Goal: Task Accomplishment & Management: Manage account settings

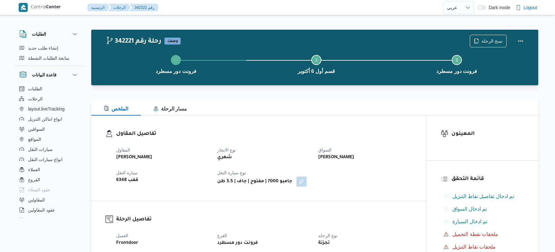
select select "ar"
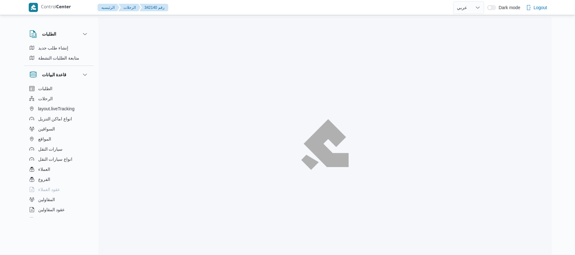
select select "ar"
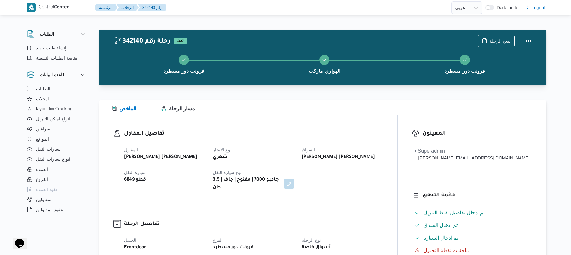
click at [316, 121] on div "تفاصيل المقاول المقاول عبدالمنعم مجدي السيد عواد نوع الايجار شهري السواق عاطف م…" at bounding box center [248, 161] width 298 height 90
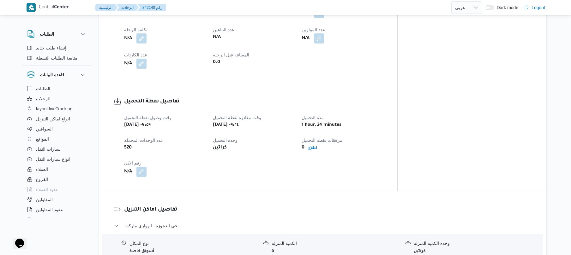
scroll to position [336, 0]
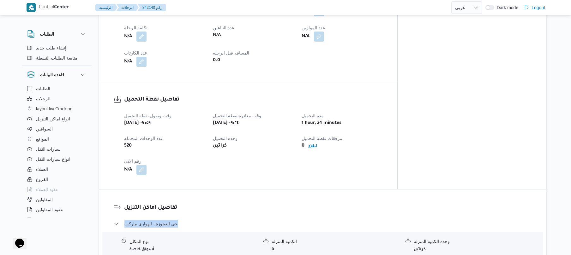
drag, startPoint x: 187, startPoint y: 202, endPoint x: 124, endPoint y: 216, distance: 65.2
copy span "حي العجوزة - الهواري ماركت"
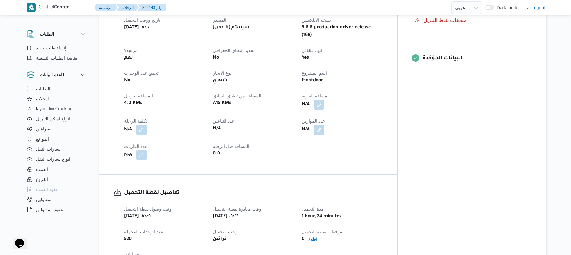
scroll to position [235, 0]
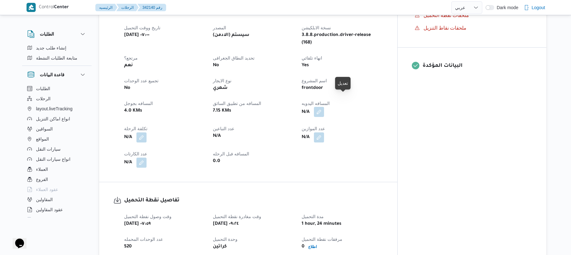
click at [324, 107] on button "button" at bounding box center [319, 112] width 10 height 10
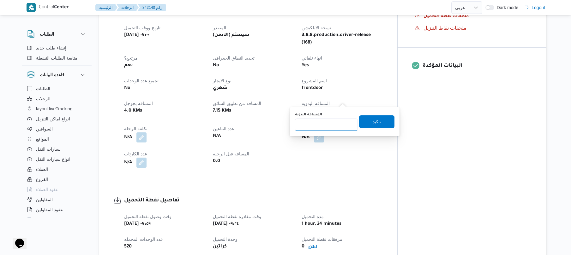
click at [321, 124] on input "المسافه اليدويه" at bounding box center [326, 125] width 63 height 13
type input "60"
click at [372, 123] on span "تاكيد" at bounding box center [376, 122] width 8 height 8
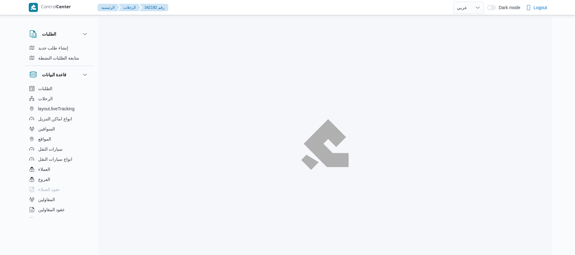
select select "ar"
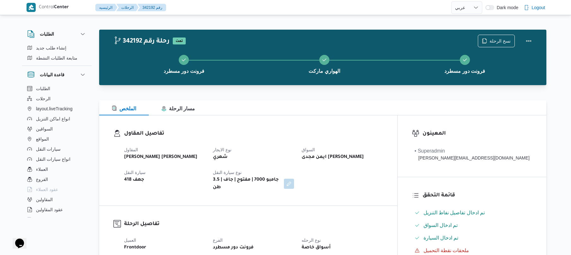
click at [336, 98] on div at bounding box center [322, 97] width 447 height 8
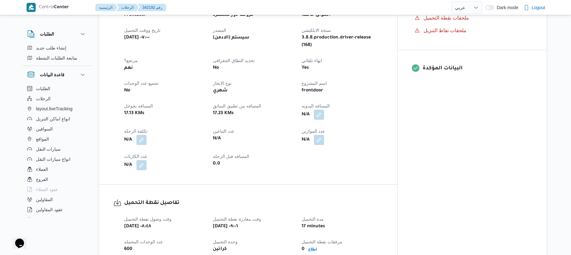
scroll to position [235, 0]
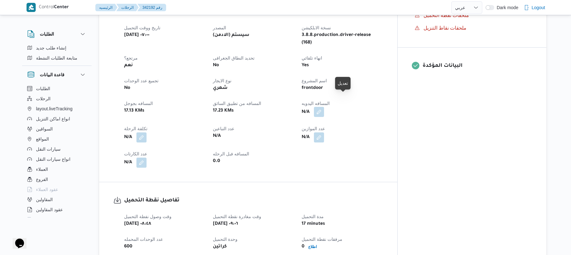
click at [324, 107] on button "button" at bounding box center [319, 112] width 10 height 10
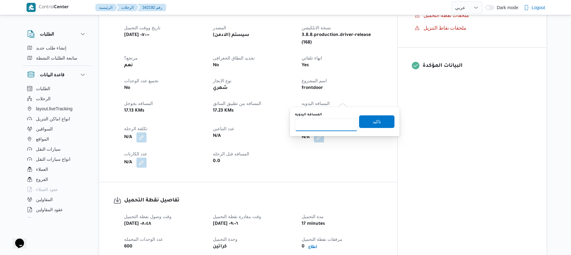
click at [323, 127] on input "المسافه اليدويه" at bounding box center [326, 125] width 63 height 13
type input "60"
click at [380, 122] on span "تاكيد" at bounding box center [376, 121] width 35 height 13
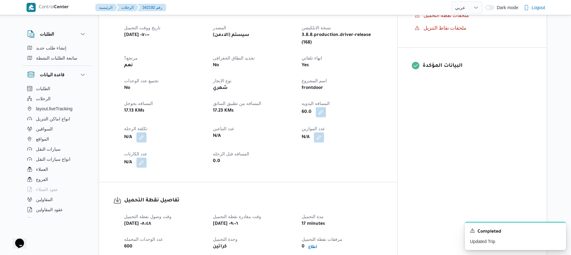
click at [387, 147] on div "العميل Frontdoor الفرع فرونت دور مسطرد نوع الرحله أسواق خاصة تاريخ ووقت التحميل…" at bounding box center [253, 84] width 266 height 174
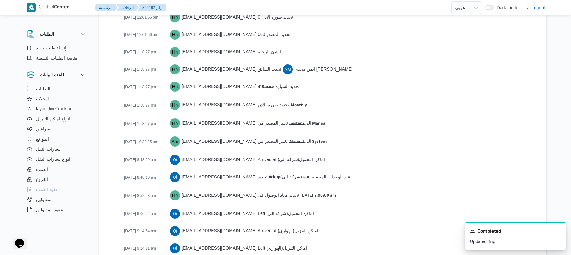
scroll to position [971, 0]
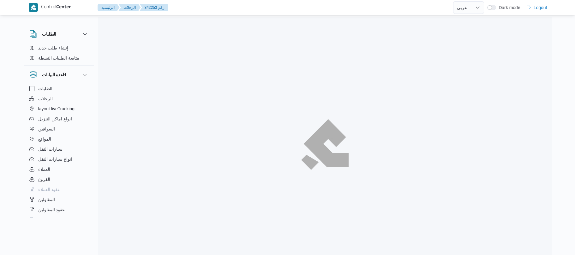
select select "ar"
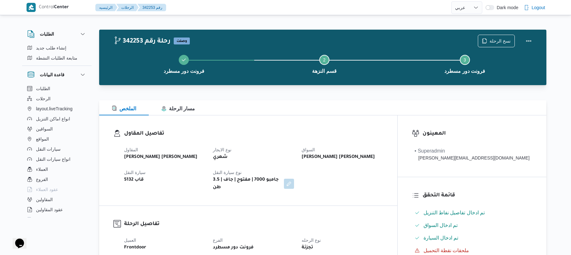
click at [309, 133] on h3 "تفاصيل المقاول" at bounding box center [253, 134] width 259 height 9
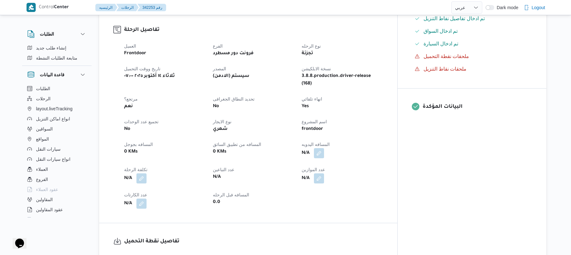
scroll to position [269, 0]
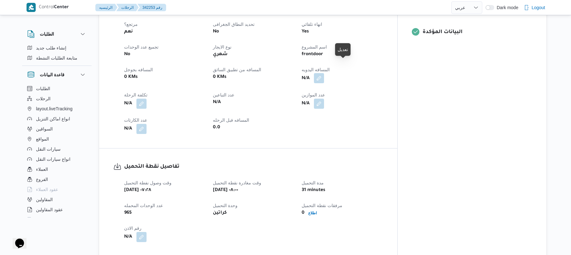
click at [324, 73] on button "button" at bounding box center [319, 78] width 10 height 10
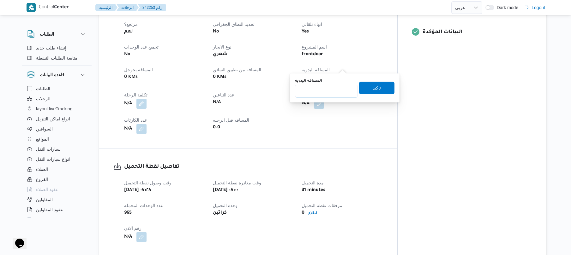
click at [313, 92] on input "المسافه اليدويه" at bounding box center [326, 91] width 63 height 13
type input "45"
click at [375, 88] on span "تاكيد" at bounding box center [376, 88] width 8 height 8
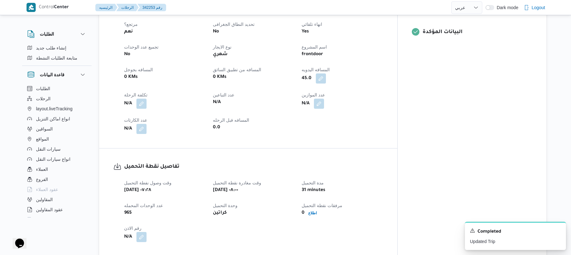
click at [369, 149] on div "تفاصيل نقطة التحميل وقت وصول نفطة التحميل ثلاثاء ١٤ أكتوبر ٢٠٢٥ ٠٧:٢٨ وقت مغادر…" at bounding box center [248, 203] width 298 height 108
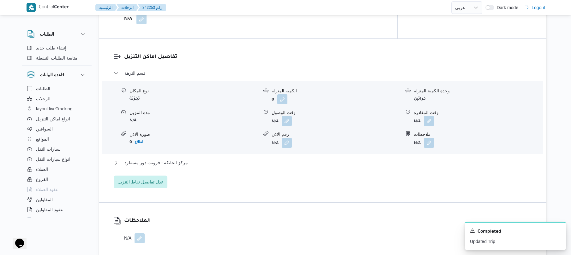
scroll to position [488, 0]
click at [287, 115] on button "button" at bounding box center [287, 120] width 10 height 10
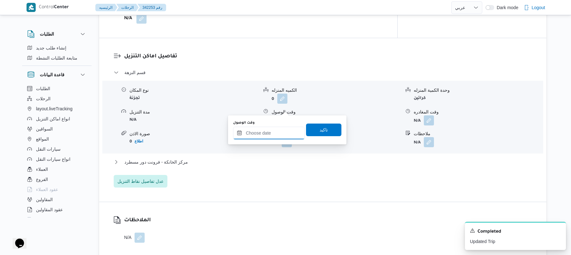
click at [265, 133] on input "وقت الوصول" at bounding box center [269, 133] width 72 height 13
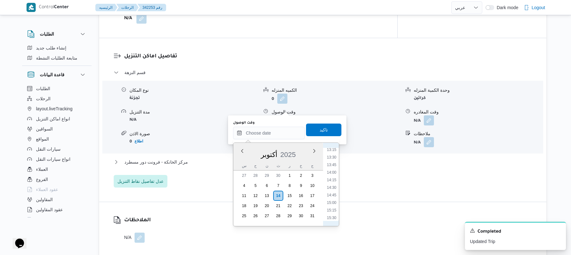
scroll to position [258, 0]
click at [335, 152] on li "08:30" at bounding box center [331, 150] width 15 height 6
type input "١٤/١٠/٢٠٢٥ ٠٨:٣٠"
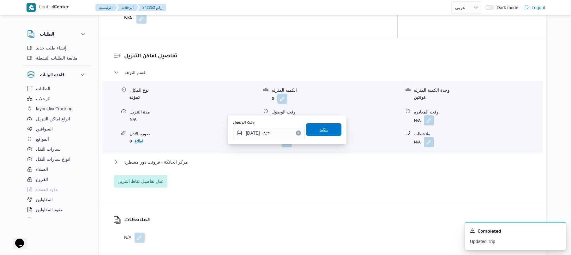
click at [329, 133] on span "تاكيد" at bounding box center [323, 129] width 35 height 13
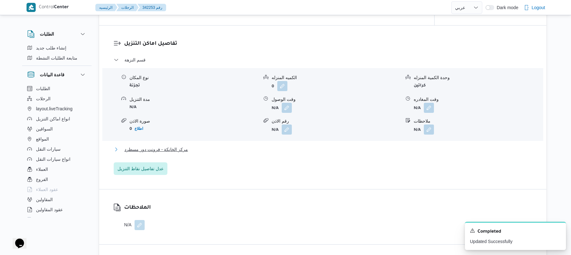
click at [295, 151] on button "مركز الخانكة - فرونت دور مسطرد" at bounding box center [323, 150] width 418 height 8
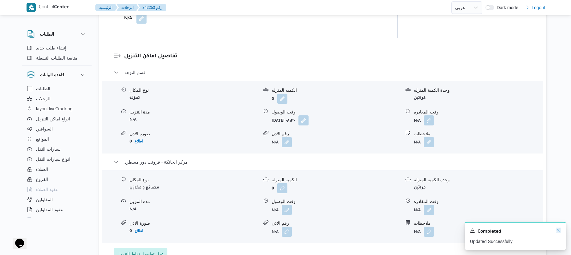
click at [556, 230] on icon "Dismiss toast" at bounding box center [557, 230] width 5 height 5
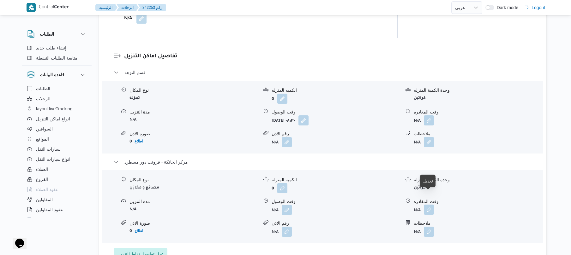
click at [425, 205] on button "button" at bounding box center [429, 210] width 10 height 10
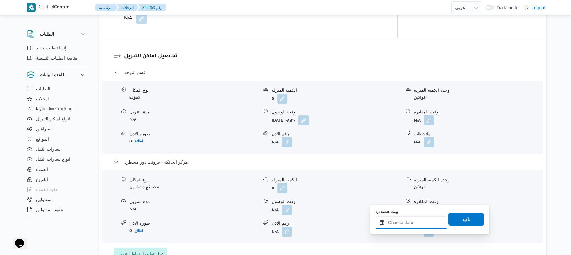
click at [399, 218] on div at bounding box center [411, 222] width 72 height 13
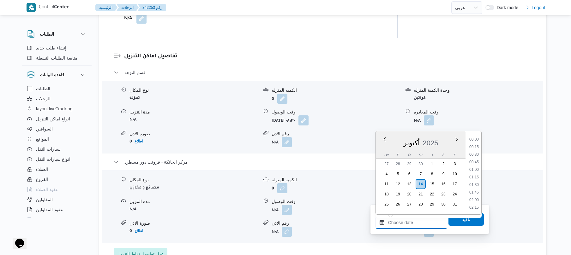
scroll to position [485, 0]
click at [477, 147] on li "16:15" at bounding box center [473, 147] width 15 height 6
type input "١٤/١٠/٢٠٢٥ ١٦:١٥"
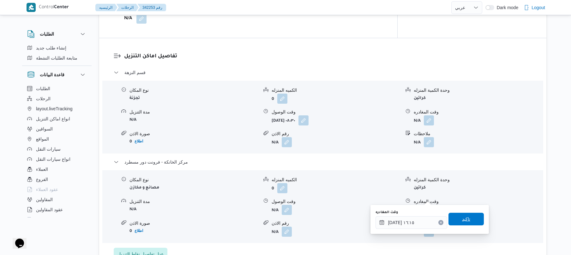
click at [462, 216] on span "تاكيد" at bounding box center [466, 220] width 8 height 8
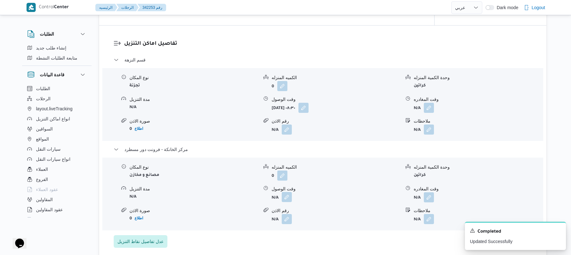
click at [287, 198] on button "button" at bounding box center [287, 197] width 10 height 10
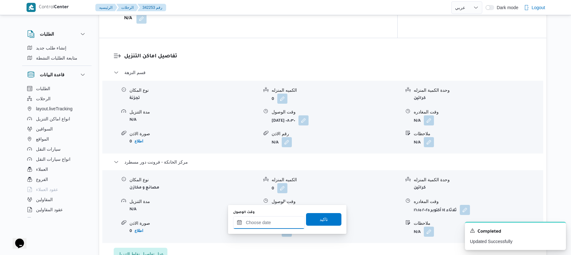
click at [275, 217] on div at bounding box center [269, 222] width 72 height 13
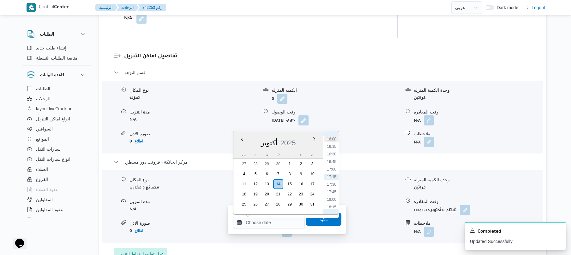
click at [336, 139] on li "16:00" at bounding box center [331, 139] width 15 height 6
type input "١٤/١٠/٢٠٢٥ ١٦:٠٠"
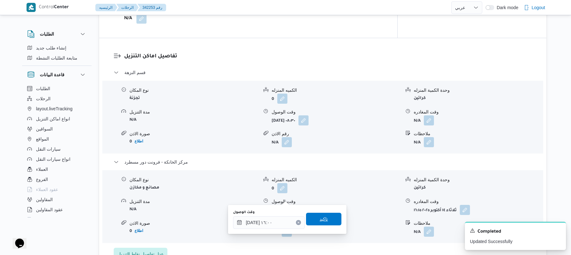
click at [329, 220] on span "تاكيد" at bounding box center [323, 219] width 35 height 13
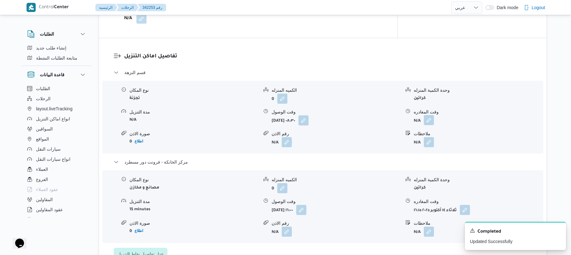
click at [427, 115] on button "button" at bounding box center [429, 120] width 10 height 10
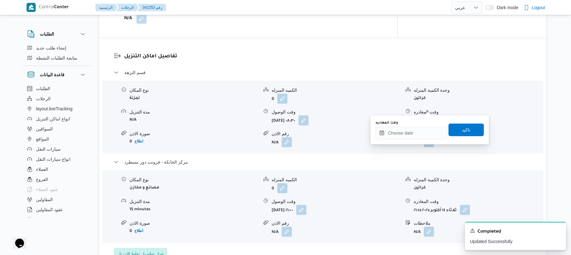
click at [402, 125] on div "وقت المغادره" at bounding box center [411, 130] width 72 height 19
click at [419, 132] on input "وقت المغادره" at bounding box center [411, 133] width 72 height 13
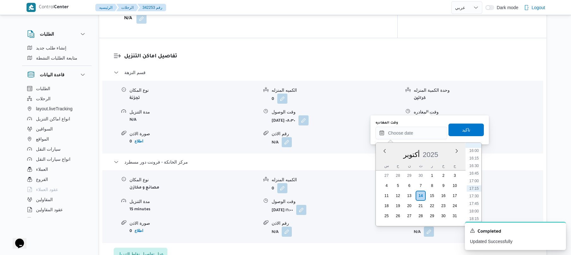
scroll to position [423, 0]
click at [475, 196] on li "15:30" at bounding box center [473, 197] width 15 height 6
type input "[DATE] ١٥:٣٠"
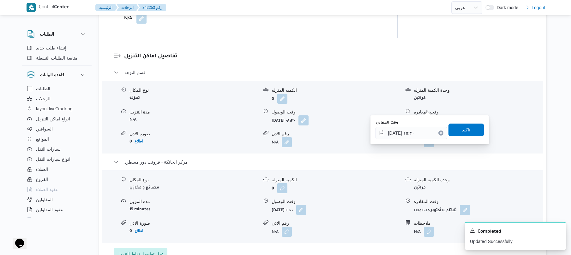
click at [459, 124] on div "تاكيد" at bounding box center [465, 130] width 35 height 13
click at [462, 128] on span "تاكيد" at bounding box center [466, 130] width 8 height 8
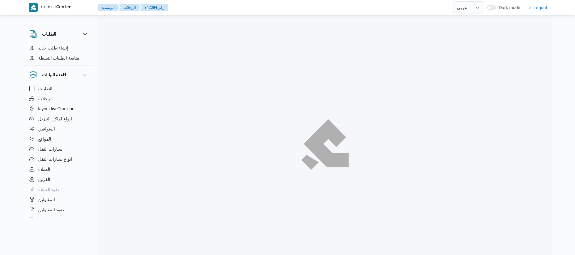
select select "ar"
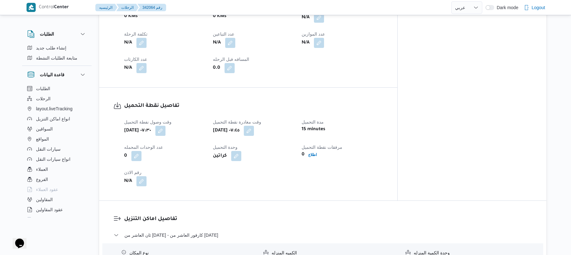
scroll to position [370, 0]
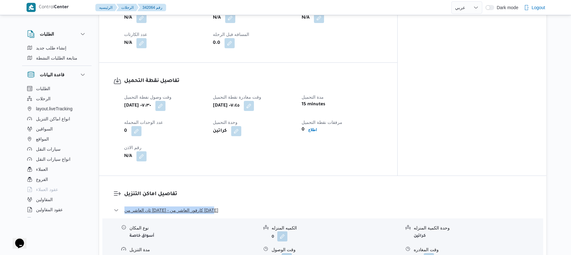
drag, startPoint x: 224, startPoint y: 194, endPoint x: 118, endPoint y: 206, distance: 107.1
click at [124, 206] on dl "تفاصيل اماكن التنزيل ثان العاشر من رمضان - كارفور العاشر من رمضان نوع المكان أس…" at bounding box center [328, 257] width 408 height 135
copy span "ثان العاشر من رمضان - كارفور العاشر من رمضان"
click at [383, 78] on h3 "تفاصيل نقطة التحميل" at bounding box center [253, 81] width 259 height 9
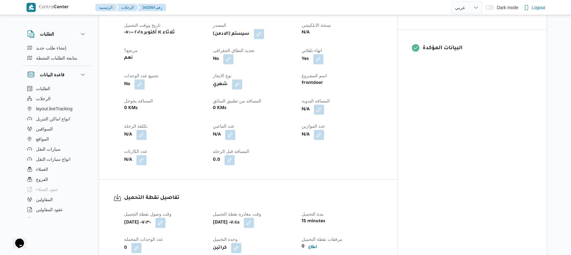
scroll to position [252, 0]
click at [324, 105] on button "button" at bounding box center [319, 110] width 10 height 10
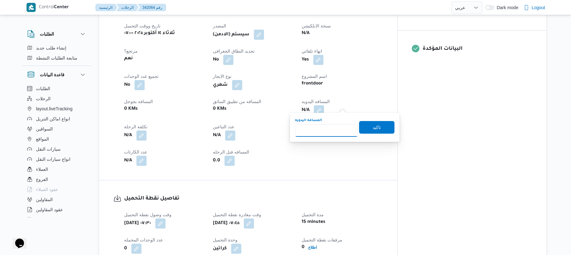
click at [328, 129] on input "المسافه اليدويه" at bounding box center [326, 130] width 63 height 13
type input "125"
click at [367, 124] on span "تاكيد" at bounding box center [376, 127] width 35 height 13
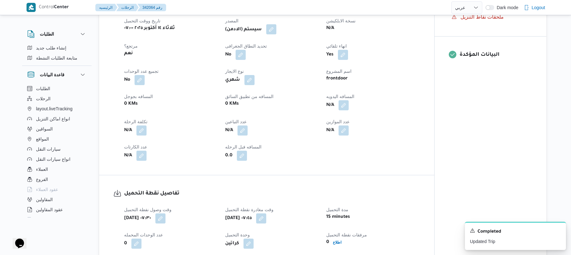
click at [274, 29] on button "button" at bounding box center [271, 29] width 10 height 10
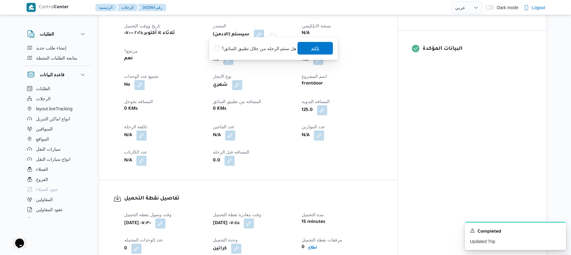
click at [311, 47] on span "تاكيد" at bounding box center [315, 48] width 8 height 8
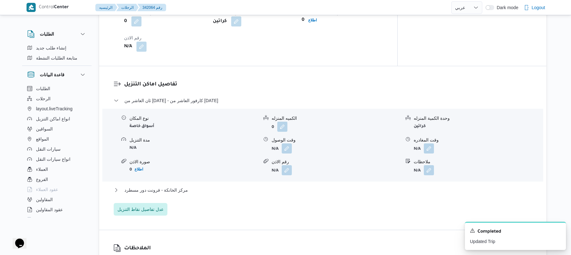
scroll to position [488, 0]
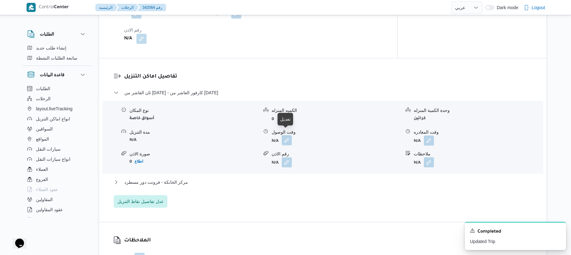
click at [287, 135] on button "button" at bounding box center [287, 140] width 10 height 10
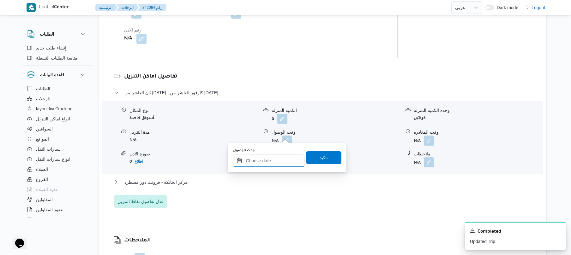
click at [250, 165] on input "وقت الوصول" at bounding box center [269, 161] width 72 height 13
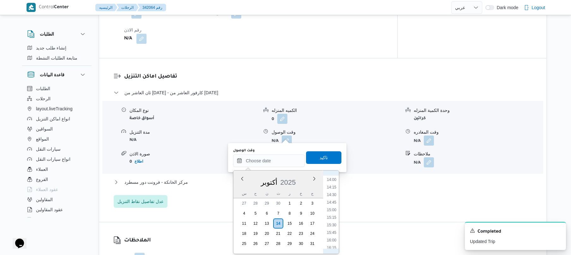
scroll to position [258, 0]
click at [335, 186] on li "08:45" at bounding box center [331, 186] width 15 height 6
type input "١٤/١٠/٢٠٢٥ ٠٨:٤٥"
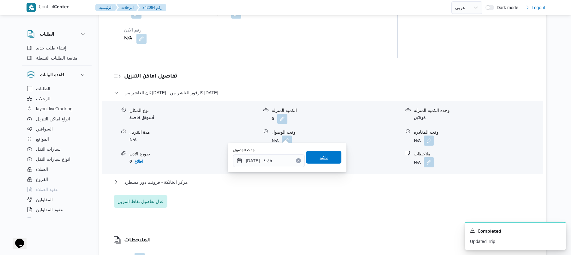
click at [324, 157] on span "تاكيد" at bounding box center [323, 157] width 35 height 13
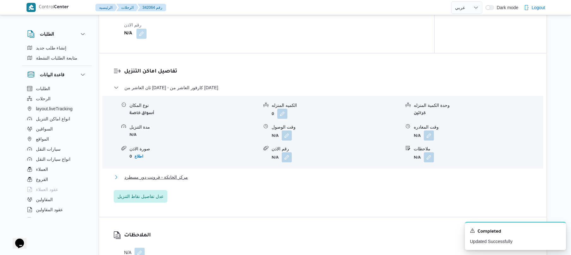
click at [288, 179] on button "مركز الخانكة - فرونت دور مسطرد" at bounding box center [323, 178] width 418 height 8
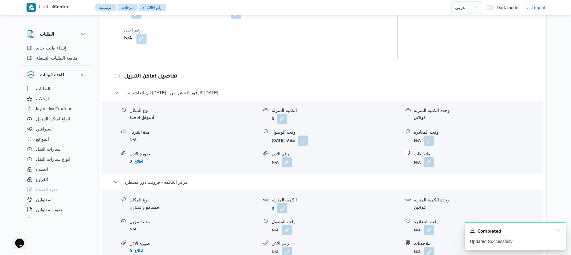
click at [561, 232] on div "A new notification appears Completed Updated Successfully" at bounding box center [515, 236] width 101 height 28
click at [559, 230] on icon "Dismiss toast" at bounding box center [557, 230] width 3 height 3
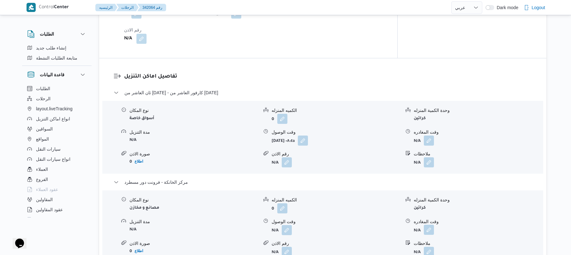
click at [427, 225] on button "button" at bounding box center [429, 230] width 10 height 10
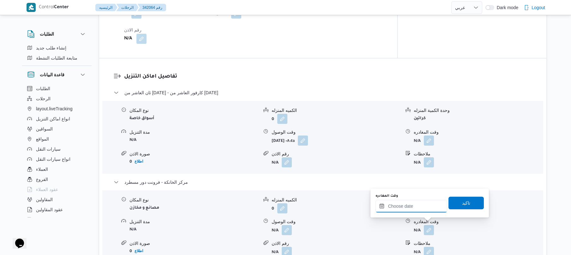
click at [416, 208] on input "وقت المغادره" at bounding box center [411, 206] width 72 height 13
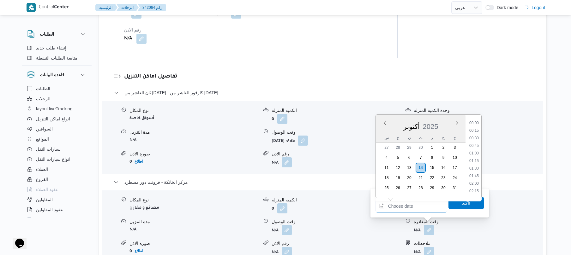
scroll to position [485, 0]
click at [471, 143] on li "16:45" at bounding box center [473, 145] width 15 height 6
type input "[DATE] ١٦:٤٥"
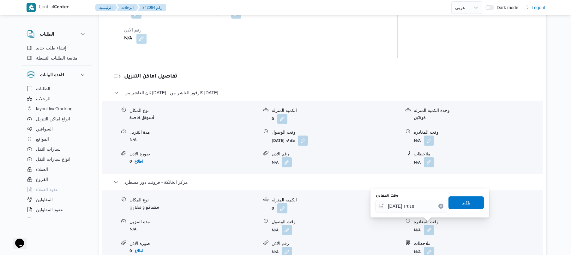
click at [462, 204] on span "تاكيد" at bounding box center [466, 203] width 8 height 8
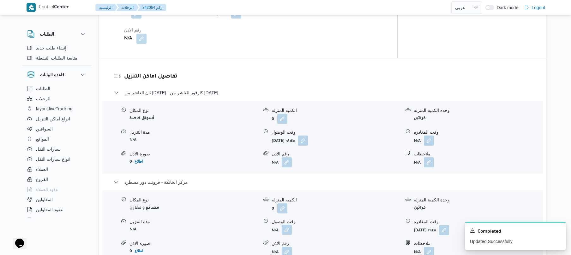
click at [286, 226] on button "button" at bounding box center [287, 230] width 10 height 10
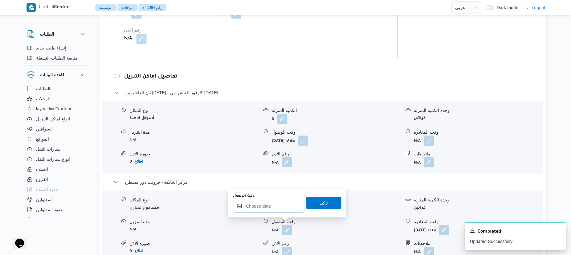
click at [281, 206] on input "وقت الوصول" at bounding box center [269, 206] width 72 height 13
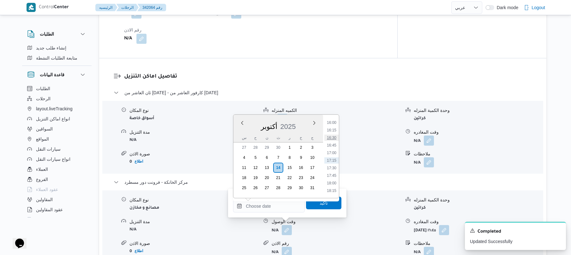
click at [332, 139] on li "16:30" at bounding box center [331, 138] width 15 height 6
type input "[DATE] ١٦:٣٠"
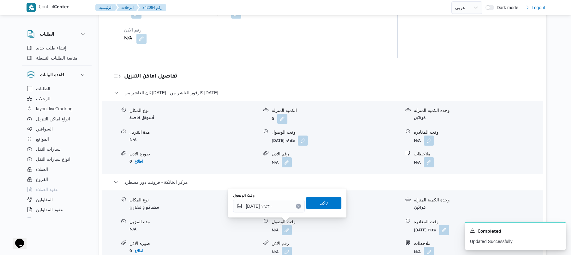
click at [319, 205] on span "تاكيد" at bounding box center [323, 203] width 8 height 8
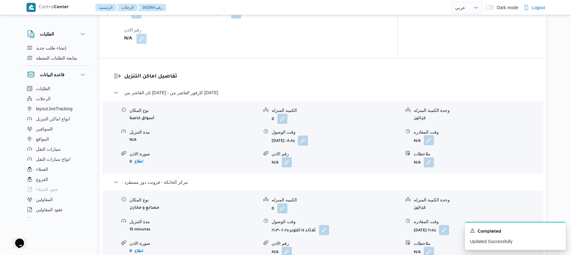
click at [431, 136] on button "button" at bounding box center [429, 140] width 10 height 10
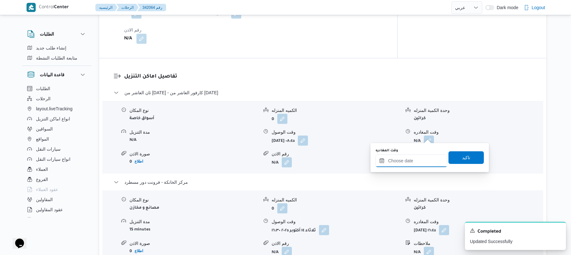
click at [401, 160] on input "وقت المغادره" at bounding box center [411, 161] width 72 height 13
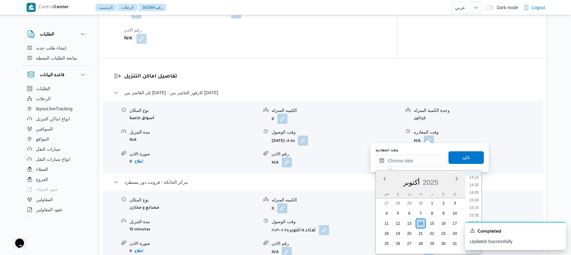
scroll to position [423, 0]
click at [475, 212] on li "15:00" at bounding box center [473, 210] width 15 height 6
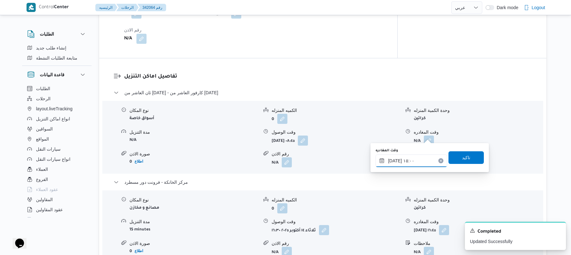
click at [394, 162] on input "١٤/١٠/٢٠٢٥ ١٥:٠٠" at bounding box center [411, 161] width 72 height 13
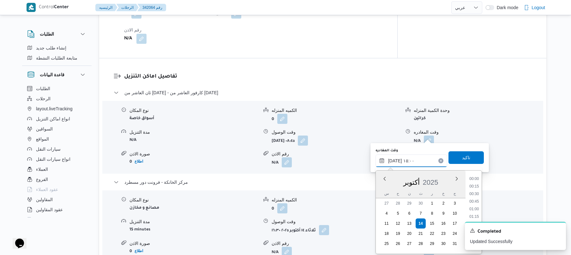
click at [394, 162] on input "١٤/١٠/٢٠٢٥ ١٥:٠٠" at bounding box center [411, 161] width 72 height 13
type input "١٤/١٠/٢٠٢٥ ١٥:30"
click at [467, 159] on span "تاكيد" at bounding box center [465, 157] width 35 height 13
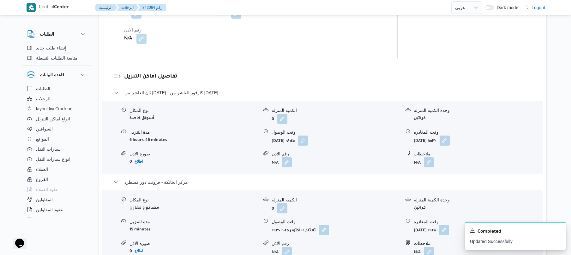
scroll to position [0, 0]
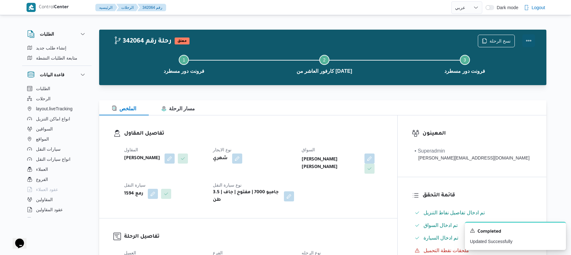
click at [530, 40] on button "Actions" at bounding box center [528, 40] width 13 height 13
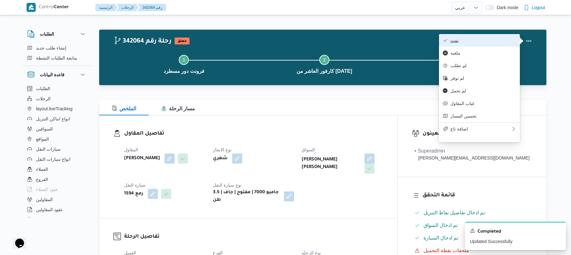
click at [505, 43] on span "تمت" at bounding box center [483, 40] width 66 height 5
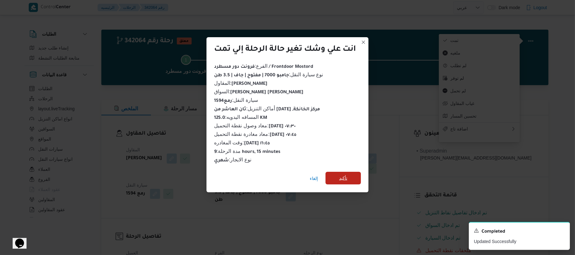
click at [351, 175] on span "تأكيد" at bounding box center [342, 178] width 35 height 13
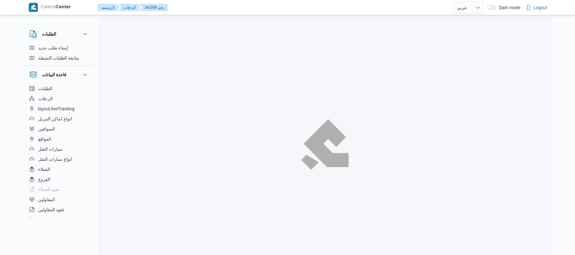
select select "ar"
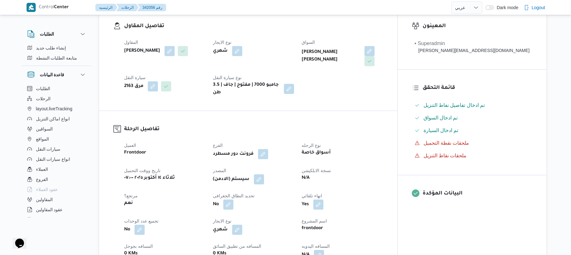
scroll to position [202, 0]
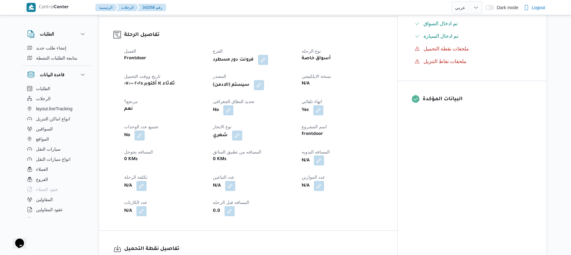
click at [324, 156] on button "button" at bounding box center [319, 161] width 10 height 10
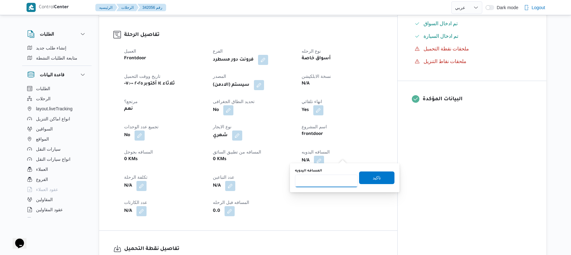
click at [319, 183] on input "المسافه اليدويه" at bounding box center [326, 181] width 63 height 13
type input "1"
type input "130"
click at [367, 178] on span "تاكيد" at bounding box center [376, 177] width 35 height 13
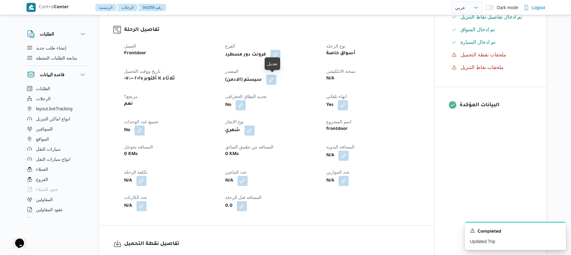
click at [273, 80] on button "button" at bounding box center [271, 80] width 10 height 10
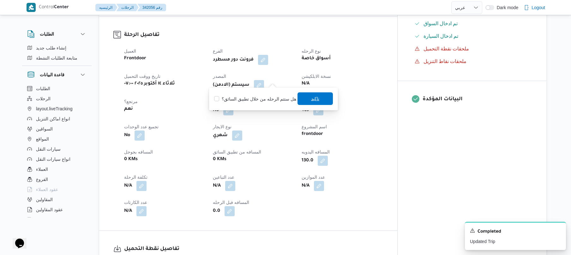
click at [313, 98] on span "تاكيد" at bounding box center [315, 99] width 8 height 8
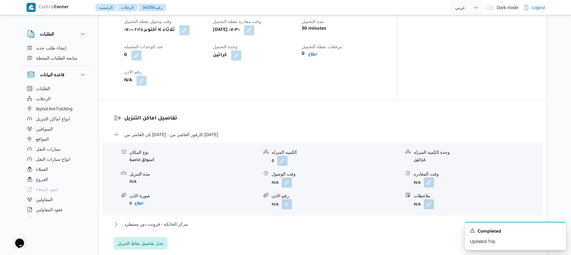
scroll to position [488, 0]
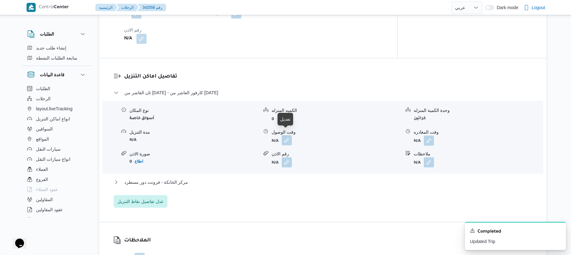
click at [286, 135] on button "button" at bounding box center [287, 140] width 10 height 10
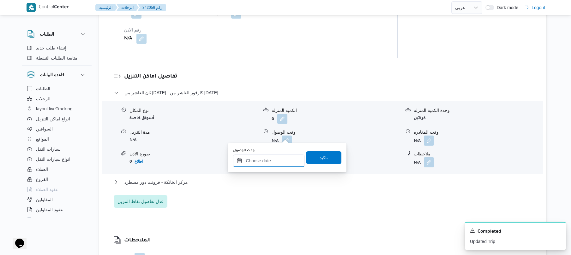
click at [262, 158] on input "وقت الوصول" at bounding box center [269, 161] width 72 height 13
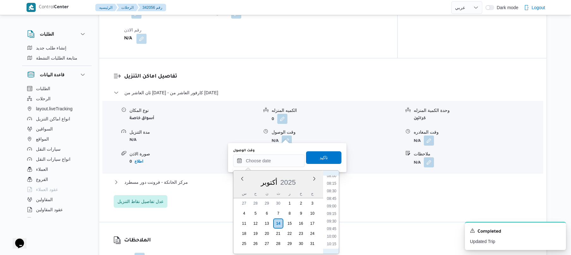
scroll to position [238, 0]
click at [333, 199] on li "08:30" at bounding box center [331, 199] width 15 height 6
type input "١٤/١٠/٢٠٢٥ ٠٨:٣٠"
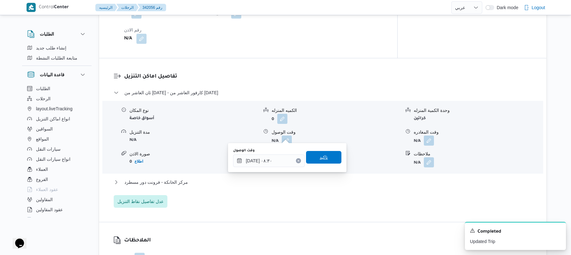
click at [321, 162] on span "تاكيد" at bounding box center [323, 157] width 35 height 13
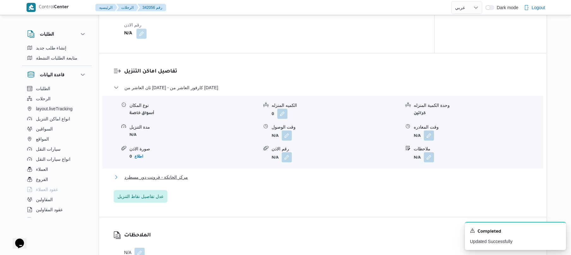
click at [270, 175] on button "مركز الخانكة - فرونت دور مسطرد" at bounding box center [323, 178] width 418 height 8
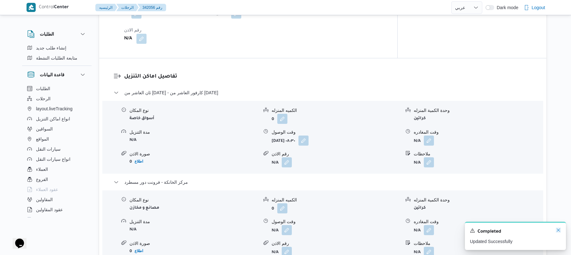
click at [559, 232] on icon "Dismiss toast" at bounding box center [557, 230] width 3 height 3
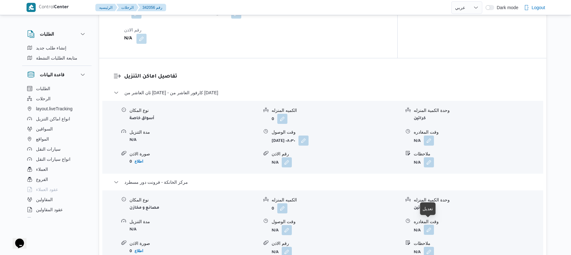
click at [429, 225] on button "button" at bounding box center [429, 230] width 10 height 10
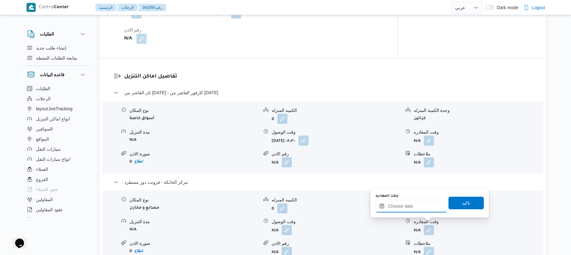
click at [410, 204] on input "وقت المغادره" at bounding box center [411, 206] width 72 height 13
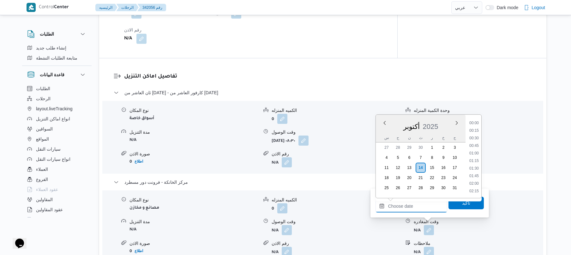
scroll to position [485, 0]
click at [480, 145] on li "16:45" at bounding box center [473, 145] width 15 height 6
type input "١٤/١٠/٢٠٢٥ ١٦:٤٥"
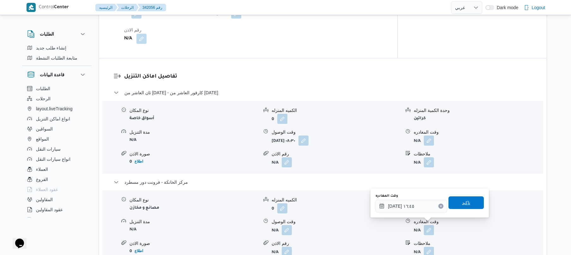
click at [451, 203] on span "تاكيد" at bounding box center [465, 203] width 35 height 13
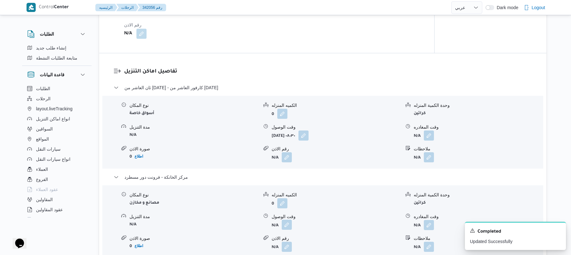
click at [286, 227] on button "button" at bounding box center [287, 225] width 10 height 10
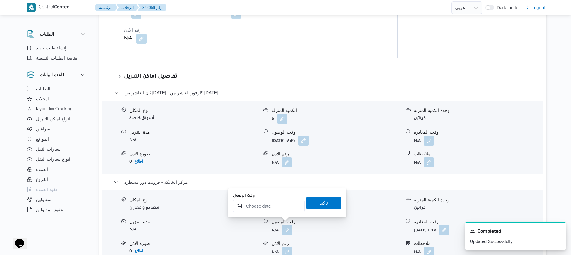
click at [288, 208] on input "وقت الوصول" at bounding box center [269, 206] width 72 height 13
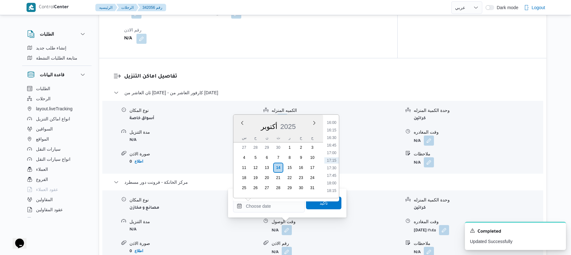
drag, startPoint x: 334, startPoint y: 137, endPoint x: 333, endPoint y: 145, distance: 8.6
click at [334, 137] on li "16:30" at bounding box center [331, 138] width 15 height 6
type input "١٤/١٠/٢٠٢٥ ١٦:٣٠"
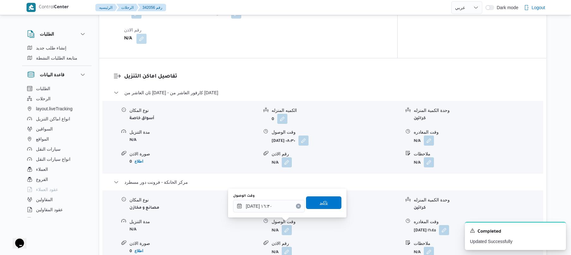
click at [323, 203] on span "تاكيد" at bounding box center [323, 203] width 8 height 8
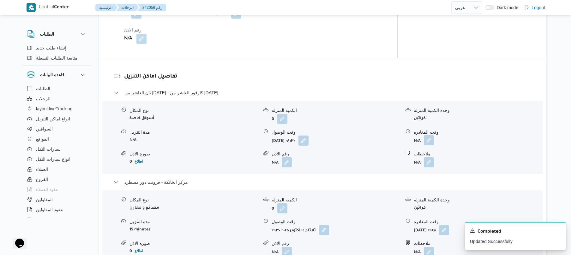
click at [429, 135] on button "button" at bounding box center [429, 140] width 10 height 10
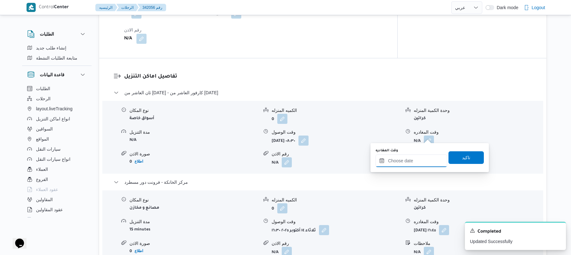
click at [407, 160] on input "وقت المغادره" at bounding box center [411, 161] width 72 height 13
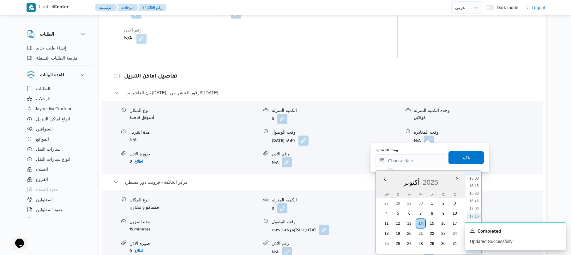
scroll to position [423, 0]
click at [477, 210] on li "15:00" at bounding box center [473, 210] width 15 height 6
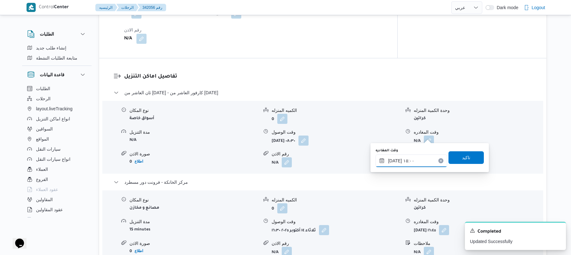
click at [394, 160] on input "١٤/١٠/٢٠٢٥ ١٥:٠٠" at bounding box center [411, 161] width 72 height 13
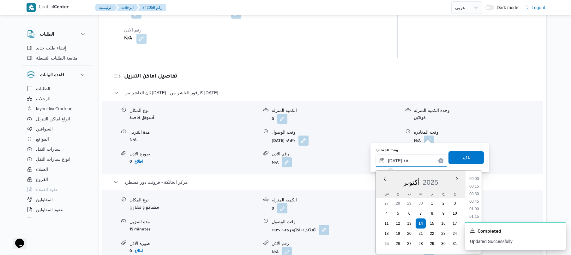
scroll to position [417, 0]
type input "١٤/١٠/٢٠٢٥ ١٥:٣٠"
click at [470, 158] on span "تاكيد" at bounding box center [465, 157] width 35 height 13
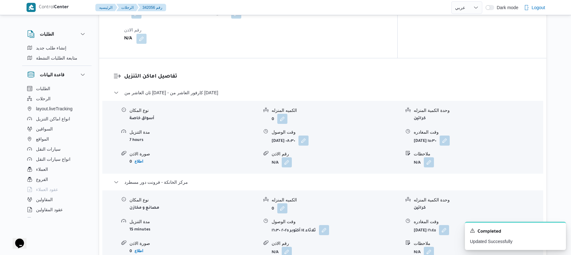
scroll to position [0, 0]
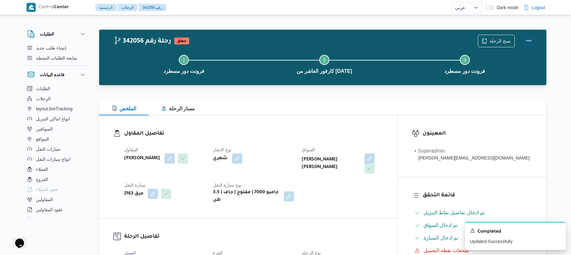
click at [529, 43] on button "Actions" at bounding box center [528, 40] width 13 height 13
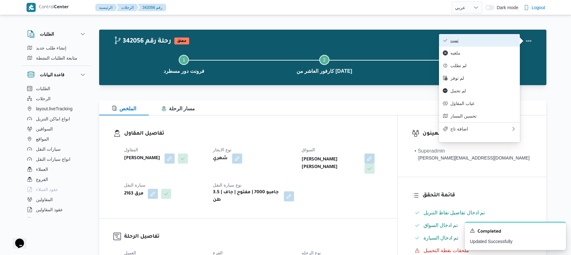
click at [503, 40] on span "تمت" at bounding box center [483, 40] width 66 height 5
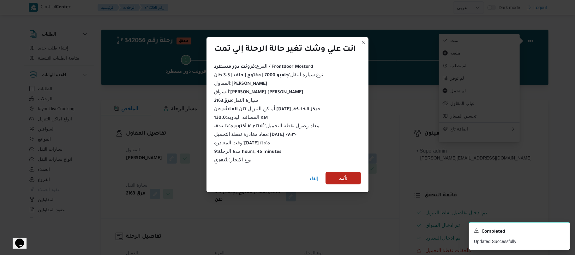
click at [352, 178] on span "تأكيد" at bounding box center [342, 178] width 35 height 13
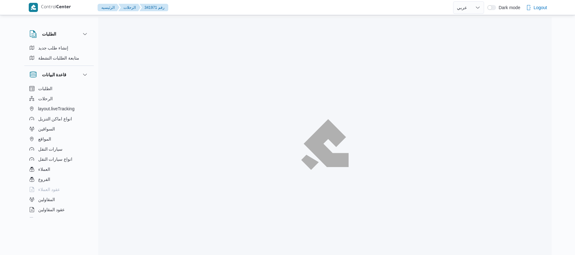
select select "ar"
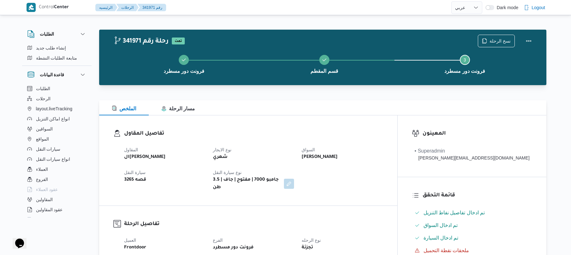
click at [308, 130] on h3 "تفاصيل المقاول" at bounding box center [253, 134] width 259 height 9
click at [319, 132] on h3 "تفاصيل المقاول" at bounding box center [253, 134] width 259 height 9
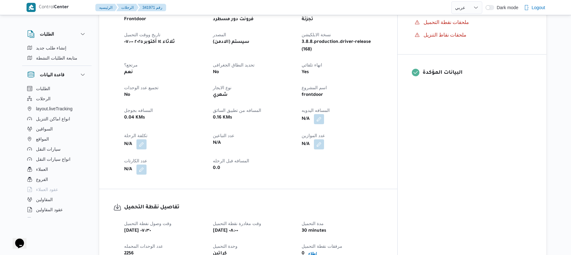
scroll to position [252, 0]
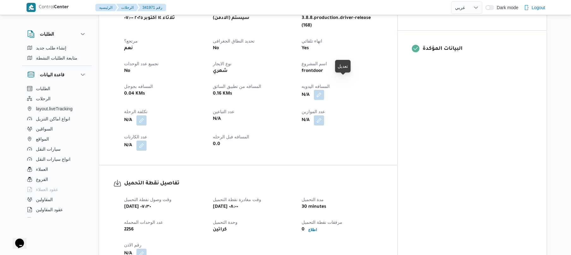
click at [324, 90] on button "button" at bounding box center [319, 95] width 10 height 10
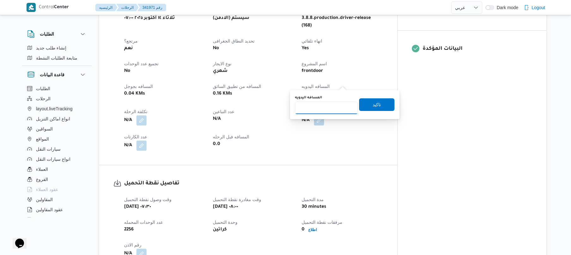
click at [305, 111] on input "المسافه اليدويه" at bounding box center [326, 108] width 63 height 13
type input "80"
click at [372, 104] on span "تاكيد" at bounding box center [376, 105] width 8 height 8
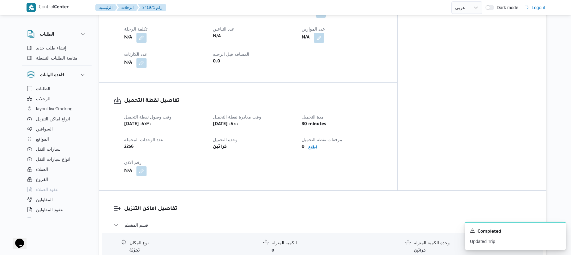
scroll to position [336, 0]
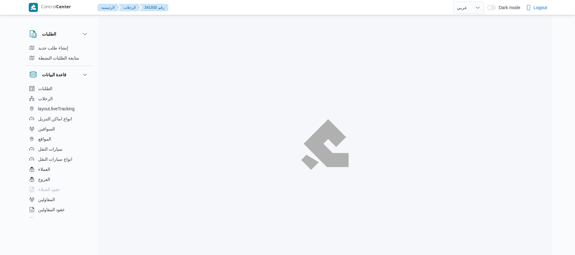
select select "ar"
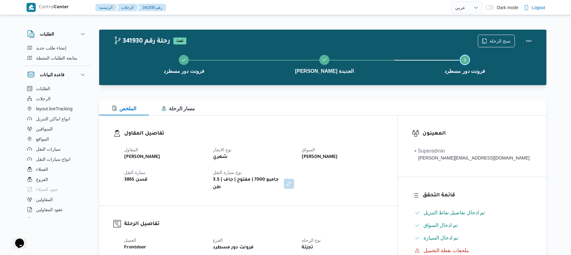
click at [409, 67] on button "Step 3 is incomplete 3 فرونت دور مسطرد" at bounding box center [464, 63] width 140 height 33
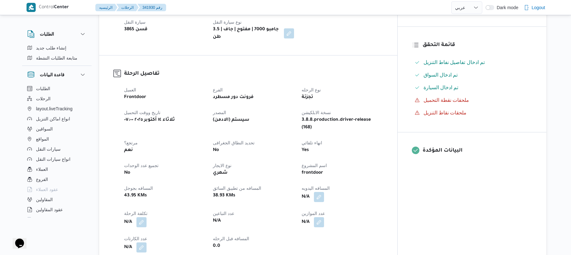
scroll to position [151, 0]
click at [324, 191] on button "button" at bounding box center [319, 196] width 10 height 10
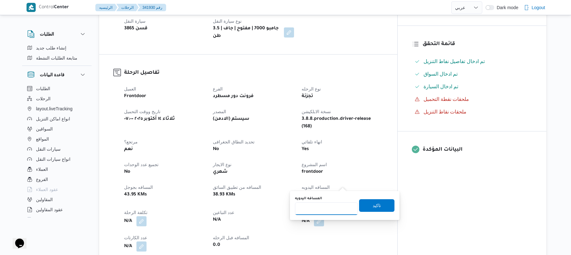
click at [319, 210] on input "المسافه اليدويه" at bounding box center [326, 209] width 63 height 13
type input "90"
click at [372, 205] on span "تاكيد" at bounding box center [376, 206] width 8 height 8
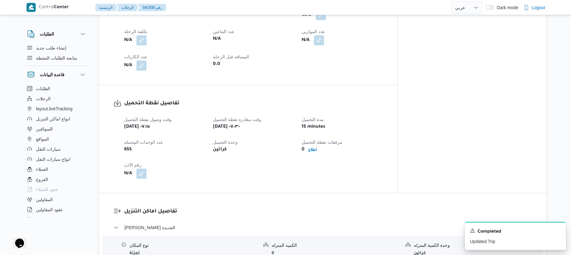
scroll to position [353, 0]
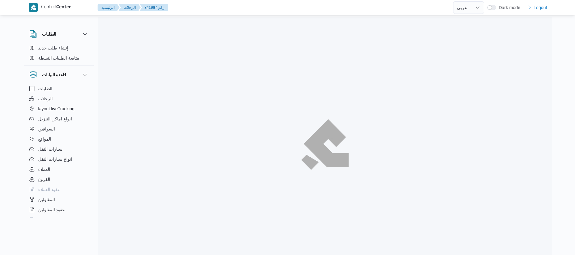
select select "ar"
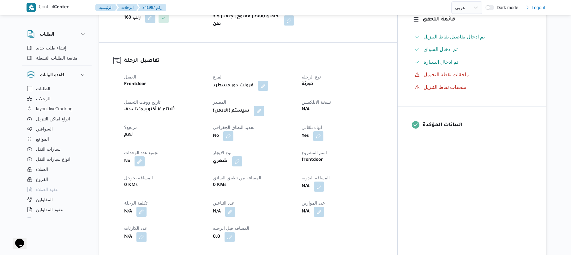
scroll to position [151, 0]
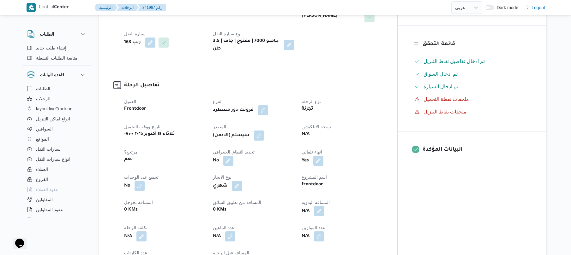
click at [324, 209] on button "button" at bounding box center [319, 211] width 10 height 10
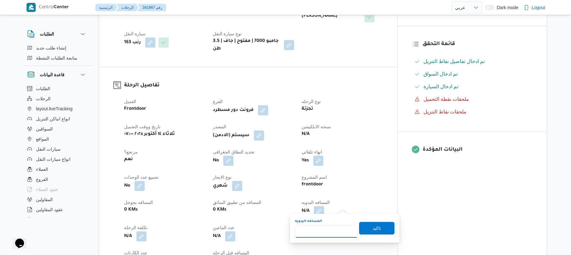
click at [323, 228] on input "المسافه اليدويه" at bounding box center [326, 231] width 63 height 13
type input "110"
click at [375, 231] on span "تاكيد" at bounding box center [376, 229] width 8 height 8
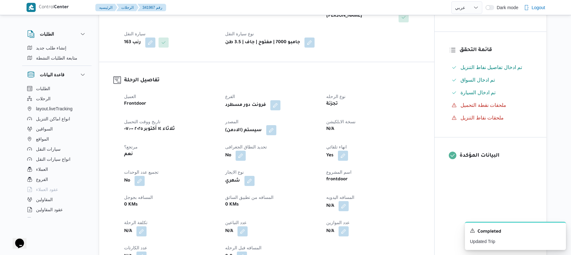
click at [272, 129] on button "button" at bounding box center [271, 130] width 10 height 10
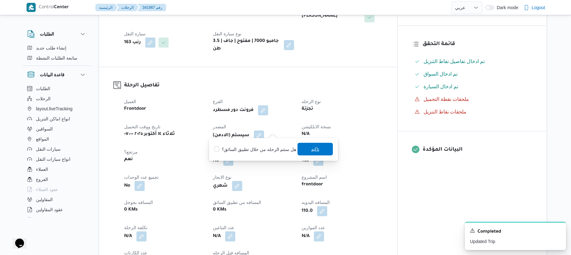
click at [301, 152] on span "تاكيد" at bounding box center [314, 149] width 35 height 13
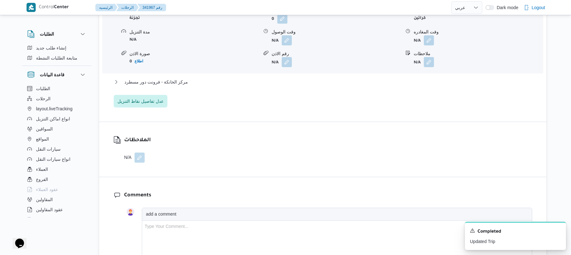
scroll to position [606, 0]
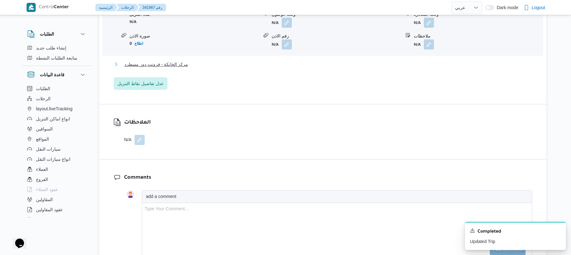
click at [328, 61] on button "مركز الخانكة - فرونت دور مسطرد" at bounding box center [323, 65] width 418 height 8
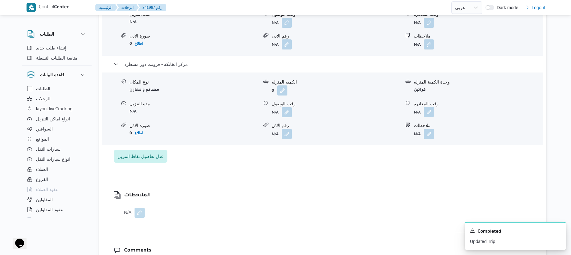
click at [430, 109] on button "button" at bounding box center [429, 112] width 10 height 10
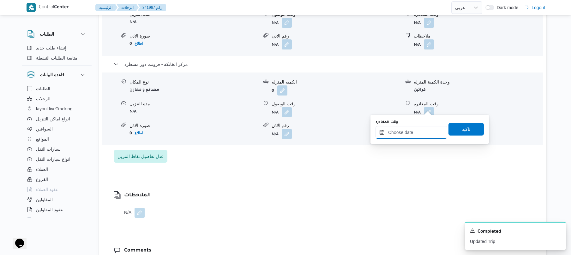
click at [407, 132] on input "وقت المغادره" at bounding box center [411, 132] width 72 height 13
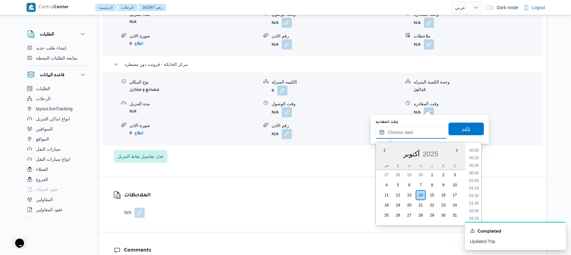
scroll to position [493, 0]
click at [477, 166] on li "16:45" at bounding box center [473, 165] width 15 height 6
type input "١٤/١٠/٢٠٢٥ ١٦:٤٥"
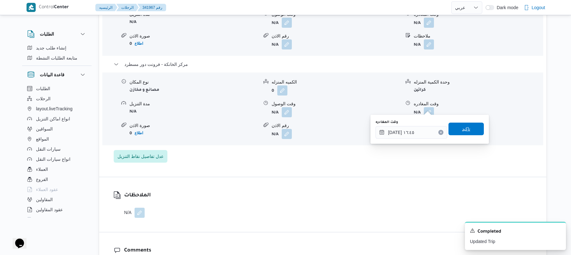
click at [467, 132] on span "تاكيد" at bounding box center [465, 129] width 35 height 13
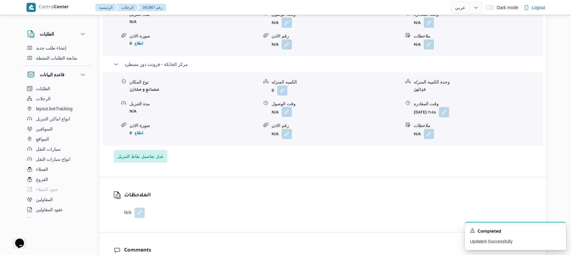
click at [288, 107] on button "button" at bounding box center [287, 112] width 10 height 10
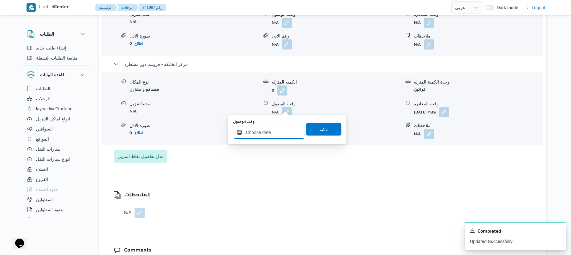
click at [278, 136] on input "وقت الوصول" at bounding box center [269, 132] width 72 height 13
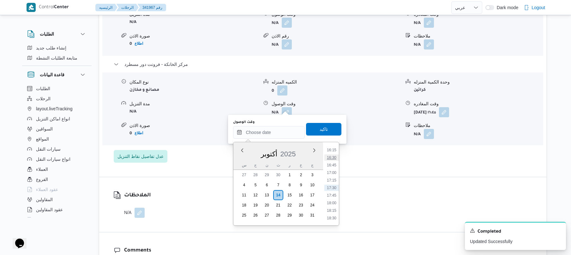
click at [333, 158] on li "16:30" at bounding box center [331, 158] width 15 height 6
type input "١٤/١٠/٢٠٢٥ ١٦:٣٠"
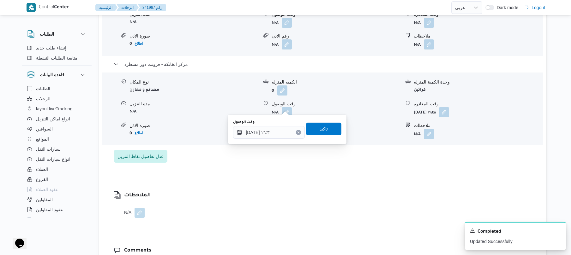
click at [328, 132] on span "تاكيد" at bounding box center [323, 129] width 35 height 13
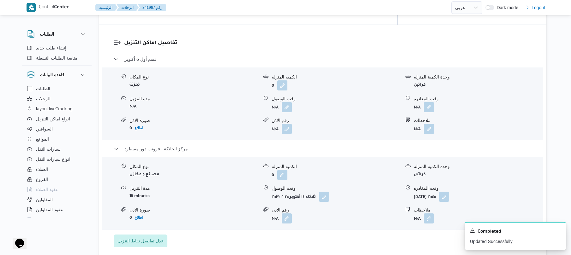
scroll to position [538, 0]
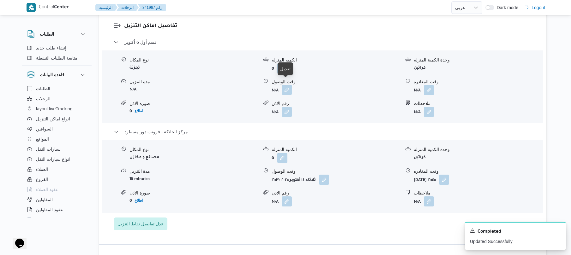
click at [287, 88] on button "button" at bounding box center [287, 90] width 10 height 10
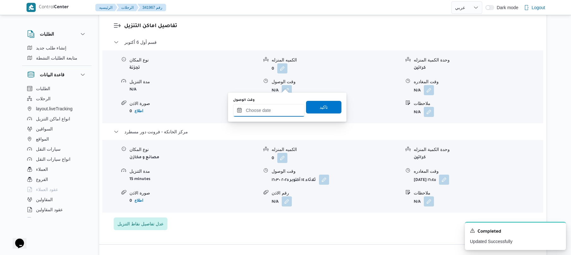
click at [268, 115] on input "وقت الوصول" at bounding box center [269, 110] width 72 height 13
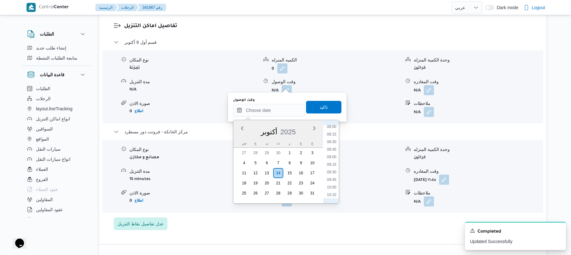
scroll to position [225, 0]
click at [329, 168] on li "08:45" at bounding box center [331, 169] width 15 height 6
type input "١٤/١٠/٢٠٢٥ ٠٨:٤٥"
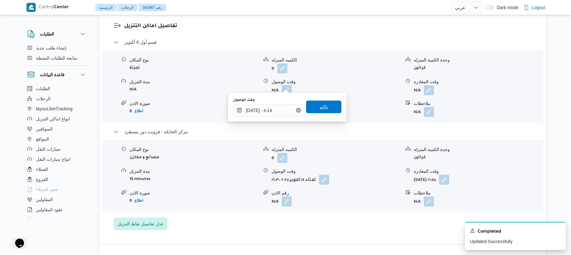
click at [313, 108] on span "تاكيد" at bounding box center [323, 107] width 35 height 13
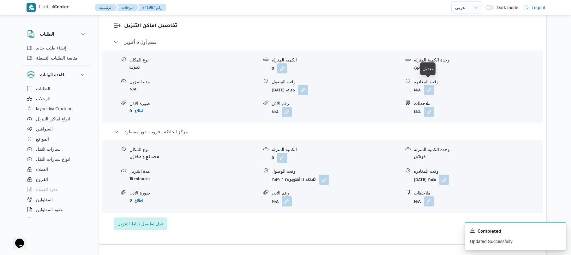
click at [429, 85] on button "button" at bounding box center [429, 90] width 10 height 10
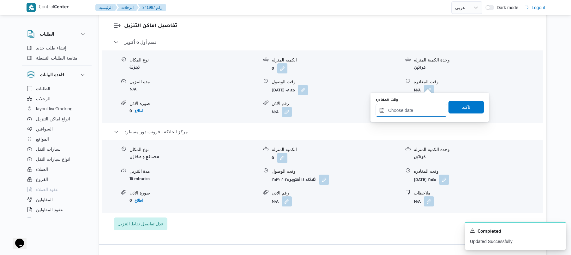
click at [410, 106] on input "وقت المغادره" at bounding box center [411, 110] width 72 height 13
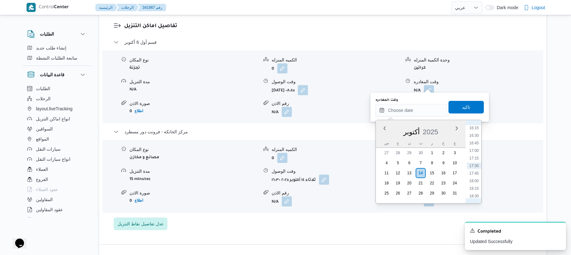
scroll to position [431, 0]
click at [472, 169] on li "15:30" at bounding box center [473, 167] width 15 height 6
type input "١٤/١٠/٢٠٢٥ ١٥:٣٠"
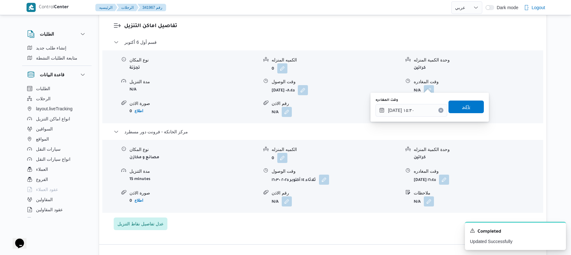
click at [462, 106] on span "تاكيد" at bounding box center [466, 107] width 8 height 8
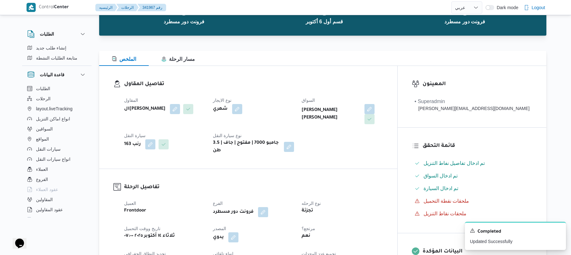
scroll to position [0, 0]
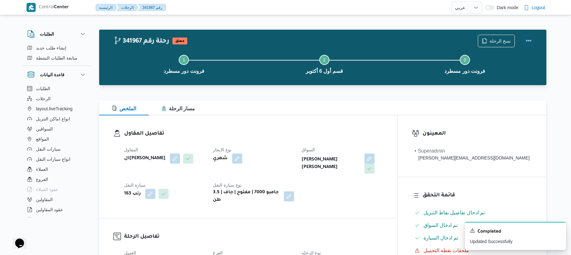
click at [526, 37] on button "Actions" at bounding box center [528, 40] width 13 height 13
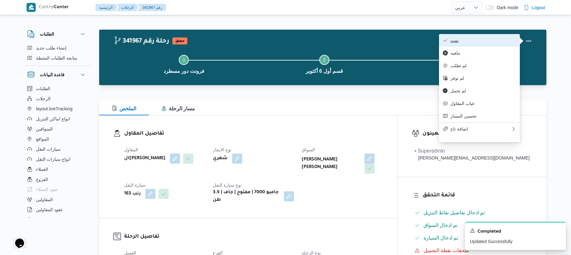
click at [502, 37] on button "تمت" at bounding box center [479, 40] width 81 height 13
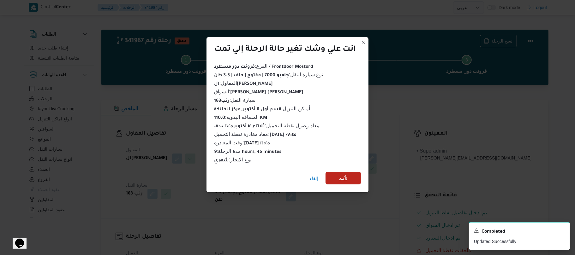
click at [355, 178] on span "تأكيد" at bounding box center [342, 178] width 35 height 13
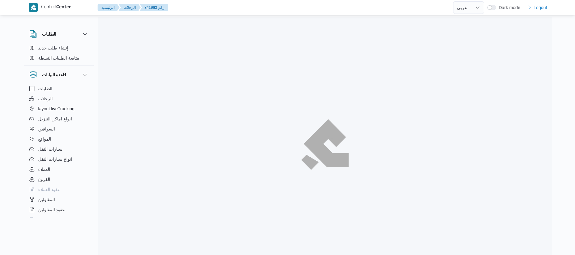
select select "ar"
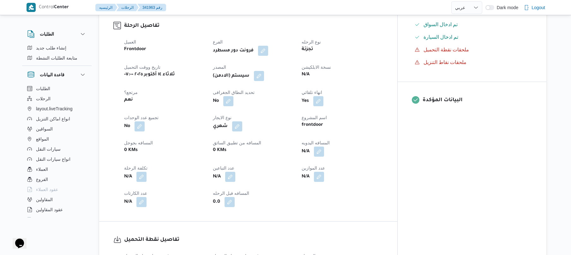
scroll to position [202, 0]
click at [324, 145] on button "button" at bounding box center [319, 150] width 10 height 10
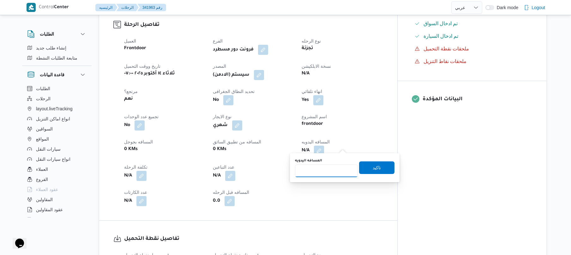
click at [318, 170] on input "المسافه اليدويه" at bounding box center [326, 171] width 63 height 13
type input "110"
click at [372, 164] on span "تاكيد" at bounding box center [376, 168] width 8 height 8
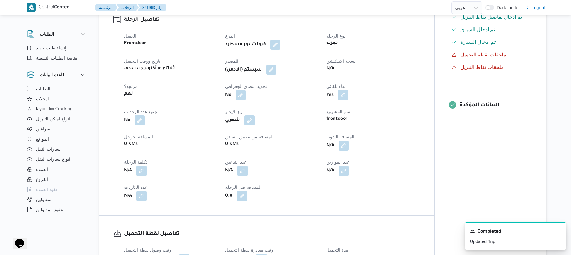
click at [276, 72] on button "button" at bounding box center [271, 70] width 10 height 10
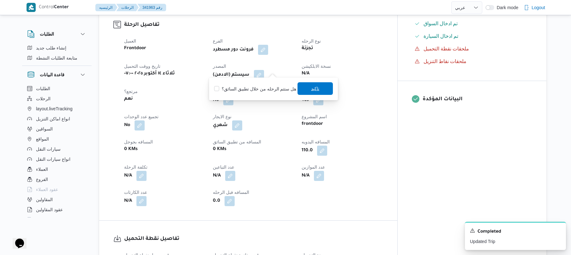
click at [302, 86] on span "تاكيد" at bounding box center [314, 88] width 35 height 13
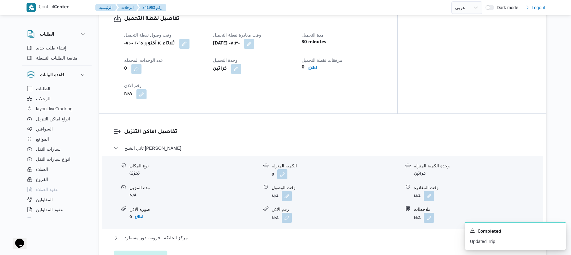
scroll to position [488, 0]
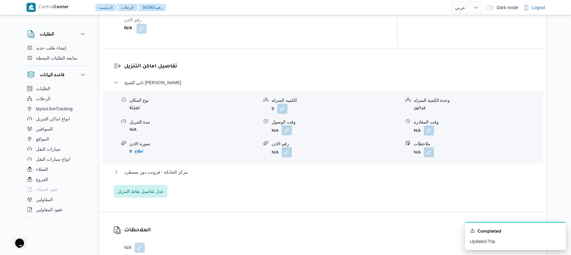
click at [285, 125] on button "button" at bounding box center [287, 130] width 10 height 10
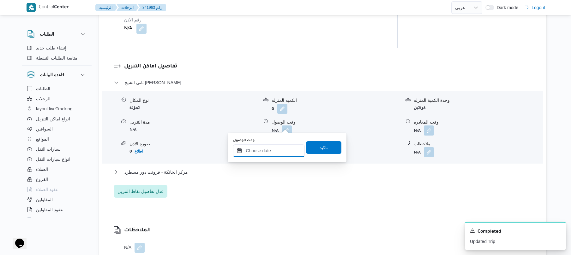
click at [259, 152] on input "وقت الوصول" at bounding box center [269, 151] width 72 height 13
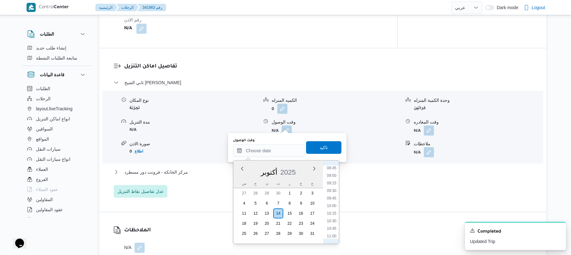
scroll to position [225, 0]
click at [332, 206] on li "08:45" at bounding box center [331, 209] width 15 height 6
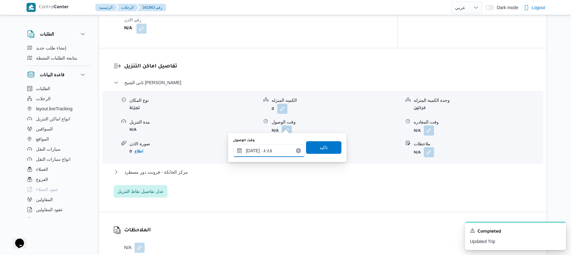
click at [270, 153] on input "١٤/١٠/٢٠٢٥ ٠٨:٤٥" at bounding box center [269, 151] width 72 height 13
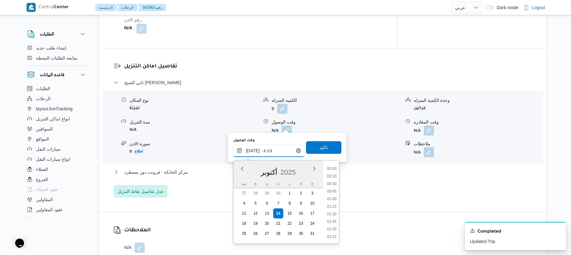
scroll to position [227, 0]
click at [334, 200] on li "08:30" at bounding box center [331, 199] width 15 height 6
type input "١٤/١٠/٢٠٢٥ ٠٨:٣٠"
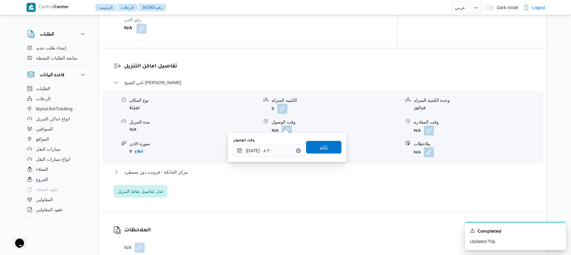
click at [326, 148] on span "تاكيد" at bounding box center [323, 147] width 35 height 13
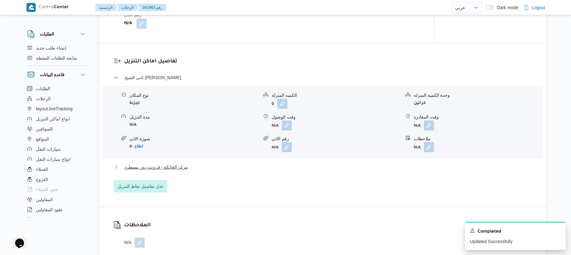
click at [280, 167] on button "مركز الخانكة - فرونت دور مسطرد" at bounding box center [323, 167] width 418 height 8
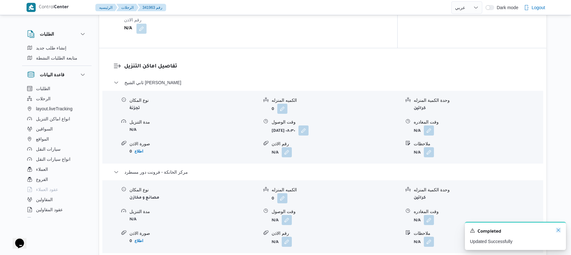
click at [555, 229] on icon "Dismiss toast" at bounding box center [557, 230] width 5 height 5
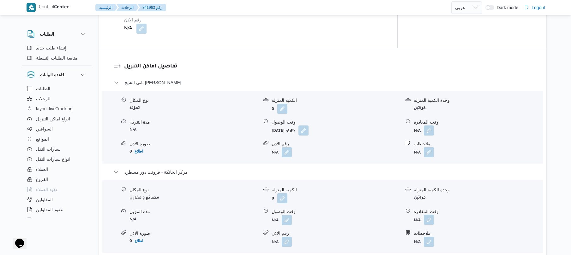
click at [428, 215] on button "button" at bounding box center [429, 220] width 10 height 10
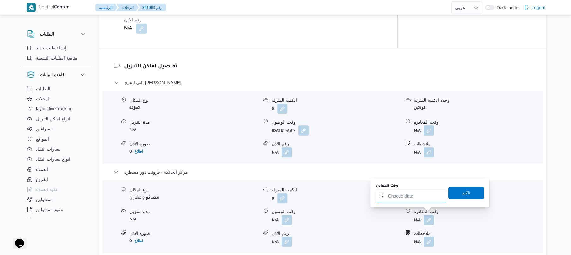
click at [427, 199] on input "وقت المغادره" at bounding box center [411, 196] width 72 height 13
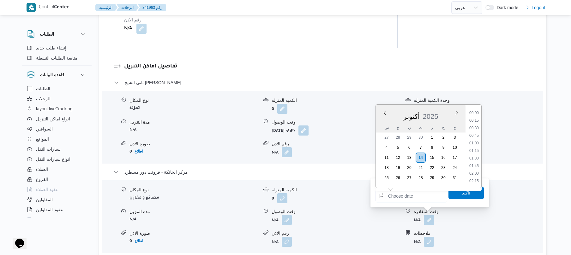
scroll to position [493, 0]
click at [477, 127] on li "16:45" at bounding box center [473, 128] width 15 height 6
type input "١٤/١٠/٢٠٢٥ ١٦:٤٥"
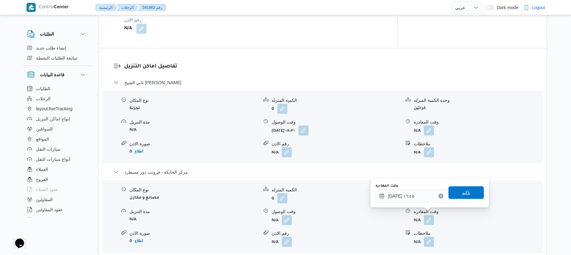
click at [456, 196] on span "تاكيد" at bounding box center [465, 193] width 35 height 13
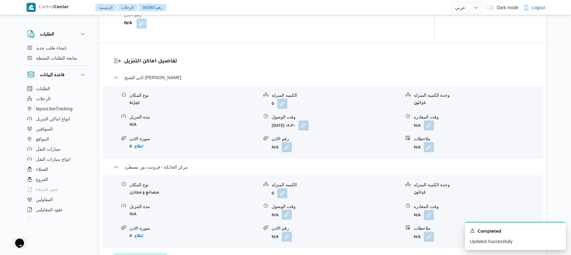
click at [288, 214] on button "button" at bounding box center [287, 215] width 10 height 10
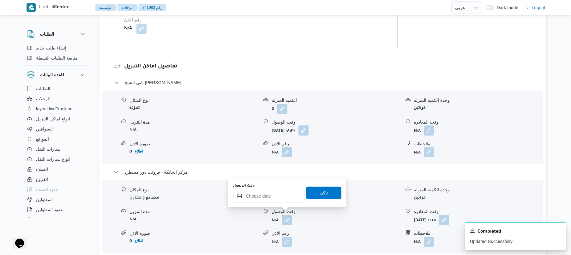
click at [295, 194] on input "وقت الوصول" at bounding box center [269, 196] width 72 height 13
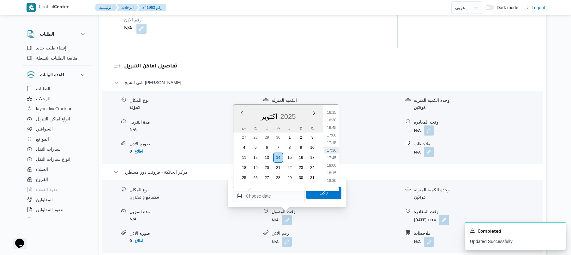
drag, startPoint x: 332, startPoint y: 120, endPoint x: 332, endPoint y: 126, distance: 5.4
click at [332, 120] on li "16:30" at bounding box center [331, 120] width 15 height 6
type input "١٤/١٠/٢٠٢٥ ١٦:٣٠"
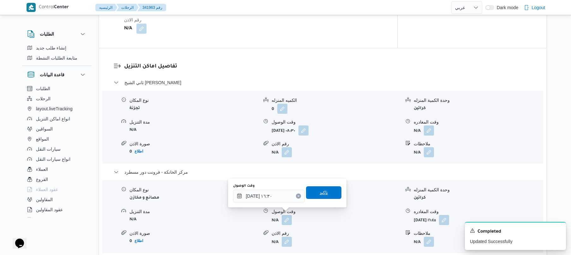
click at [320, 190] on span "تاكيد" at bounding box center [323, 193] width 8 height 8
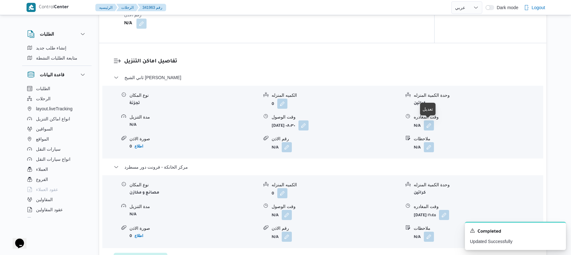
click at [434, 121] on span at bounding box center [426, 126] width 13 height 10
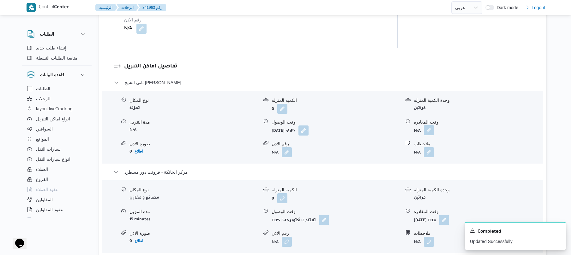
click at [431, 125] on button "button" at bounding box center [429, 130] width 10 height 10
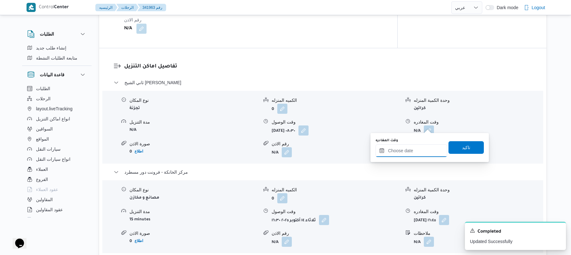
click at [404, 153] on input "وقت المغادره" at bounding box center [411, 151] width 72 height 13
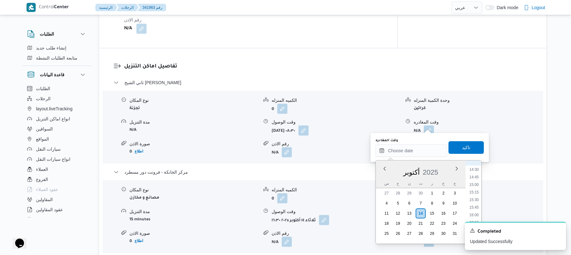
scroll to position [431, 0]
click at [475, 208] on li "15:30" at bounding box center [473, 208] width 15 height 6
type input "١٤/١٠/٢٠٢٥ ١٥:٣٠"
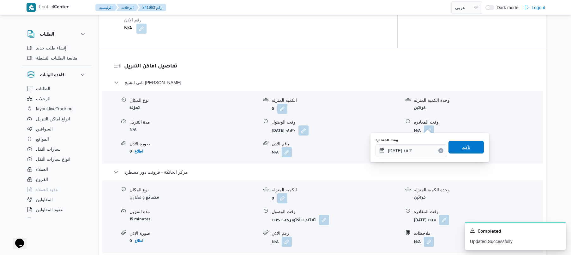
click at [464, 145] on span "تاكيد" at bounding box center [466, 148] width 8 height 8
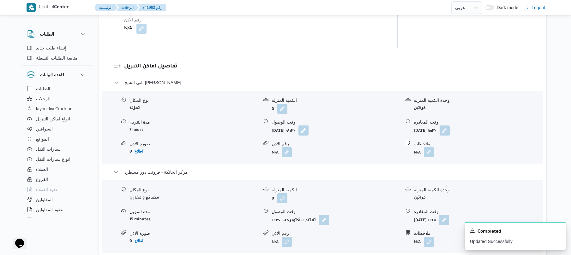
scroll to position [0, 0]
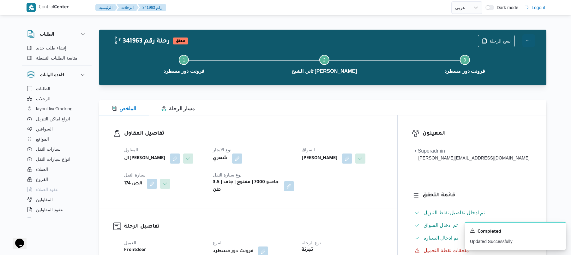
click at [528, 42] on button "Actions" at bounding box center [528, 40] width 13 height 13
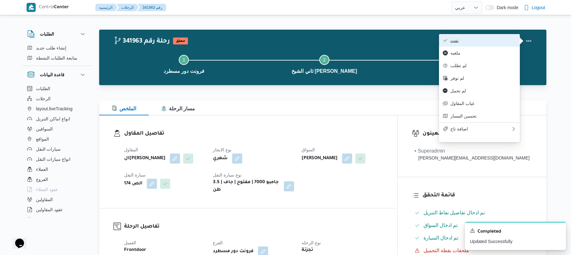
click at [490, 39] on span "تمت" at bounding box center [483, 40] width 66 height 5
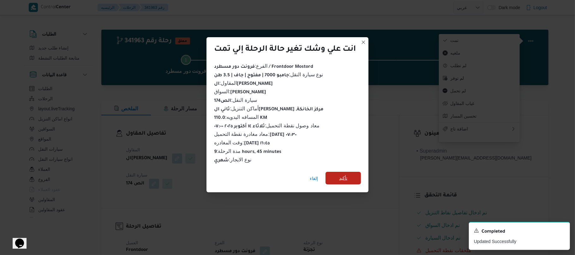
click at [350, 175] on span "تأكيد" at bounding box center [342, 178] width 35 height 13
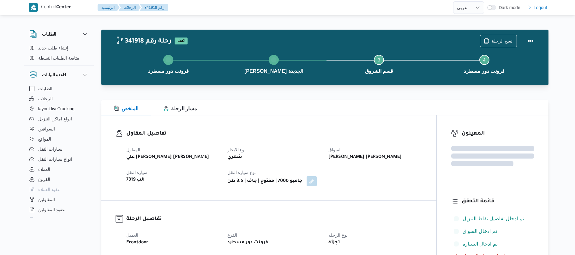
select select "ar"
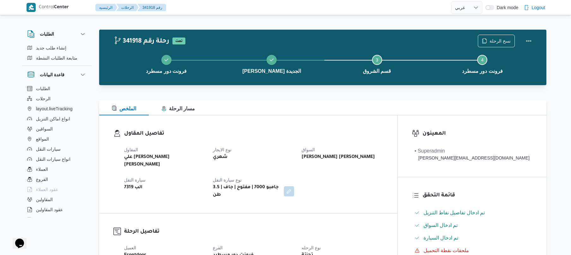
click at [258, 135] on h3 "تفاصيل المقاول" at bounding box center [253, 134] width 259 height 9
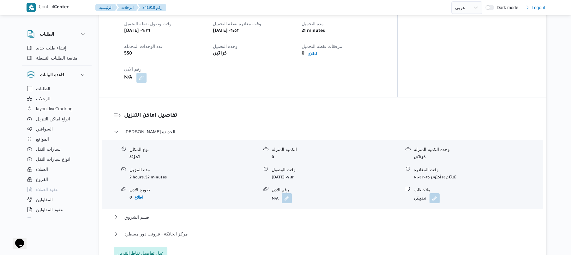
scroll to position [447, 0]
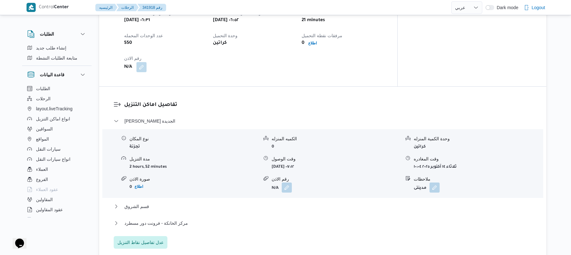
click at [358, 63] on div "تفاصيل نقطة التحميل وقت وصول نفطة التحميل ثلاثاء ١٤ أكتوبر ٢٠٢٥ ٠٦:٣١ وقت مغادر…" at bounding box center [248, 33] width 298 height 108
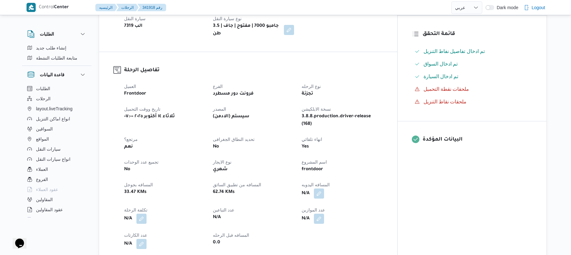
scroll to position [161, 0]
click at [324, 189] on button "button" at bounding box center [319, 194] width 10 height 10
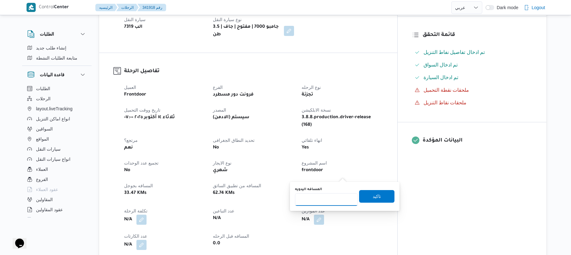
click at [325, 200] on input "المسافه اليدويه" at bounding box center [326, 199] width 63 height 13
type input "115"
click at [384, 201] on span "تاكيد" at bounding box center [376, 196] width 35 height 13
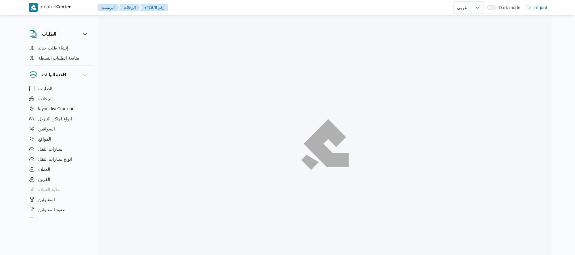
select select "ar"
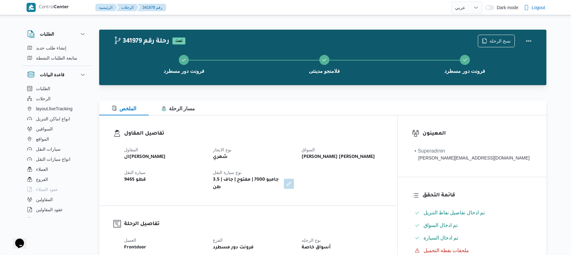
click at [294, 174] on dt "نوع سيارة النقل" at bounding box center [253, 173] width 81 height 8
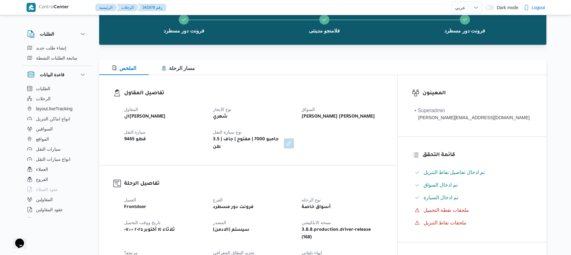
scroll to position [67, 0]
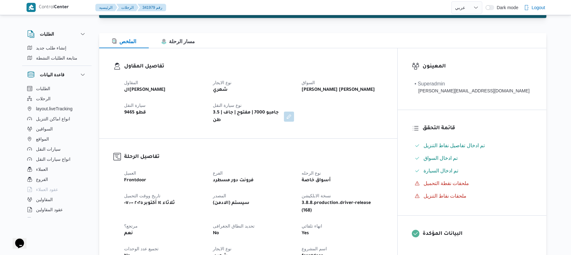
click at [352, 98] on div "المقاول الهامي [PERSON_NAME] نوع الايجار شهري [PERSON_NAME] [PERSON_NAME] سيارة…" at bounding box center [253, 101] width 266 height 53
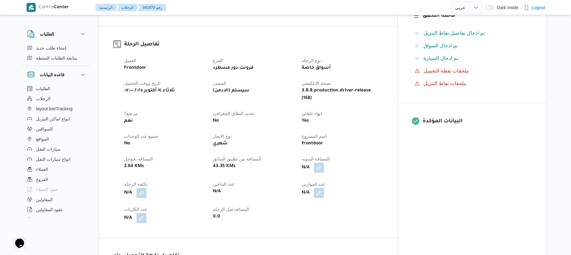
scroll to position [235, 0]
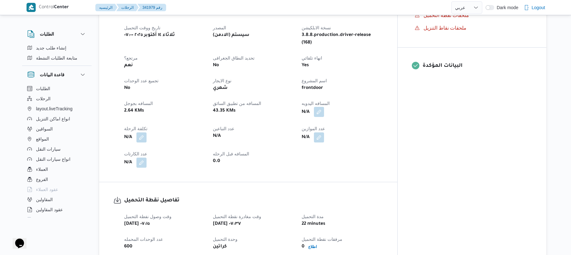
click at [324, 107] on button "button" at bounding box center [319, 112] width 10 height 10
click at [324, 125] on input "المسافه اليدويه" at bounding box center [326, 125] width 63 height 13
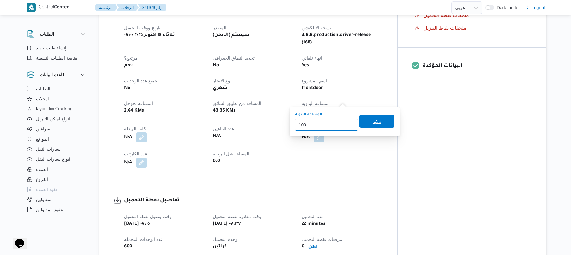
type input "100"
click at [372, 121] on span "تاكيد" at bounding box center [376, 122] width 8 height 8
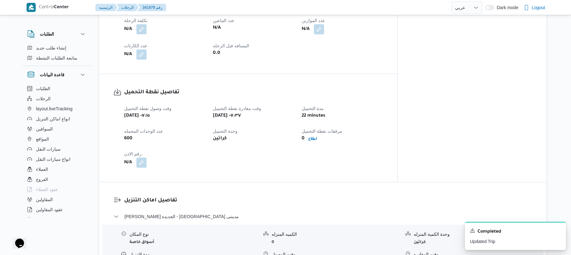
scroll to position [421, 0]
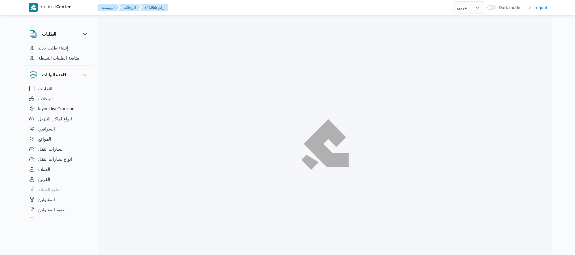
select select "ar"
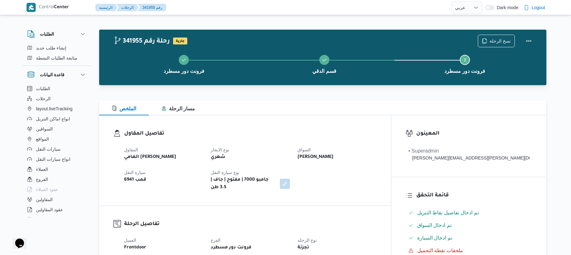
click at [305, 133] on h3 "تفاصيل المقاول" at bounding box center [250, 134] width 252 height 9
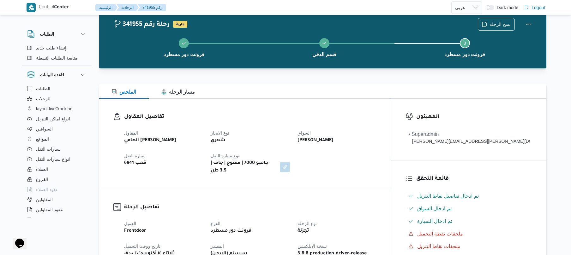
click at [323, 94] on div "الملخص مسار الرحلة" at bounding box center [322, 91] width 447 height 15
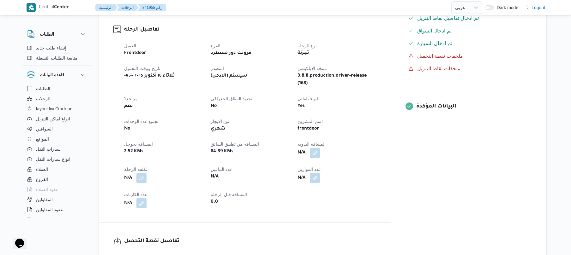
scroll to position [219, 0]
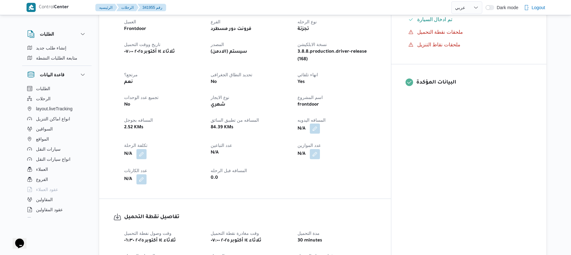
click at [320, 124] on button "button" at bounding box center [315, 129] width 10 height 10
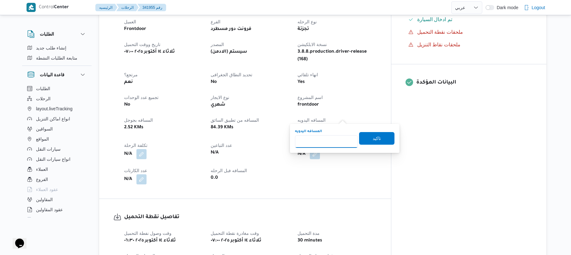
click at [316, 142] on input "المسافه اليدويه" at bounding box center [326, 141] width 63 height 13
type input "50"
click at [363, 138] on span "تاكيد" at bounding box center [376, 138] width 35 height 13
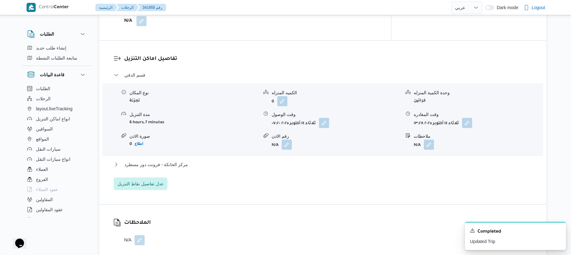
scroll to position [488, 0]
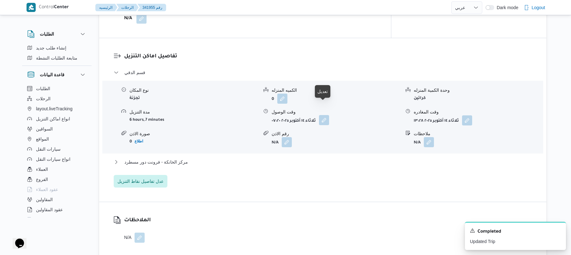
click at [322, 115] on button "button" at bounding box center [324, 120] width 10 height 10
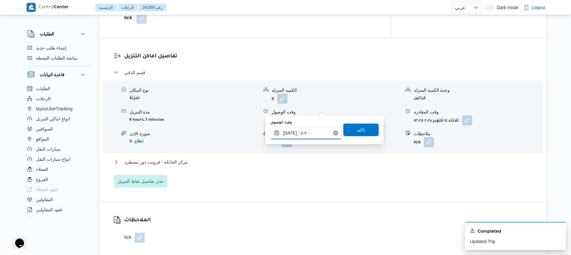
click at [290, 130] on input "١٤/١٠/٢٠٢٥ ٠٧:٢٠" at bounding box center [306, 133] width 72 height 13
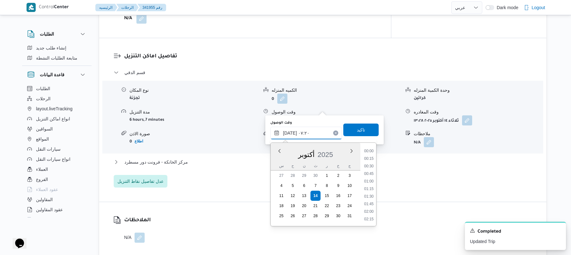
scroll to position [182, 0]
type input "١٤/١٠/٢٠٢٥ ٠٧:٤٠"
click at [352, 127] on span "تاكيد" at bounding box center [360, 129] width 35 height 13
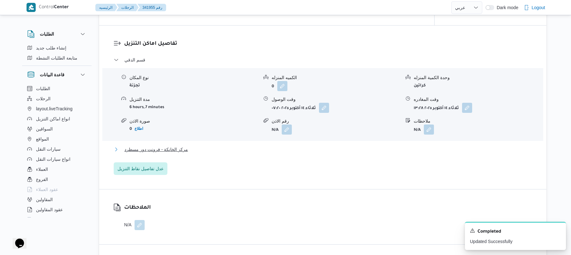
click at [295, 148] on button "مركز الخانكة - فرونت دور مسطرد" at bounding box center [323, 150] width 418 height 8
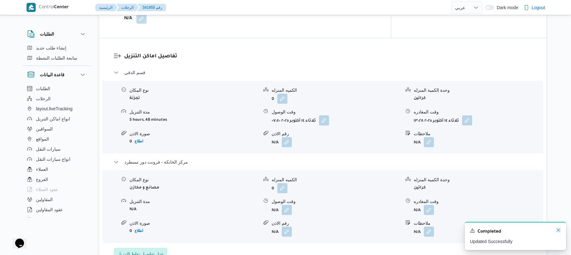
click at [559, 233] on icon "Dismiss toast" at bounding box center [557, 230] width 5 height 5
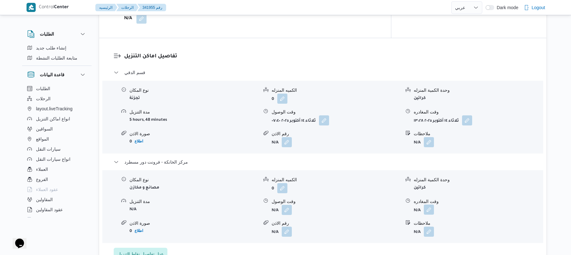
click at [430, 205] on button "button" at bounding box center [429, 210] width 10 height 10
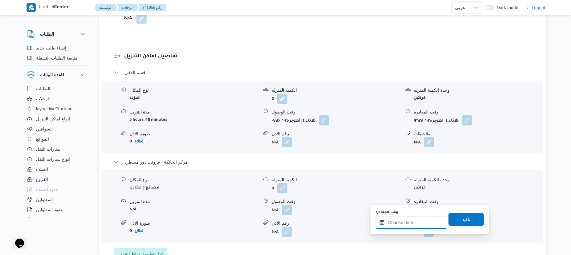
click at [403, 222] on input "وقت المغادره" at bounding box center [411, 222] width 72 height 13
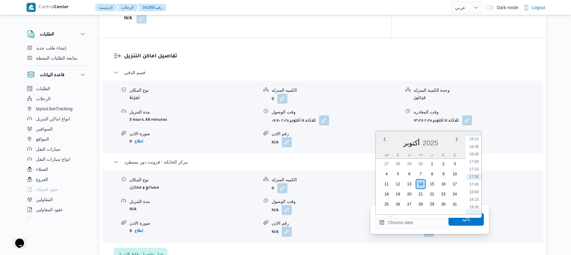
scroll to position [430, 0]
click at [475, 187] on li "15:45" at bounding box center [473, 186] width 15 height 6
type input "[DATE] ١٥:٤٥"
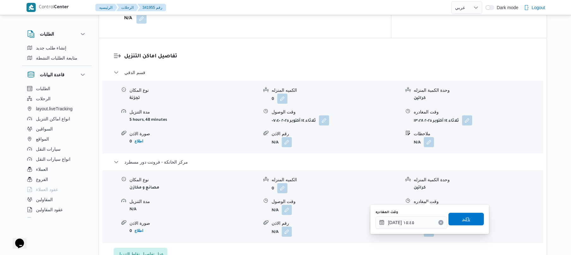
click at [455, 220] on span "تاكيد" at bounding box center [465, 219] width 35 height 13
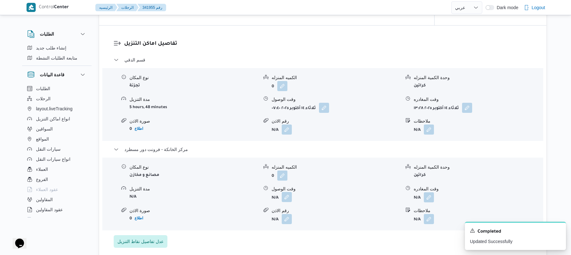
click at [285, 196] on button "button" at bounding box center [287, 197] width 10 height 10
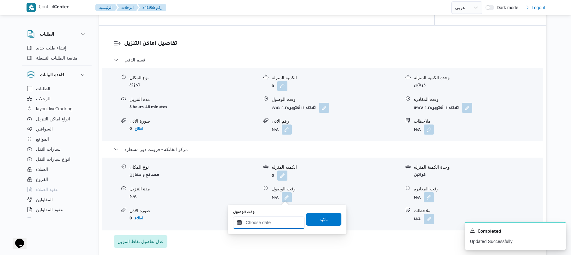
click at [275, 221] on input "وقت الوصول" at bounding box center [269, 222] width 72 height 13
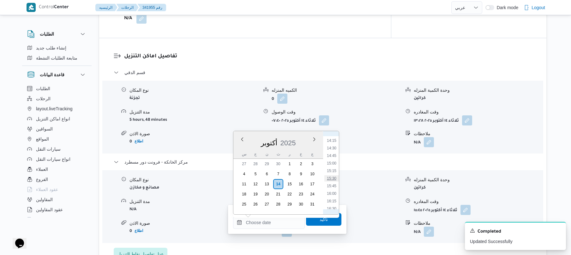
click at [331, 177] on li "15:30" at bounding box center [331, 178] width 15 height 6
type input "١٤/١٠/٢٠٢٥ ١٥:٣٠"
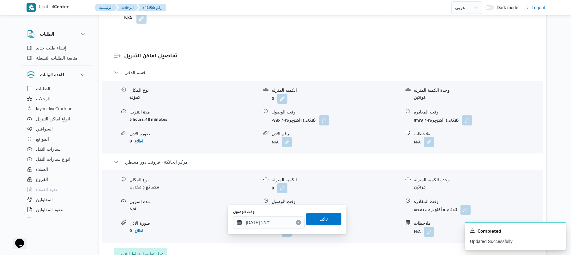
click at [319, 219] on span "تاكيد" at bounding box center [323, 220] width 8 height 8
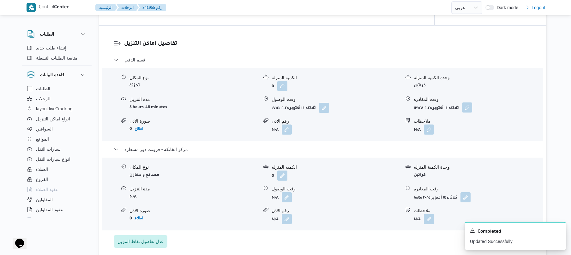
click at [466, 105] on button "button" at bounding box center [467, 108] width 10 height 10
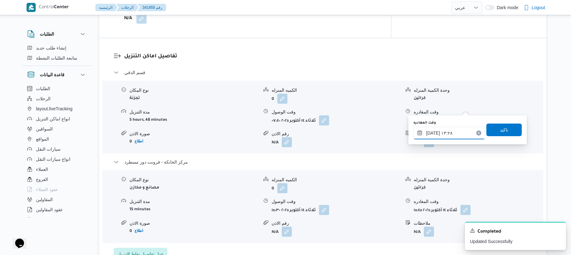
click at [438, 136] on input "١٤/١٠/٢٠٢٥ ١٣:٢٨" at bounding box center [449, 133] width 72 height 13
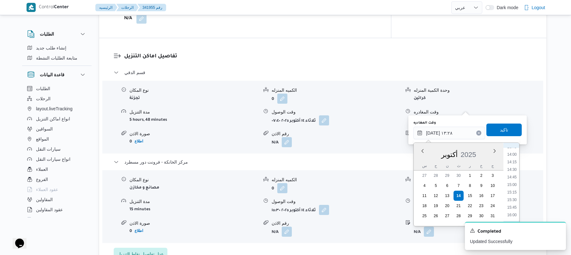
scroll to position [426, 0]
click at [512, 171] on li "14:45" at bounding box center [511, 172] width 15 height 6
type input "١٤/١٠/٢٠٢٥ ١٤:٤٥"
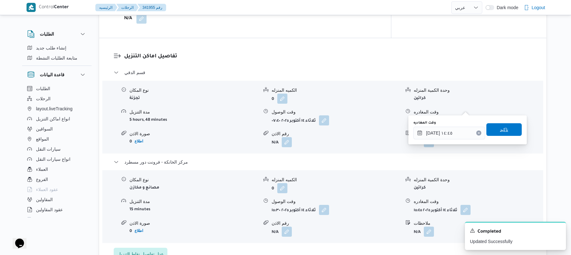
click at [503, 129] on span "تاكيد" at bounding box center [504, 130] width 8 height 8
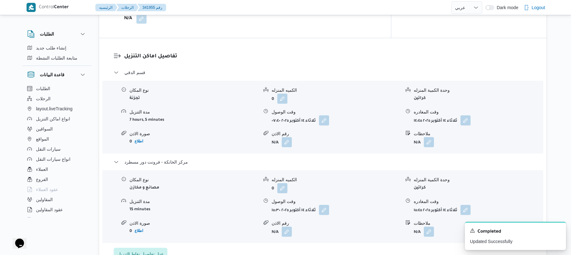
scroll to position [0, 0]
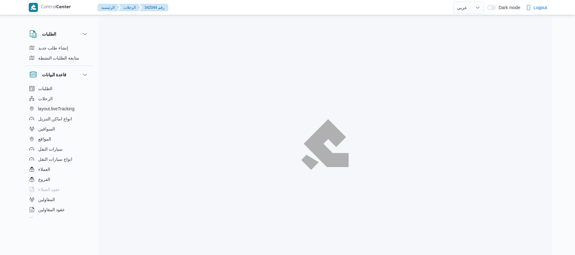
select select "ar"
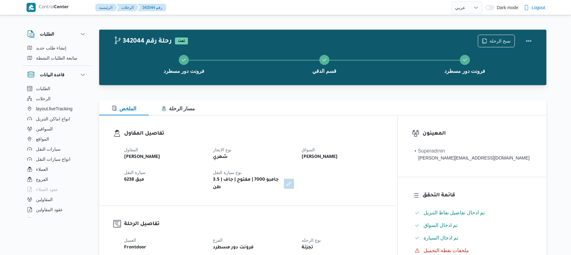
click at [318, 120] on div "تفاصيل المقاول المقاول [PERSON_NAME] نوع الايجار شهري السواق [PERSON_NAME] سيار…" at bounding box center [248, 161] width 298 height 90
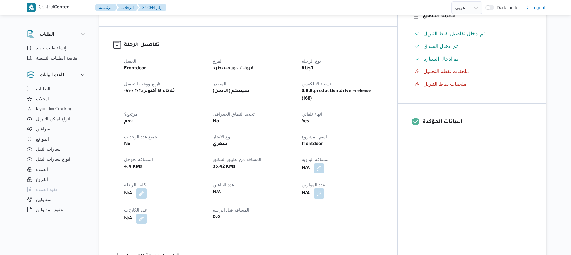
scroll to position [235, 0]
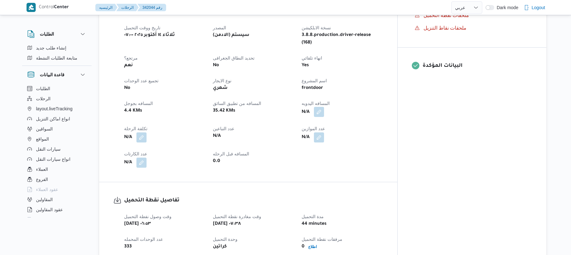
click at [324, 107] on button "button" at bounding box center [319, 112] width 10 height 10
click at [313, 127] on input "المسافه اليدويه" at bounding box center [326, 125] width 63 height 13
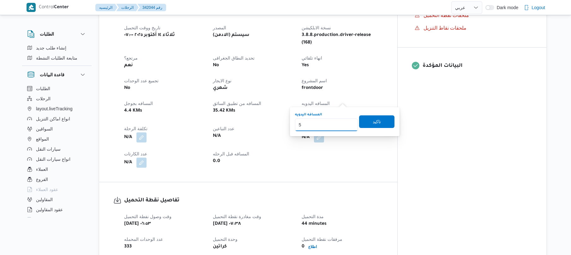
type input "50"
click at [373, 124] on span "تاكيد" at bounding box center [376, 122] width 8 height 8
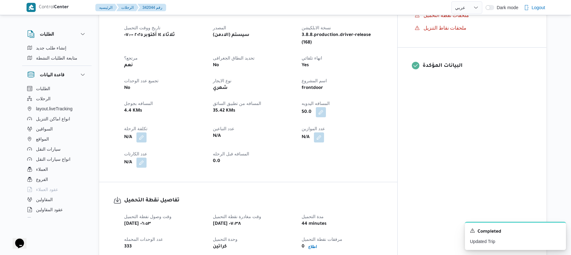
scroll to position [0, 0]
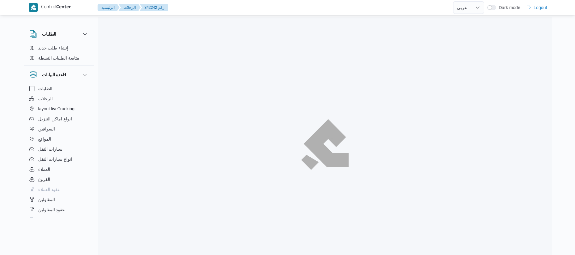
select select "ar"
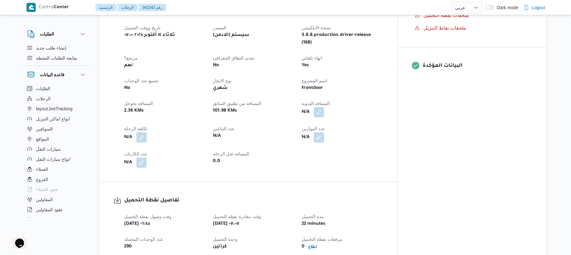
scroll to position [252, 0]
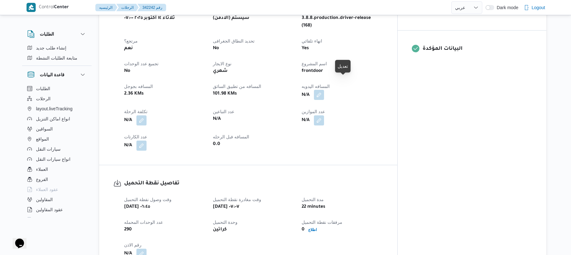
click at [324, 90] on button "button" at bounding box center [319, 95] width 10 height 10
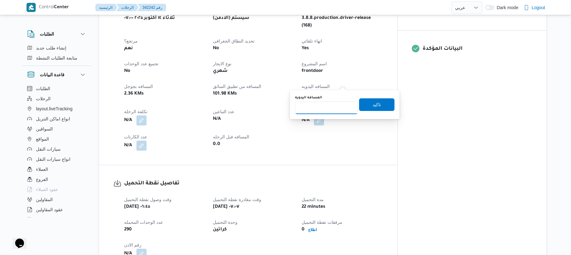
click at [325, 110] on input "المسافه اليدويه" at bounding box center [326, 108] width 63 height 13
type input "90"
click at [372, 105] on span "تاكيد" at bounding box center [376, 105] width 8 height 8
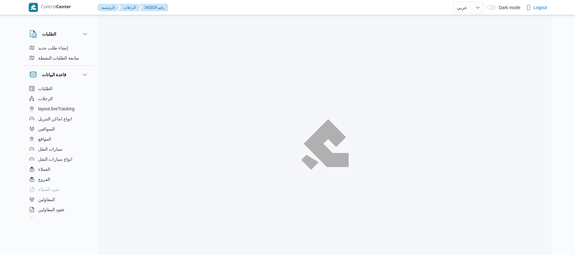
select select "ar"
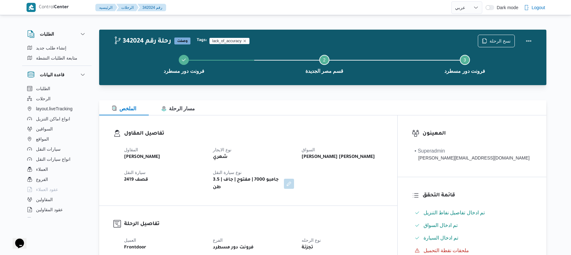
click at [322, 123] on div "تفاصيل المقاول المقاول [PERSON_NAME] نوع الايجار شهري السواق [PERSON_NAME] [PER…" at bounding box center [248, 161] width 298 height 90
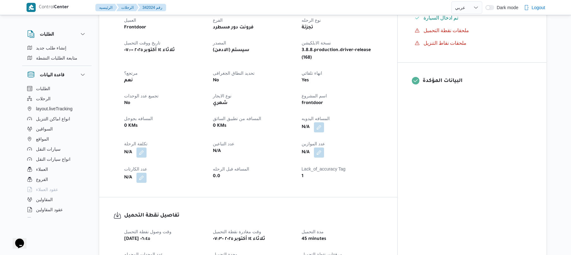
scroll to position [223, 0]
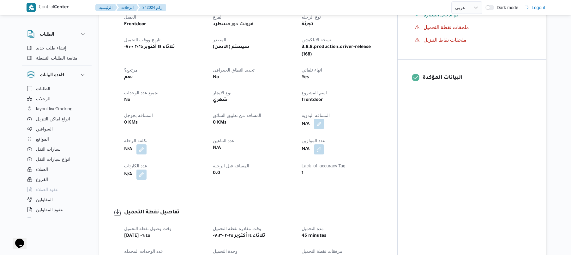
click at [324, 119] on button "button" at bounding box center [319, 124] width 10 height 10
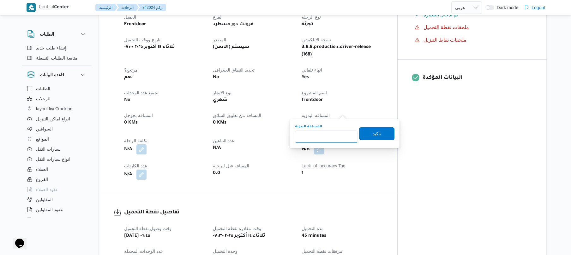
click at [323, 140] on input "المسافه اليدويه" at bounding box center [326, 137] width 63 height 13
type input "5"
type input "40"
click at [365, 135] on span "تاكيد" at bounding box center [376, 133] width 35 height 13
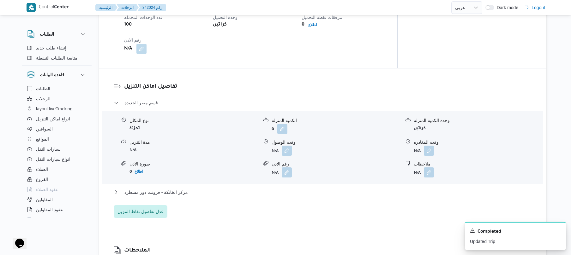
scroll to position [459, 0]
click at [285, 144] on button "button" at bounding box center [287, 149] width 10 height 10
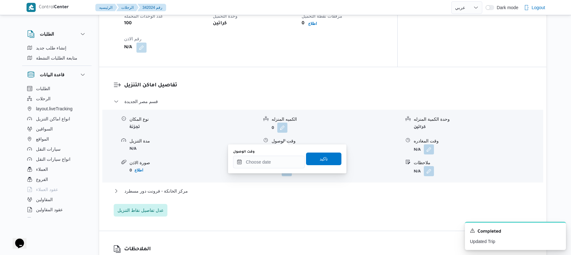
click at [251, 172] on div "You are in a dialog. To close this dialog, hit escape. وقت الوصول تاكيد" at bounding box center [287, 159] width 118 height 29
click at [257, 164] on input "وقت الوصول" at bounding box center [269, 162] width 72 height 13
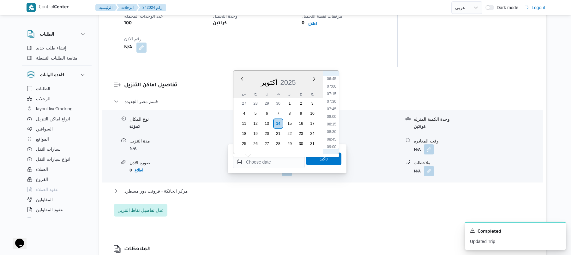
scroll to position [194, 0]
click at [329, 126] on li "08:00" at bounding box center [331, 127] width 15 height 6
type input "[DATE] ٠٨:٠٠"
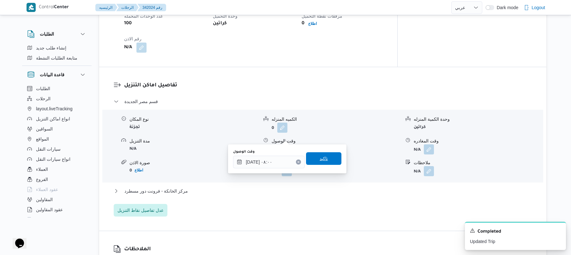
click at [319, 159] on span "تاكيد" at bounding box center [323, 159] width 8 height 8
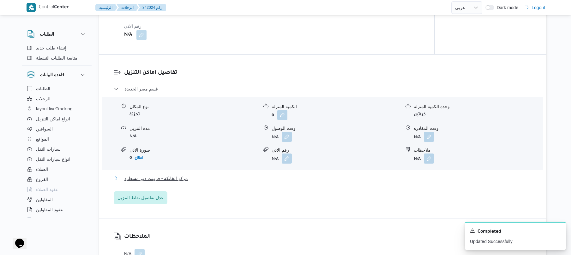
click at [260, 177] on button "مركز الخانكة - فرونت دور مسطرد" at bounding box center [323, 179] width 418 height 8
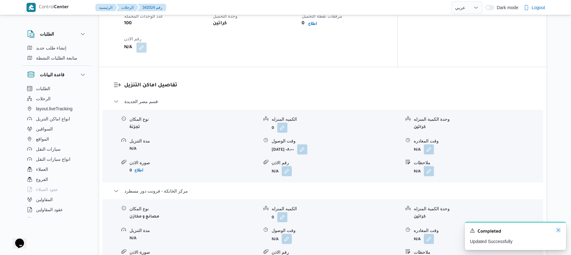
click at [556, 232] on icon "Dismiss toast" at bounding box center [557, 230] width 5 height 5
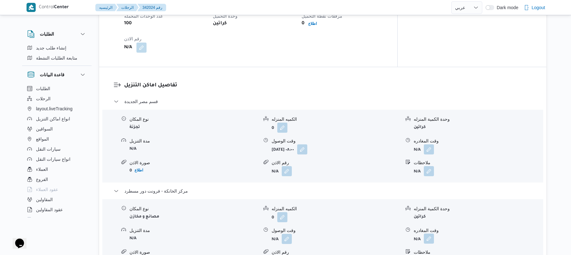
click at [430, 234] on button "button" at bounding box center [429, 239] width 10 height 10
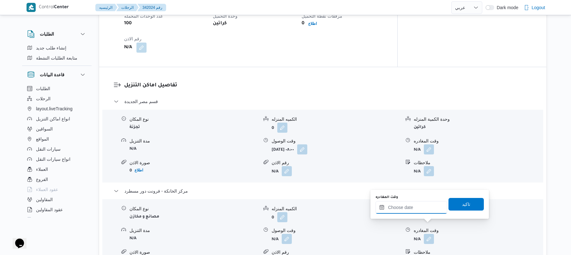
click at [420, 209] on input "وقت المغادره" at bounding box center [411, 207] width 72 height 13
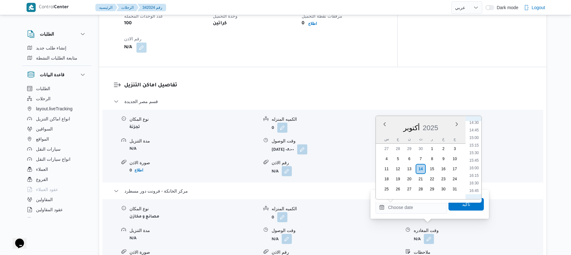
scroll to position [438, 0]
click at [474, 169] on li "16:00" at bounding box center [473, 171] width 15 height 6
type input "[DATE] ١٦:٠٠"
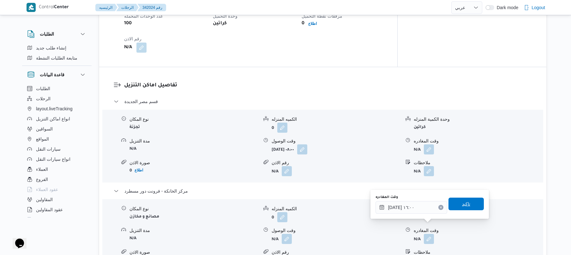
click at [462, 203] on span "تاكيد" at bounding box center [466, 204] width 8 height 8
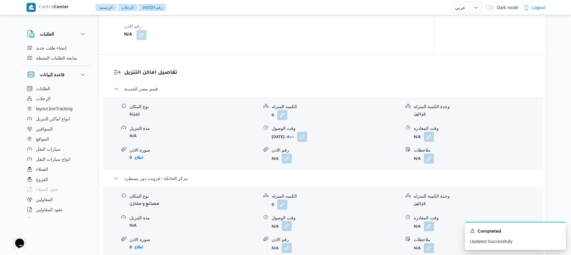
click at [285, 225] on button "button" at bounding box center [287, 226] width 10 height 10
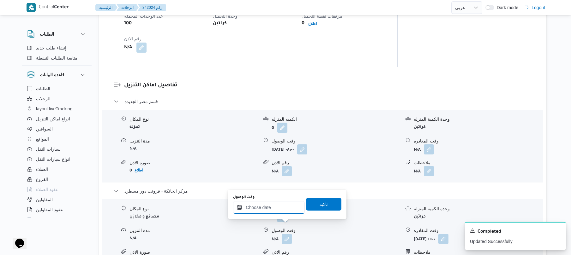
click at [277, 205] on input "وقت الوصول" at bounding box center [269, 207] width 72 height 13
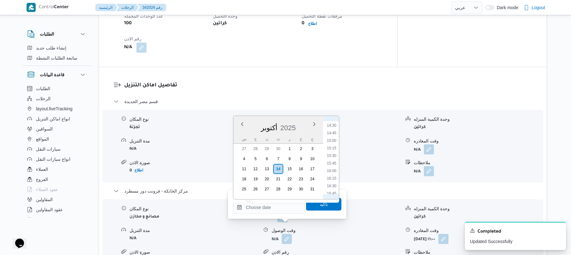
click at [333, 165] on li "15:45" at bounding box center [331, 163] width 15 height 6
type input "١٤/١٠/٢٠٢٥ ١٥:٤٥"
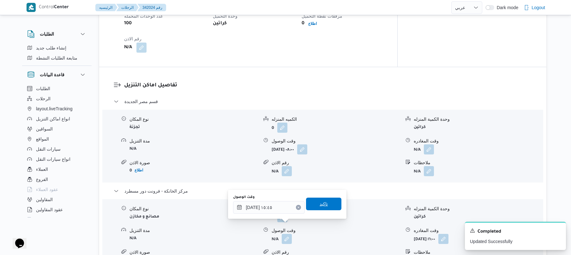
click at [319, 206] on span "تاكيد" at bounding box center [323, 204] width 8 height 8
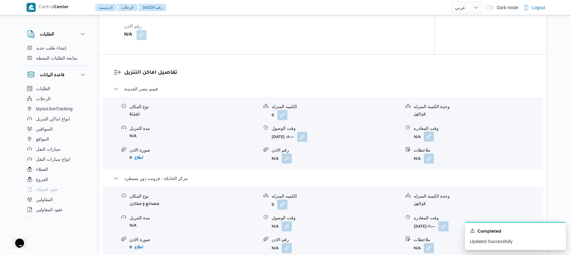
click at [428, 134] on button "button" at bounding box center [429, 137] width 10 height 10
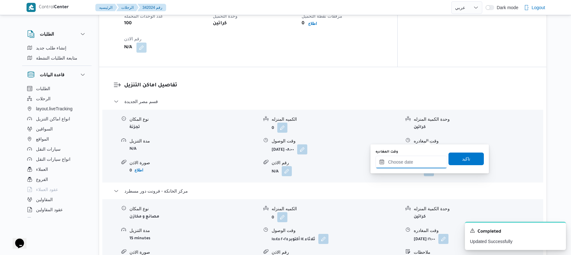
click at [393, 164] on input "وقت المغادره" at bounding box center [411, 162] width 72 height 13
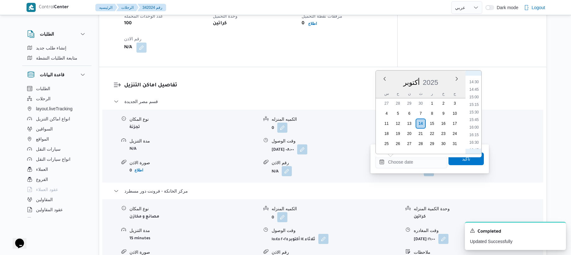
scroll to position [421, 0]
click at [472, 121] on li "15:15" at bounding box center [473, 120] width 15 height 6
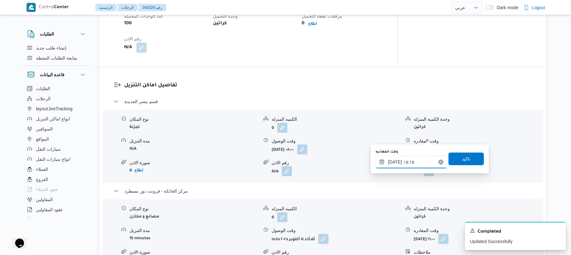
click at [394, 162] on input "١٤/١٠/٢٠٢٥ ١٥:١٥" at bounding box center [411, 162] width 72 height 13
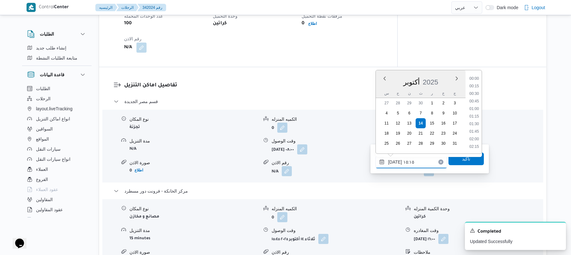
scroll to position [424, 0]
type input "١٤/١٠/٢٠٢٥ ١٥:١٥"
click at [409, 187] on button "مركز الخانكة - فرونت دور مسطرد" at bounding box center [323, 191] width 418 height 8
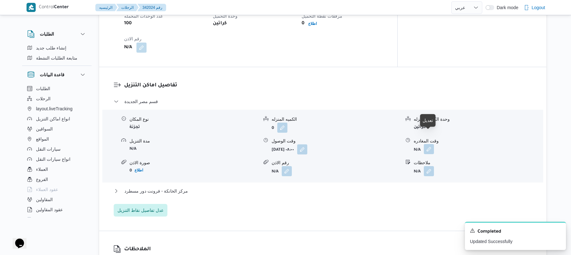
click at [427, 144] on button "button" at bounding box center [429, 149] width 10 height 10
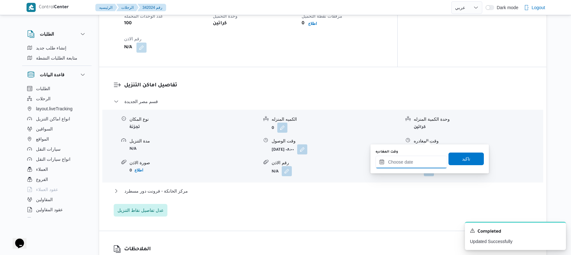
click at [395, 163] on input "وقت المغادره" at bounding box center [411, 162] width 72 height 13
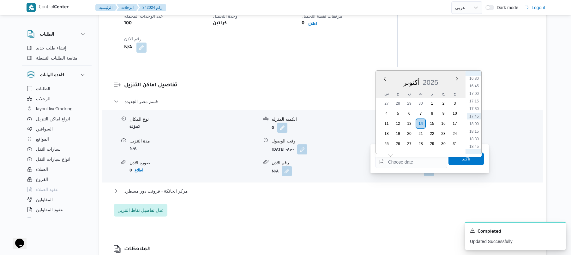
scroll to position [438, 0]
click at [471, 104] on li "15:15" at bounding box center [473, 103] width 15 height 6
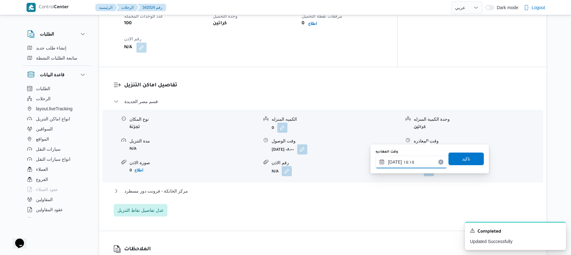
click at [395, 162] on input "١٤/١٠/٢٠٢٥ ١٥:١٥" at bounding box center [411, 162] width 72 height 13
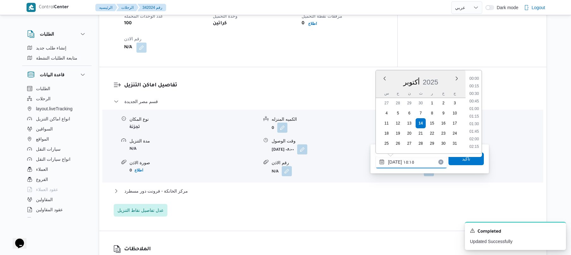
scroll to position [424, 0]
type input "١٤/١٠/٢٠٢٥ ١٥:١٠"
click at [469, 158] on span "تاكيد" at bounding box center [465, 158] width 35 height 13
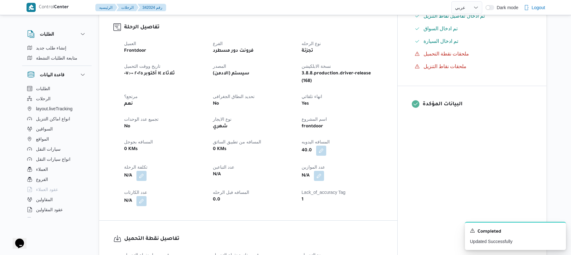
scroll to position [0, 0]
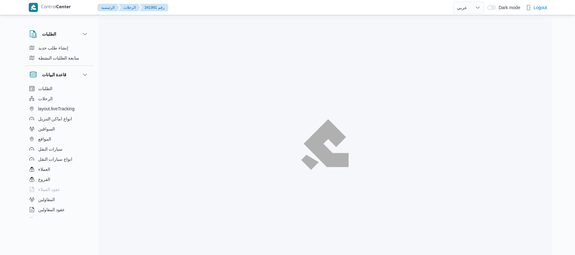
select select "ar"
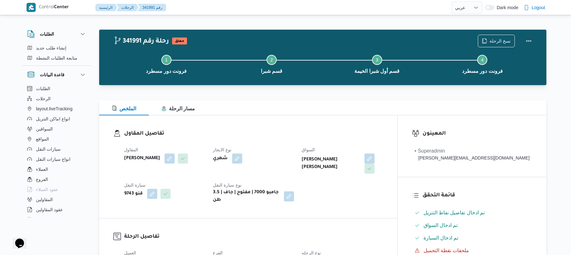
click at [326, 131] on h3 "تفاصيل المقاول" at bounding box center [253, 134] width 259 height 9
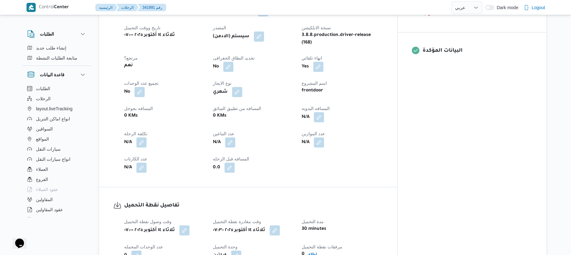
scroll to position [252, 0]
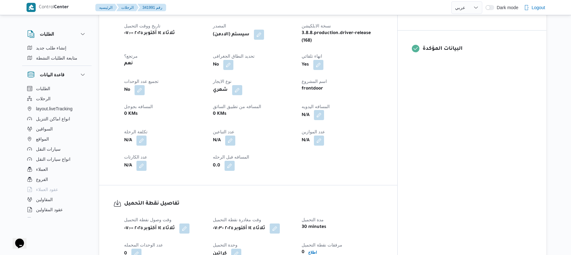
click at [324, 110] on button "button" at bounding box center [319, 115] width 10 height 10
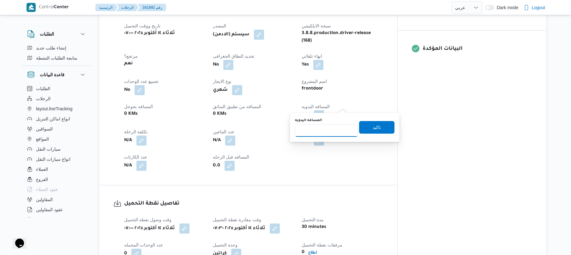
click at [313, 131] on input "المسافه اليدويه" at bounding box center [326, 130] width 63 height 13
type input "50"
click at [361, 132] on span "تاكيد" at bounding box center [376, 127] width 35 height 13
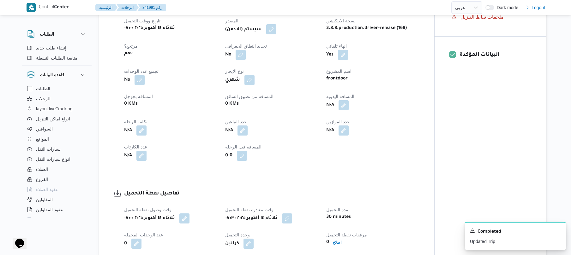
click at [273, 30] on button "button" at bounding box center [271, 29] width 10 height 10
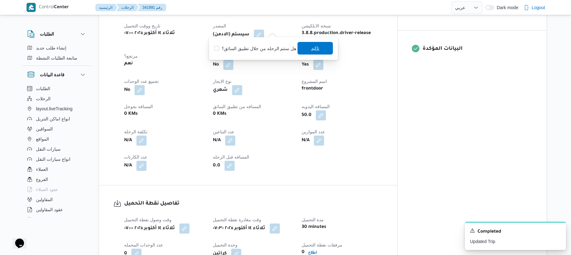
click at [318, 50] on span "تاكيد" at bounding box center [314, 48] width 35 height 13
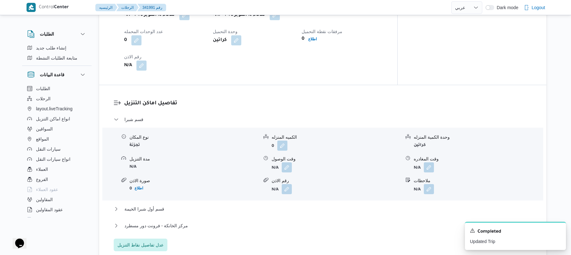
scroll to position [505, 0]
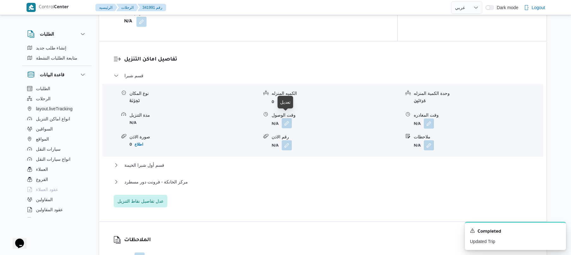
click at [285, 119] on button "button" at bounding box center [287, 123] width 10 height 10
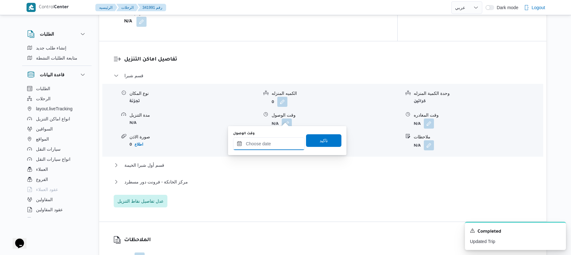
click at [254, 144] on input "وقت الوصول" at bounding box center [269, 144] width 72 height 13
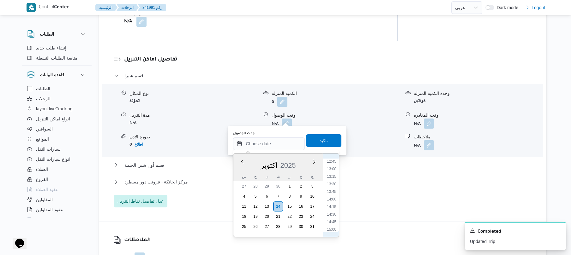
scroll to position [258, 0]
click at [335, 162] on li "08:30" at bounding box center [331, 161] width 15 height 6
type input "١٤/١٠/٢٠٢٥ ٠٨:٣٠"
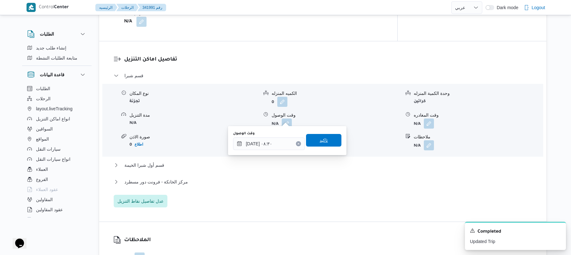
click at [328, 143] on span "تاكيد" at bounding box center [323, 140] width 35 height 13
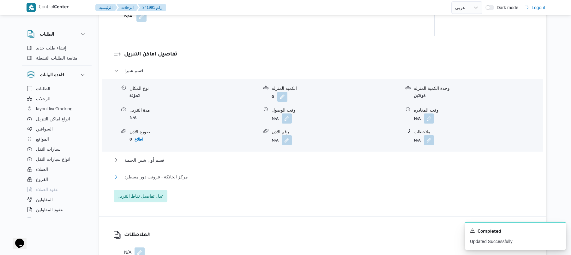
click at [265, 176] on button "مركز الخانكة - فرونت دور مسطرد" at bounding box center [323, 177] width 418 height 8
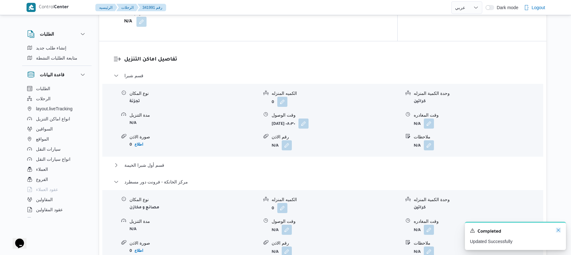
click at [558, 231] on icon "Dismiss toast" at bounding box center [557, 230] width 3 height 3
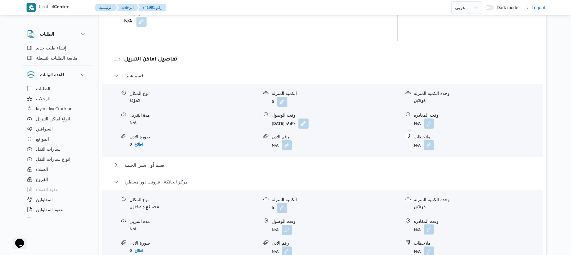
click at [429, 225] on button "button" at bounding box center [429, 230] width 10 height 10
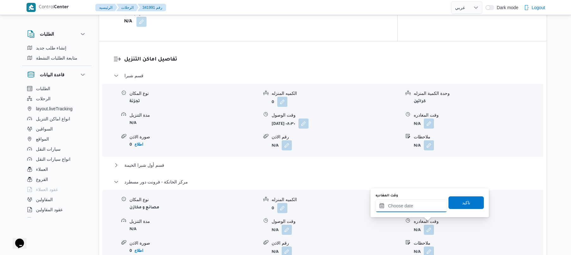
click at [427, 209] on input "وقت المغادره" at bounding box center [411, 206] width 72 height 13
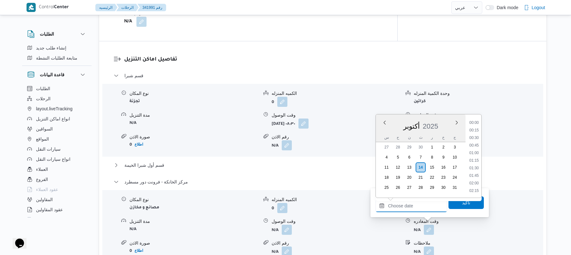
scroll to position [500, 0]
click at [475, 129] on li "16:45" at bounding box center [473, 130] width 15 height 6
type input "١٤/١٠/٢٠٢٥ ١٦:٤٥"
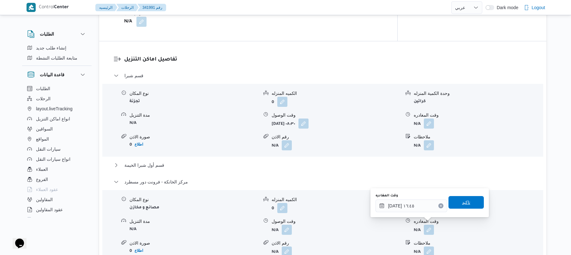
click at [453, 203] on span "تاكيد" at bounding box center [465, 202] width 35 height 13
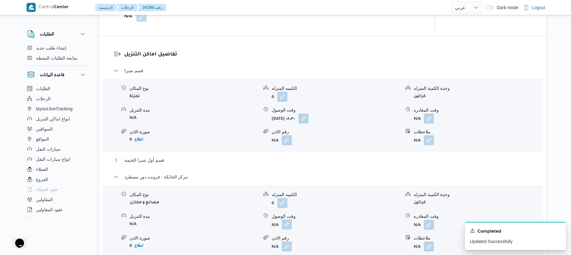
click at [286, 224] on button "button" at bounding box center [287, 225] width 10 height 10
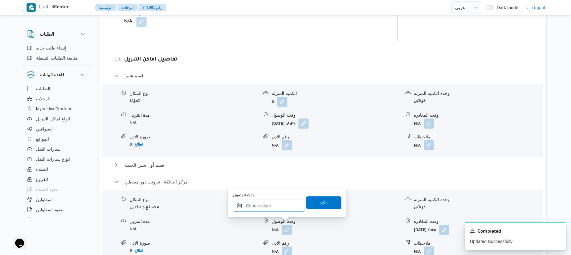
click at [280, 208] on input "وقت الوصول" at bounding box center [269, 206] width 72 height 13
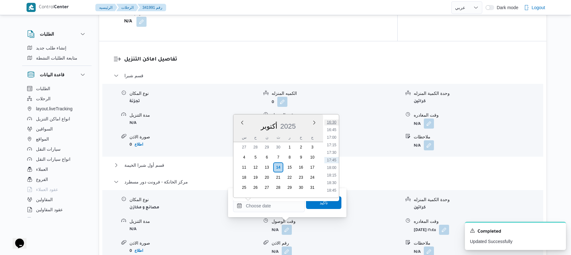
click at [334, 122] on li "16:30" at bounding box center [331, 122] width 15 height 6
type input "١٤/١٠/٢٠٢٥ ١٦:٣٠"
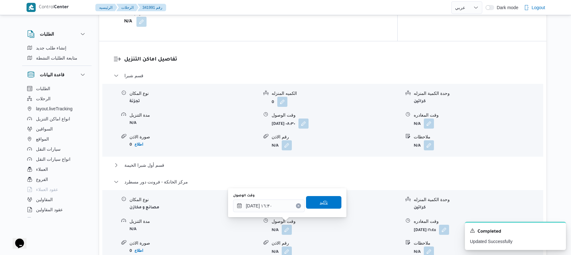
click at [319, 202] on span "تاكيد" at bounding box center [323, 203] width 8 height 8
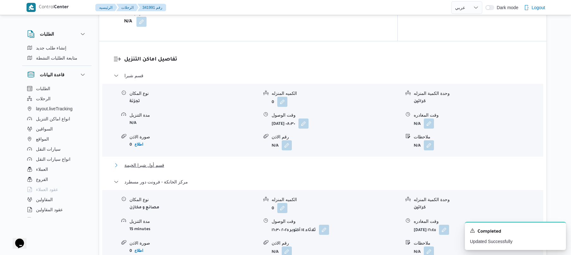
click at [309, 162] on button "قسم أول شبرا الخيمة" at bounding box center [323, 166] width 418 height 8
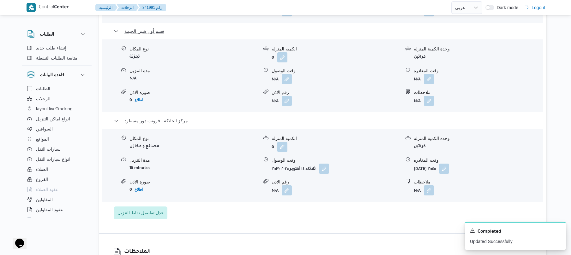
scroll to position [639, 0]
click at [428, 75] on button "button" at bounding box center [429, 79] width 10 height 10
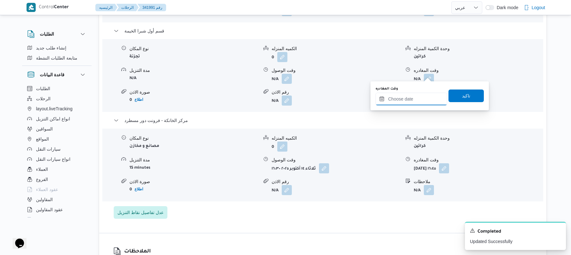
click at [386, 98] on input "وقت المغادره" at bounding box center [411, 99] width 72 height 13
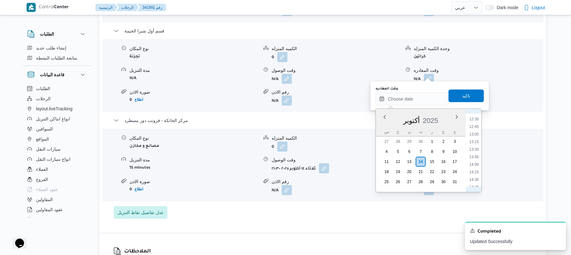
scroll to position [438, 0]
click at [477, 163] on li "16:00" at bounding box center [473, 163] width 15 height 6
type input "١٤/١٠/٢٠٢٥ ١٦:٠٠"
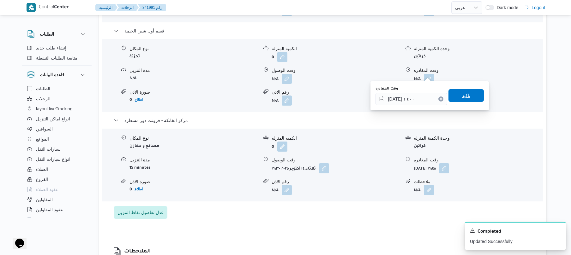
click at [462, 99] on span "تاكيد" at bounding box center [466, 96] width 8 height 8
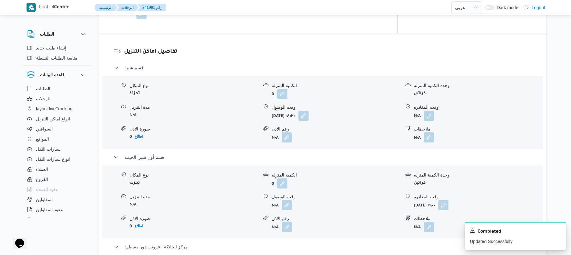
scroll to position [505, 0]
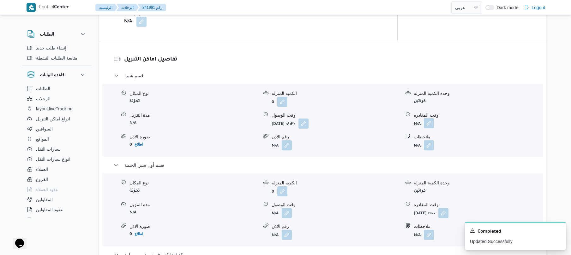
click at [430, 118] on button "button" at bounding box center [429, 123] width 10 height 10
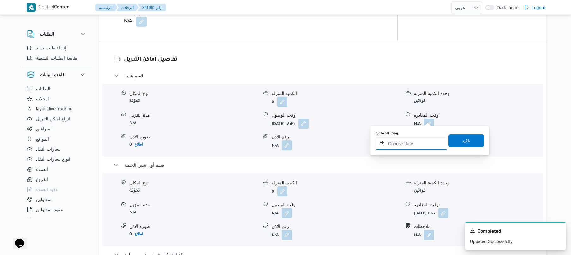
click at [408, 140] on input "وقت المغادره" at bounding box center [411, 144] width 72 height 13
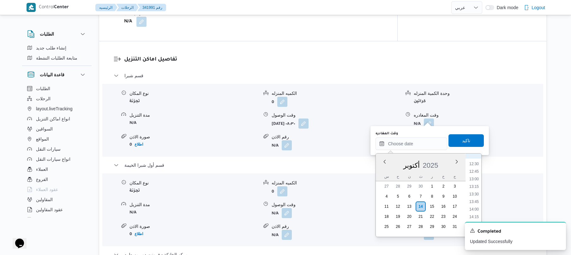
scroll to position [315, 0]
click at [472, 211] on li "12:00" at bounding box center [473, 211] width 15 height 6
type input "١٤/١٠/٢٠٢٥ ١٢:٠٠"
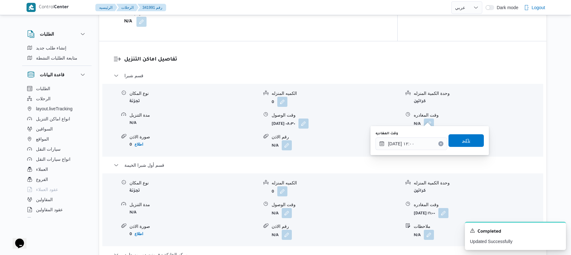
click at [475, 141] on span "تاكيد" at bounding box center [465, 140] width 35 height 13
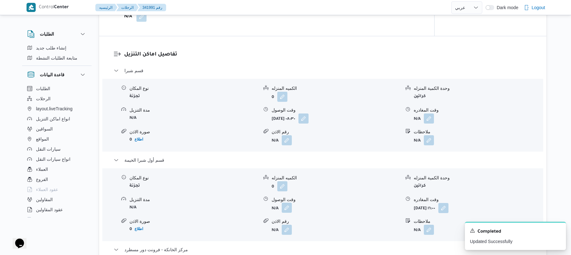
click at [289, 207] on button "button" at bounding box center [287, 208] width 10 height 10
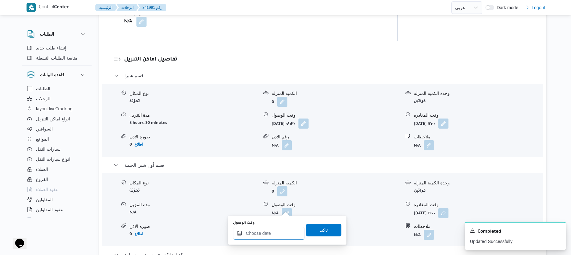
click at [262, 234] on input "وقت الوصول" at bounding box center [269, 233] width 72 height 13
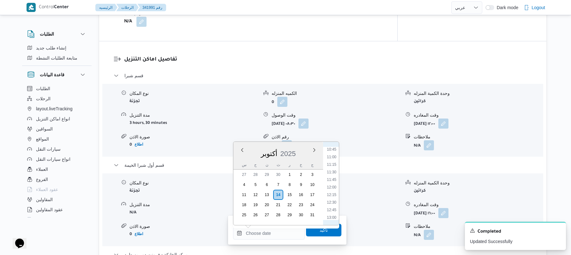
scroll to position [313, 0]
click at [331, 205] on li "12:15" at bounding box center [331, 208] width 15 height 6
type input "١٤/١٠/٢٠٢٥ ١٢:١٥"
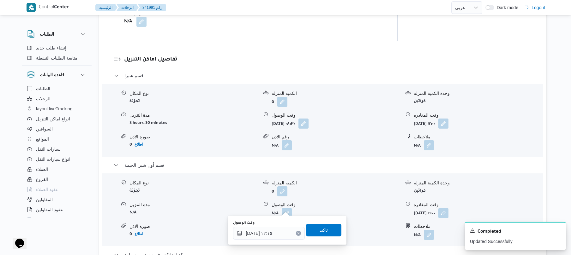
click at [319, 229] on span "تاكيد" at bounding box center [323, 231] width 8 height 8
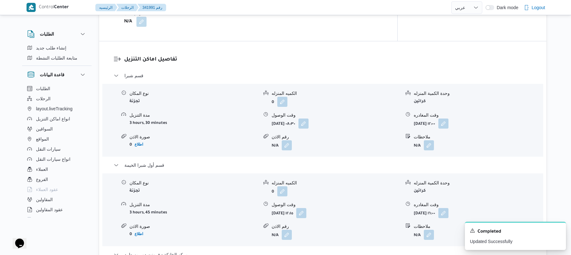
scroll to position [0, 0]
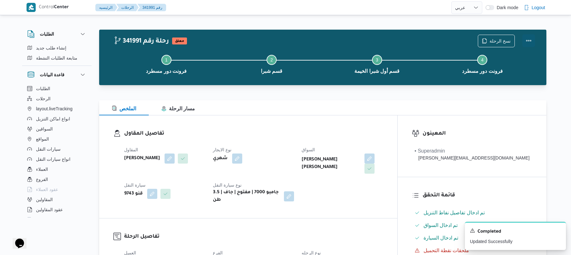
click at [530, 42] on button "Actions" at bounding box center [528, 40] width 13 height 13
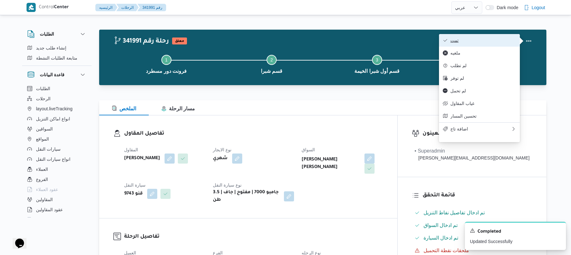
click at [502, 42] on span "تمت" at bounding box center [483, 40] width 66 height 5
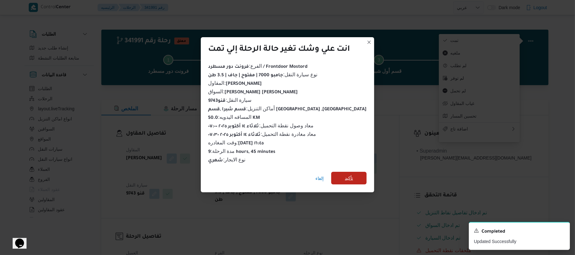
click at [352, 178] on span "تأكيد" at bounding box center [348, 178] width 35 height 13
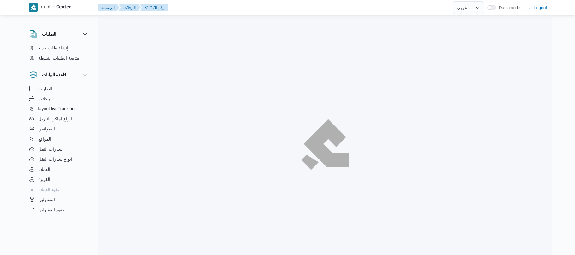
select select "ar"
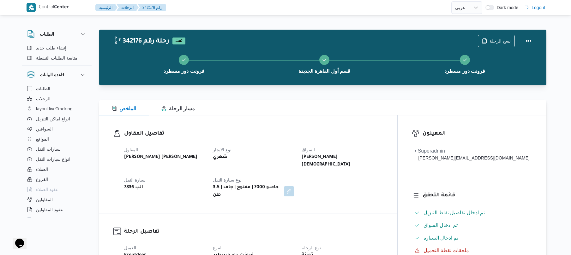
click at [339, 103] on div "الملخص مسار الرحلة" at bounding box center [322, 107] width 447 height 15
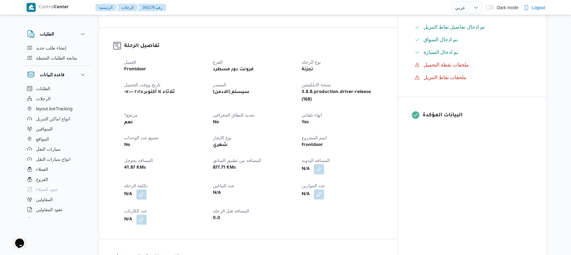
scroll to position [235, 0]
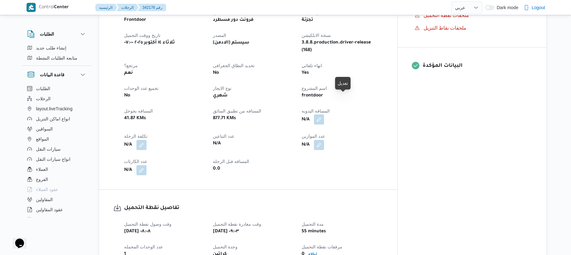
click at [324, 115] on button "button" at bounding box center [319, 120] width 10 height 10
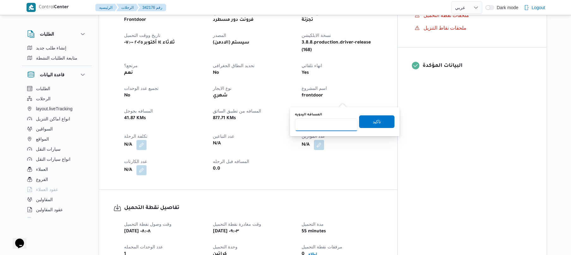
click at [311, 127] on input "المسافه اليدويه" at bounding box center [326, 125] width 63 height 13
type input "90"
click at [372, 123] on span "تاكيد" at bounding box center [376, 122] width 8 height 8
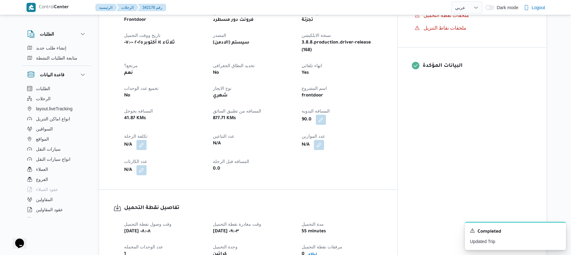
click at [383, 114] on div "90.0" at bounding box center [342, 119] width 82 height 11
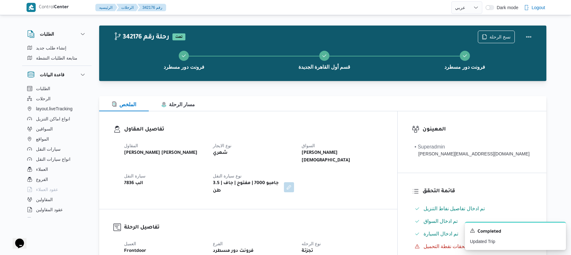
scroll to position [0, 0]
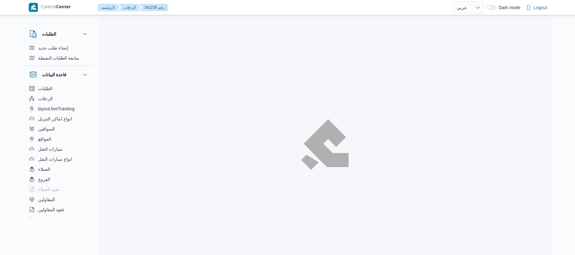
select select "ar"
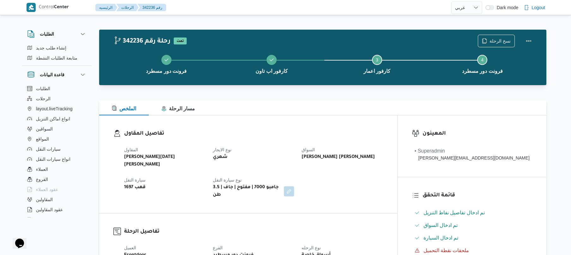
click at [287, 147] on dt "نوع الايجار" at bounding box center [253, 150] width 81 height 8
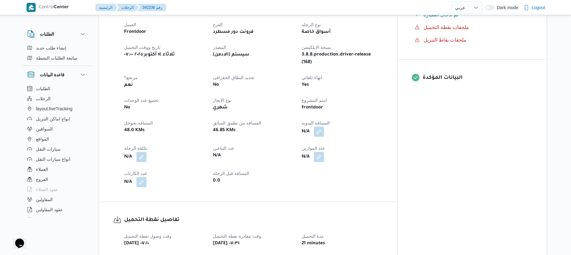
scroll to position [447, 0]
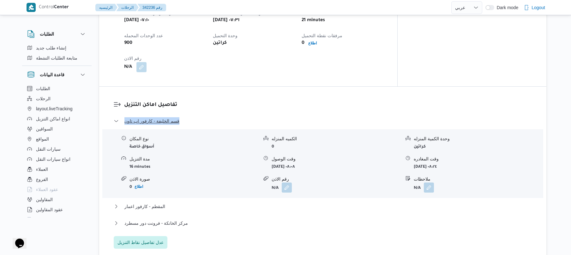
drag, startPoint x: 222, startPoint y: 87, endPoint x: 189, endPoint y: 104, distance: 37.4
click at [189, 104] on dl "تفاصيل اماكن التنزيل قسم الخليفة - كارفور اب تاون نوع المكان أسواق خاصة الكميه …" at bounding box center [328, 175] width 408 height 148
copy dl "تفاصيل اماكن التنزيل قسم الخليفة - كارفور اب تاون"
click at [208, 203] on button "المقطم - كارفور اعمار" at bounding box center [323, 207] width 418 height 8
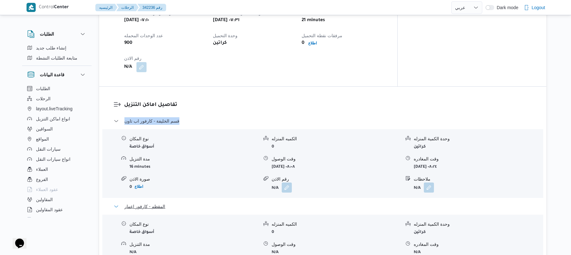
drag, startPoint x: 208, startPoint y: 184, endPoint x: 127, endPoint y: 186, distance: 81.1
click at [127, 203] on button "المقطم - كارفور اعمار" at bounding box center [323, 207] width 418 height 8
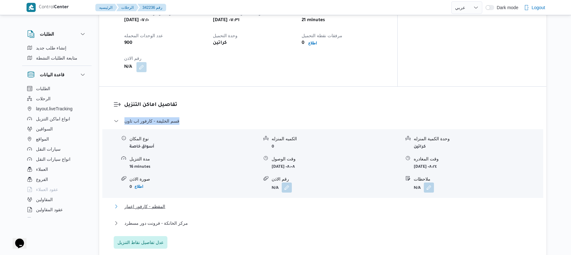
drag, startPoint x: 180, startPoint y: 182, endPoint x: 131, endPoint y: 193, distance: 50.3
click at [131, 203] on div "المقطم - كارفور اعمار" at bounding box center [323, 209] width 418 height 12
drag, startPoint x: 193, startPoint y: 182, endPoint x: 120, endPoint y: 191, distance: 73.2
click at [120, 191] on div "قسم الخليفة - كارفور اب تاون نوع المكان أسواق خاصة الكميه المنزله 0 وحدة الكمية…" at bounding box center [323, 183] width 418 height 132
click at [223, 219] on div "قسم الخليفة - كارفور اب تاون نوع المكان أسواق خاصة الكميه المنزله 0 وحدة الكمية…" at bounding box center [323, 183] width 418 height 132
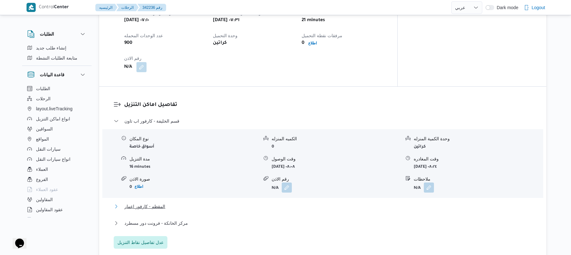
drag, startPoint x: 201, startPoint y: 183, endPoint x: 138, endPoint y: 193, distance: 63.6
click at [138, 203] on div "المقطم - كارفور اعمار" at bounding box center [323, 209] width 418 height 12
drag, startPoint x: 183, startPoint y: 186, endPoint x: 107, endPoint y: 198, distance: 76.6
click at [107, 198] on div "تفاصيل اماكن التنزيل قسم الخليفة - كارفور اب تاون نوع المكان أسواق خاصة الكميه …" at bounding box center [322, 175] width 447 height 176
drag, startPoint x: 180, startPoint y: 181, endPoint x: 119, endPoint y: 194, distance: 62.2
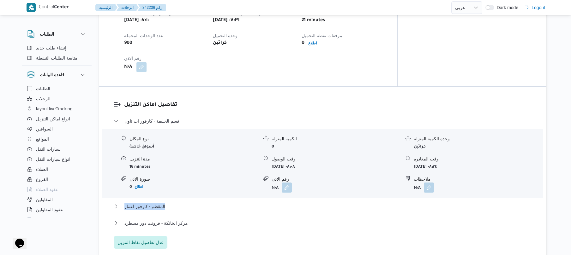
click at [119, 194] on div "قسم الخليفة - كارفور اب تاون نوع المكان أسواق خاصة الكميه المنزله 0 وحدة الكمية…" at bounding box center [323, 183] width 418 height 132
copy span "المقطم - كارفور اعمار"
click at [401, 87] on div "تفاصيل اماكن التنزيل قسم الخليفة - كارفور اب تاون نوع المكان أسواق خاصة الكميه …" at bounding box center [322, 175] width 447 height 176
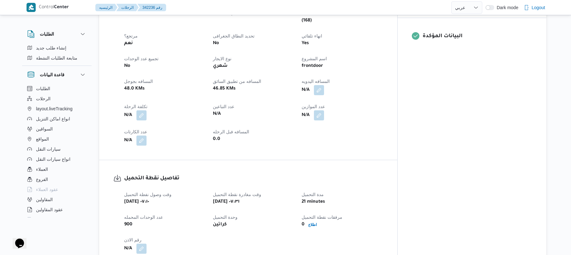
scroll to position [228, 0]
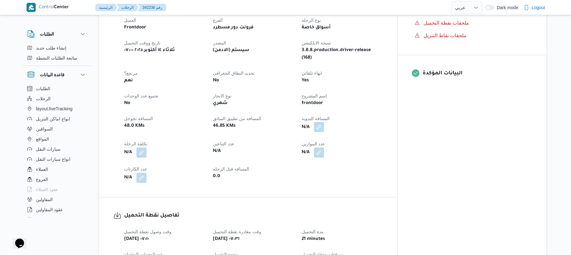
click at [324, 122] on button "button" at bounding box center [319, 127] width 10 height 10
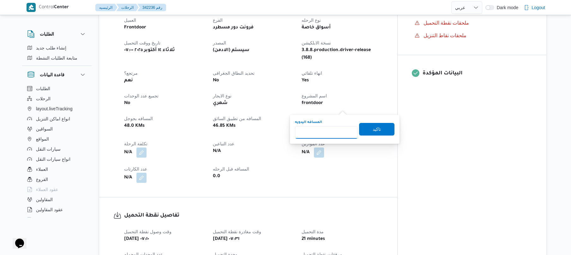
click at [329, 129] on input "المسافه اليدويه" at bounding box center [326, 132] width 63 height 13
type input "60"
click at [379, 130] on span "تاكيد" at bounding box center [376, 129] width 35 height 13
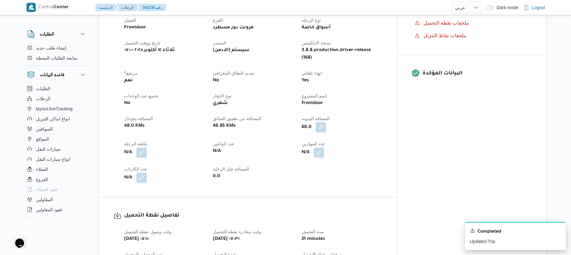
click at [294, 115] on dt "المسافه من تطبيق السائق" at bounding box center [253, 119] width 81 height 8
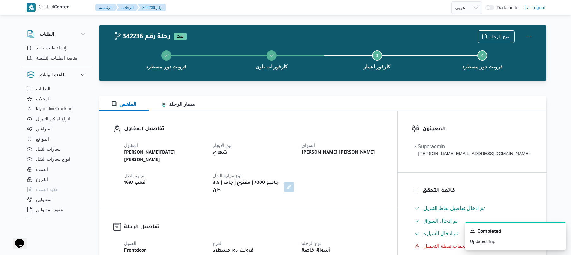
scroll to position [0, 0]
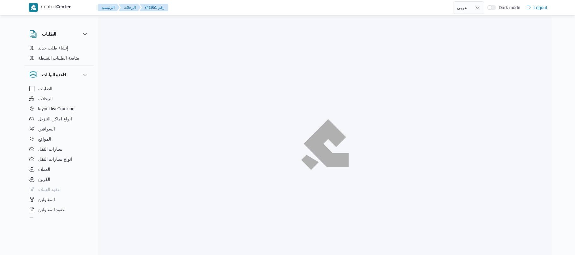
select select "ar"
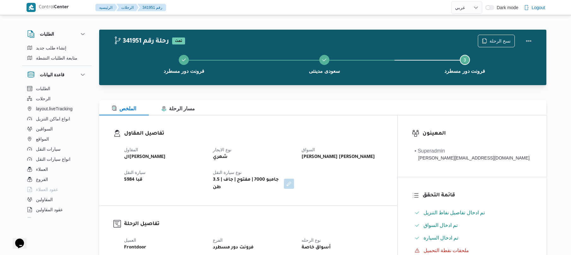
click at [332, 131] on h3 "تفاصيل المقاول" at bounding box center [253, 134] width 259 height 9
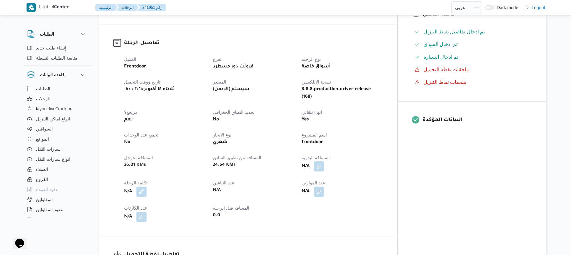
scroll to position [219, 0]
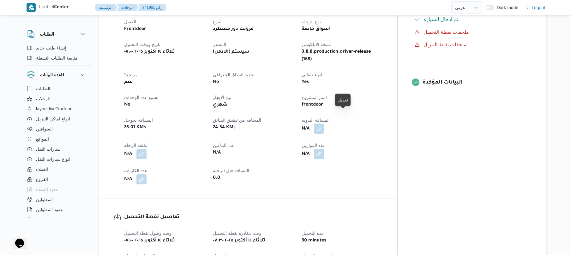
click at [324, 124] on button "button" at bounding box center [319, 129] width 10 height 10
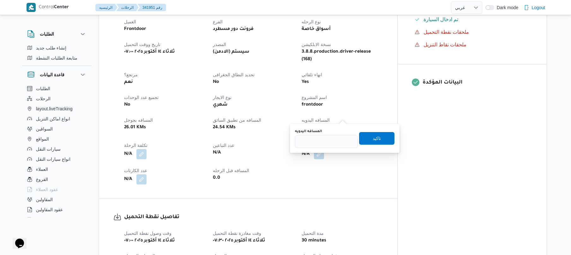
click at [314, 151] on div "You are in a dialog. To close this dialog, hit escape. المسافه اليدويه تاكيد" at bounding box center [345, 138] width 110 height 29
click at [316, 145] on input "المسافه اليدويه" at bounding box center [326, 141] width 63 height 13
type input "100"
click at [373, 136] on span "تاكيد" at bounding box center [376, 138] width 8 height 8
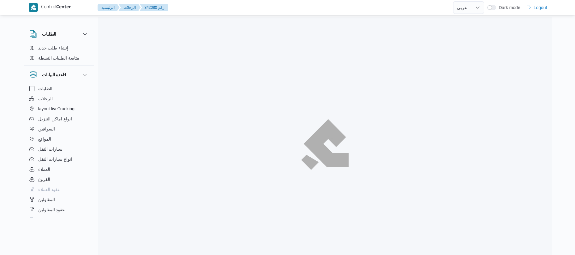
select select "ar"
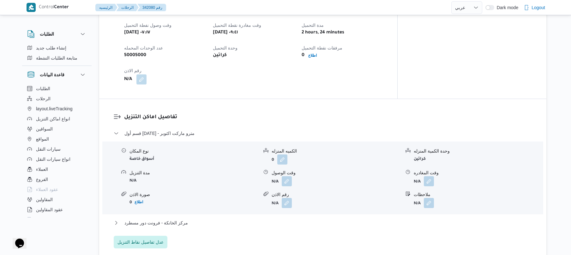
scroll to position [447, 0]
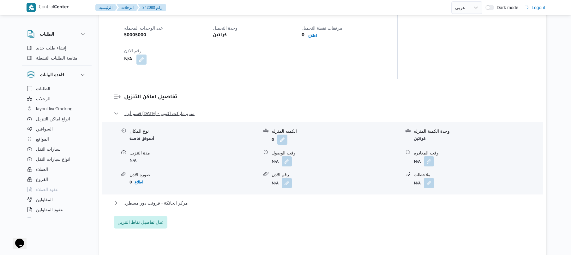
drag, startPoint x: 211, startPoint y: 90, endPoint x: 124, endPoint y: 103, distance: 88.4
click at [124, 103] on dl "تفاصيل اماكن التنزيل قسم أول 6 أكتوبر - مترو ماركت اكتوبر نوع المكان أسواق خاصة…" at bounding box center [328, 160] width 408 height 135
copy span "قسم أول 6 أكتوبر - مترو ماركت اكتوبر"
click at [388, 79] on div "تفاصيل اماكن التنزيل قسم أول 6 أكتوبر - مترو ماركت اكتوبر نوع المكان أسواق خاصة…" at bounding box center [322, 161] width 447 height 164
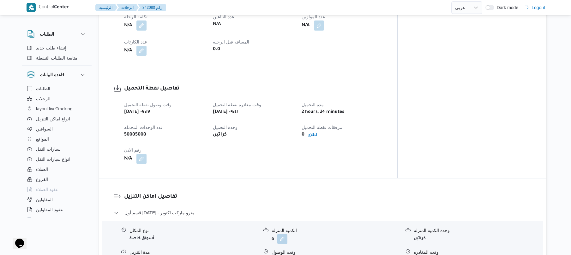
scroll to position [278, 0]
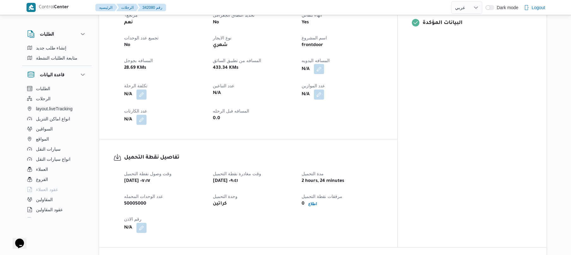
click at [324, 64] on button "button" at bounding box center [319, 69] width 10 height 10
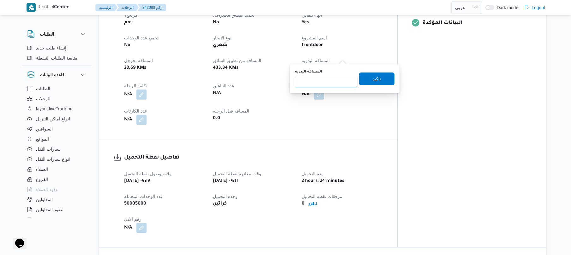
click at [333, 80] on input "المسافه اليدويه" at bounding box center [326, 82] width 63 height 13
type input "100"
click at [379, 82] on span "تاكيد" at bounding box center [376, 78] width 35 height 13
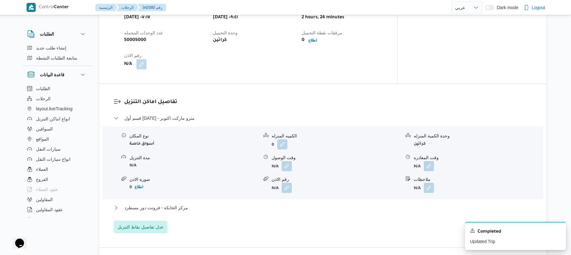
scroll to position [454, 0]
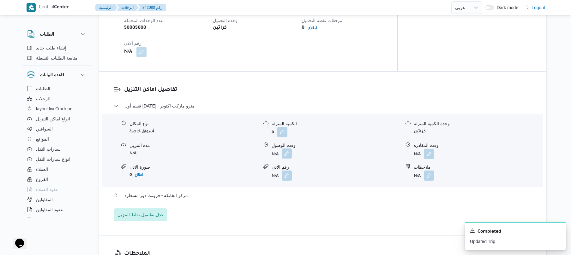
click at [286, 149] on button "button" at bounding box center [287, 154] width 10 height 10
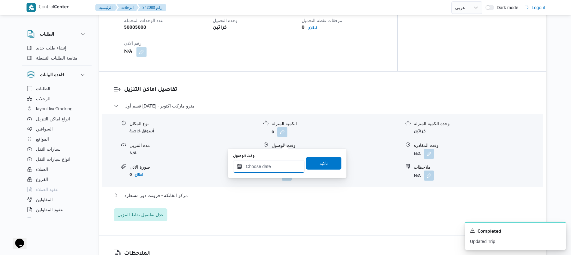
click at [259, 165] on input "وقت الوصول" at bounding box center [269, 166] width 72 height 13
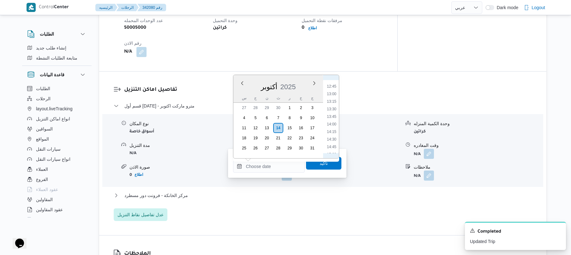
scroll to position [321, 0]
click at [335, 90] on li "10:45" at bounding box center [331, 88] width 15 height 6
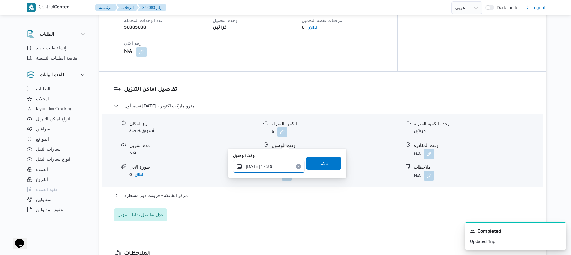
click at [251, 165] on input "١٤/١٠/٢٠٢٥ ١٠:٤٥" at bounding box center [269, 166] width 72 height 13
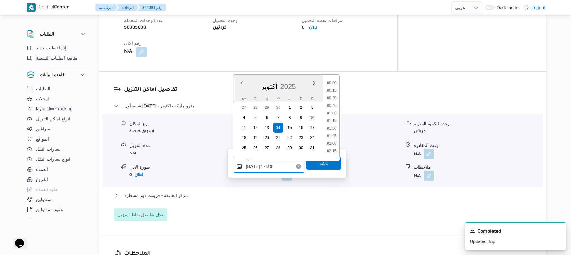
scroll to position [288, 0]
type input "١٤/١٠/٢٠٢٥ ١٠:40"
click at [322, 164] on span "تاكيد" at bounding box center [323, 163] width 8 height 8
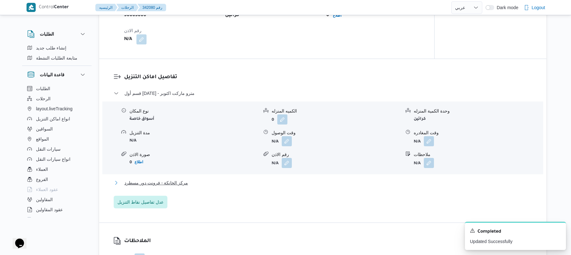
click at [263, 179] on button "مركز الخانكة - فرونت دور مسطرد" at bounding box center [323, 183] width 418 height 8
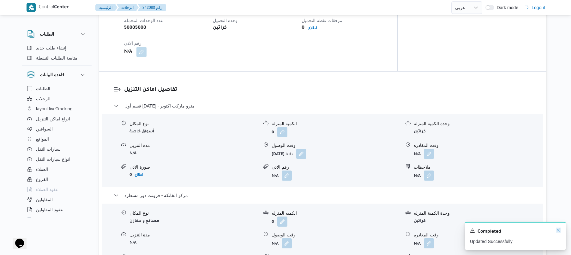
click at [559, 230] on icon "Dismiss toast" at bounding box center [557, 230] width 3 height 3
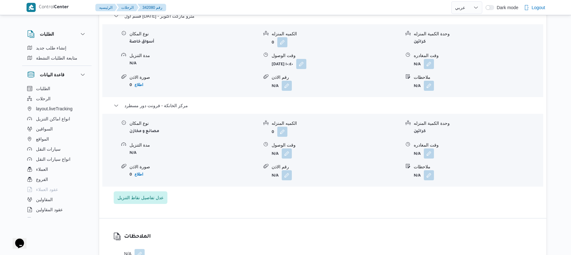
scroll to position [572, 0]
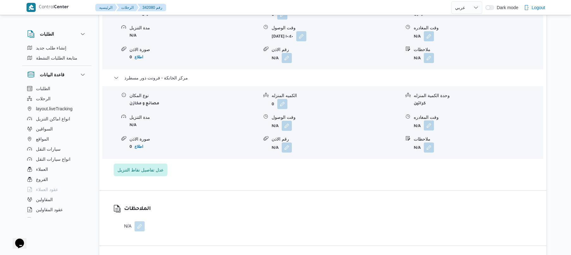
click at [431, 121] on button "button" at bounding box center [429, 126] width 10 height 10
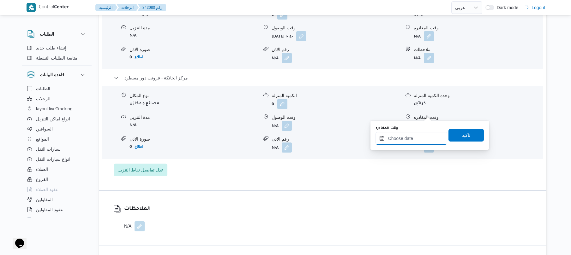
click at [406, 137] on input "وقت المغادره" at bounding box center [411, 138] width 72 height 13
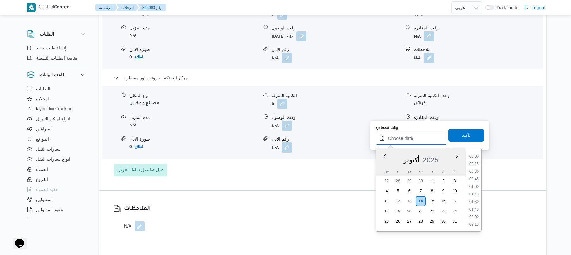
scroll to position [508, 0]
click at [474, 156] on li "16:45" at bounding box center [473, 156] width 15 height 6
type input "١٤/١٠/٢٠٢٥ ١٦:٤٥"
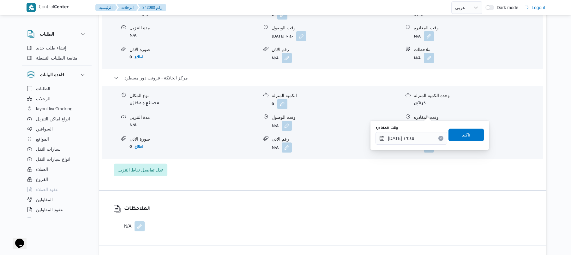
click at [465, 139] on span "تاكيد" at bounding box center [465, 135] width 35 height 13
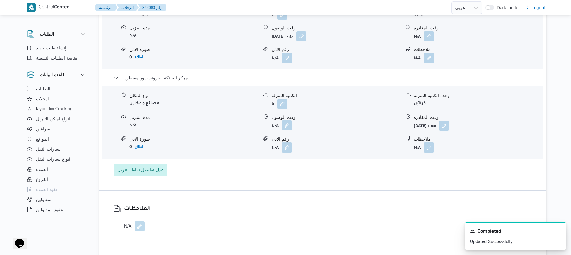
click at [287, 121] on button "button" at bounding box center [287, 126] width 10 height 10
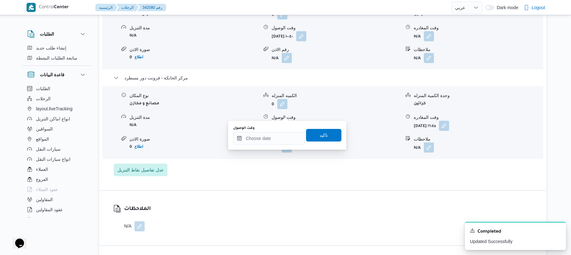
click at [275, 147] on div "You are in a dialog. To close this dialog, hit escape. وقت الوصول تاكيد" at bounding box center [287, 135] width 118 height 29
click at [283, 134] on input "وقت الوصول" at bounding box center [269, 138] width 72 height 13
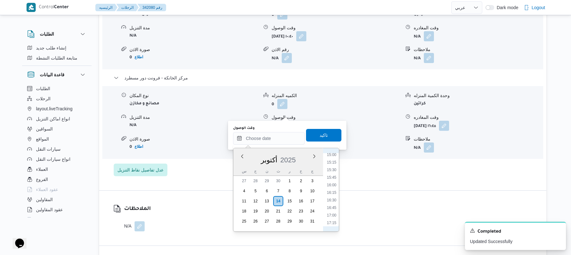
scroll to position [446, 0]
click at [334, 210] on li "16:30" at bounding box center [331, 210] width 15 height 6
type input "١٤/١٠/٢٠٢٥ ١٦:٣٠"
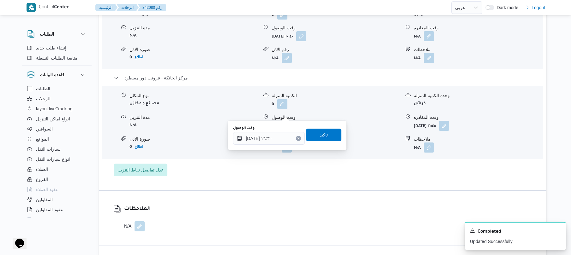
click at [321, 133] on span "تاكيد" at bounding box center [323, 135] width 8 height 8
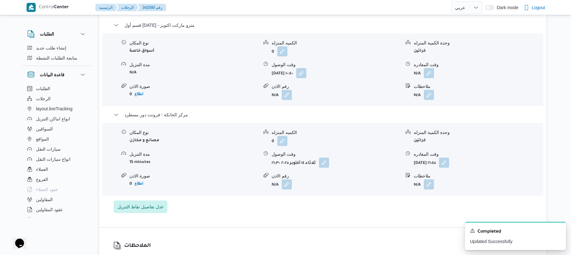
scroll to position [505, 0]
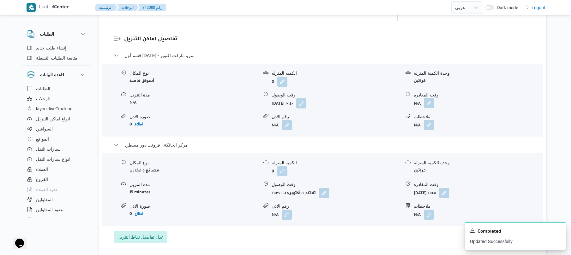
click at [430, 98] on button "button" at bounding box center [429, 103] width 10 height 10
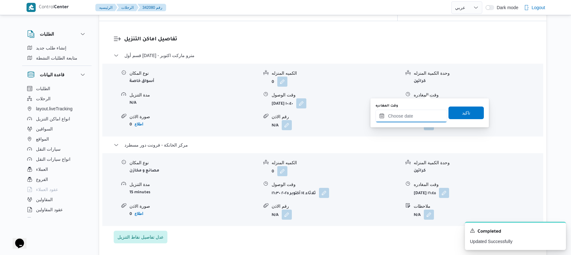
click at [394, 118] on input "وقت المغادره" at bounding box center [411, 116] width 72 height 13
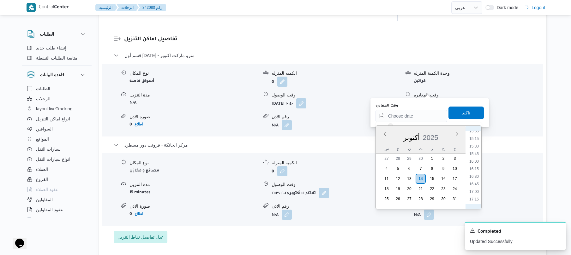
scroll to position [446, 0]
click at [472, 155] on li "15:30" at bounding box center [473, 158] width 15 height 6
type input "١٤/١٠/٢٠٢٥ ١٥:٣٠"
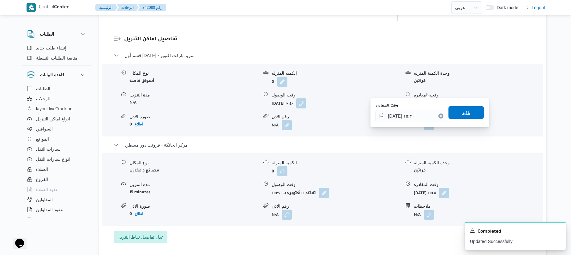
click at [465, 114] on span "تاكيد" at bounding box center [466, 113] width 8 height 8
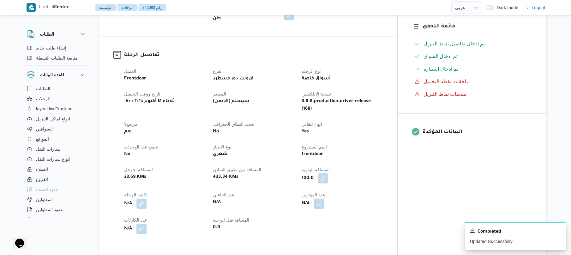
scroll to position [0, 0]
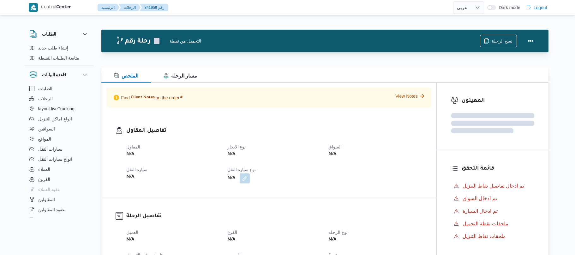
select select "ar"
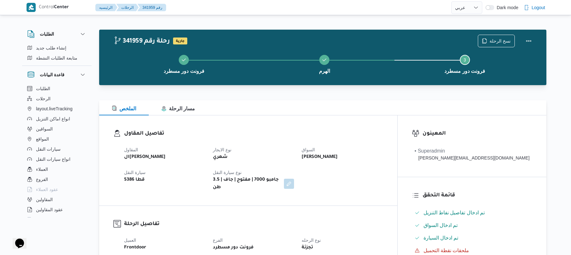
click at [282, 123] on div "تفاصيل المقاول المقاول الهامي [PERSON_NAME] نوع الايجار شهري السواق [PERSON_NAM…" at bounding box center [248, 161] width 298 height 90
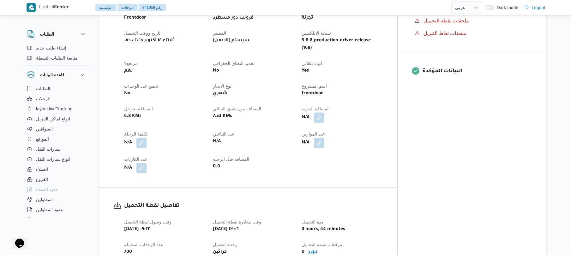
scroll to position [235, 0]
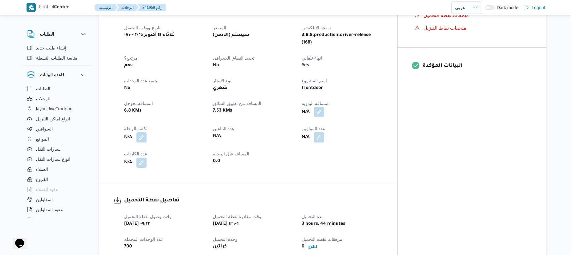
click at [324, 107] on button "button" at bounding box center [319, 112] width 10 height 10
click at [323, 127] on input "المسافه اليدويه" at bounding box center [326, 125] width 63 height 13
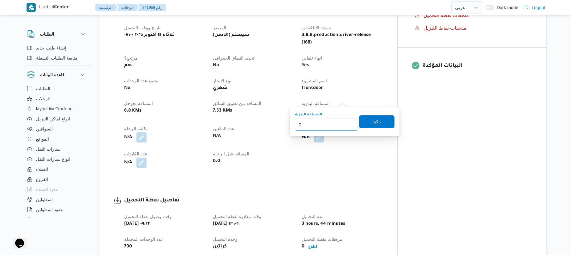
type input "75"
click at [378, 119] on span "تاكيد" at bounding box center [376, 121] width 35 height 13
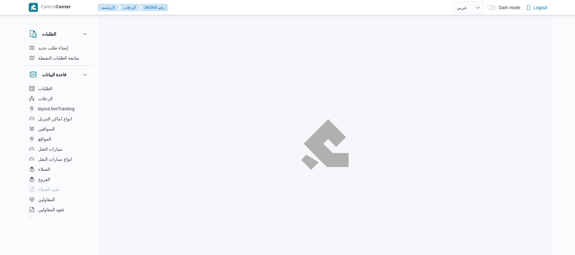
select select "ar"
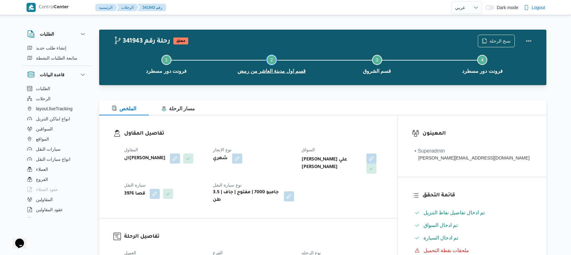
drag, startPoint x: 310, startPoint y: 49, endPoint x: 226, endPoint y: 86, distance: 91.5
click at [292, 100] on div "الملخص مسار الرحلة" at bounding box center [322, 107] width 447 height 15
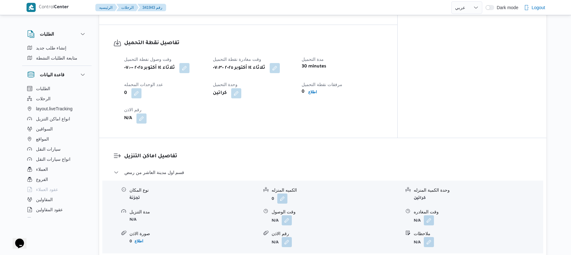
scroll to position [437, 0]
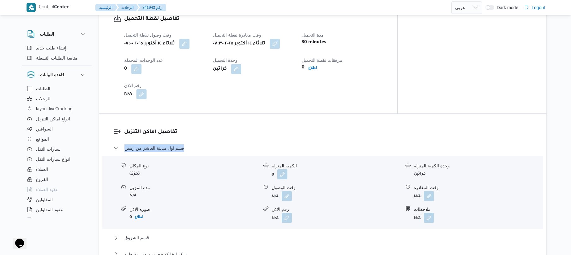
drag, startPoint x: 225, startPoint y: 118, endPoint x: 213, endPoint y: 128, distance: 15.9
click at [213, 128] on dl "تفاصيل اماكن التنزيل قسم اول مدينة العاشر من رمض نوع المكان تجزئة الكميه المنزل…" at bounding box center [328, 204] width 408 height 152
copy dl "تفاصيل اماكن التنزيل قسم اول مدينة العاشر من رمض"
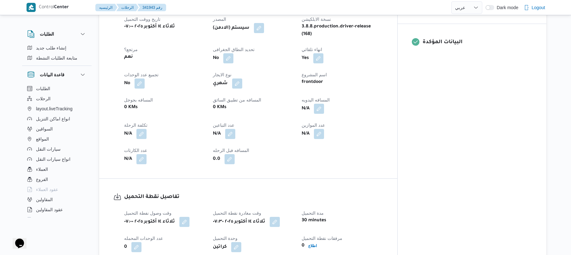
scroll to position [185, 0]
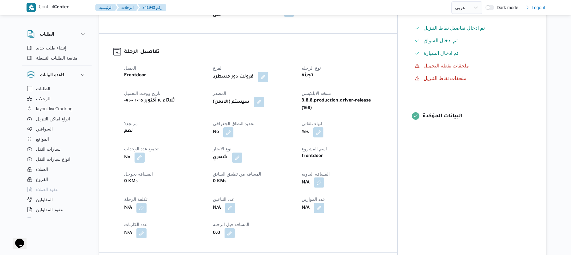
click at [324, 178] on button "button" at bounding box center [319, 183] width 10 height 10
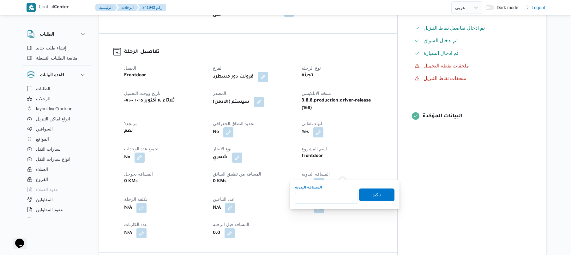
click at [325, 196] on input "المسافه اليدويه" at bounding box center [326, 198] width 63 height 13
type input "135"
click at [373, 197] on span "تاكيد" at bounding box center [376, 195] width 8 height 8
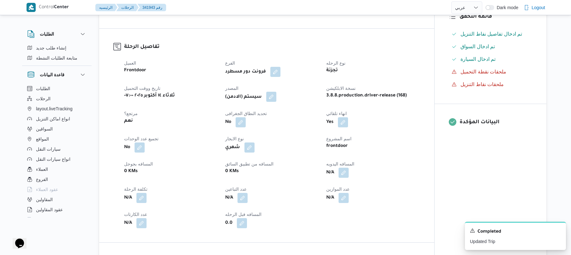
click at [271, 99] on button "button" at bounding box center [271, 97] width 10 height 10
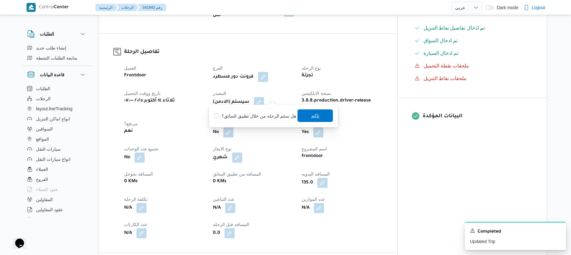
click at [297, 110] on span "تاكيد" at bounding box center [314, 116] width 35 height 13
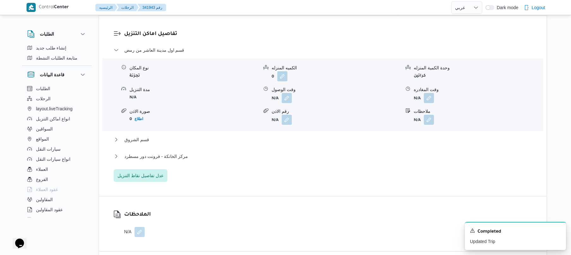
scroll to position [538, 0]
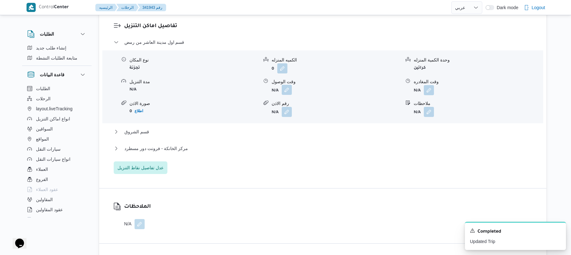
click at [285, 86] on button "button" at bounding box center [287, 90] width 10 height 10
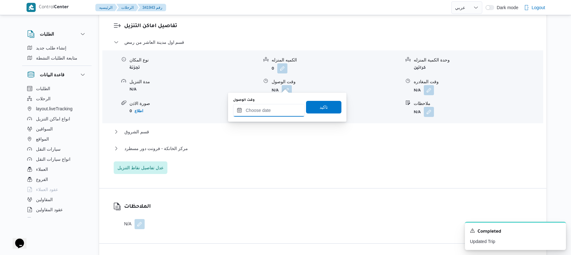
click at [263, 110] on input "وقت الوصول" at bounding box center [269, 110] width 72 height 13
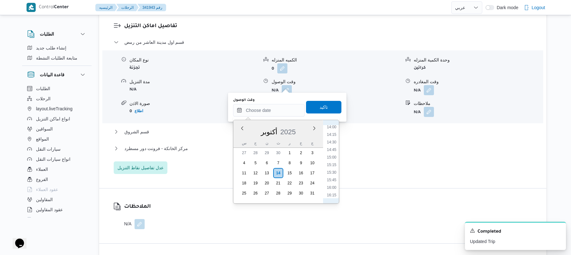
scroll to position [260, 0]
click at [333, 126] on li "08:30" at bounding box center [331, 125] width 15 height 6
type input "١٤/١٠/٢٠٢٥ ٠٨:٣٠"
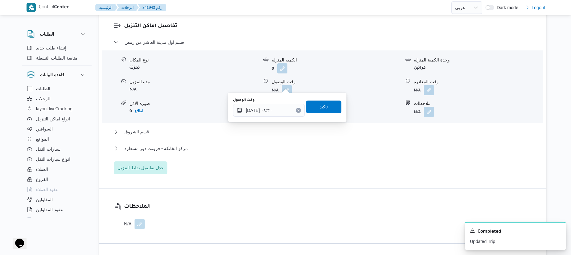
click at [328, 107] on span "تاكيد" at bounding box center [323, 107] width 35 height 13
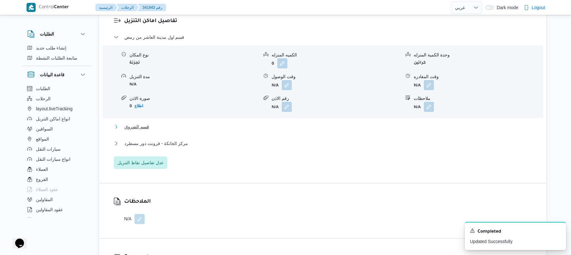
click at [305, 127] on button "قسم الشروق" at bounding box center [323, 127] width 418 height 8
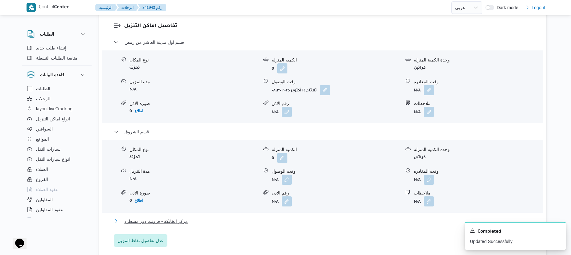
click at [240, 218] on button "مركز الخانكة - فرونت دور مسطرد" at bounding box center [323, 222] width 418 height 8
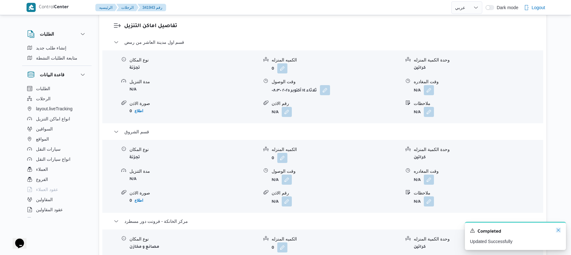
click at [557, 231] on icon "Dismiss toast" at bounding box center [557, 230] width 5 height 5
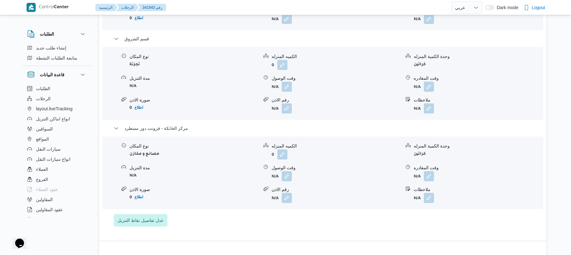
scroll to position [690, 0]
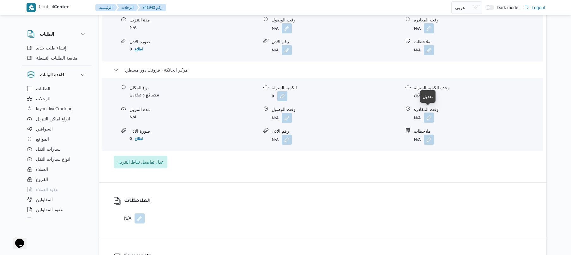
click at [432, 113] on button "button" at bounding box center [429, 118] width 10 height 10
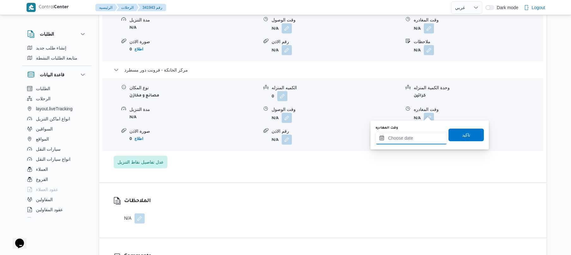
click at [416, 137] on input "وقت المغادره" at bounding box center [411, 138] width 72 height 13
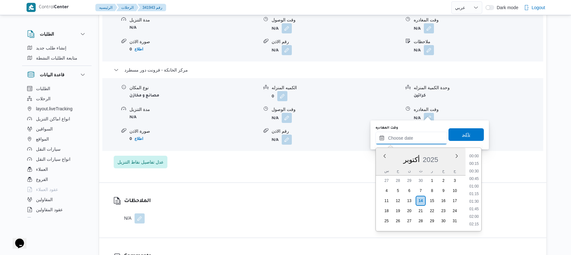
scroll to position [508, 0]
click at [472, 157] on li "16:45" at bounding box center [473, 156] width 15 height 6
type input "١٤/١٠/٢٠٢٥ ١٦:٤٥"
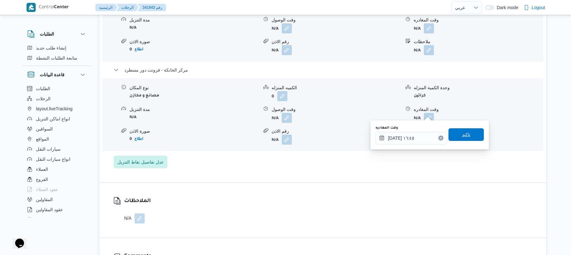
click at [467, 138] on span "تاكيد" at bounding box center [465, 134] width 35 height 13
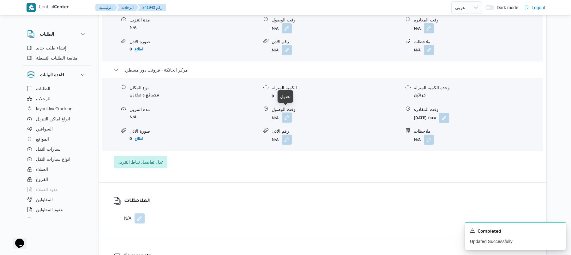
click at [289, 116] on button "button" at bounding box center [287, 118] width 10 height 10
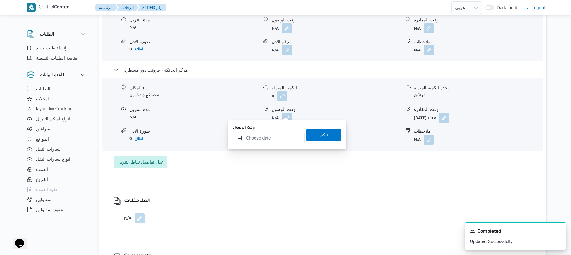
click at [272, 143] on input "وقت الوصول" at bounding box center [269, 138] width 72 height 13
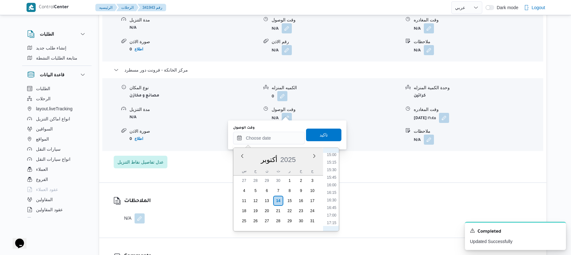
scroll to position [446, 0]
click at [333, 210] on li "16:30" at bounding box center [331, 210] width 15 height 6
type input "[DATE] ١٦:٣٠"
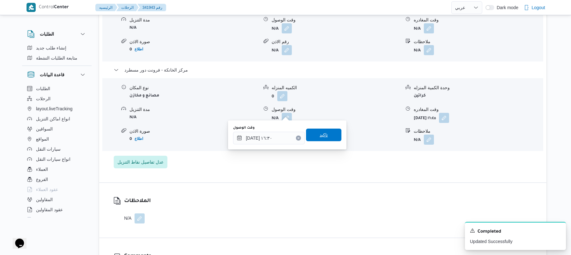
click at [327, 134] on span "تاكيد" at bounding box center [323, 135] width 35 height 13
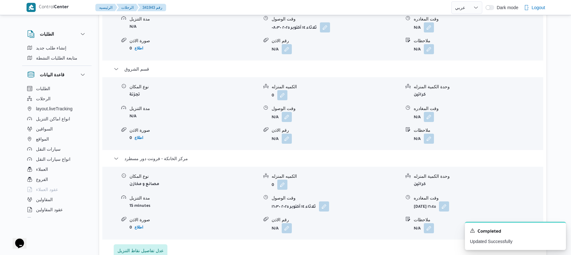
scroll to position [589, 0]
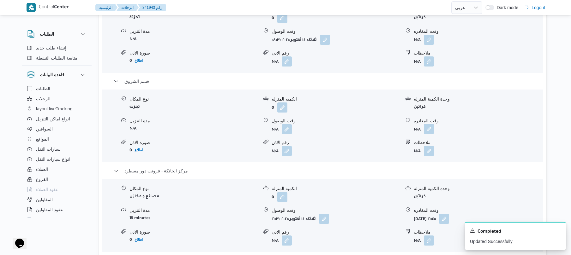
click at [428, 126] on button "button" at bounding box center [429, 129] width 10 height 10
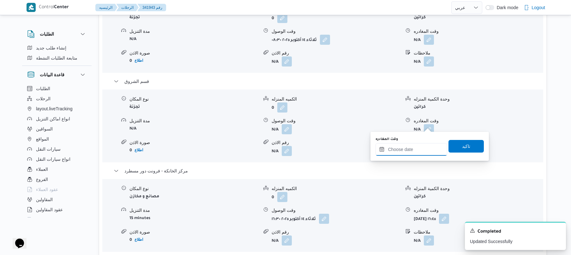
click at [400, 146] on input "وقت المغادره" at bounding box center [411, 149] width 72 height 13
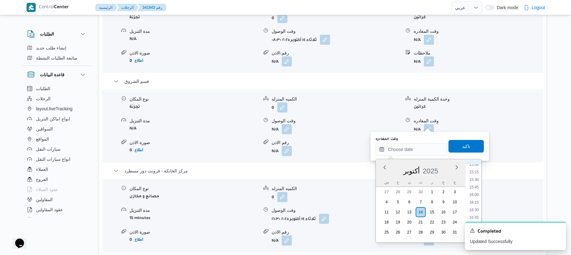
scroll to position [446, 0]
click at [476, 199] on li "15:45" at bounding box center [473, 199] width 15 height 6
type input "١٤/١٠/٢٠٢٥ ١٥:٤٥"
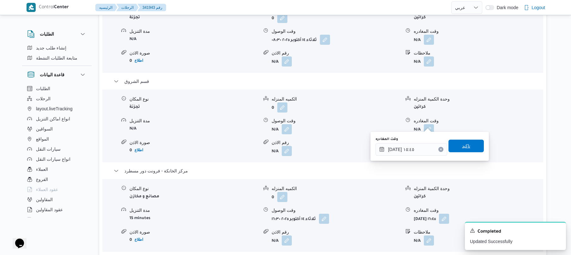
click at [462, 144] on span "تاكيد" at bounding box center [466, 146] width 8 height 8
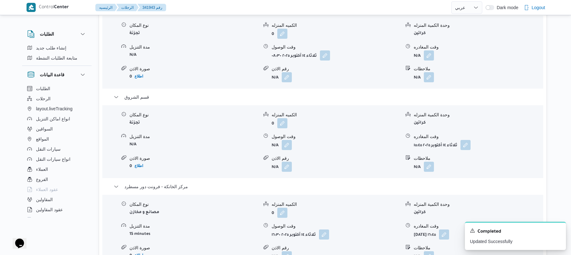
scroll to position [572, 0]
click at [430, 51] on button "button" at bounding box center [429, 56] width 10 height 10
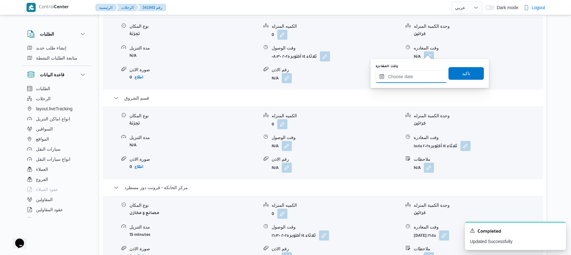
click at [408, 72] on input "وقت المغادره" at bounding box center [411, 76] width 72 height 13
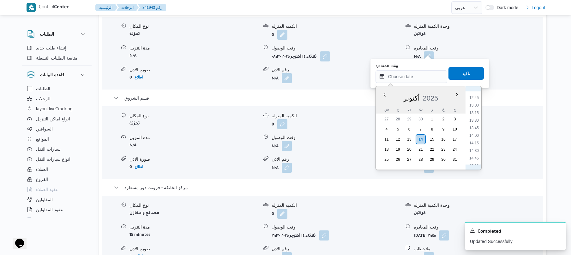
scroll to position [322, 0]
click at [475, 130] on li "11:45" at bounding box center [473, 128] width 15 height 6
type input "١٤/١٠/٢٠٢٥ ١١:٤٥"
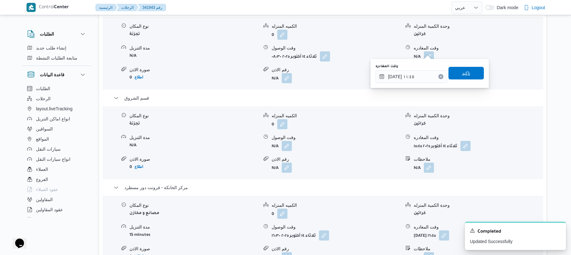
click at [454, 71] on span "تاكيد" at bounding box center [465, 73] width 35 height 13
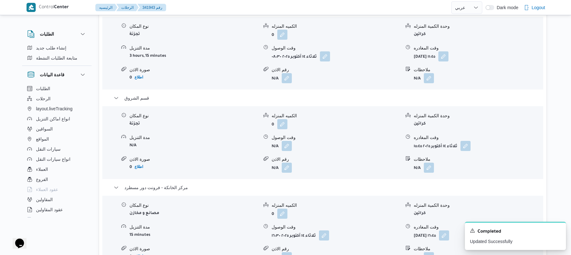
click at [280, 134] on div "وقت الوصول" at bounding box center [335, 137] width 129 height 7
click at [285, 141] on button "button" at bounding box center [287, 146] width 10 height 10
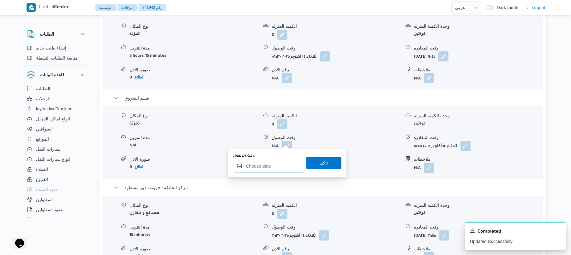
click at [270, 160] on div at bounding box center [269, 166] width 72 height 13
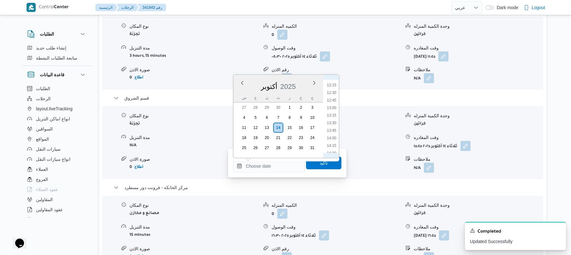
scroll to position [321, 0]
click at [330, 138] on li "12:30" at bounding box center [331, 141] width 15 height 6
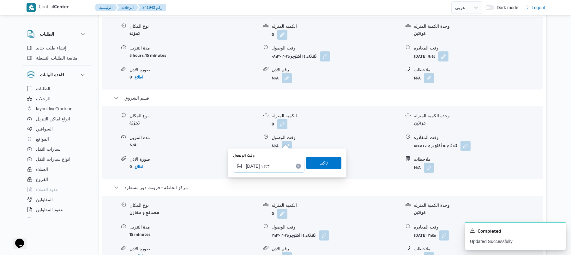
click at [252, 166] on input "١٤/١٠/٢٠٢٥ ١٢:٣٠" at bounding box center [269, 166] width 72 height 13
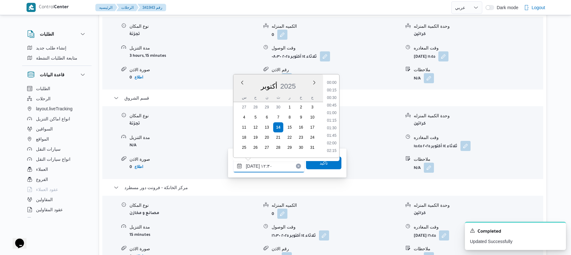
scroll to position [341, 0]
type input "١٤/١٠/٢٠٢٥ ١٢:20"
click at [330, 167] on span "تاكيد" at bounding box center [323, 163] width 35 height 13
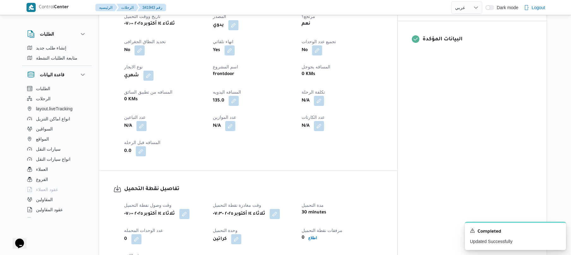
scroll to position [0, 0]
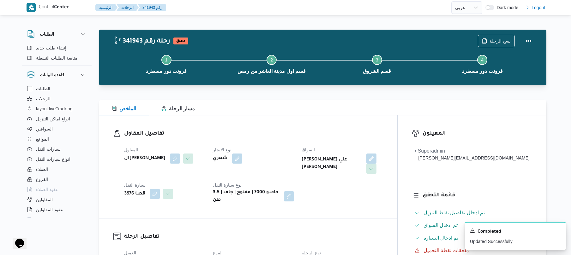
click at [383, 142] on dl "تفاصيل المقاول المقاول الهامي محمد خالد علي نوع الايجار شهري السواق محمد وجيه ع…" at bounding box center [253, 167] width 259 height 74
click at [527, 40] on button "Actions" at bounding box center [528, 40] width 13 height 13
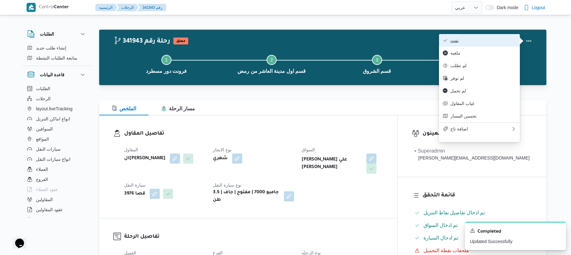
click at [500, 40] on span "تمت" at bounding box center [483, 40] width 66 height 5
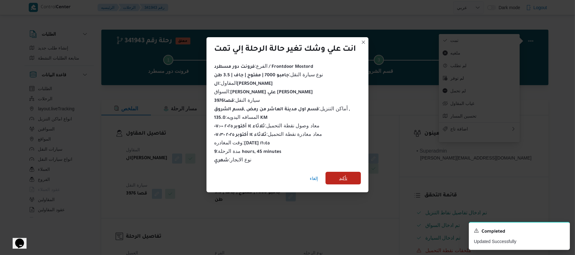
click at [345, 177] on span "تأكيد" at bounding box center [343, 179] width 8 height 8
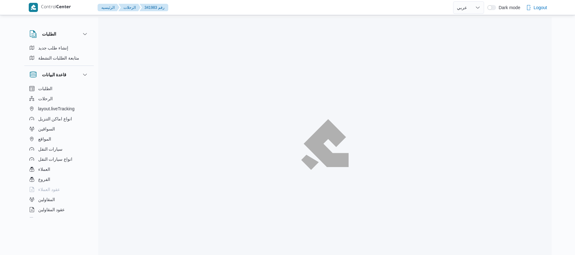
select select "ar"
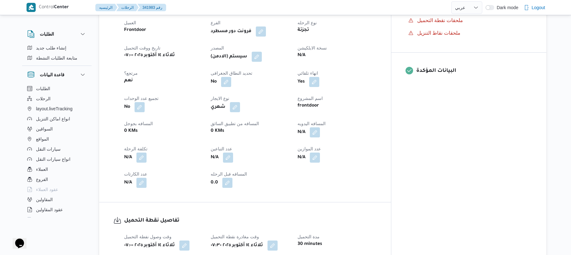
scroll to position [17, 0]
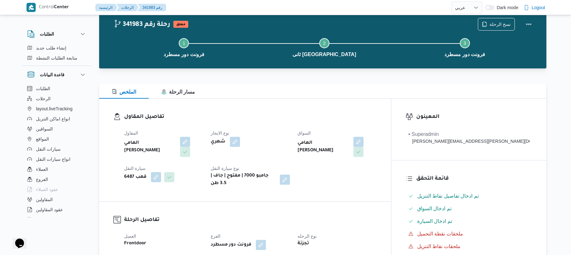
click at [356, 67] on div "Step 1 is incomplete 1 فرونت دور مسطرد Step 2 is incomplete 2 ثانى القاهرة الجد…" at bounding box center [324, 47] width 429 height 40
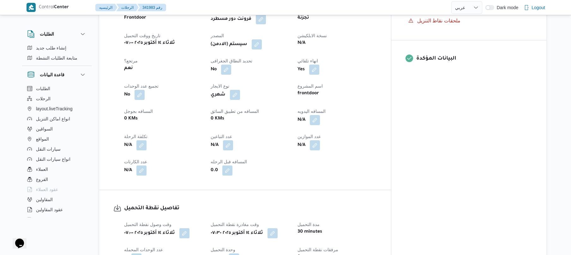
scroll to position [252, 0]
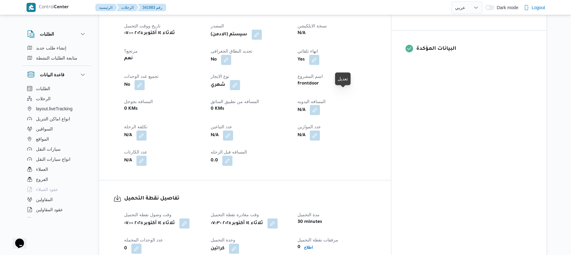
click at [320, 105] on button "button" at bounding box center [315, 110] width 10 height 10
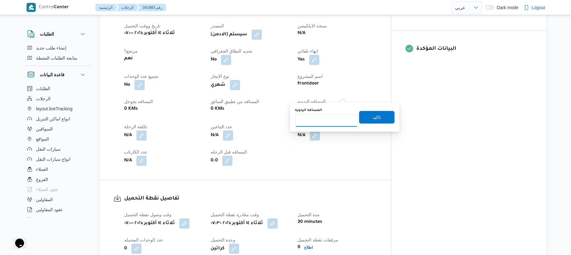
click at [331, 118] on input "المسافه اليدويه" at bounding box center [326, 120] width 63 height 13
type input "80"
click at [373, 115] on span "تاكيد" at bounding box center [376, 117] width 8 height 8
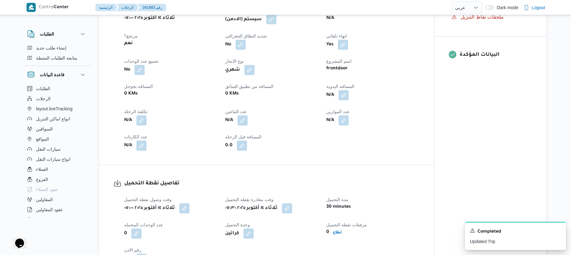
click at [276, 23] on button "button" at bounding box center [271, 19] width 10 height 10
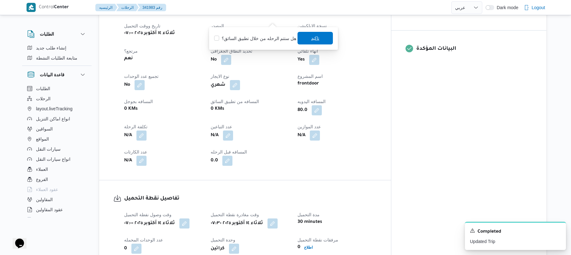
click at [305, 37] on span "تاكيد" at bounding box center [314, 38] width 35 height 13
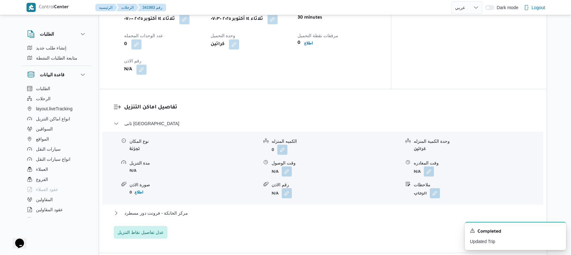
scroll to position [488, 0]
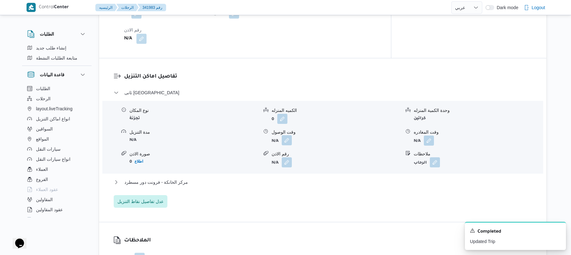
click at [287, 135] on button "button" at bounding box center [287, 140] width 10 height 10
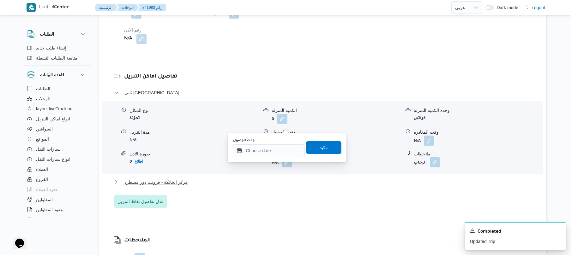
click at [222, 179] on button "مركز الخانكة - فرونت دور مسطرد" at bounding box center [323, 183] width 418 height 8
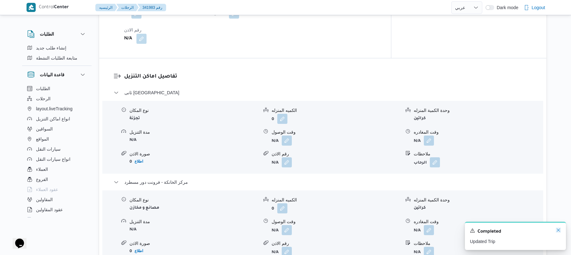
click at [558, 230] on icon "Dismiss toast" at bounding box center [557, 230] width 5 height 5
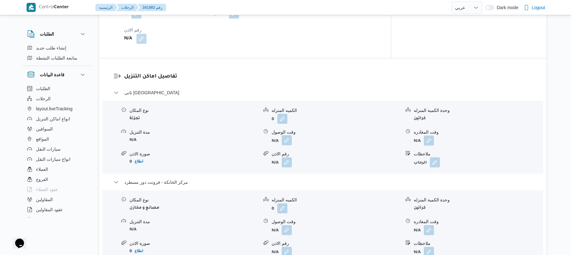
click at [288, 135] on button "button" at bounding box center [287, 140] width 10 height 10
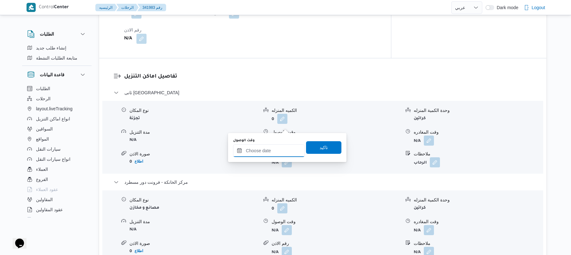
click at [278, 148] on input "وقت الوصول" at bounding box center [269, 151] width 72 height 13
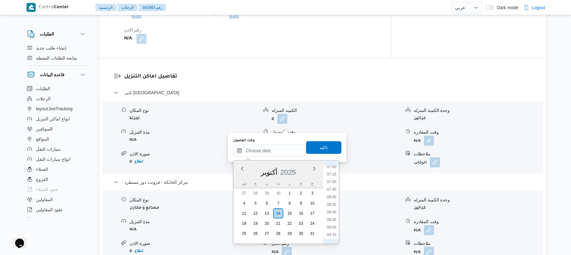
scroll to position [240, 0]
click at [333, 180] on li "08:15" at bounding box center [331, 179] width 15 height 6
type input "١٤/١٠/٢٠٢٥ ٠٨:١٥"
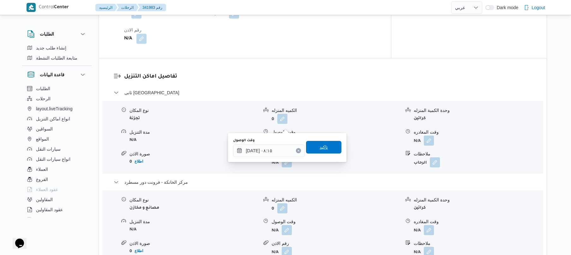
click at [321, 148] on span "تاكيد" at bounding box center [323, 148] width 8 height 8
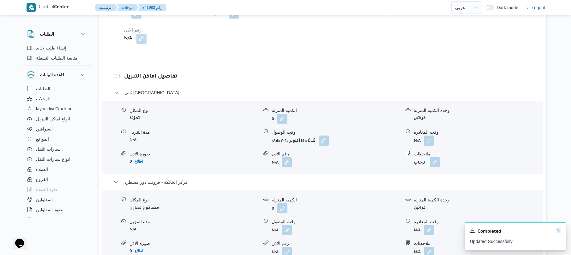
click at [558, 230] on icon "Dismiss toast" at bounding box center [557, 230] width 3 height 3
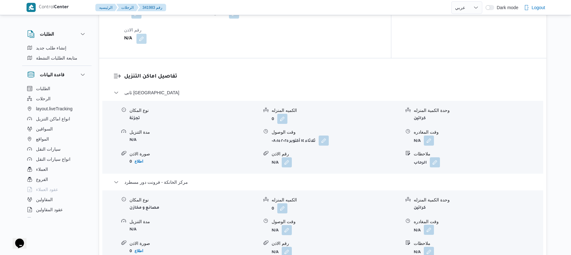
click at [429, 225] on button "button" at bounding box center [429, 230] width 10 height 10
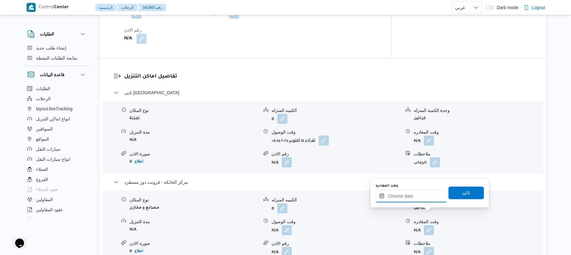
click at [419, 197] on input "وقت المغادره" at bounding box center [411, 196] width 72 height 13
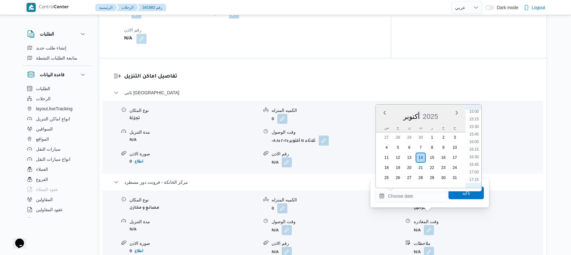
scroll to position [446, 0]
click at [476, 159] on li "16:15" at bounding box center [473, 160] width 15 height 6
type input "[DATE] ١٦:١٥"
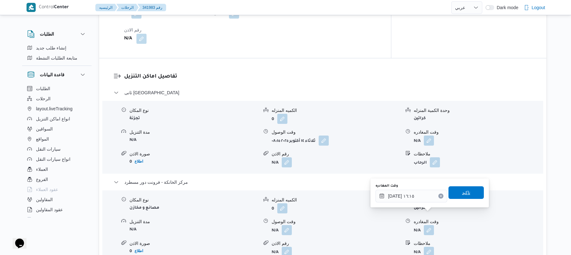
click at [462, 194] on span "تاكيد" at bounding box center [466, 193] width 8 height 8
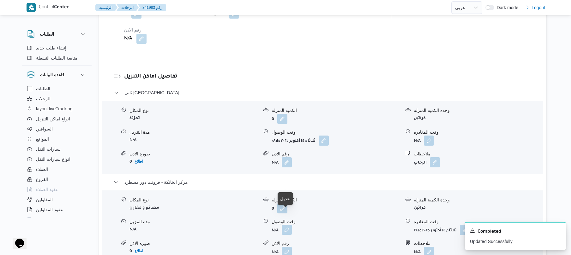
click at [287, 225] on button "button" at bounding box center [287, 230] width 10 height 10
click at [274, 202] on div "وقت الوصول تاكيد" at bounding box center [287, 193] width 110 height 20
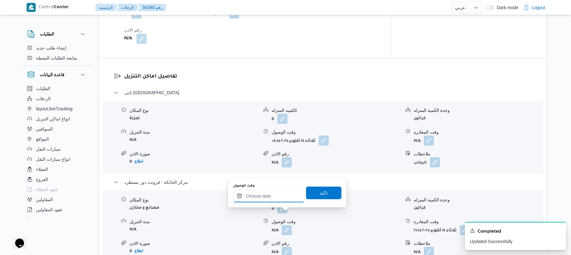
click at [286, 194] on input "وقت الوصول" at bounding box center [269, 196] width 72 height 13
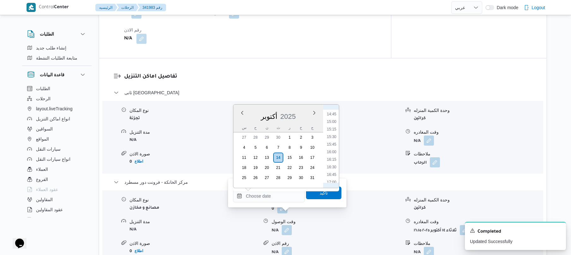
click at [332, 152] on li "16:00" at bounding box center [331, 152] width 15 height 6
type input "١٤/١٠/٢٠٢٥ ١٦:٠٠"
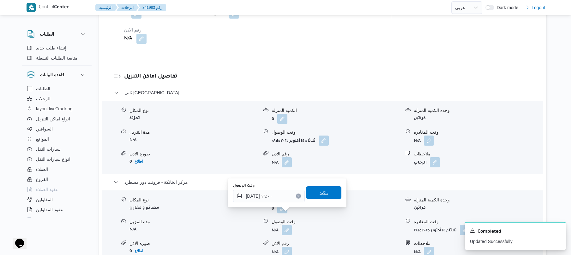
click at [319, 193] on span "تاكيد" at bounding box center [323, 193] width 8 height 8
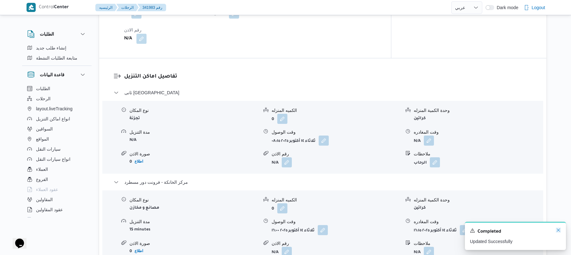
click at [556, 231] on icon "Dismiss toast" at bounding box center [557, 230] width 5 height 5
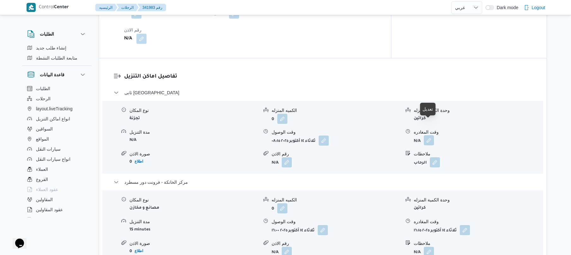
click at [428, 135] on button "button" at bounding box center [429, 140] width 10 height 10
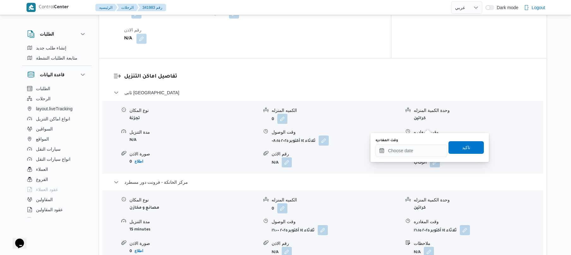
click at [413, 143] on div "وقت المغادره" at bounding box center [411, 147] width 72 height 19
click at [438, 156] on input "وقت المغادره" at bounding box center [411, 151] width 72 height 13
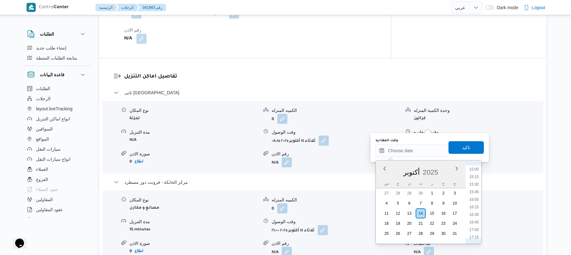
scroll to position [446, 0]
click at [476, 184] on li "15:15" at bounding box center [473, 185] width 15 height 6
type input "[DATE] ١٥:١٥"
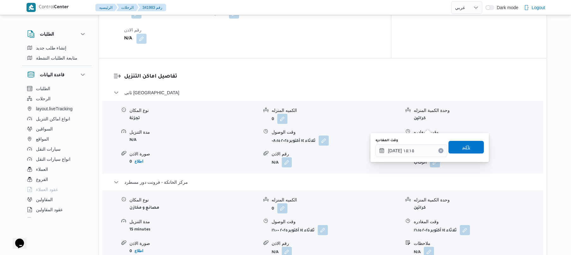
click at [466, 148] on span "تاكيد" at bounding box center [465, 147] width 35 height 13
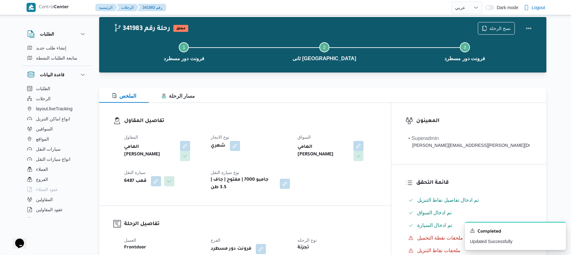
scroll to position [0, 0]
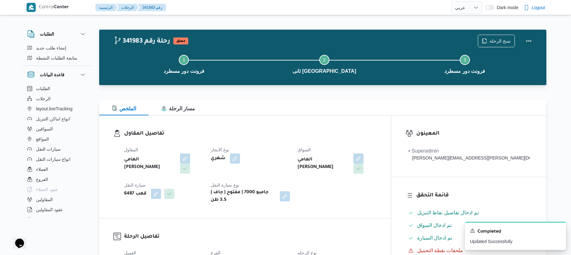
click at [422, 110] on div "الملخص مسار الرحلة" at bounding box center [322, 107] width 447 height 15
click at [528, 39] on button "Actions" at bounding box center [528, 40] width 13 height 13
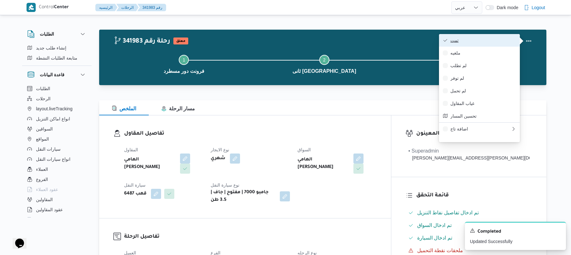
click at [490, 43] on span "تمت" at bounding box center [483, 40] width 66 height 5
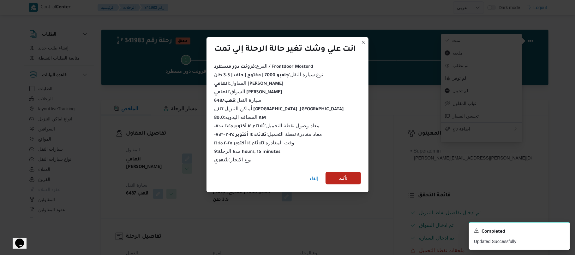
click at [346, 175] on span "تأكيد" at bounding box center [343, 179] width 8 height 8
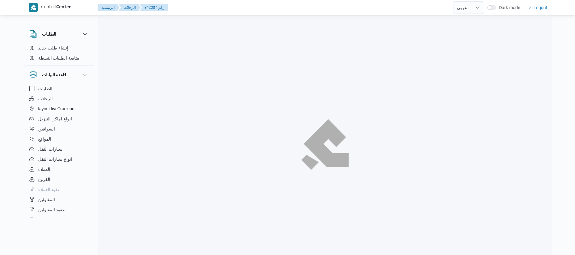
select select "ar"
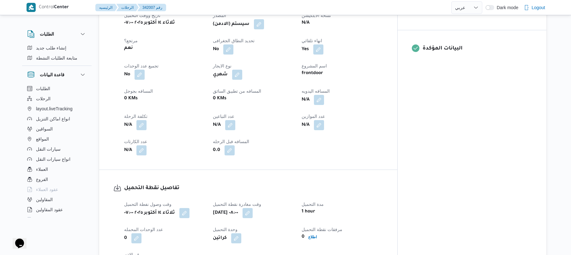
scroll to position [240, 0]
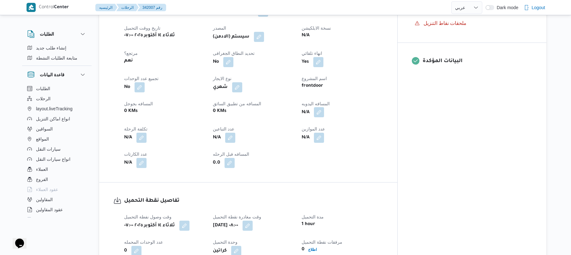
click at [324, 117] on button "button" at bounding box center [319, 112] width 10 height 10
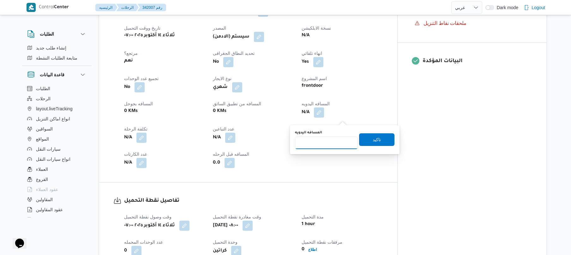
click at [321, 145] on input "المسافه اليدويه" at bounding box center [326, 143] width 63 height 13
type input "110"
click at [372, 143] on span "تاكيد" at bounding box center [376, 140] width 8 height 8
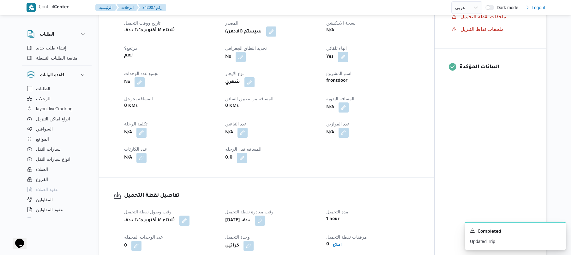
click at [273, 37] on button "button" at bounding box center [271, 32] width 10 height 10
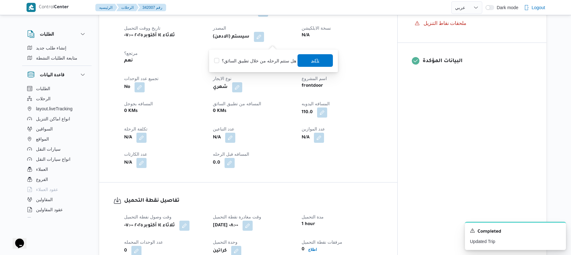
click at [303, 60] on span "تاكيد" at bounding box center [314, 60] width 35 height 13
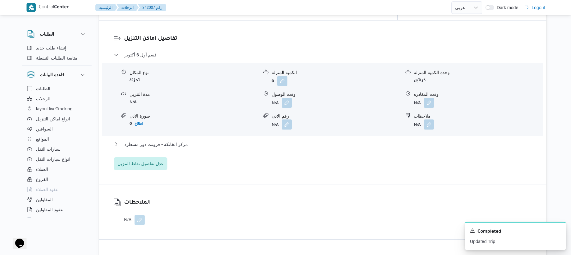
scroll to position [526, 0]
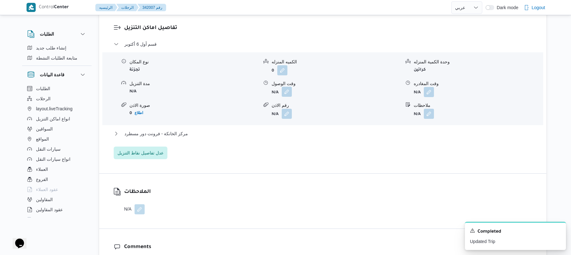
click at [286, 97] on button "button" at bounding box center [287, 92] width 10 height 10
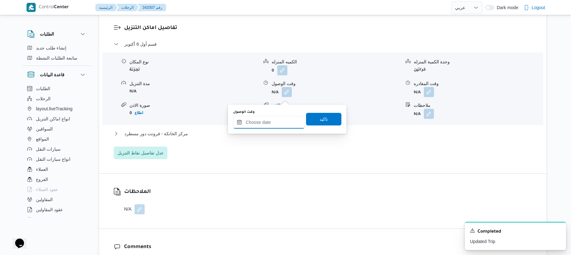
click at [268, 124] on input "وقت الوصول" at bounding box center [269, 122] width 72 height 13
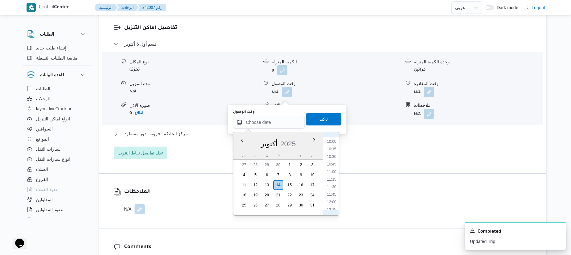
scroll to position [219, 0]
click at [333, 196] on li "09:00" at bounding box center [331, 194] width 15 height 6
type input "[DATE] ٠٩:٠٠"
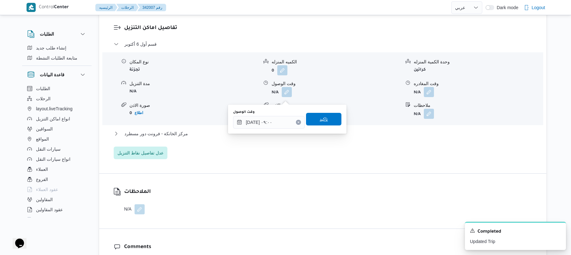
click at [324, 125] on span "تاكيد" at bounding box center [323, 119] width 35 height 13
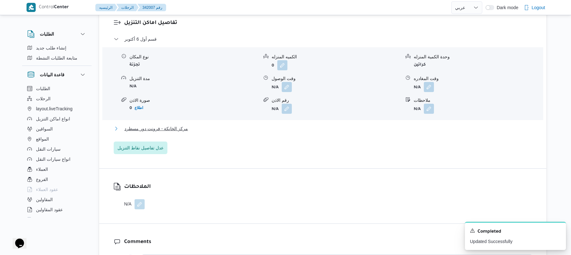
click at [273, 133] on button "مركز الخانكة - فرونت دور مسطرد" at bounding box center [323, 129] width 418 height 8
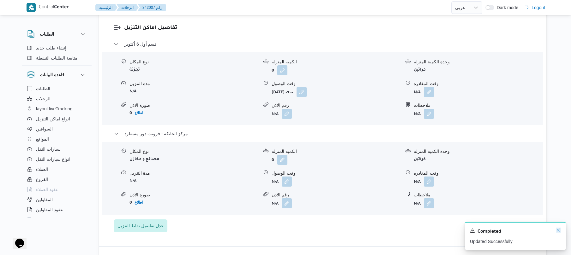
click at [560, 231] on icon "Dismiss toast" at bounding box center [557, 230] width 5 height 5
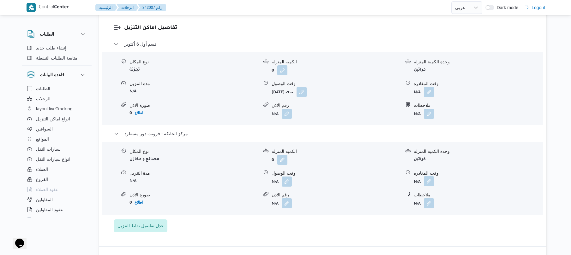
click at [430, 185] on button "button" at bounding box center [429, 181] width 10 height 10
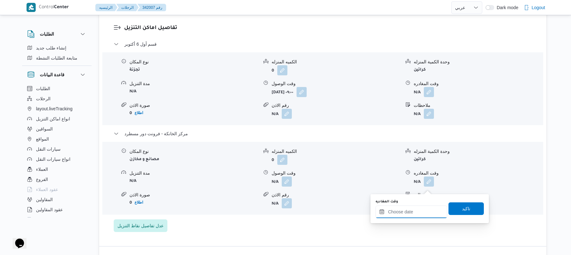
click at [410, 215] on input "وقت المغادره" at bounding box center [411, 212] width 72 height 13
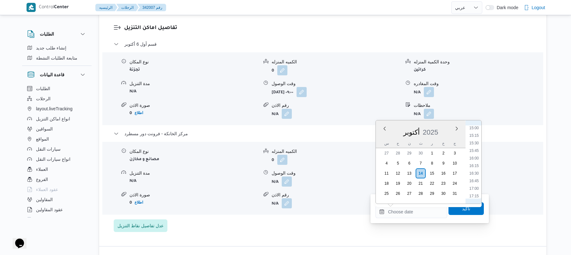
scroll to position [446, 0]
click at [474, 181] on li "16:30" at bounding box center [473, 183] width 15 height 6
type input "[DATE] ١٦:٣٠"
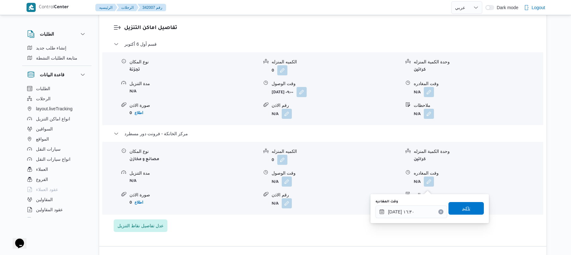
click at [465, 213] on span "تاكيد" at bounding box center [465, 208] width 35 height 13
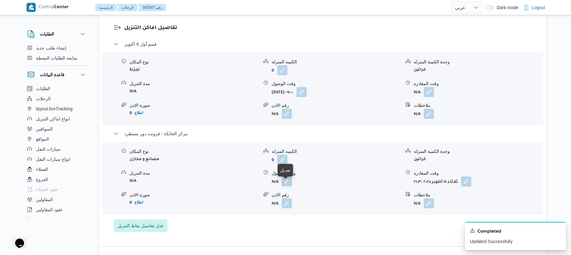
click at [285, 187] on button "button" at bounding box center [287, 181] width 10 height 10
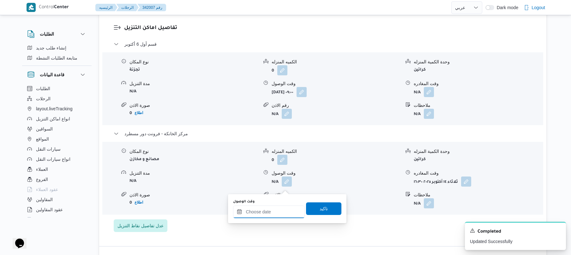
click at [268, 211] on input "وقت الوصول" at bounding box center [269, 212] width 72 height 13
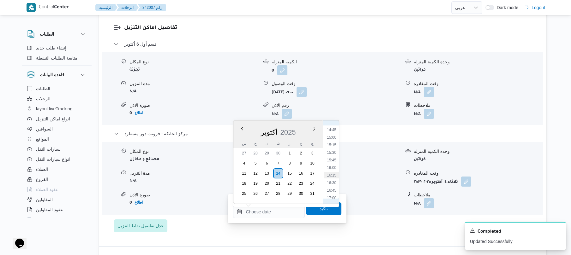
click at [333, 175] on li "16:15" at bounding box center [331, 175] width 15 height 6
type input "[DATE] ١٦:١٥"
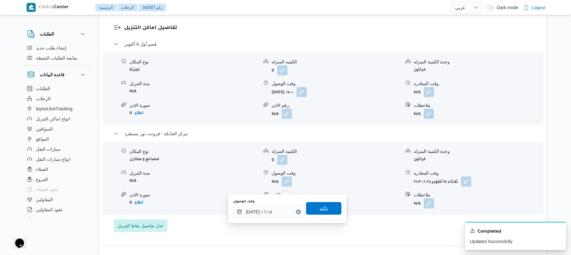
click at [319, 207] on span "تاكيد" at bounding box center [323, 209] width 8 height 8
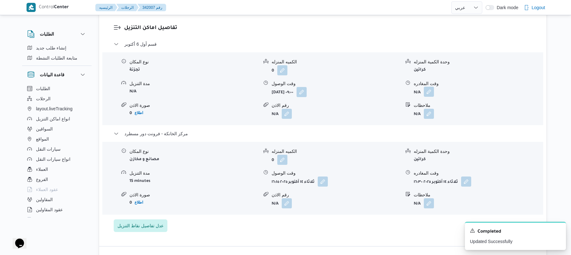
click at [431, 97] on button "button" at bounding box center [429, 92] width 10 height 10
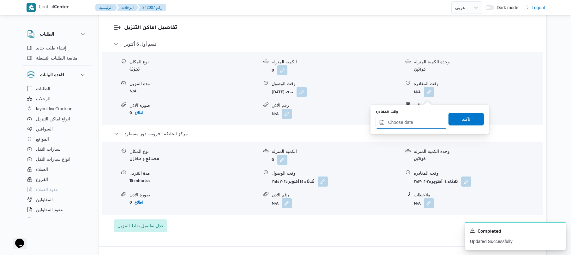
click at [397, 122] on input "وقت المغادره" at bounding box center [411, 122] width 72 height 13
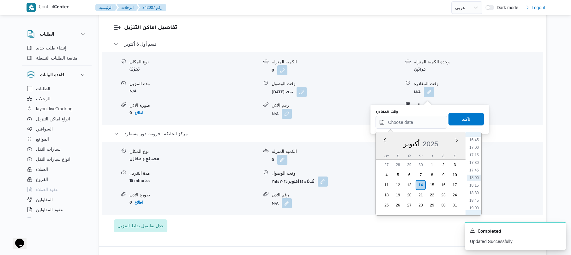
scroll to position [446, 0]
click at [475, 157] on li "15:15" at bounding box center [473, 156] width 15 height 6
type input "[DATE] ١٥:١٥"
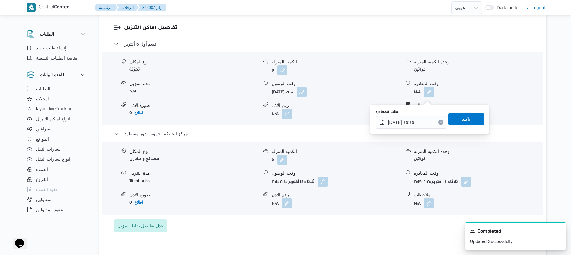
click at [467, 118] on span "تاكيد" at bounding box center [465, 119] width 35 height 13
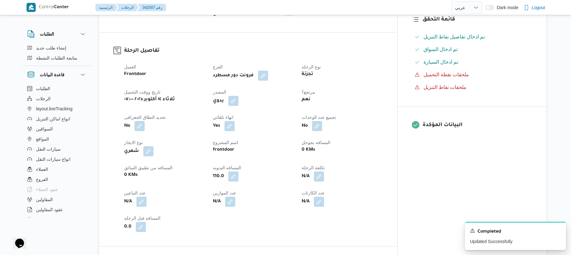
scroll to position [0, 0]
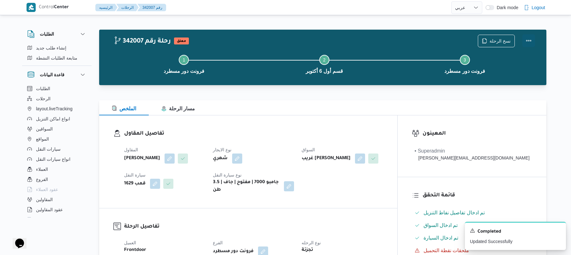
click at [525, 39] on button "Actions" at bounding box center [528, 40] width 13 height 13
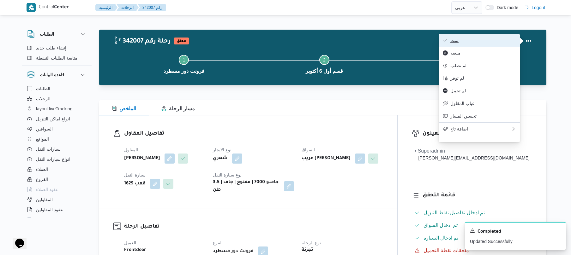
click at [502, 41] on span "تمت" at bounding box center [483, 40] width 66 height 5
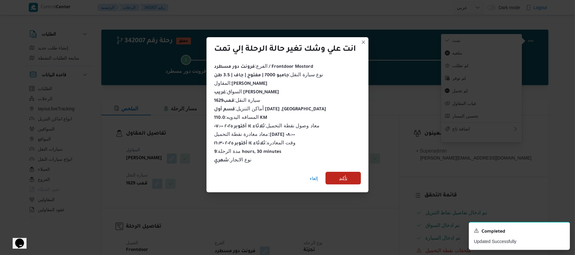
click at [344, 178] on span "تأكيد" at bounding box center [343, 179] width 8 height 8
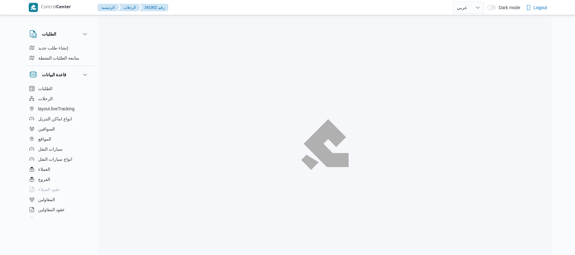
select select "ar"
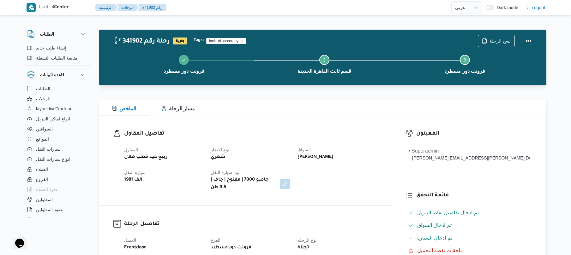
click at [340, 109] on div "الملخص مسار الرحلة" at bounding box center [322, 107] width 447 height 15
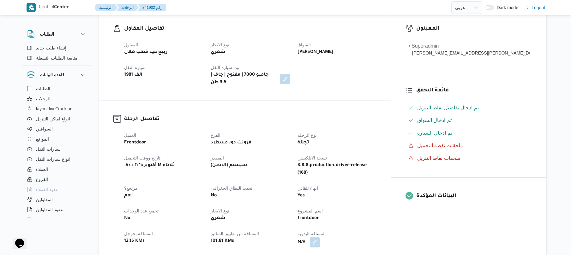
scroll to position [118, 0]
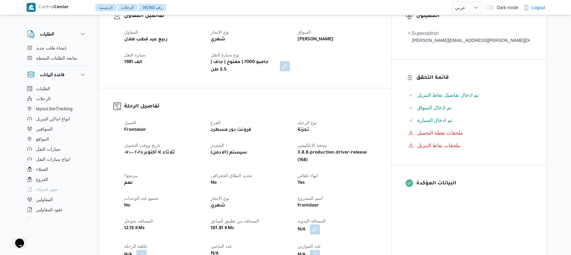
click at [320, 225] on button "button" at bounding box center [315, 230] width 10 height 10
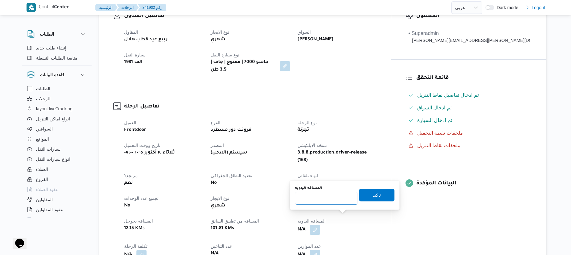
click at [329, 201] on input "المسافه اليدويه" at bounding box center [326, 198] width 63 height 13
type input "90"
click at [375, 195] on span "تاكيد" at bounding box center [376, 195] width 8 height 8
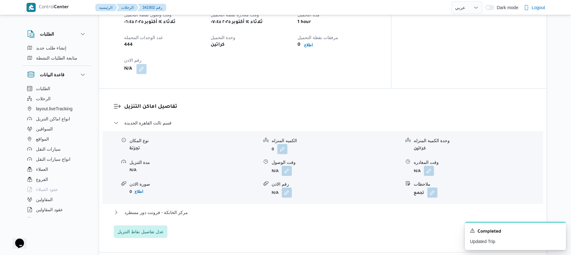
scroll to position [454, 0]
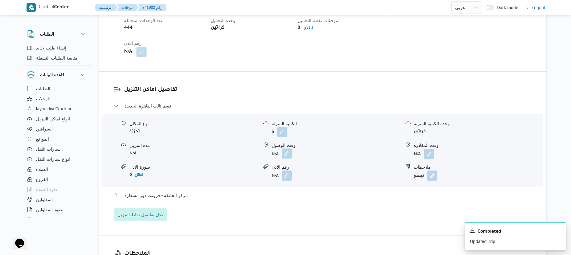
click at [284, 149] on button "button" at bounding box center [287, 154] width 10 height 10
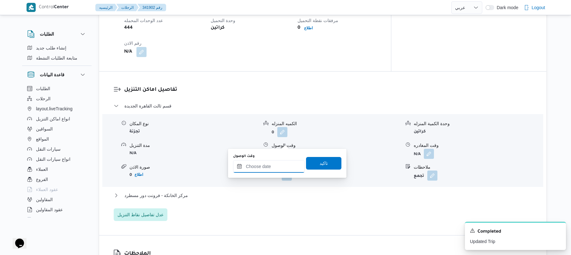
click at [266, 163] on input "وقت الوصول" at bounding box center [269, 166] width 72 height 13
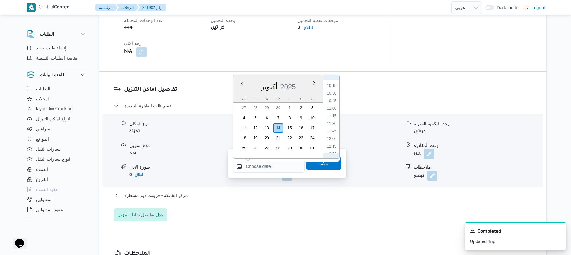
scroll to position [246, 0]
click at [335, 95] on li "08:30" at bounding box center [331, 95] width 15 height 6
type input "[DATE] ٠٨:٣٠"
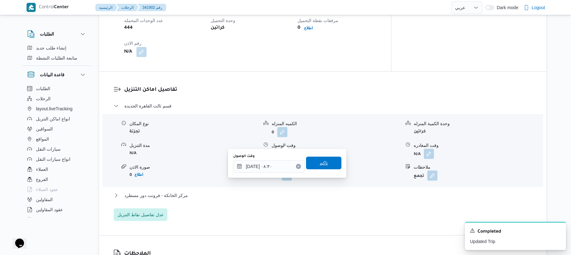
click at [314, 163] on span "تاكيد" at bounding box center [323, 163] width 35 height 13
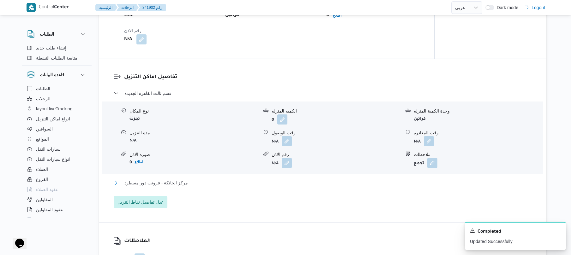
click at [266, 184] on button "مركز الخانكة - فرونت دور مسطرد" at bounding box center [323, 183] width 418 height 8
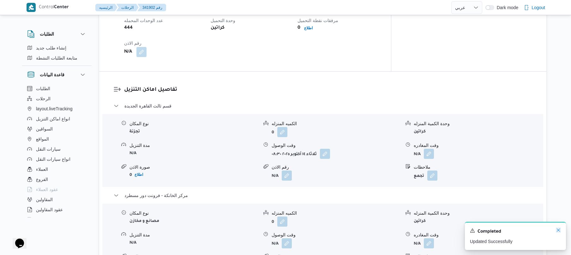
click at [558, 230] on icon "Dismiss toast" at bounding box center [557, 230] width 5 height 5
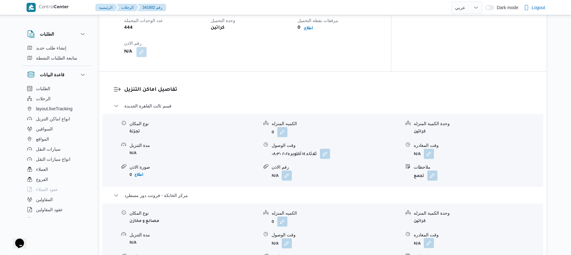
click at [429, 238] on button "button" at bounding box center [429, 243] width 10 height 10
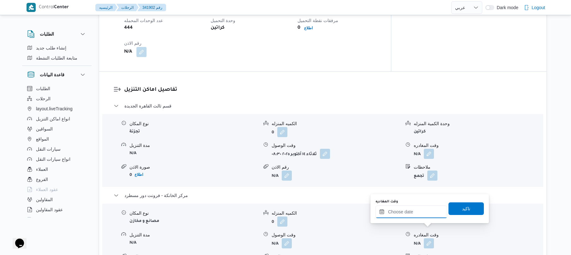
click at [426, 214] on input "وقت المغادره" at bounding box center [411, 212] width 72 height 13
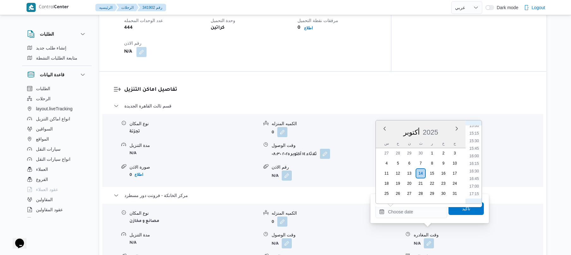
scroll to position [453, 0]
click at [473, 177] on li "16:30" at bounding box center [473, 175] width 15 height 6
type input "١٤/١٠/٢٠٢٥ ١٦:٣٠"
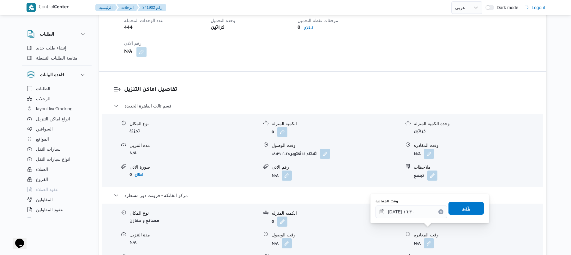
click at [462, 206] on span "تاكيد" at bounding box center [466, 209] width 8 height 8
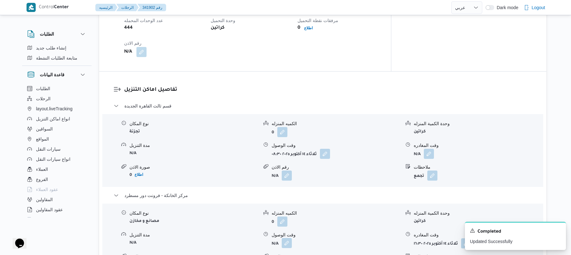
click at [288, 238] on button "button" at bounding box center [287, 243] width 10 height 10
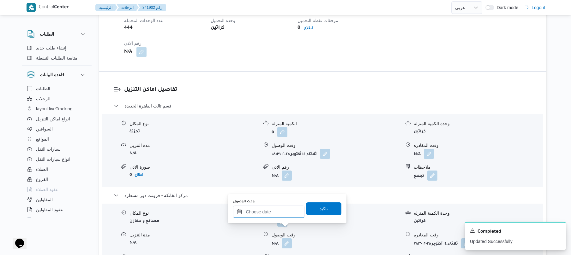
click at [287, 213] on input "وقت الوصول" at bounding box center [269, 212] width 72 height 13
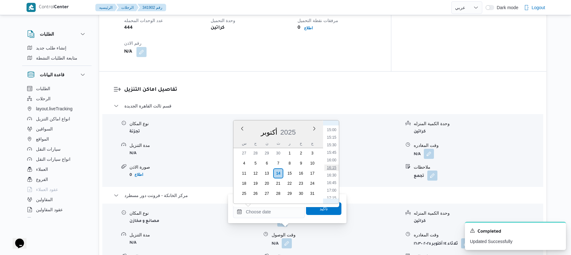
click at [330, 169] on li "16:15" at bounding box center [331, 168] width 15 height 6
type input "[DATE] ١٦:١٥"
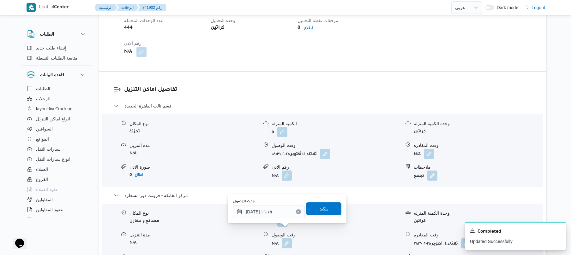
click at [316, 205] on span "تاكيد" at bounding box center [323, 209] width 35 height 13
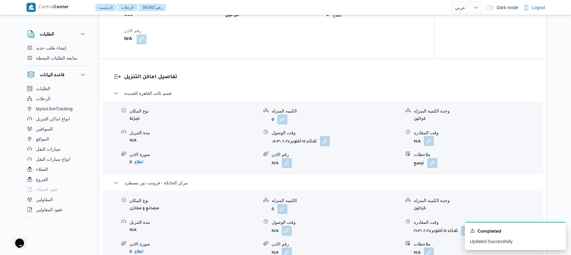
click at [428, 139] on button "button" at bounding box center [429, 141] width 10 height 10
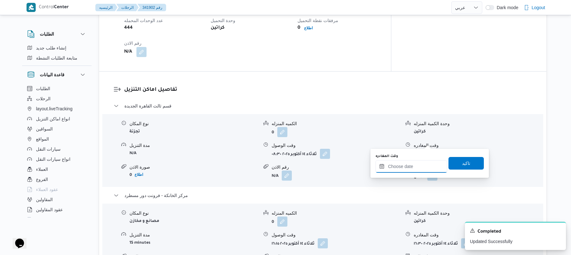
click at [406, 165] on input "وقت المغادره" at bounding box center [411, 166] width 72 height 13
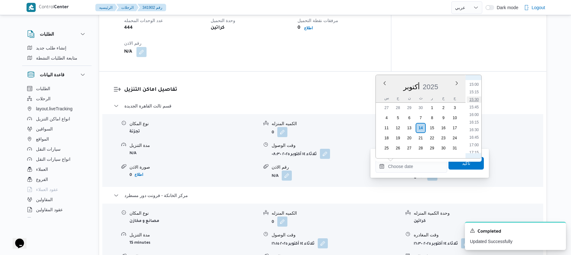
click at [475, 99] on li "15:30" at bounding box center [473, 100] width 15 height 6
type input "١٤/١٠/٢٠٢٥ ١٥:٣٠"
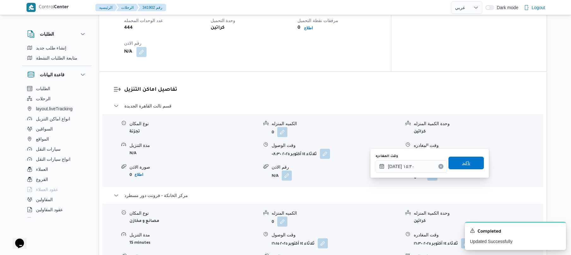
click at [462, 163] on span "تاكيد" at bounding box center [466, 163] width 8 height 8
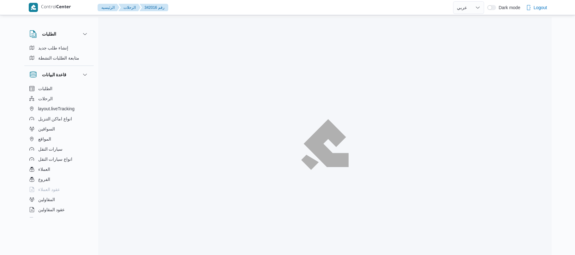
select select "ar"
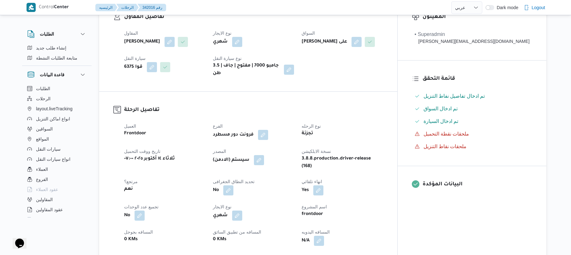
scroll to position [219, 0]
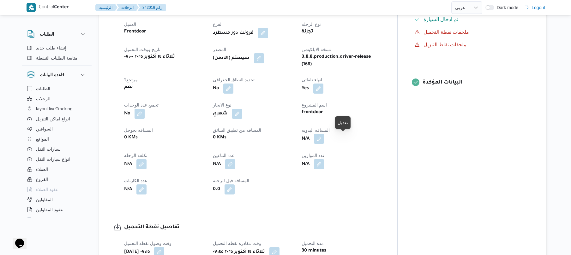
click at [324, 142] on button "button" at bounding box center [319, 139] width 10 height 10
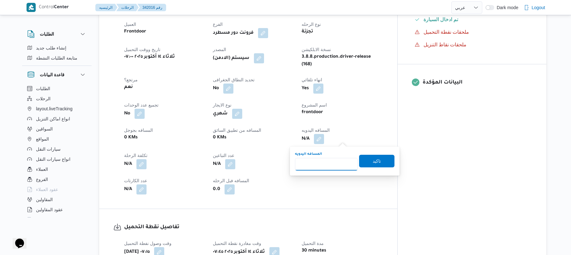
click at [318, 169] on input "المسافه اليدويه" at bounding box center [326, 164] width 63 height 13
type input "95"
click at [366, 161] on span "تاكيد" at bounding box center [376, 161] width 35 height 13
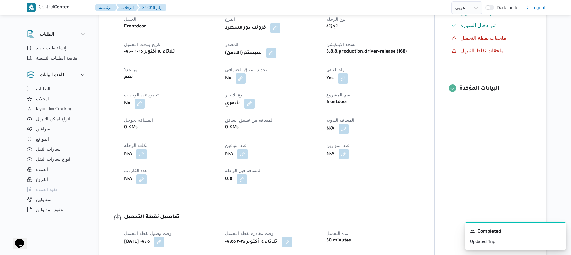
click at [273, 58] on button "button" at bounding box center [271, 53] width 10 height 10
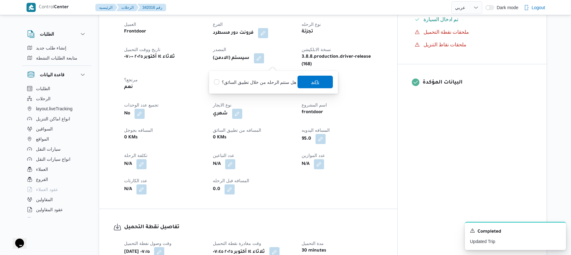
click at [309, 88] on span "تاكيد" at bounding box center [314, 82] width 35 height 13
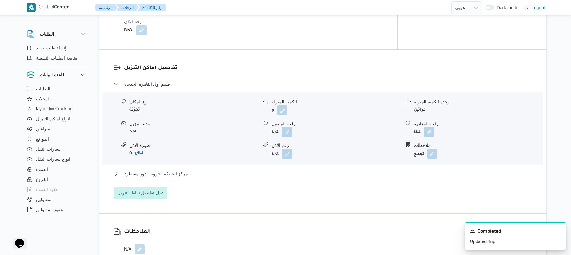
scroll to position [505, 0]
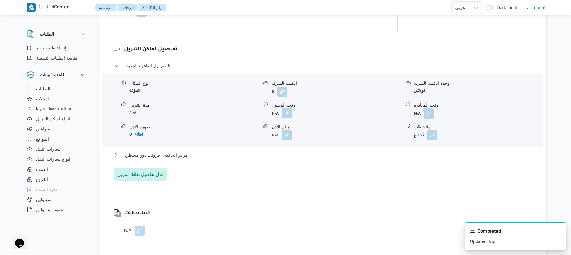
click at [285, 118] on button "button" at bounding box center [287, 113] width 10 height 10
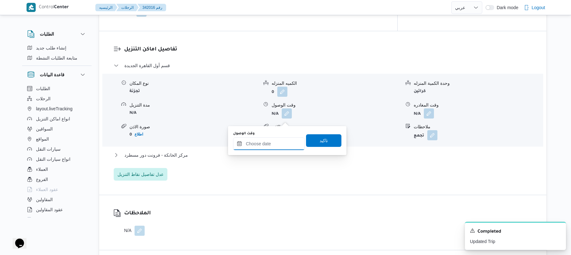
click at [261, 147] on input "وقت الوصول" at bounding box center [269, 144] width 72 height 13
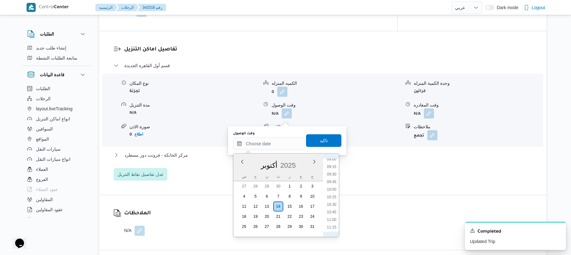
scroll to position [247, 0]
click at [333, 172] on li "08:30" at bounding box center [331, 172] width 15 height 6
type input "١٤/١٠/٢٠٢٥ ٠٨:٣٠"
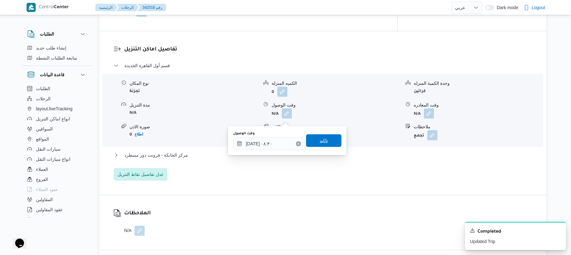
click at [322, 136] on span "تاكيد" at bounding box center [323, 140] width 35 height 13
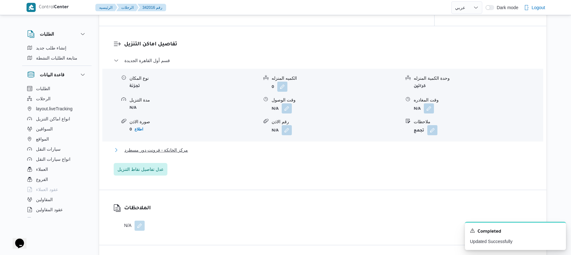
click at [288, 154] on button "مركز الخانكة - فرونت دور مسطرد" at bounding box center [323, 150] width 418 height 8
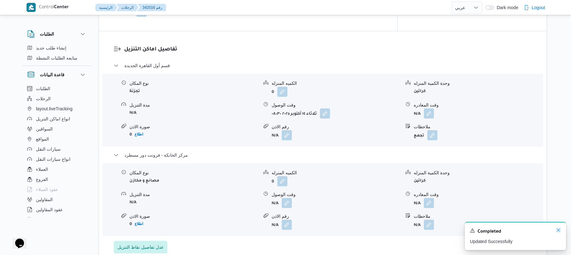
click at [557, 231] on icon "Dismiss toast" at bounding box center [557, 230] width 5 height 5
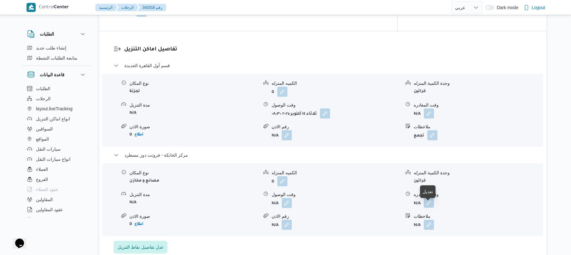
click at [428, 208] on button "button" at bounding box center [429, 203] width 10 height 10
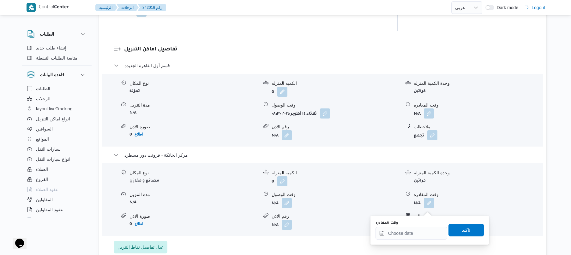
click at [417, 240] on div "وقت المغادره تاكيد" at bounding box center [430, 230] width 110 height 20
click at [419, 234] on input "وقت المغادره" at bounding box center [411, 233] width 72 height 13
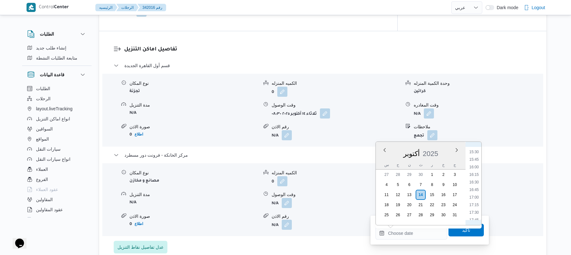
scroll to position [453, 0]
click at [473, 190] on li "16:15" at bounding box center [473, 189] width 15 height 6
type input "[DATE] ١٦:١٥"
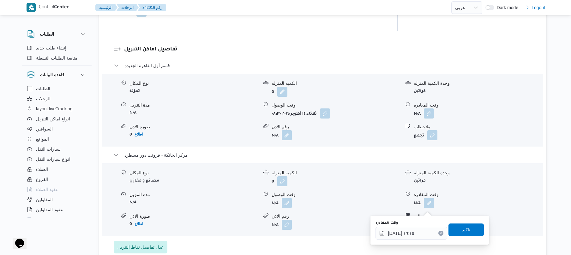
click at [462, 229] on span "تاكيد" at bounding box center [466, 230] width 8 height 8
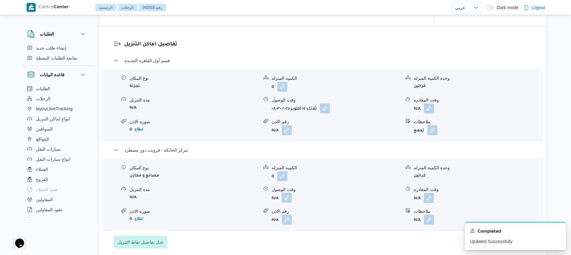
click at [287, 203] on button "button" at bounding box center [287, 198] width 10 height 10
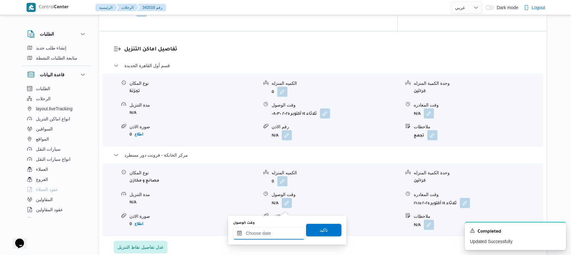
click at [270, 237] on input "وقت الوصول" at bounding box center [269, 233] width 72 height 13
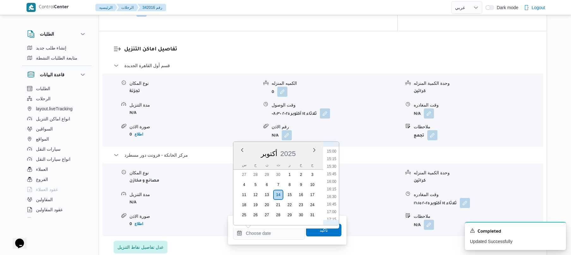
click at [332, 182] on li "16:00" at bounding box center [331, 182] width 15 height 6
type input "١٤/١٠/٢٠٢٥ ١٦:٠٠"
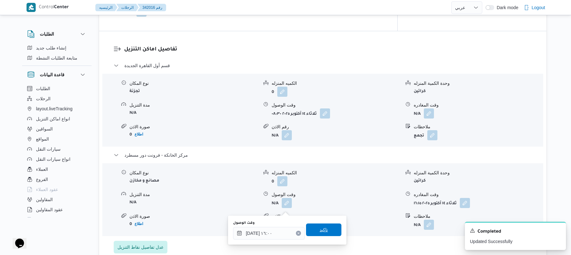
click at [326, 228] on span "تاكيد" at bounding box center [323, 230] width 35 height 13
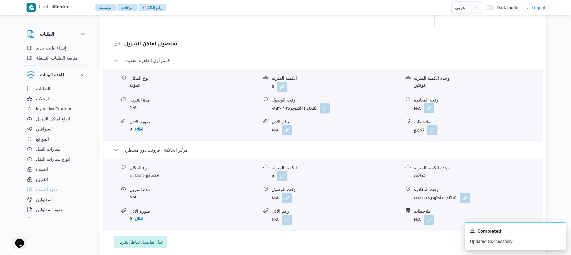
click at [429, 113] on button "button" at bounding box center [429, 108] width 10 height 10
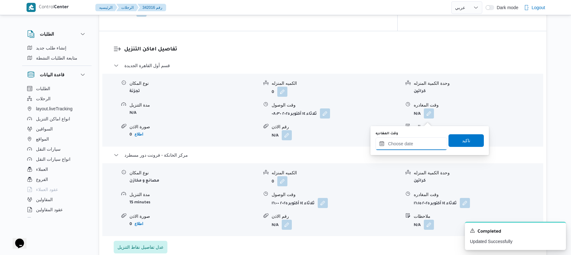
click at [406, 142] on input "وقت المغادره" at bounding box center [411, 144] width 72 height 13
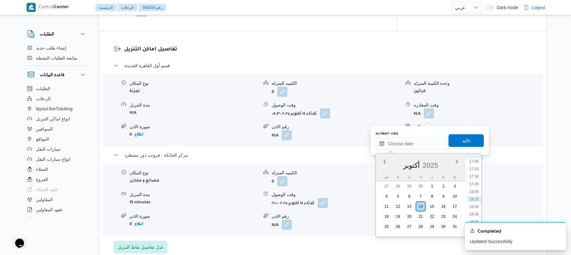
scroll to position [454, 0]
click at [475, 172] on li "15:15" at bounding box center [473, 170] width 15 height 6
type input "١٤/١٠/٢٠٢٥ ١٥:١٥"
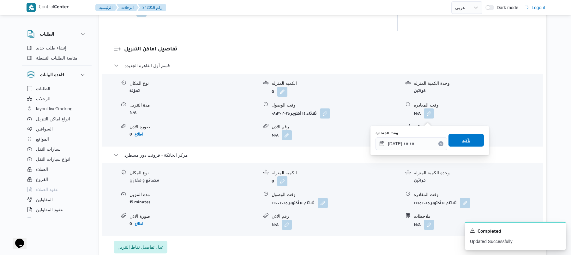
click at [466, 143] on span "تاكيد" at bounding box center [465, 140] width 35 height 13
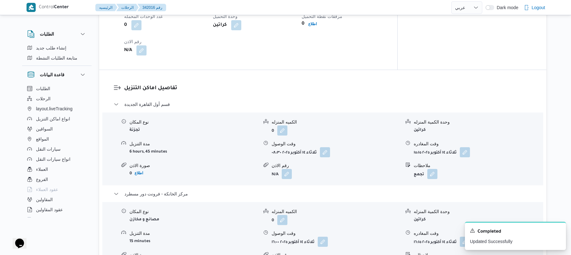
scroll to position [0, 0]
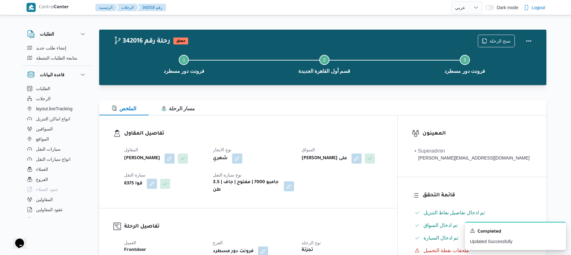
click at [397, 120] on div "تفاصيل المقاول المقاول عبدالقادر عادل عبدالقادر الحسيني نوع الايجار شهري السواق…" at bounding box center [248, 162] width 298 height 93
click at [524, 40] on button "Actions" at bounding box center [528, 40] width 13 height 13
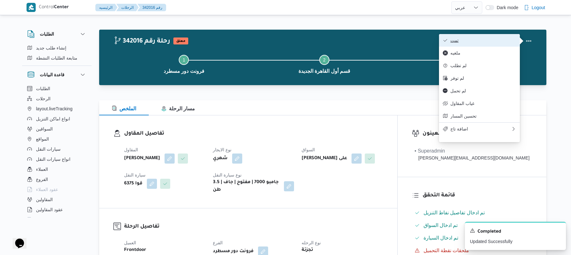
click at [495, 43] on span "تمت" at bounding box center [483, 40] width 66 height 5
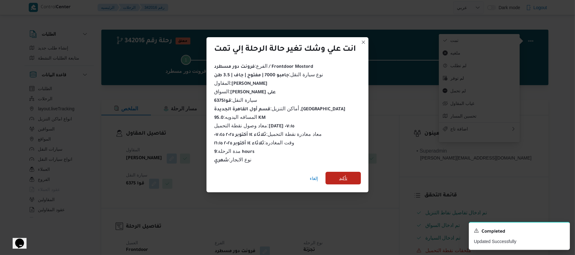
click at [354, 175] on span "تأكيد" at bounding box center [342, 178] width 35 height 13
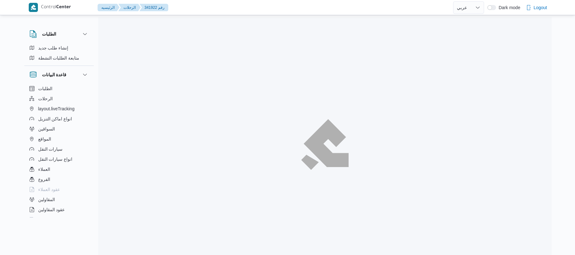
select select "ar"
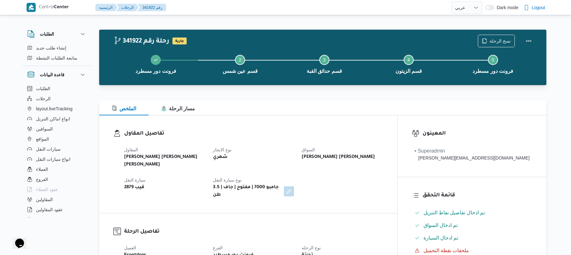
click at [308, 128] on div "تفاصيل المقاول [PERSON_NAME] [PERSON_NAME] [PERSON_NAME] نوع الايجار شهري السوا…" at bounding box center [248, 165] width 298 height 98
click at [372, 87] on div at bounding box center [322, 89] width 447 height 8
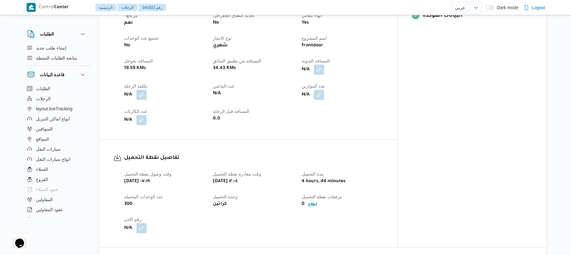
scroll to position [286, 0]
click at [324, 64] on button "button" at bounding box center [319, 69] width 10 height 10
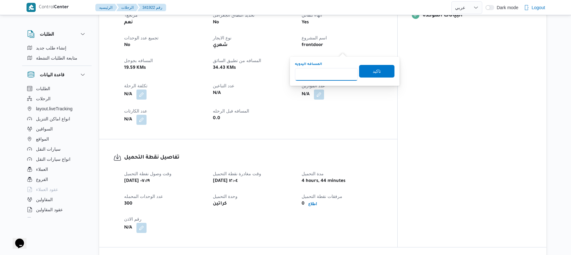
click at [328, 73] on input "المسافه اليدويه" at bounding box center [326, 74] width 63 height 13
type input "45"
click at [372, 72] on span "تاكيد" at bounding box center [376, 71] width 8 height 8
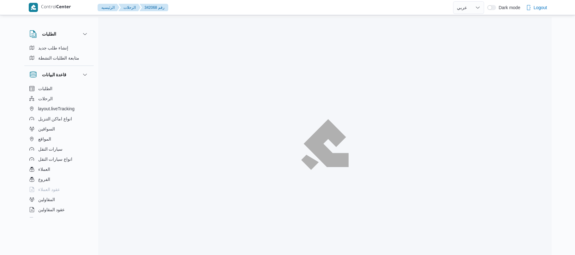
select select "ar"
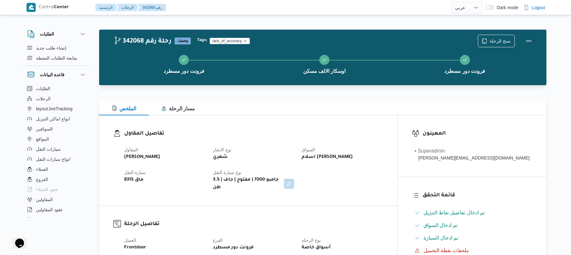
click at [312, 93] on div at bounding box center [322, 97] width 447 height 8
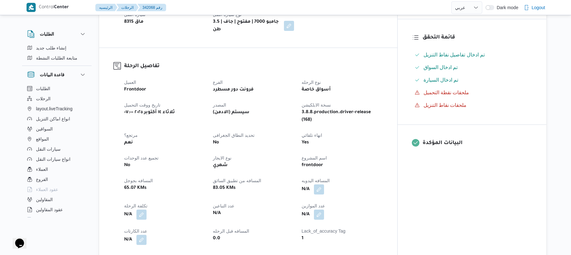
scroll to position [134, 0]
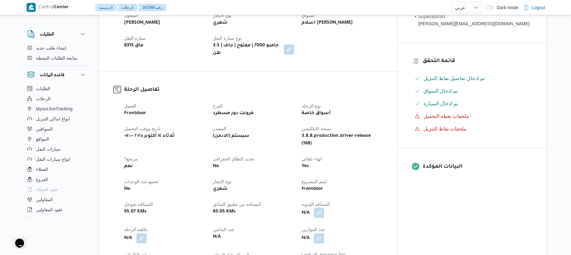
click at [324, 208] on button "button" at bounding box center [319, 213] width 10 height 10
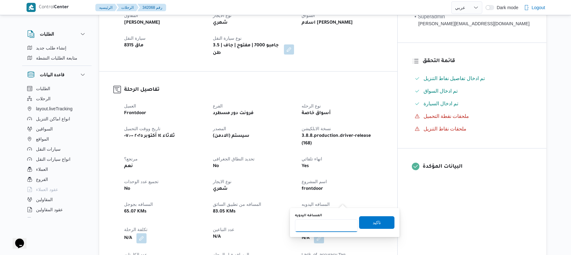
click at [325, 224] on input "المسافه اليدويه" at bounding box center [326, 226] width 63 height 13
type input "45"
click at [365, 222] on span "تاكيد" at bounding box center [376, 222] width 35 height 13
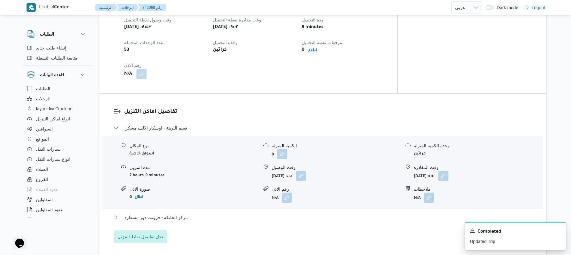
scroll to position [437, 0]
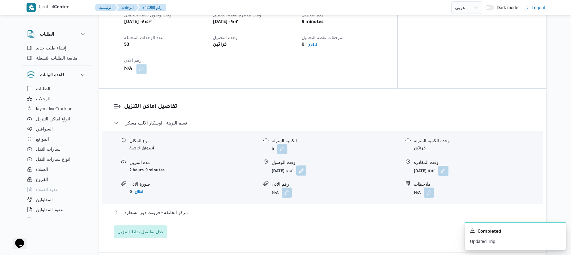
click at [306, 166] on button "button" at bounding box center [301, 171] width 10 height 10
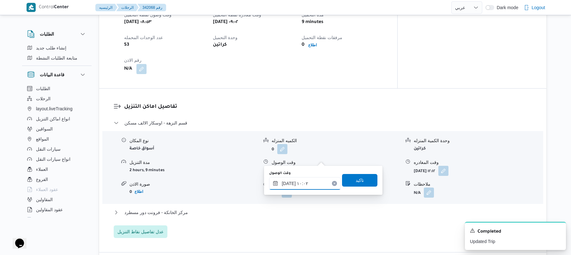
click at [299, 182] on input "١٤/١٠/٢٠٢٥ ١٠:٠٢" at bounding box center [305, 183] width 72 height 13
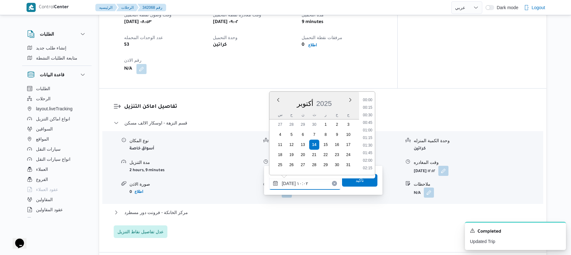
scroll to position [265, 0]
click at [367, 121] on li "09:30" at bounding box center [367, 123] width 15 height 6
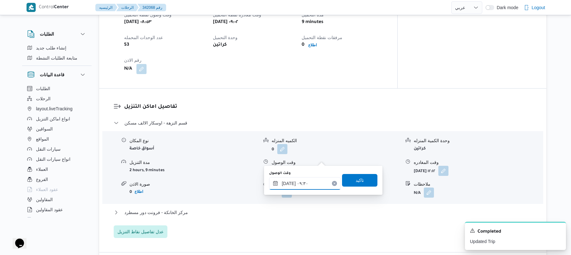
click at [288, 184] on input "١٤/١٠/٢٠٢٥ ٠٩:٣٠" at bounding box center [305, 183] width 72 height 13
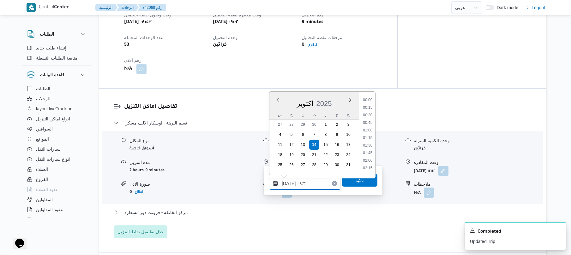
scroll to position [250, 0]
type input "١٤/١٠/٢٠٢٥ ٠٩:35"
click at [363, 182] on span "تاكيد" at bounding box center [359, 180] width 35 height 13
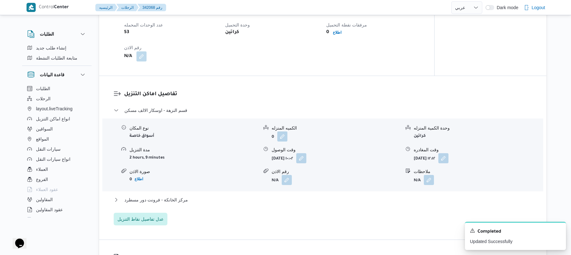
click at [282, 195] on div "قسم النزهة - اوسكار الالف مسكن نوع المكان أسواق خاصة الكميه المنزله 0 وحدة الكم…" at bounding box center [323, 166] width 418 height 119
click at [283, 200] on button "مركز الخانكة - فرونت دور مسطرد" at bounding box center [323, 200] width 418 height 8
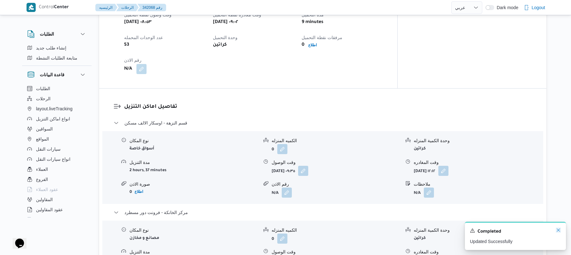
click at [559, 231] on icon "Dismiss toast" at bounding box center [557, 230] width 5 height 5
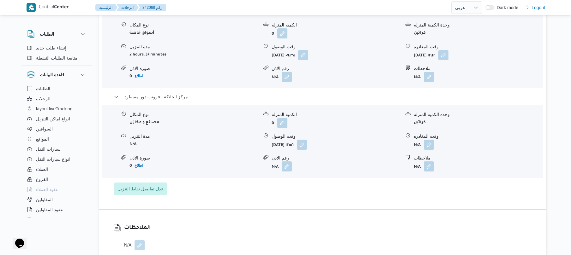
scroll to position [572, 0]
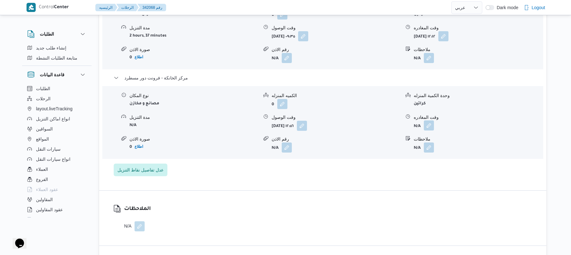
click at [430, 121] on button "button" at bounding box center [429, 126] width 10 height 10
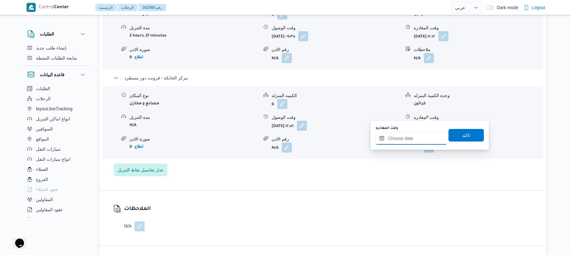
click at [412, 139] on input "وقت المغادره" at bounding box center [411, 138] width 72 height 13
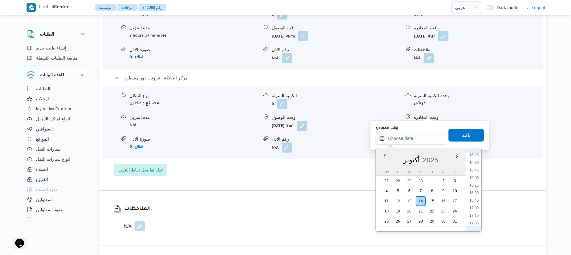
scroll to position [437, 0]
click at [474, 199] on li "15:45" at bounding box center [473, 197] width 15 height 6
type input "١٤/١٠/٢٠٢٥ ١٥:٤٥"
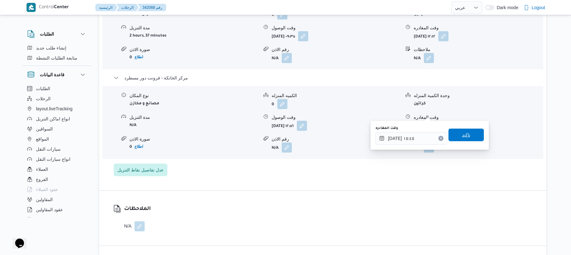
click at [469, 138] on span "تاكيد" at bounding box center [465, 135] width 35 height 13
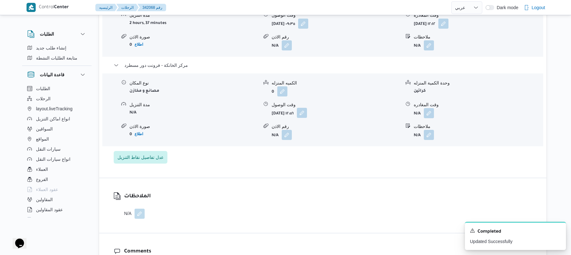
click at [307, 113] on button "button" at bounding box center [302, 113] width 10 height 10
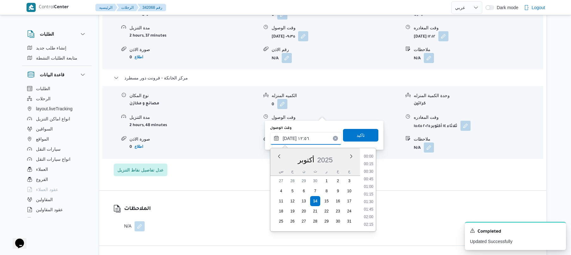
click at [316, 133] on input "١٤/١٠/٢٠٢٥ ١٢:٥٦" at bounding box center [306, 138] width 72 height 13
click at [373, 154] on li "15:30" at bounding box center [368, 153] width 15 height 6
type input "١٤/١٠/٢٠٢٥ ١٥:٣٠"
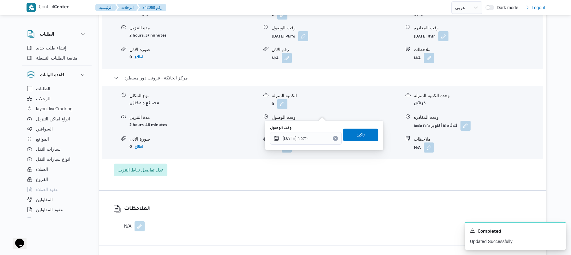
click at [365, 138] on span "تاكيد" at bounding box center [360, 135] width 35 height 13
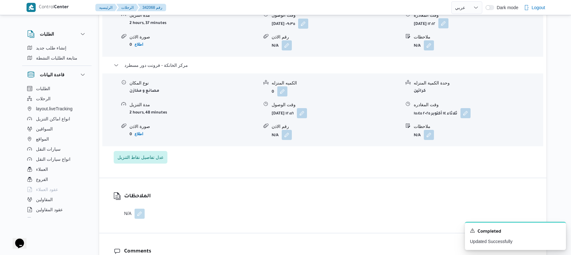
click at [448, 27] on button "button" at bounding box center [443, 23] width 10 height 10
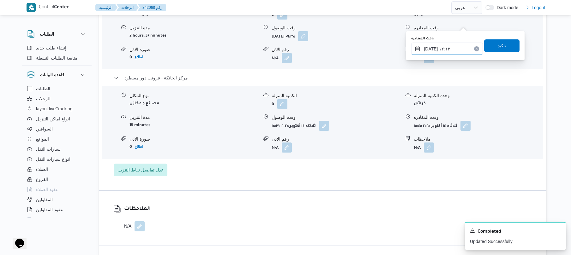
click at [448, 48] on input "١٤/١٠/٢٠٢٥ ١٢:١٢" at bounding box center [447, 49] width 72 height 13
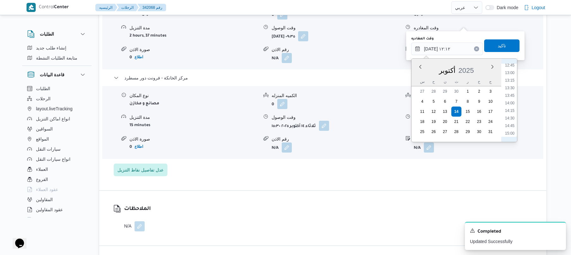
scroll to position [450, 0]
click at [509, 72] on li "15:00" at bounding box center [509, 71] width 15 height 6
type input "١٤/١٠/٢٠٢٥ ١٥:٠٠"
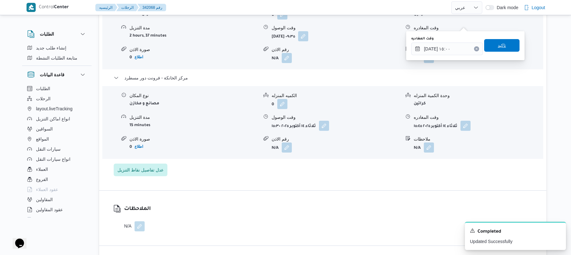
click at [501, 45] on span "تاكيد" at bounding box center [501, 46] width 8 height 8
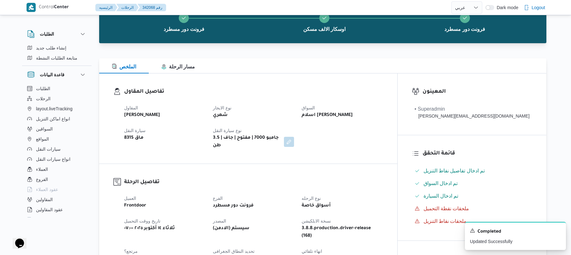
scroll to position [0, 0]
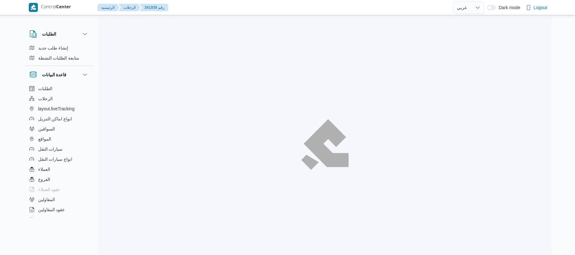
select select "ar"
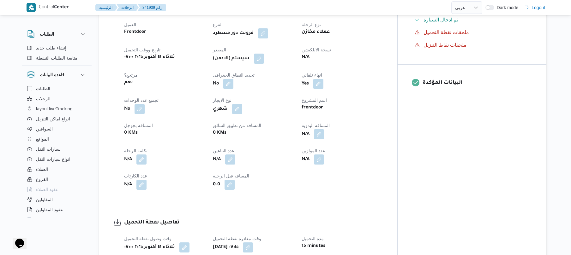
scroll to position [219, 0]
click at [324, 139] on button "button" at bounding box center [319, 134] width 10 height 10
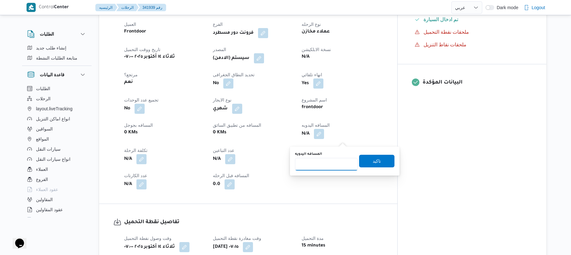
click at [328, 162] on input "المسافه اليدويه" at bounding box center [326, 164] width 63 height 13
type input "50"
click at [361, 160] on span "تاكيد" at bounding box center [376, 161] width 35 height 13
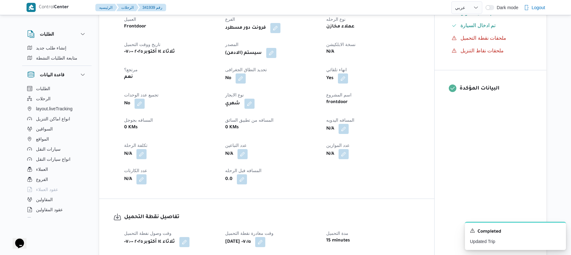
click at [276, 58] on button "button" at bounding box center [271, 53] width 10 height 10
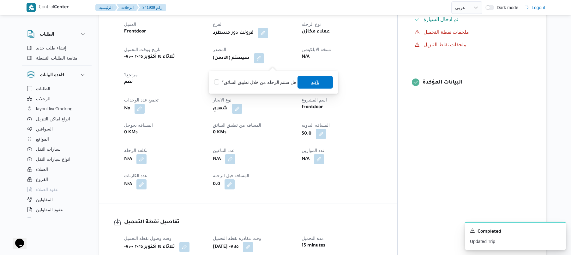
click at [303, 81] on span "تاكيد" at bounding box center [314, 82] width 35 height 13
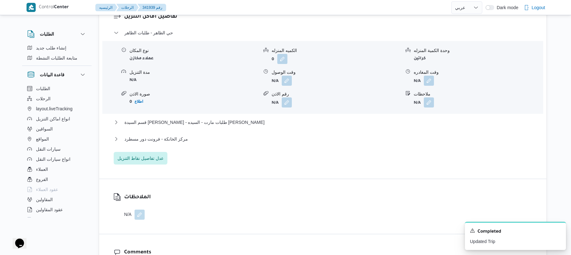
scroll to position [538, 0]
click at [287, 85] on button "button" at bounding box center [287, 80] width 10 height 10
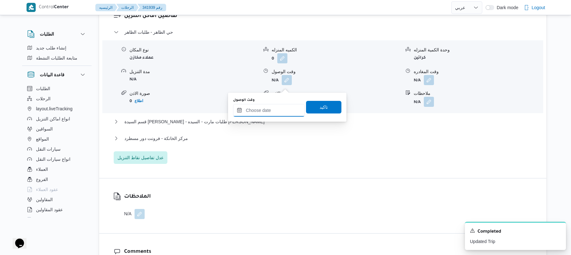
click at [265, 113] on input "وقت الوصول" at bounding box center [269, 110] width 72 height 13
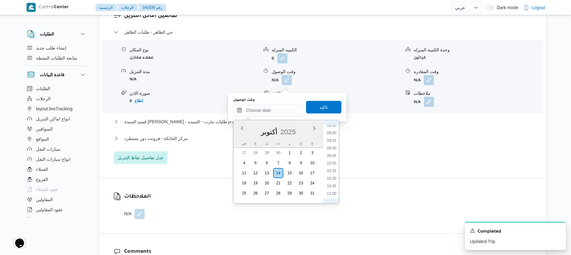
scroll to position [206, 0]
click at [330, 149] on li "07:30" at bounding box center [331, 149] width 15 height 6
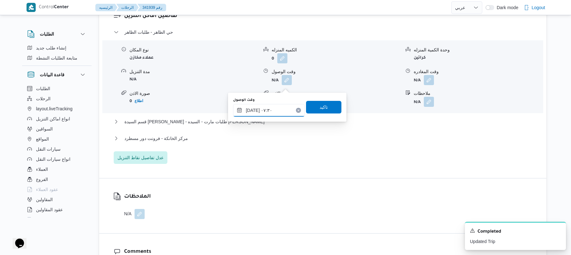
click at [254, 110] on input "١٤/١٠/٢٠٢٥ ٠٧:٣٠" at bounding box center [269, 110] width 72 height 13
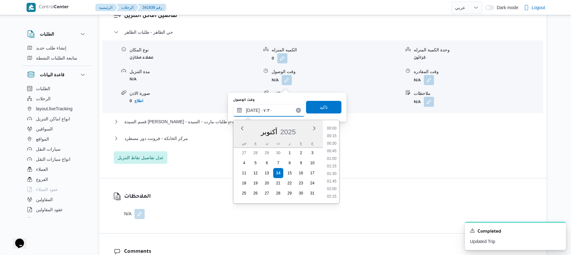
click at [254, 110] on input "١٤/١٠/٢٠٢٥ ٠٧:٣٠" at bounding box center [269, 110] width 72 height 13
type input "١٤/١٠/٢٠٢٥ ٠٧:50"
click at [322, 105] on span "تاكيد" at bounding box center [323, 107] width 8 height 8
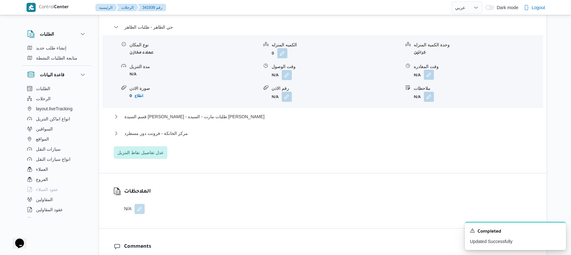
click at [429, 80] on button "button" at bounding box center [429, 75] width 10 height 10
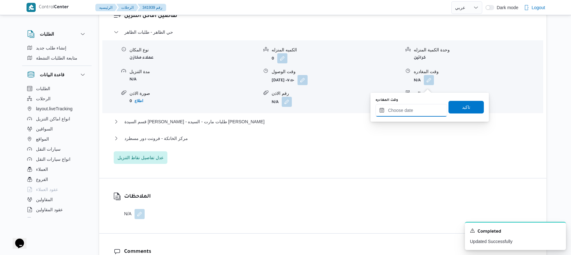
click at [394, 112] on input "وقت المغادره" at bounding box center [411, 110] width 72 height 13
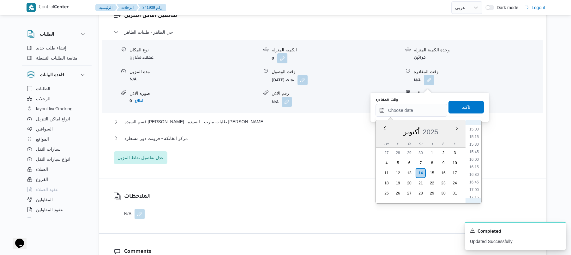
scroll to position [309, 0]
click at [476, 182] on li "12:00" at bounding box center [473, 183] width 15 height 6
type input "١٤/١٠/٢٠٢٥ ١٢:٠٠"
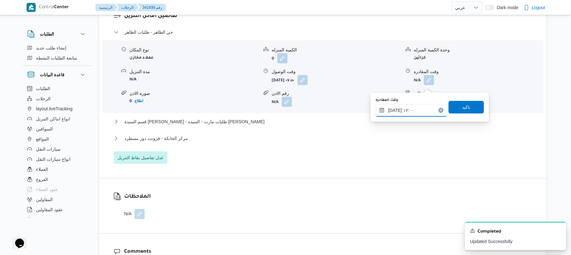
click at [395, 111] on input "١٤/١٠/٢٠٢٥ ١٢:٠٠" at bounding box center [411, 110] width 72 height 13
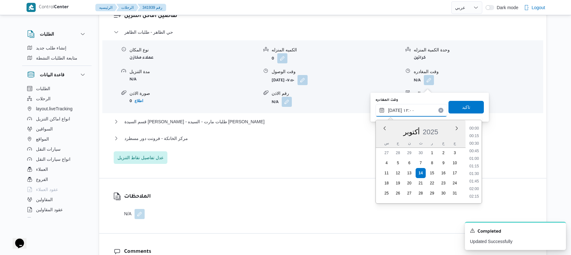
click at [395, 111] on input "١٤/١٠/٢٠٢٥ ١٢:٠٠" at bounding box center [411, 110] width 72 height 13
click at [462, 106] on span "تاكيد" at bounding box center [466, 107] width 8 height 8
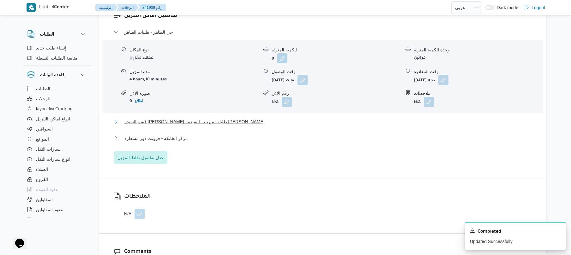
click at [278, 126] on button "قسم السيدة زينب - طلبات مارت - السيده زينب" at bounding box center [323, 122] width 418 height 8
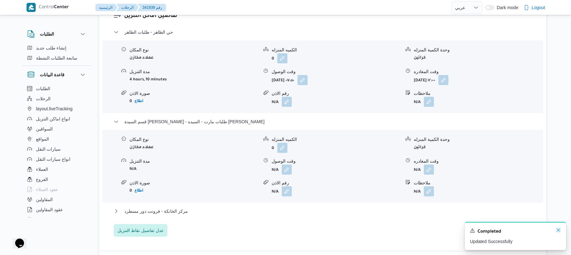
click at [558, 230] on icon "Dismiss toast" at bounding box center [557, 230] width 5 height 5
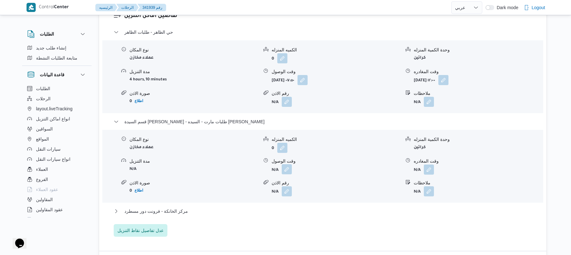
click at [282, 174] on span at bounding box center [284, 170] width 13 height 10
click at [286, 174] on button "button" at bounding box center [287, 169] width 10 height 10
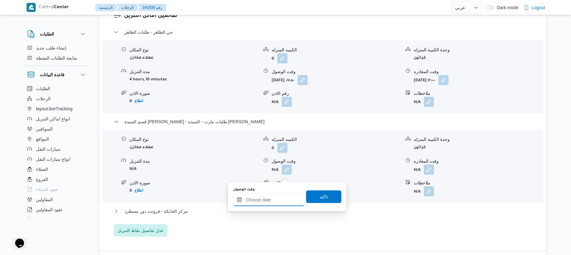
click at [270, 206] on input "وقت الوصول" at bounding box center [269, 200] width 72 height 13
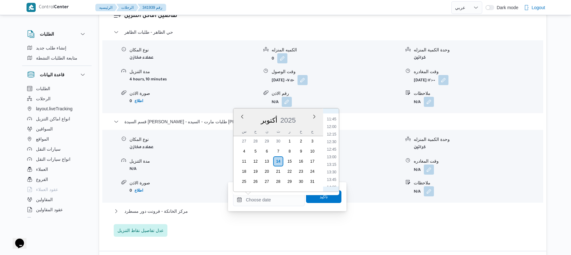
scroll to position [329, 0]
click at [330, 167] on li "12:30" at bounding box center [331, 167] width 15 height 6
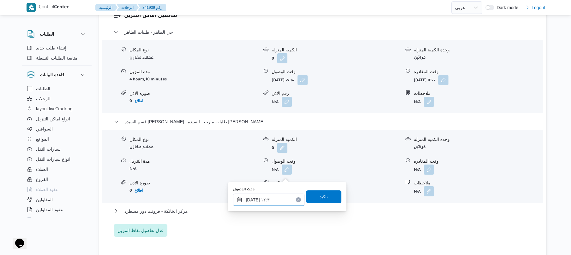
click at [252, 198] on input "١٤/١٠/٢٠٢٥ ١٢:٣٠" at bounding box center [269, 200] width 72 height 13
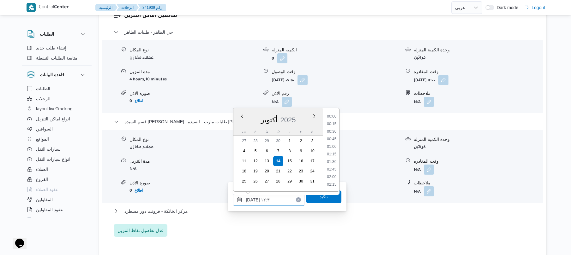
click at [252, 198] on input "١٤/١٠/٢٠٢٥ ١٢:٣٠" at bounding box center [269, 200] width 72 height 13
type input "١٤/١٠/٢٠٢٥ ١٢:25"
click at [308, 197] on span "تاكيد" at bounding box center [323, 197] width 35 height 13
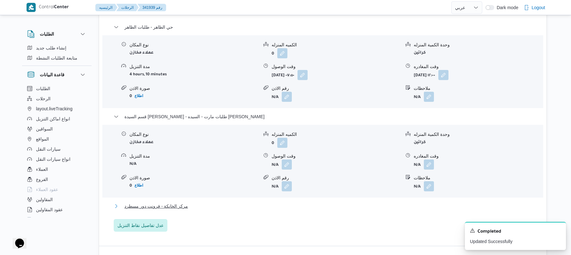
click at [252, 210] on button "مركز الخانكة - فرونت دور مسطرد" at bounding box center [323, 207] width 418 height 8
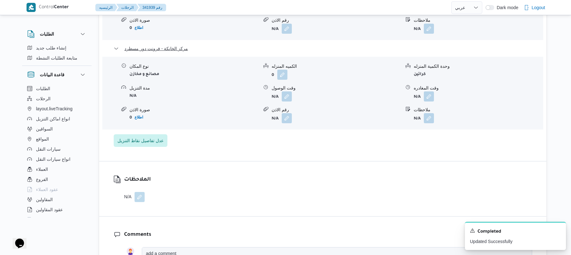
scroll to position [707, 0]
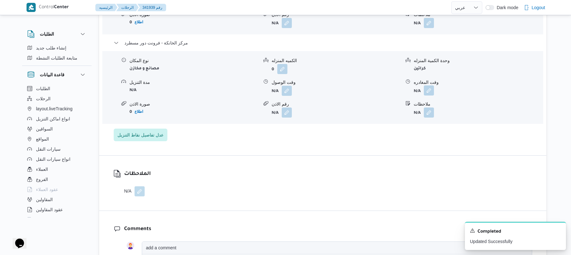
click at [428, 96] on button "button" at bounding box center [429, 91] width 10 height 10
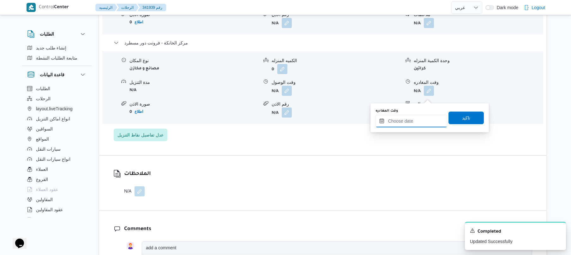
drag, startPoint x: 402, startPoint y: 121, endPoint x: 405, endPoint y: 122, distance: 3.2
click at [402, 122] on input "وقت المغادره" at bounding box center [411, 121] width 72 height 13
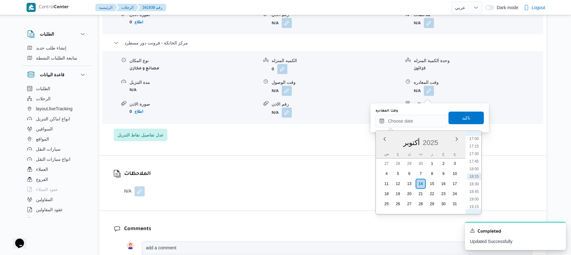
scroll to position [454, 0]
click at [476, 187] on li "16:30" at bounding box center [473, 185] width 15 height 6
type input "[DATE] ١٦:٣٠"
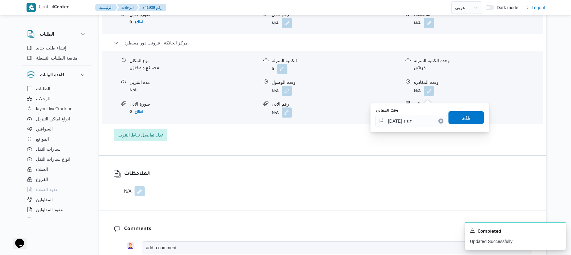
click at [464, 118] on span "تاكيد" at bounding box center [466, 118] width 8 height 8
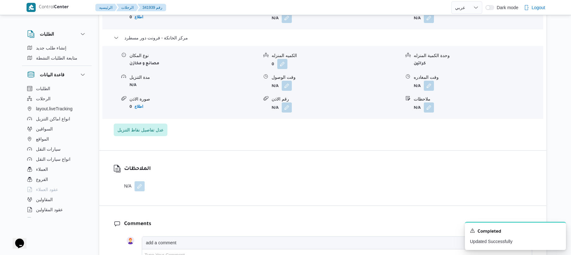
click at [278, 81] on div "وقت الوصول" at bounding box center [335, 77] width 129 height 7
click at [283, 91] on button "button" at bounding box center [287, 85] width 10 height 10
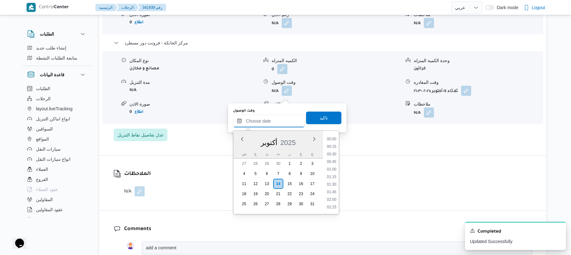
click at [271, 116] on input "وقت الوصول" at bounding box center [269, 121] width 72 height 13
click at [330, 180] on li "16:15" at bounding box center [331, 178] width 15 height 6
type input "[DATE] ١٦:١٥"
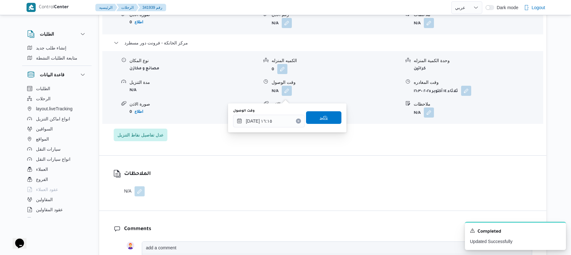
click at [326, 120] on span "تاكيد" at bounding box center [323, 117] width 35 height 13
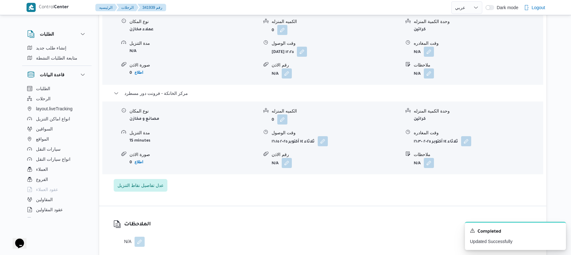
scroll to position [639, 0]
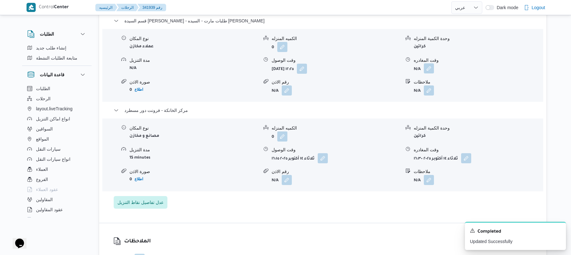
click at [430, 72] on button "button" at bounding box center [429, 68] width 10 height 10
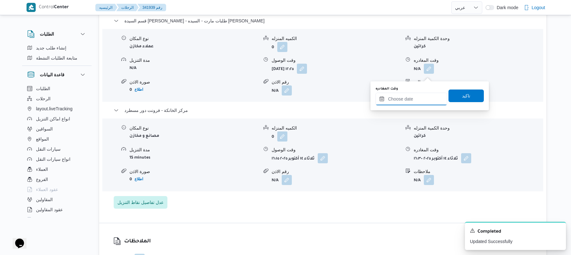
click at [402, 100] on input "وقت المغادره" at bounding box center [411, 99] width 72 height 13
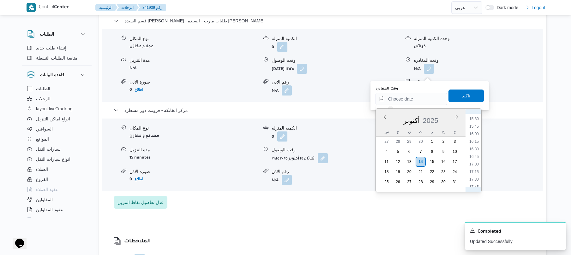
scroll to position [454, 0]
click at [477, 124] on li "15:15" at bounding box center [473, 125] width 15 height 6
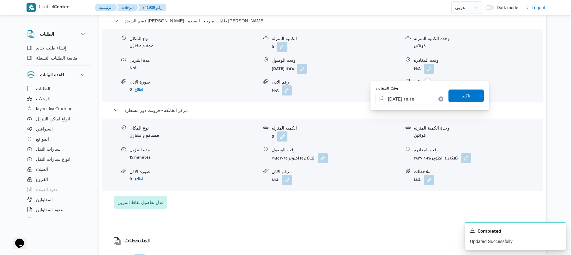
click at [394, 98] on input "١٤/١٠/٢٠٢٥ ١٥:١٥" at bounding box center [411, 99] width 72 height 13
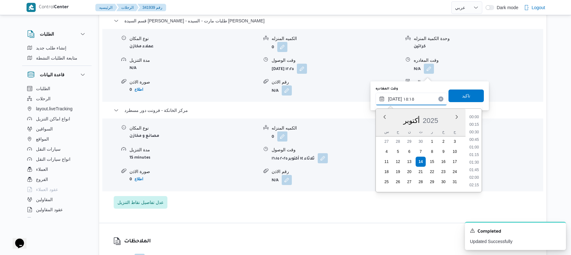
scroll to position [424, 0]
type input "١٤/١٠/٢٠٢٥ ١٥:40"
click at [466, 92] on span "تاكيد" at bounding box center [465, 95] width 35 height 13
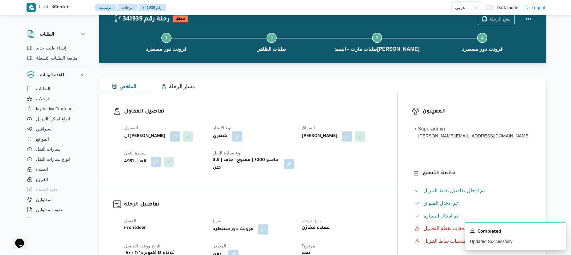
scroll to position [0, 0]
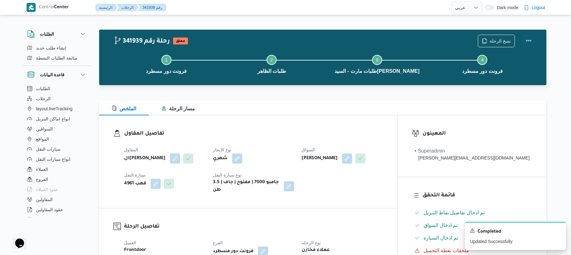
click at [531, 40] on button "Actions" at bounding box center [528, 40] width 13 height 13
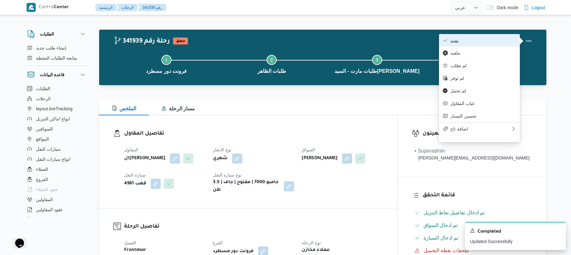
click at [492, 42] on span "تمت" at bounding box center [483, 40] width 66 height 5
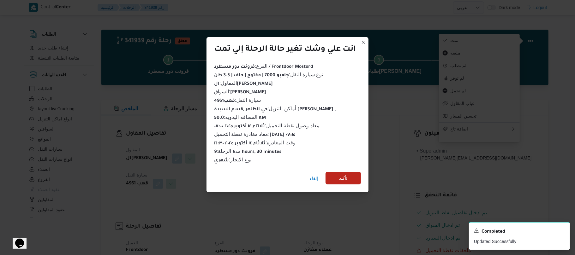
click at [345, 177] on span "تأكيد" at bounding box center [343, 179] width 8 height 8
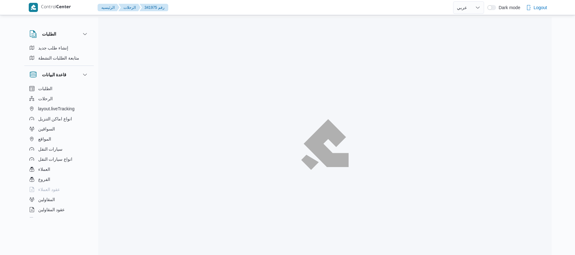
select select "ar"
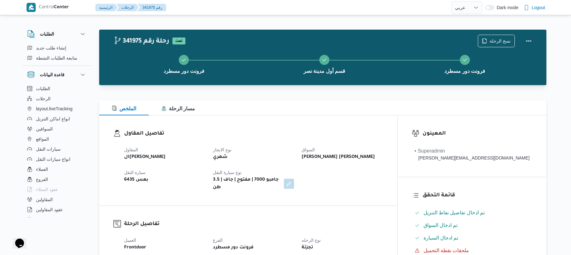
click at [343, 123] on div "تفاصيل المقاول المقاول الهامي [PERSON_NAME] نوع الايجار شهري [PERSON_NAME] [PER…" at bounding box center [248, 161] width 298 height 90
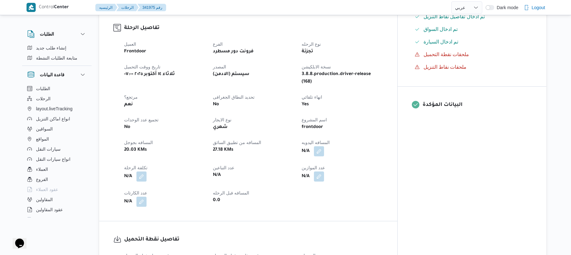
scroll to position [223, 0]
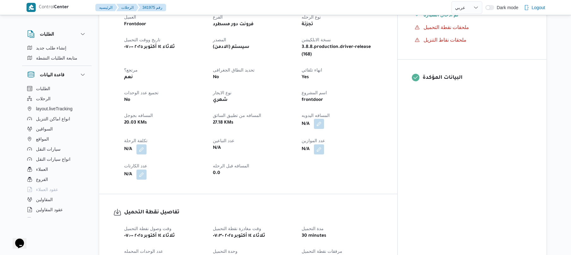
click at [324, 119] on button "button" at bounding box center [319, 124] width 10 height 10
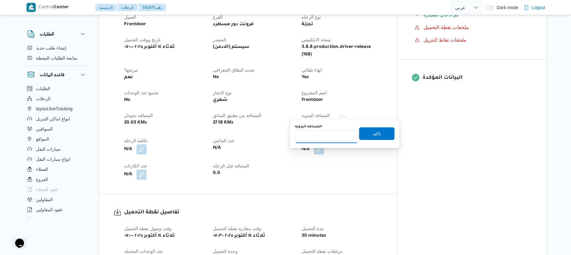
click at [316, 137] on input "المسافه اليدويه" at bounding box center [326, 137] width 63 height 13
type input "50"
click at [369, 139] on span "تاكيد" at bounding box center [376, 133] width 35 height 13
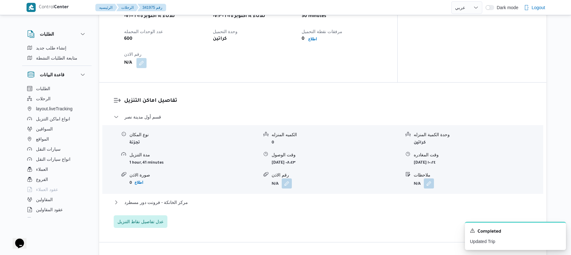
scroll to position [476, 0]
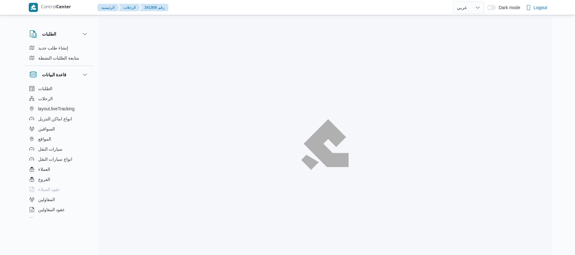
select select "ar"
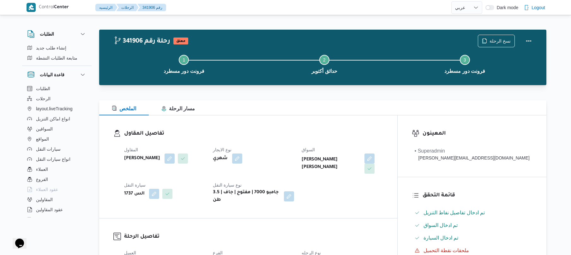
click at [374, 92] on div at bounding box center [322, 89] width 447 height 8
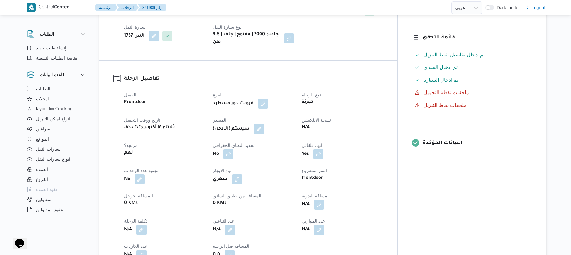
scroll to position [168, 0]
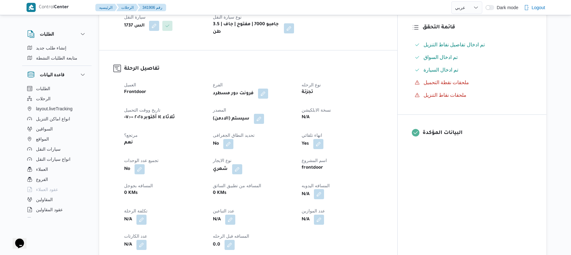
click at [324, 189] on button "button" at bounding box center [319, 194] width 10 height 10
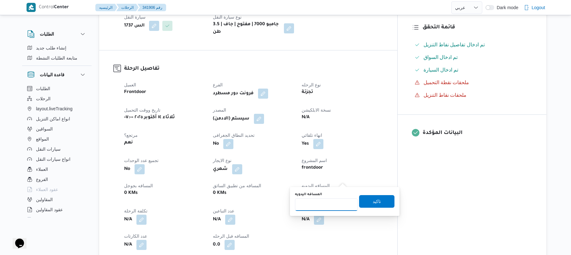
click at [320, 206] on input "المسافه اليدويه" at bounding box center [326, 205] width 63 height 13
type input "110"
click at [372, 201] on span "تاكيد" at bounding box center [376, 202] width 8 height 8
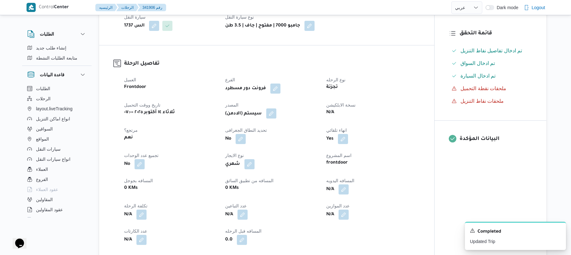
click at [275, 109] on button "button" at bounding box center [271, 114] width 10 height 10
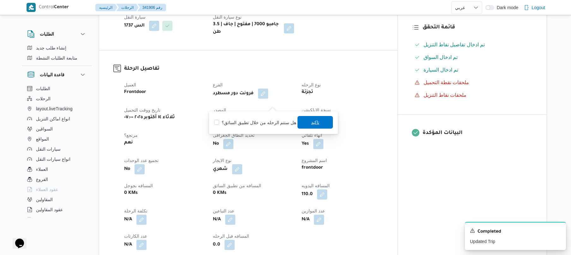
click at [311, 125] on span "تاكيد" at bounding box center [315, 123] width 8 height 8
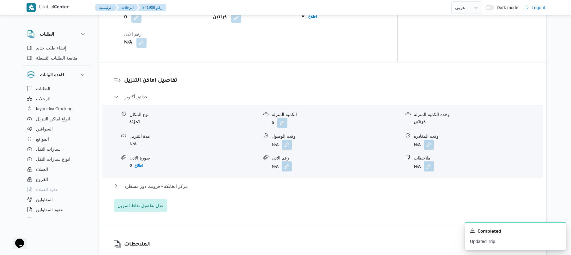
scroll to position [505, 0]
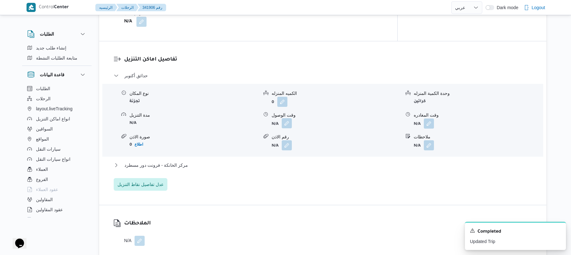
click at [288, 118] on button "button" at bounding box center [287, 123] width 10 height 10
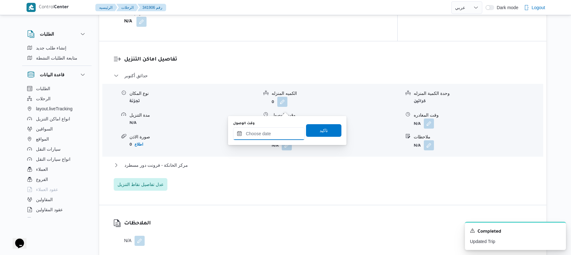
click at [268, 129] on input "وقت الوصول" at bounding box center [269, 133] width 72 height 13
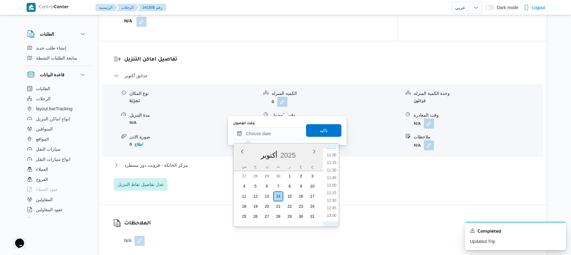
scroll to position [268, 0]
click at [334, 151] on li "08:45" at bounding box center [331, 149] width 15 height 6
type input "١٤/١٠/٢٠٢٥ ٠٨:٤٥"
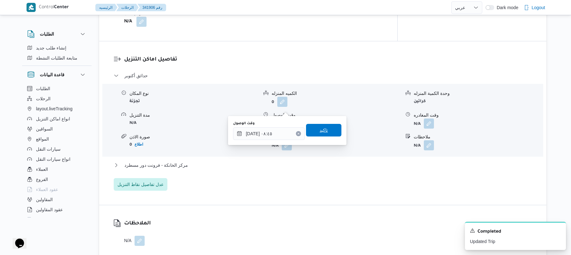
click at [326, 127] on span "تاكيد" at bounding box center [323, 130] width 35 height 13
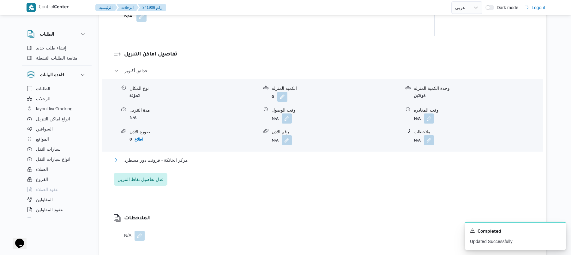
click at [291, 157] on button "مركز الخانكة - فرونت دور مسطرد" at bounding box center [323, 161] width 418 height 8
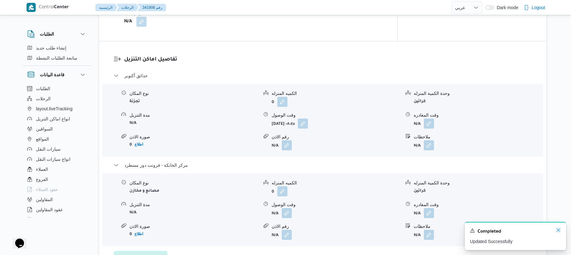
click at [559, 231] on icon "Dismiss toast" at bounding box center [557, 230] width 5 height 5
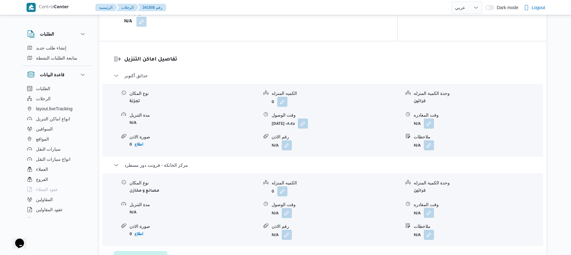
click at [430, 208] on button "button" at bounding box center [429, 213] width 10 height 10
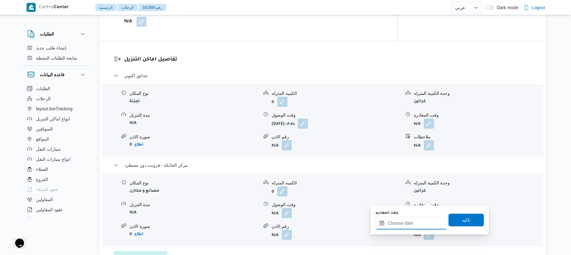
click at [413, 220] on input "وقت المغادره" at bounding box center [411, 223] width 72 height 13
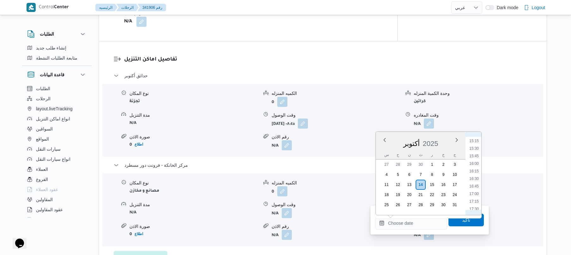
scroll to position [453, 0]
click at [474, 186] on li "16:30" at bounding box center [473, 187] width 15 height 6
type input "[DATE] ١٦:٣٠"
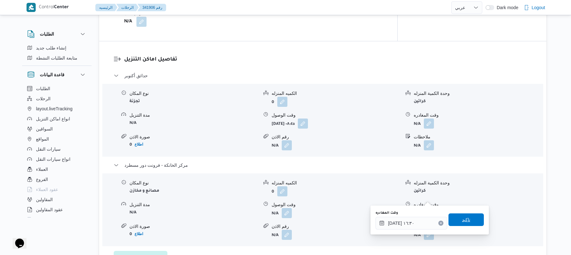
click at [462, 220] on span "تاكيد" at bounding box center [466, 220] width 8 height 8
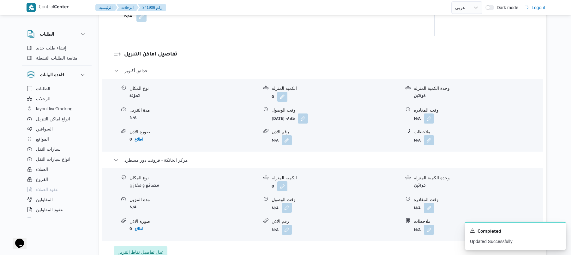
click at [288, 203] on button "button" at bounding box center [287, 208] width 10 height 10
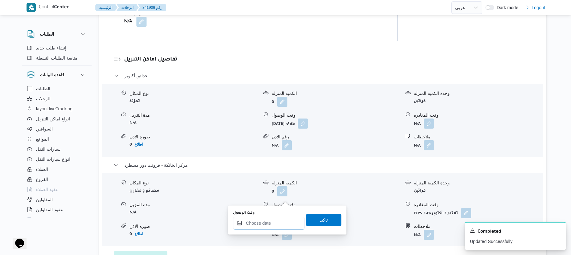
click at [279, 227] on input "وقت الوصول" at bounding box center [269, 223] width 72 height 13
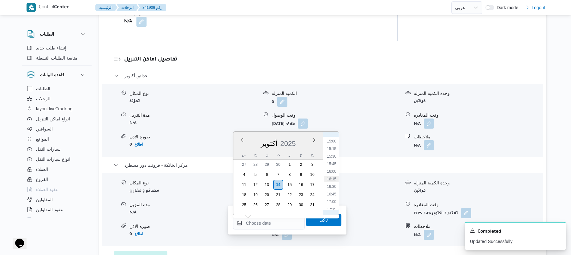
click at [330, 182] on li "16:15" at bounding box center [331, 179] width 15 height 6
type input "١٤/١٠/٢٠٢٥ ١٦:١٥"
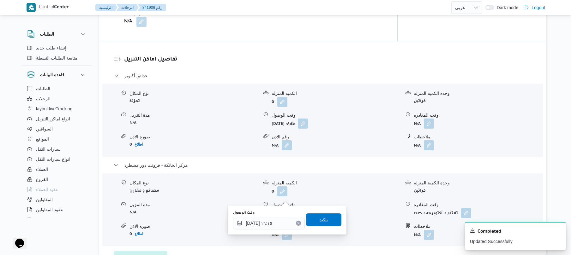
click at [324, 222] on span "تاكيد" at bounding box center [323, 220] width 35 height 13
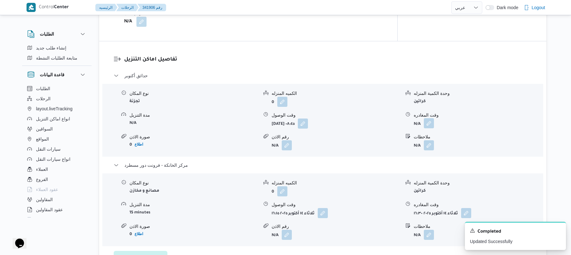
click at [428, 118] on button "button" at bounding box center [429, 123] width 10 height 10
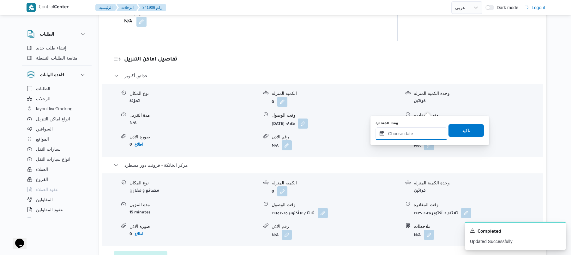
click at [403, 134] on input "وقت المغادره" at bounding box center [411, 133] width 72 height 13
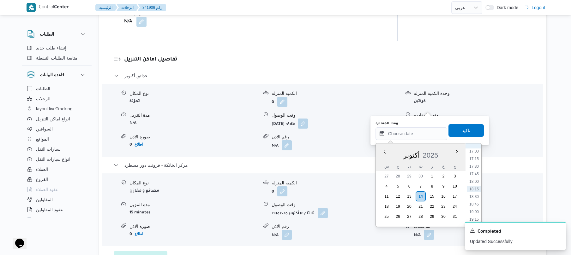
scroll to position [454, 0]
click at [475, 159] on li "15:15" at bounding box center [473, 160] width 15 height 6
type input "١٤/١٠/٢٠٢٥ ١٥:١٥"
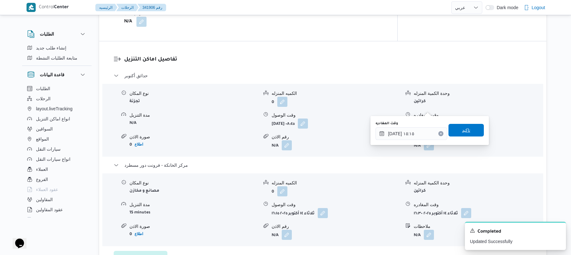
click at [472, 133] on span "تاكيد" at bounding box center [465, 130] width 35 height 13
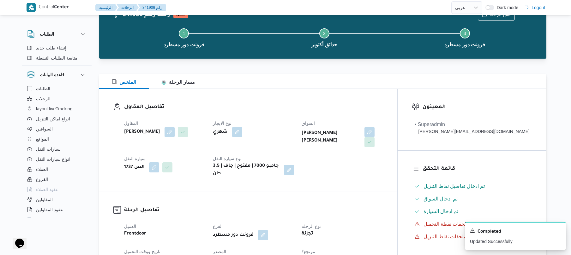
scroll to position [0, 0]
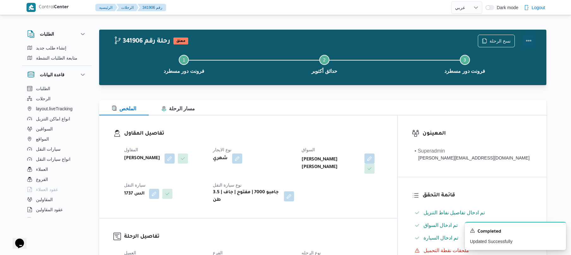
click at [530, 37] on button "Actions" at bounding box center [528, 40] width 13 height 13
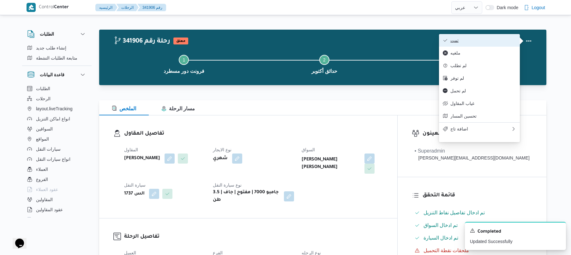
click at [513, 38] on span "تمت" at bounding box center [483, 40] width 66 height 5
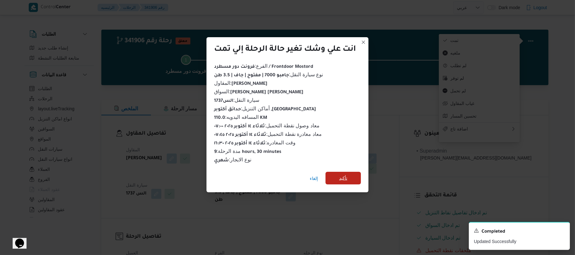
click at [345, 175] on span "تأكيد" at bounding box center [343, 179] width 8 height 8
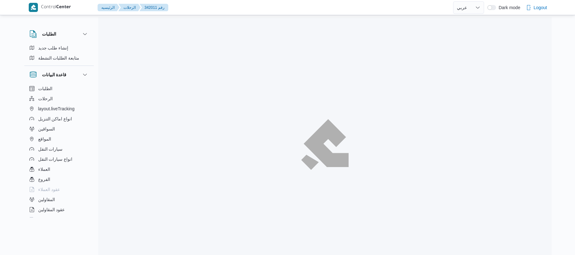
select select "ar"
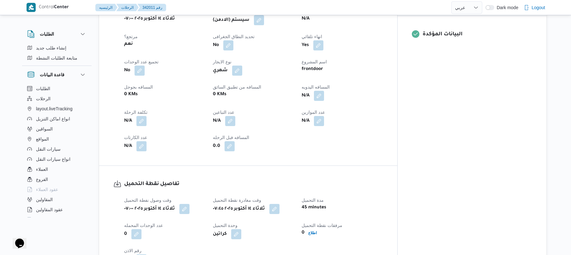
scroll to position [269, 0]
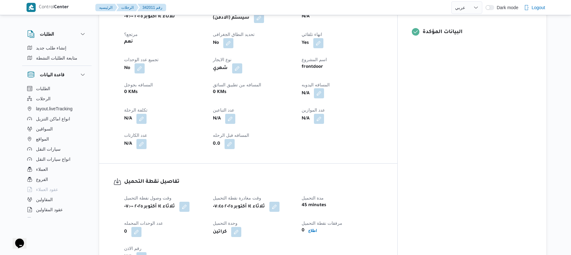
click at [324, 88] on button "button" at bounding box center [319, 93] width 10 height 10
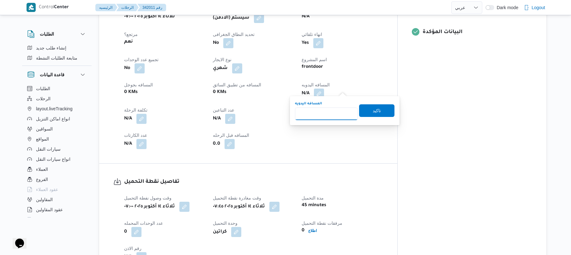
click at [323, 113] on input "المسافه اليدويه" at bounding box center [326, 114] width 63 height 13
type input "70"
click at [373, 111] on span "تاكيد" at bounding box center [376, 111] width 8 height 8
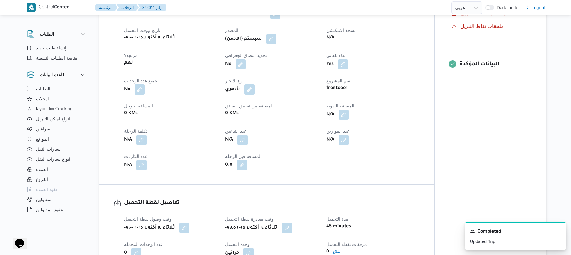
scroll to position [235, 0]
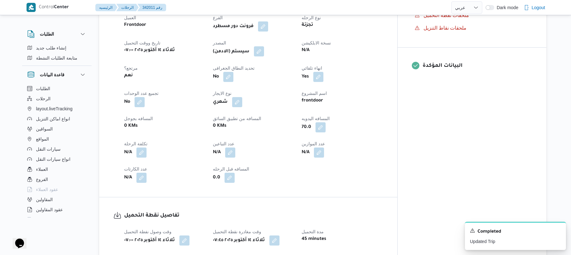
click at [264, 46] on button "button" at bounding box center [259, 51] width 10 height 10
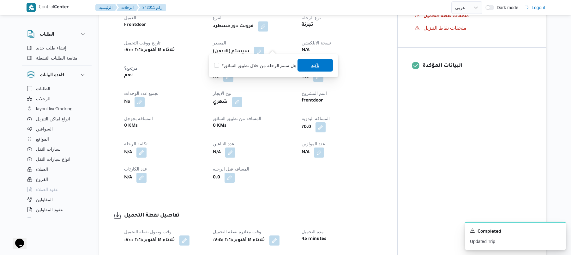
click at [312, 62] on span "تاكيد" at bounding box center [315, 66] width 8 height 8
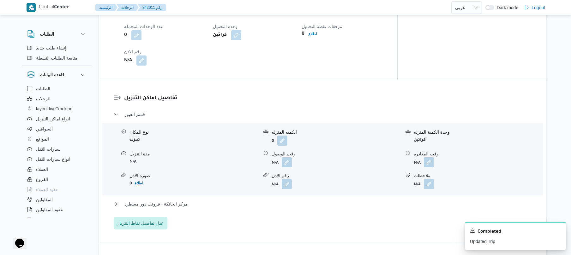
scroll to position [471, 0]
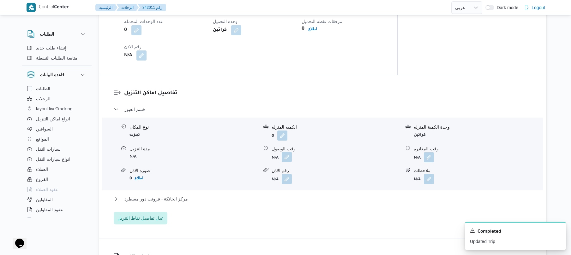
click at [283, 157] on button "button" at bounding box center [287, 157] width 10 height 10
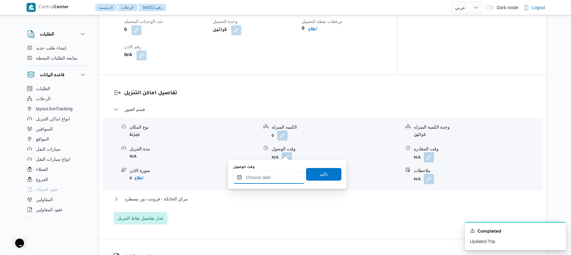
click at [264, 178] on input "وقت الوصول" at bounding box center [269, 177] width 72 height 13
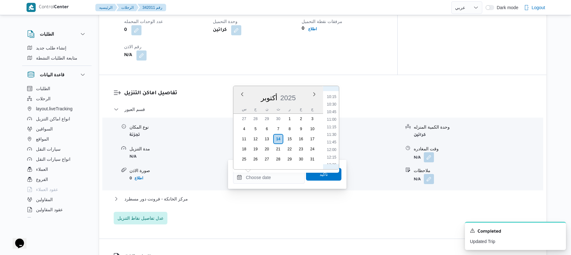
scroll to position [246, 0]
click at [333, 99] on li "08:15" at bounding box center [331, 99] width 15 height 6
type input "١٤/١٠/٢٠٢٥ ٠٨:١٥"
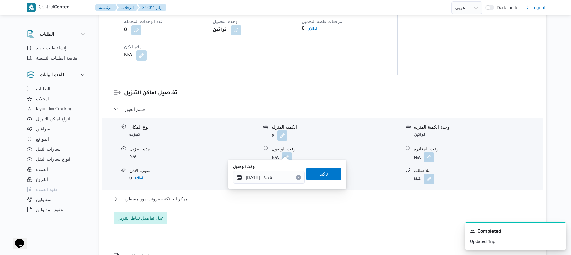
click at [312, 177] on span "تاكيد" at bounding box center [323, 174] width 35 height 13
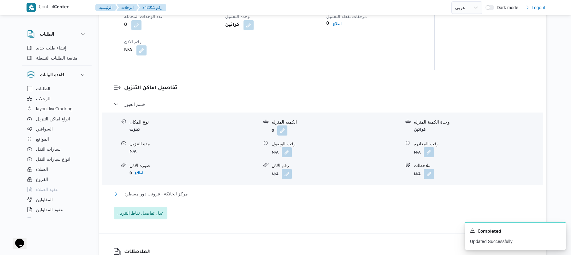
click at [272, 194] on button "مركز الخانكة - فرونت دور مسطرد" at bounding box center [323, 194] width 418 height 8
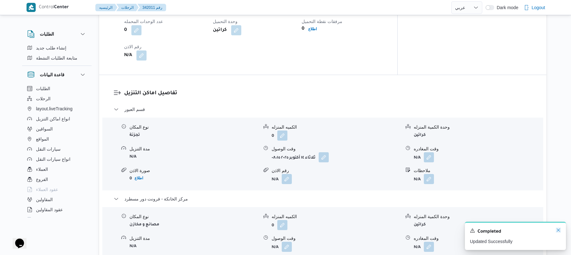
click at [557, 230] on icon "Dismiss toast" at bounding box center [557, 230] width 5 height 5
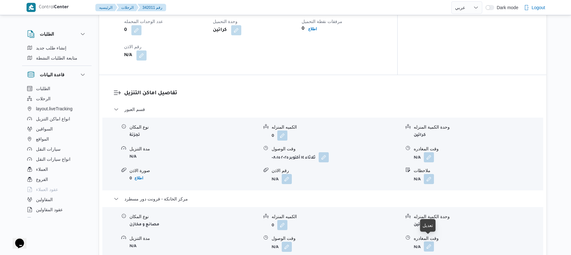
click at [429, 244] on button "button" at bounding box center [429, 247] width 10 height 10
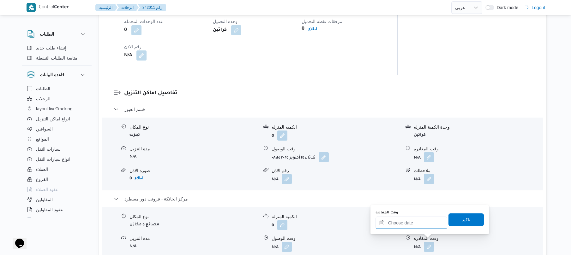
click at [424, 225] on input "وقت المغادره" at bounding box center [411, 223] width 72 height 13
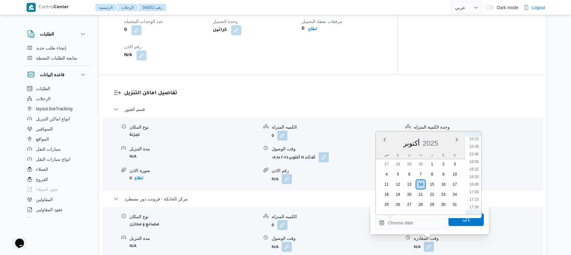
scroll to position [453, 0]
click at [475, 156] on li "15:30" at bounding box center [473, 156] width 15 height 6
type input "١٤/١٠/٢٠٢٥ ١٥:٣٠"
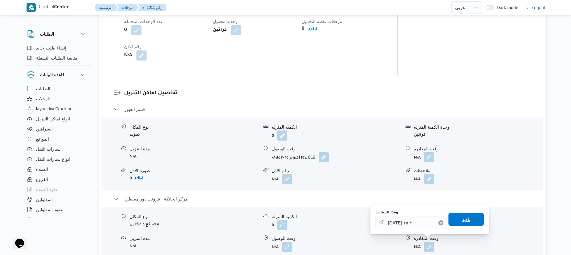
click at [462, 218] on span "تاكيد" at bounding box center [466, 220] width 8 height 8
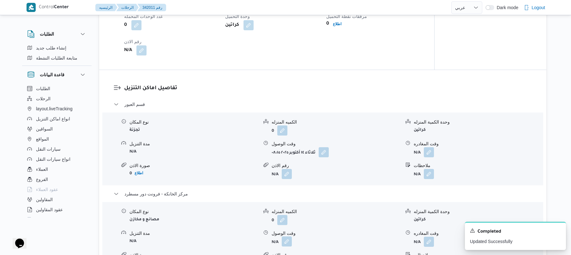
click at [286, 240] on button "button" at bounding box center [287, 242] width 10 height 10
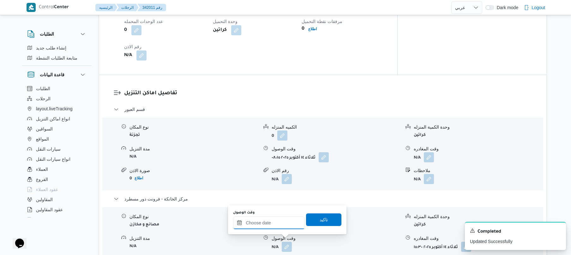
click at [286, 226] on input "وقت الوصول" at bounding box center [269, 223] width 72 height 13
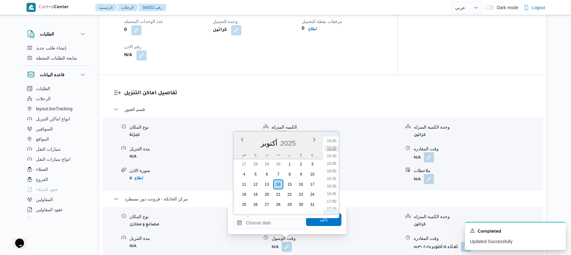
click at [334, 148] on li "15:15" at bounding box center [331, 148] width 15 height 6
type input "١٤/١٠/٢٠٢٥ ١٥:١٥"
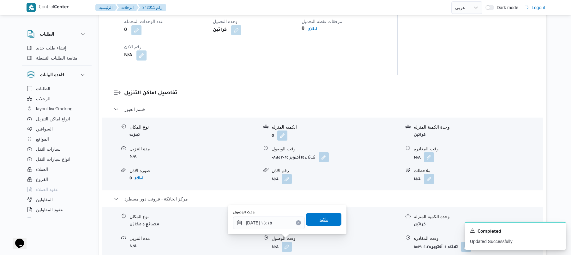
click at [313, 221] on span "تاكيد" at bounding box center [323, 219] width 35 height 13
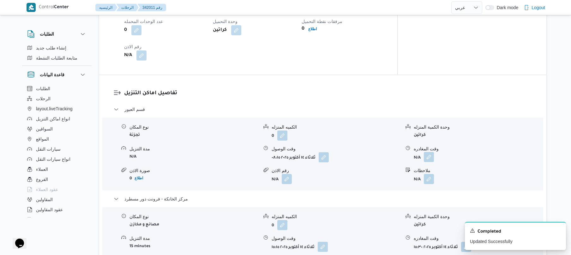
click at [430, 152] on button "button" at bounding box center [429, 157] width 10 height 10
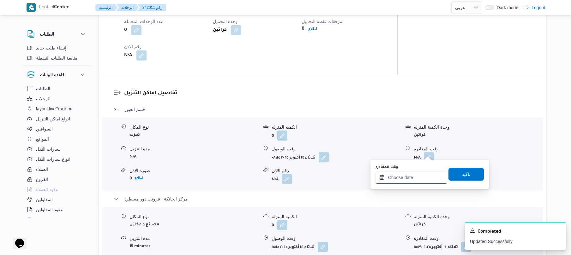
click at [398, 177] on input "وقت المغادره" at bounding box center [411, 177] width 72 height 13
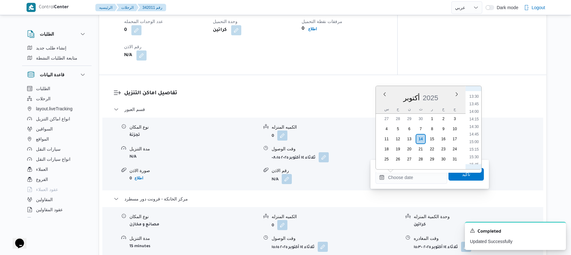
scroll to position [391, 0]
click at [474, 151] on li "14:45" at bounding box center [473, 150] width 15 height 6
type input "١٤/١٠/٢٠٢٥ ١٤:٤٥"
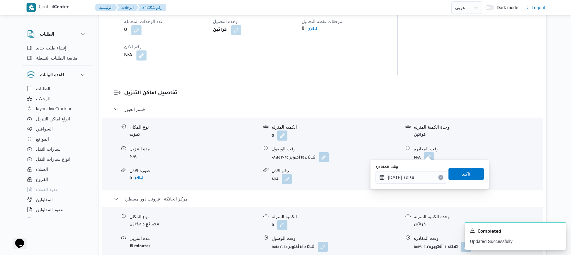
click at [462, 177] on span "تاكيد" at bounding box center [466, 174] width 8 height 8
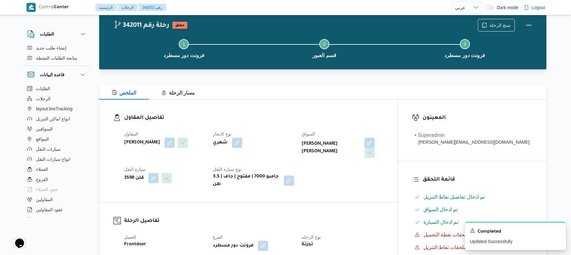
scroll to position [0, 0]
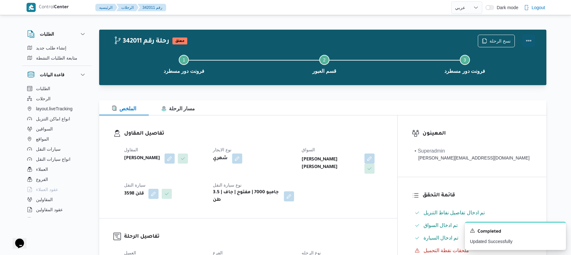
click at [527, 42] on button "Actions" at bounding box center [528, 40] width 13 height 13
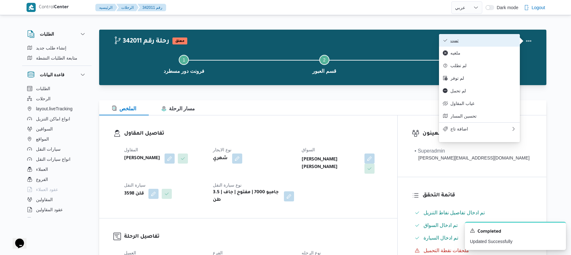
click at [501, 43] on span "تمت" at bounding box center [483, 40] width 66 height 5
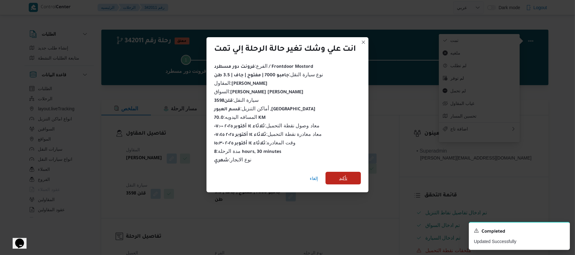
click at [347, 175] on span "تأكيد" at bounding box center [343, 179] width 8 height 8
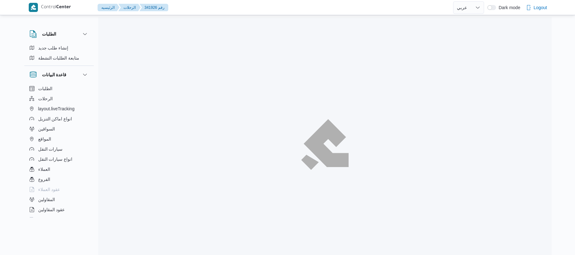
select select "ar"
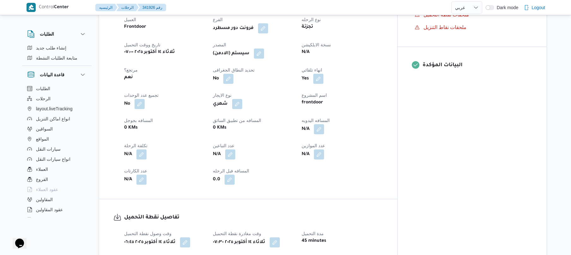
scroll to position [252, 0]
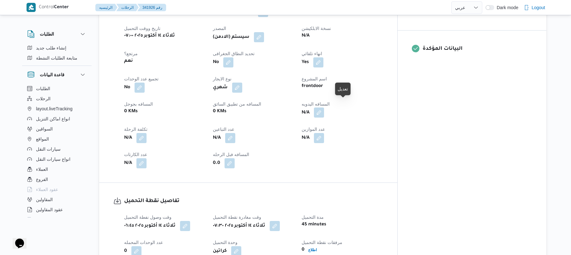
click at [324, 108] on button "button" at bounding box center [319, 113] width 10 height 10
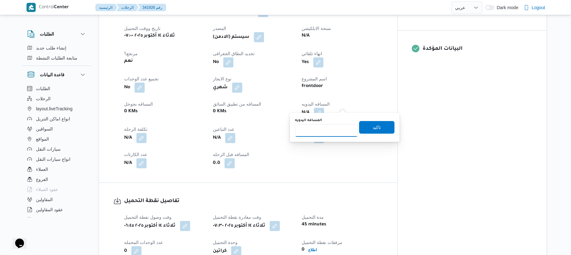
click at [329, 129] on input "المسافه اليدويه" at bounding box center [326, 130] width 63 height 13
type input "75"
click at [372, 128] on span "تاكيد" at bounding box center [376, 128] width 8 height 8
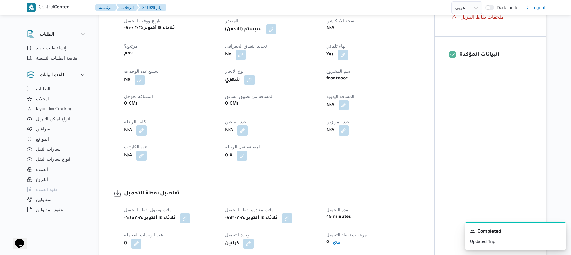
click at [273, 30] on button "button" at bounding box center [271, 29] width 10 height 10
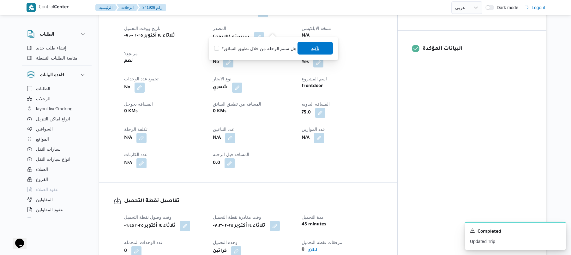
click at [308, 50] on span "تاكيد" at bounding box center [314, 48] width 35 height 13
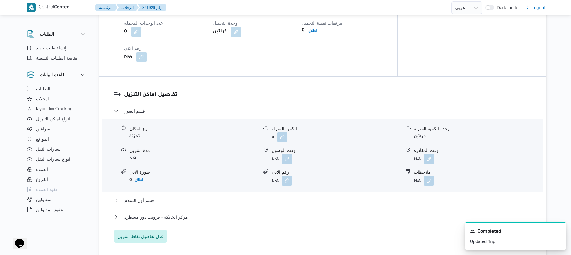
scroll to position [488, 0]
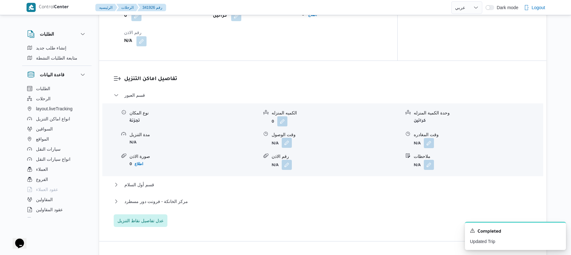
click at [285, 138] on button "button" at bounding box center [287, 143] width 10 height 10
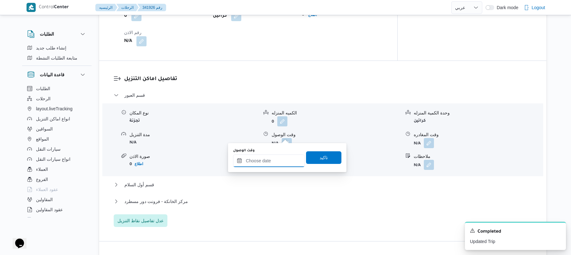
click at [262, 163] on input "وقت الوصول" at bounding box center [269, 161] width 72 height 13
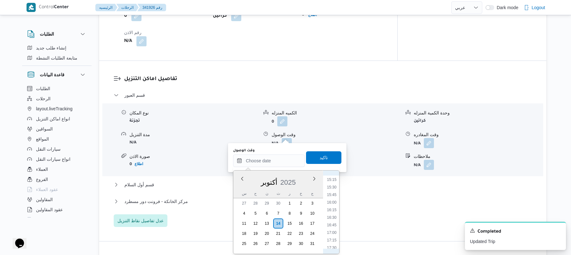
scroll to position [214, 0]
click at [331, 207] on li "08:00" at bounding box center [331, 208] width 15 height 6
type input "[DATE] ٠٨:٠٠"
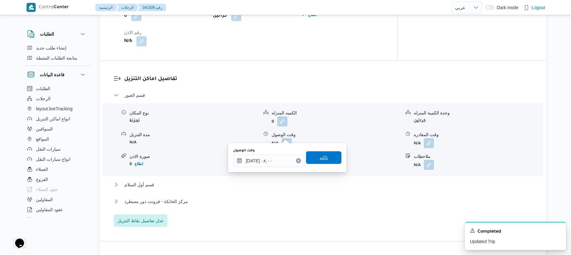
click at [322, 162] on span "تاكيد" at bounding box center [323, 157] width 35 height 13
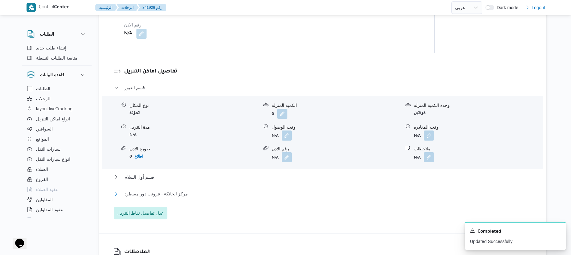
click at [261, 193] on button "مركز الخانكة - فرونت دور مسطرد" at bounding box center [323, 194] width 418 height 8
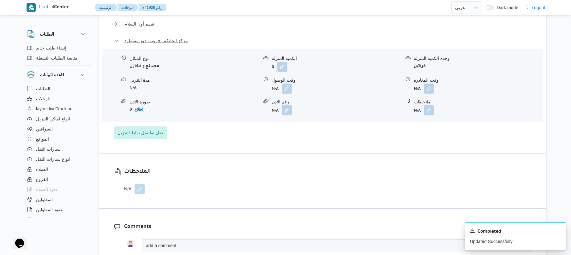
scroll to position [673, 0]
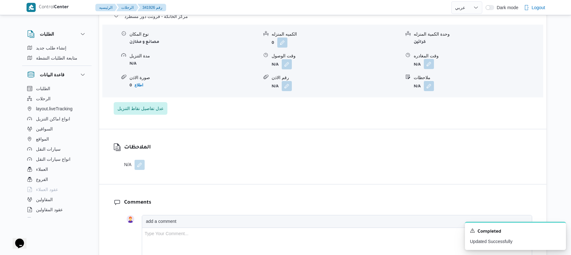
click at [428, 59] on button "button" at bounding box center [429, 64] width 10 height 10
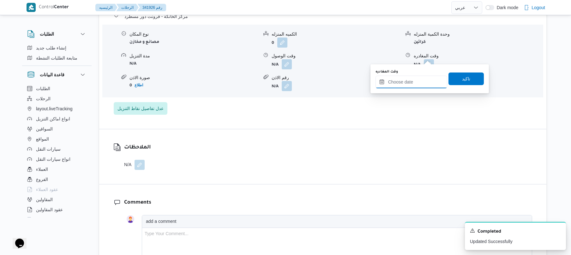
drag, startPoint x: 404, startPoint y: 82, endPoint x: 421, endPoint y: 81, distance: 16.8
click at [404, 82] on input "وقت المغادره" at bounding box center [411, 82] width 72 height 13
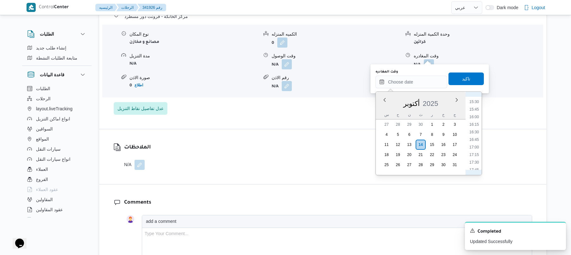
scroll to position [461, 0]
click at [475, 139] on li "16:30" at bounding box center [473, 139] width 15 height 6
type input "[DATE] ١٦:٣٠"
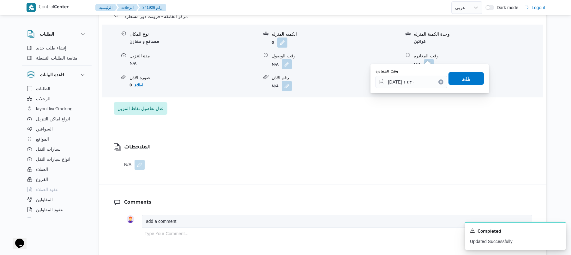
click at [465, 79] on span "تاكيد" at bounding box center [466, 79] width 8 height 8
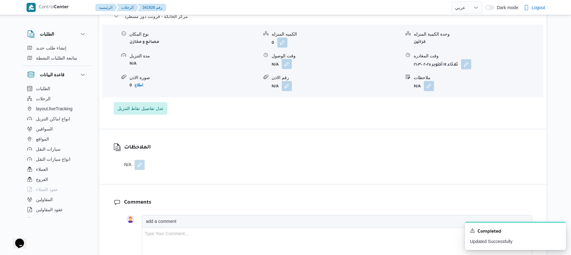
click at [288, 59] on button "button" at bounding box center [287, 64] width 10 height 10
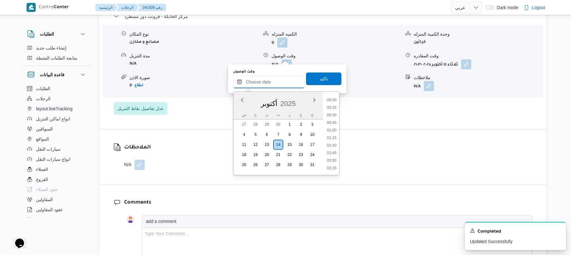
click at [277, 82] on input "وقت الوصول" at bounding box center [269, 82] width 72 height 13
click at [331, 131] on li "16:15" at bounding box center [331, 131] width 15 height 6
type input "[DATE] ١٦:١٥"
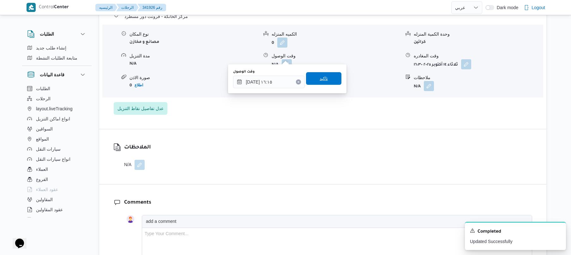
click at [320, 76] on span "تاكيد" at bounding box center [323, 79] width 8 height 8
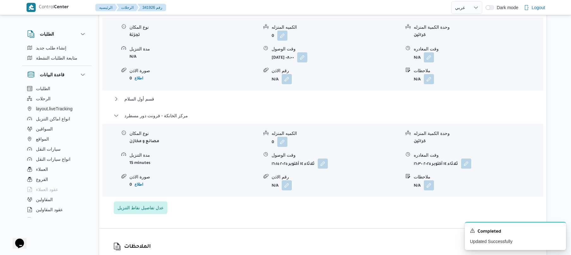
scroll to position [572, 0]
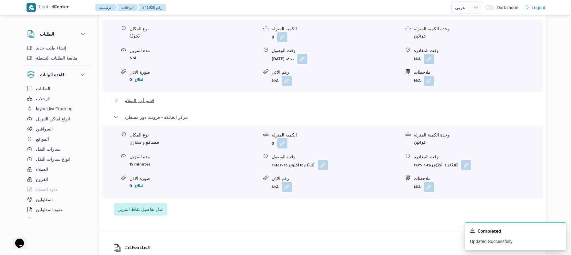
click at [286, 97] on button "قسم أول السلام" at bounding box center [323, 101] width 418 height 8
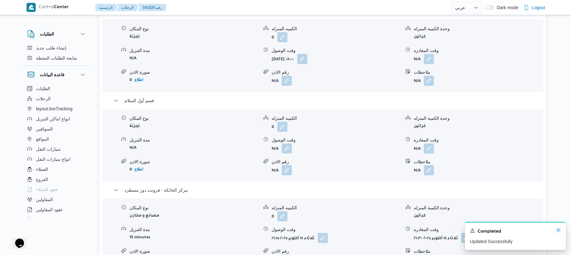
click at [557, 232] on icon "Dismiss toast" at bounding box center [557, 230] width 5 height 5
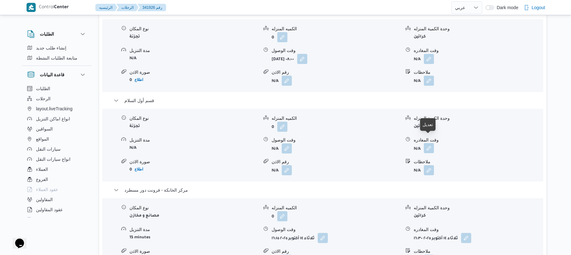
click at [427, 143] on button "button" at bounding box center [429, 148] width 10 height 10
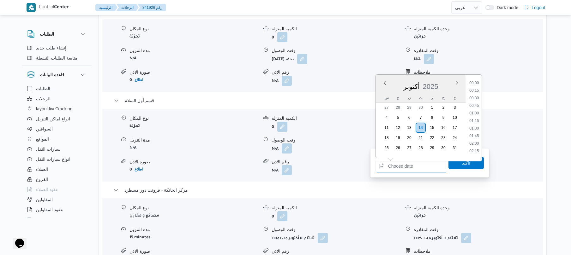
click at [402, 165] on input "وقت المغادره" at bounding box center [411, 166] width 72 height 13
click at [476, 99] on li "15:45" at bounding box center [473, 99] width 15 height 6
type input "١٤/١٠/٢٠٢٥ ١٥:٤٥"
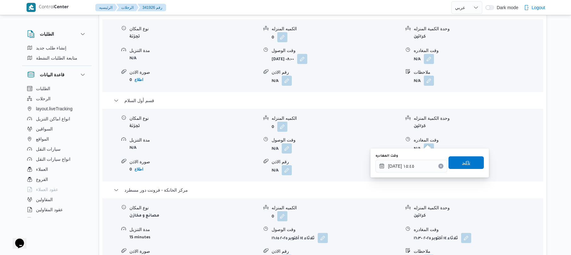
click at [462, 162] on span "تاكيد" at bounding box center [466, 163] width 8 height 8
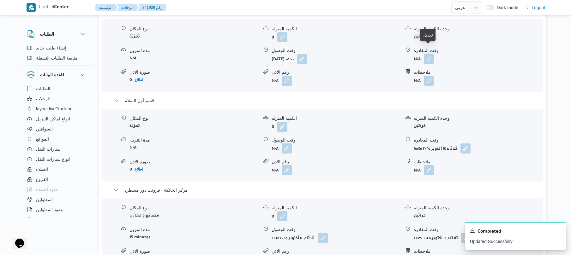
click at [428, 54] on button "button" at bounding box center [429, 59] width 10 height 10
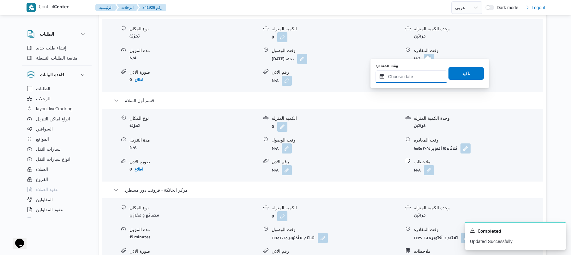
click at [411, 76] on input "وقت المغادره" at bounding box center [411, 76] width 72 height 13
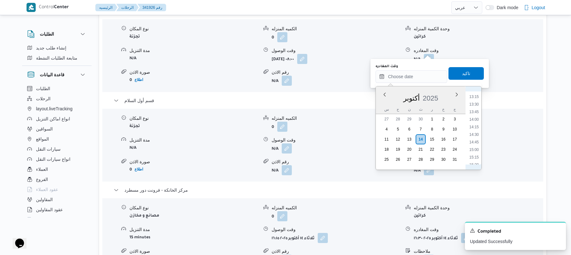
scroll to position [337, 0]
click at [477, 112] on li "11:45" at bounding box center [473, 113] width 15 height 6
type input "١٤/١٠/٢٠٢٥ ١١:٤٥"
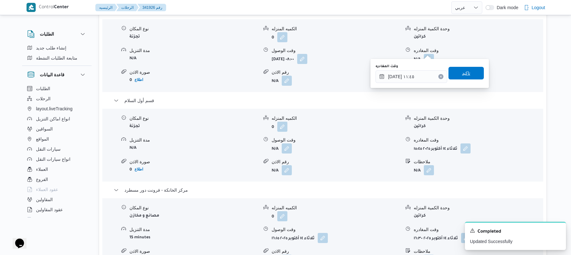
click at [466, 75] on span "تاكيد" at bounding box center [466, 73] width 8 height 8
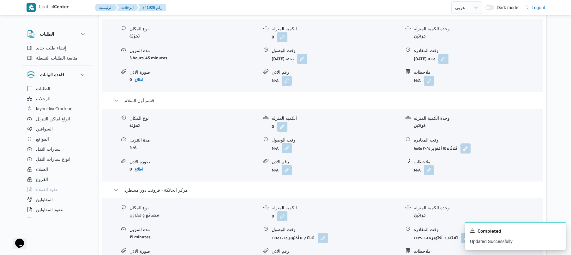
click at [287, 143] on button "button" at bounding box center [287, 148] width 10 height 10
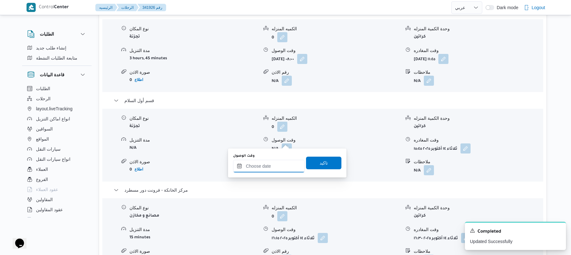
click at [278, 169] on input "وقت الوصول" at bounding box center [269, 166] width 72 height 13
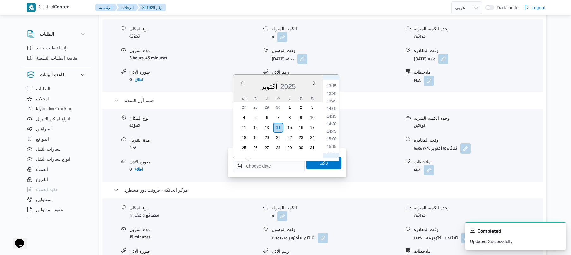
scroll to position [336, 0]
click at [331, 131] on li "12:45" at bounding box center [331, 133] width 15 height 6
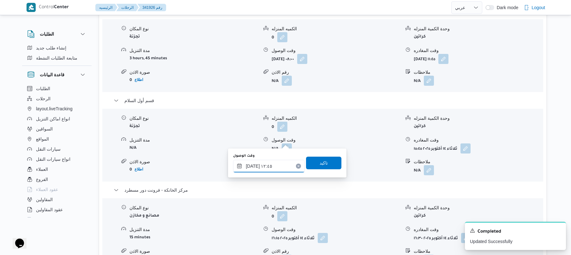
click at [253, 166] on input "١٤/١٠/٢٠٢٥ ١٢:٤٥" at bounding box center [269, 166] width 72 height 13
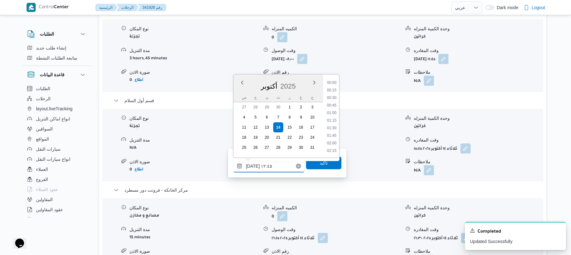
click at [253, 166] on input "١٤/١٠/٢٠٢٥ ١٢:٤٥" at bounding box center [269, 166] width 72 height 13
type input "١٤/١٠/٢٠٢٥ ١٢:20"
click at [315, 163] on span "تاكيد" at bounding box center [323, 163] width 35 height 13
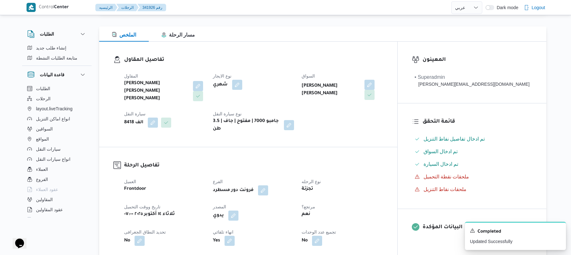
scroll to position [0, 0]
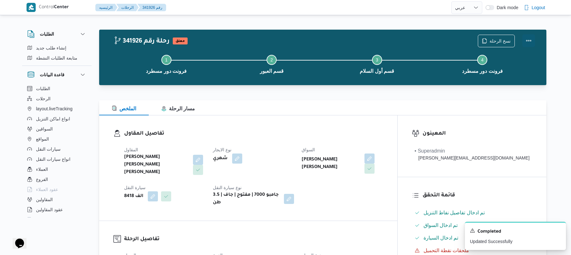
click at [527, 40] on button "Actions" at bounding box center [528, 40] width 13 height 13
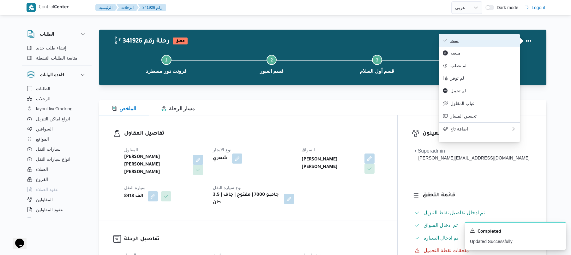
click at [504, 46] on button "تمت" at bounding box center [479, 40] width 81 height 13
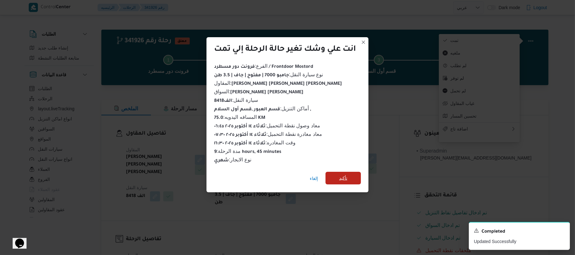
click at [355, 173] on span "تأكيد" at bounding box center [342, 178] width 35 height 13
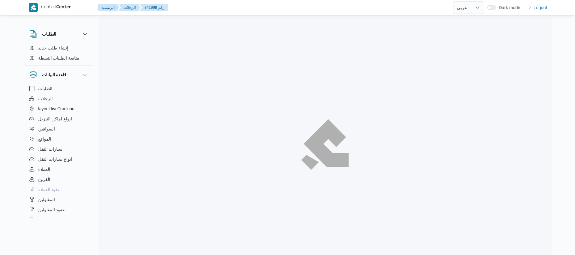
select select "ar"
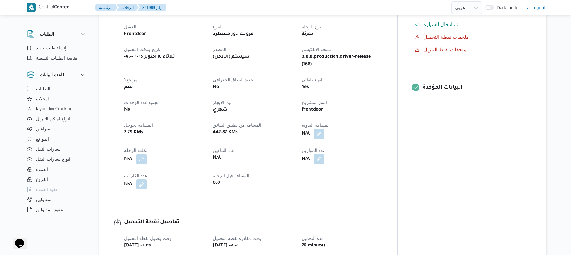
scroll to position [219, 0]
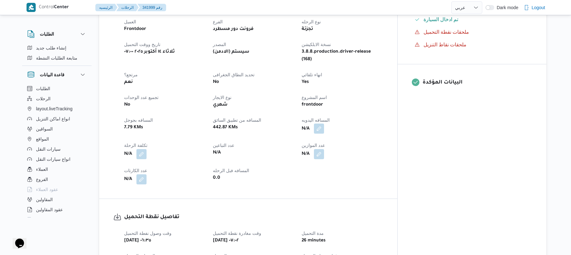
click at [324, 124] on button "button" at bounding box center [319, 129] width 10 height 10
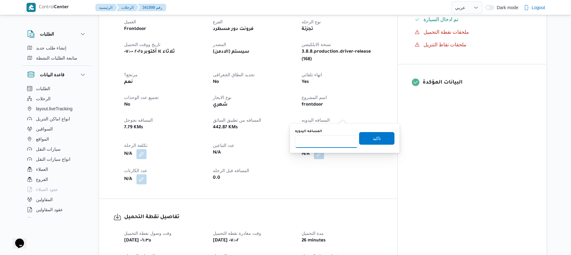
click at [307, 147] on input "المسافه اليدويه" at bounding box center [326, 141] width 63 height 13
type input "105"
click at [373, 140] on span "تاكيد" at bounding box center [376, 138] width 8 height 8
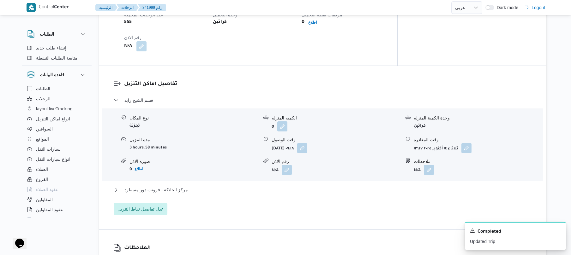
scroll to position [488, 0]
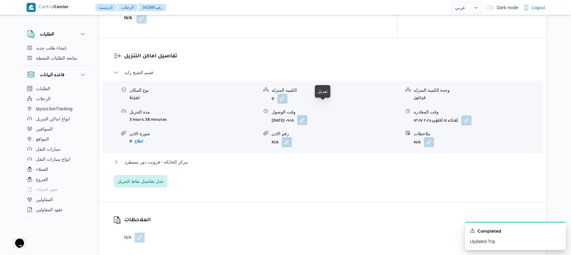
click at [307, 115] on button "button" at bounding box center [302, 120] width 10 height 10
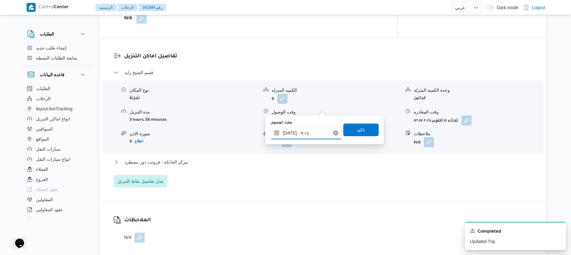
click at [305, 129] on input "١٤/١٠/٢٠٢٥ ٠٩:١٨" at bounding box center [306, 133] width 72 height 13
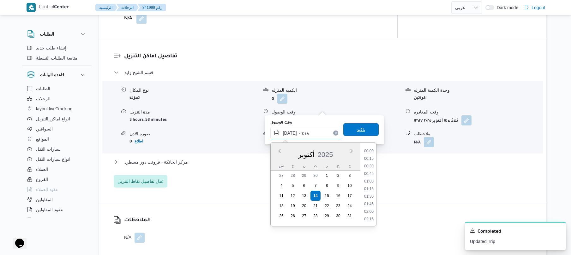
scroll to position [242, 0]
click at [371, 151] on li "08:00" at bounding box center [368, 151] width 15 height 6
type input "١٤/١٠/٢٠٢٥ ٠٨:٠٠"
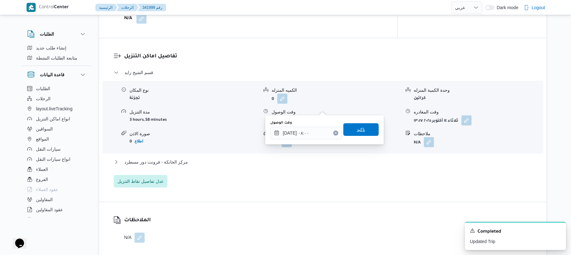
click at [361, 126] on span "تاكيد" at bounding box center [360, 129] width 35 height 13
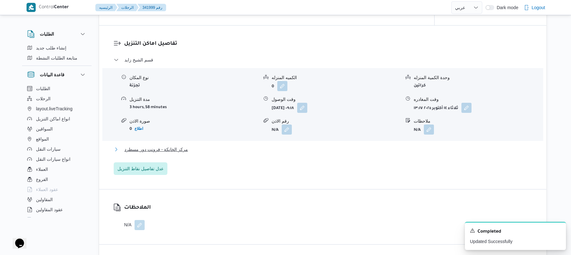
click at [316, 146] on button "مركز الخانكة - فرونت دور مسطرد" at bounding box center [323, 150] width 418 height 8
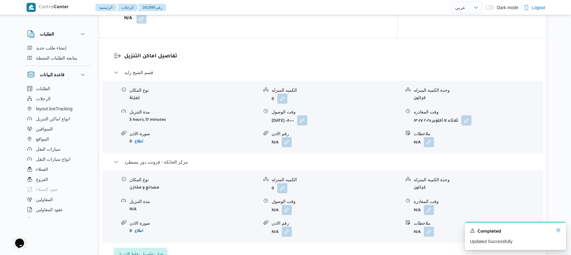
click at [555, 230] on icon "Dismiss toast" at bounding box center [557, 230] width 5 height 5
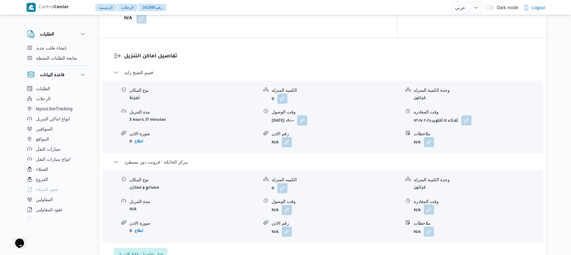
click at [425, 205] on button "button" at bounding box center [429, 210] width 10 height 10
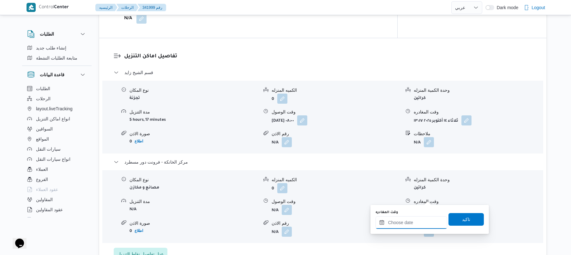
click at [402, 228] on input "وقت المغادره" at bounding box center [411, 222] width 72 height 13
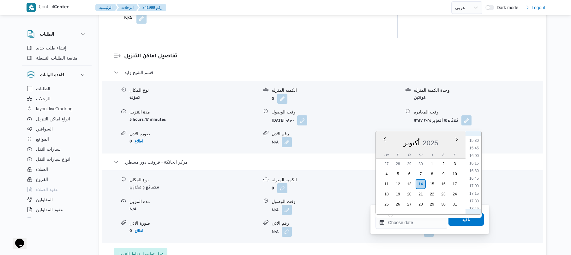
scroll to position [461, 0]
click at [474, 184] on li "16:45" at bounding box center [473, 186] width 15 height 6
type input "١٤/١٠/٢٠٢٥ ١٦:٤٥"
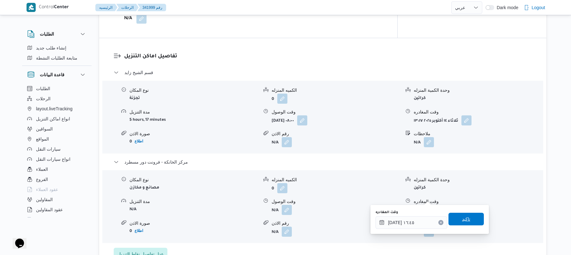
click at [462, 217] on span "تاكيد" at bounding box center [466, 220] width 8 height 8
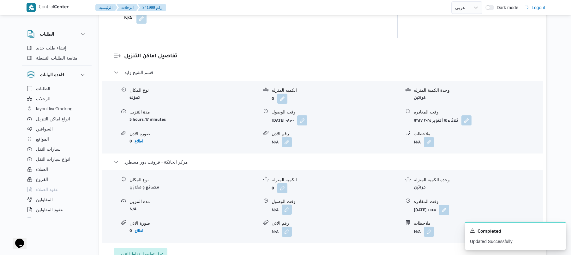
click at [289, 205] on button "button" at bounding box center [287, 210] width 10 height 10
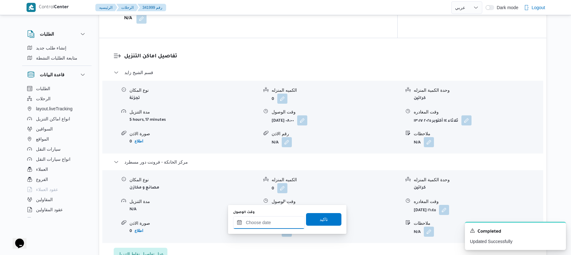
click at [280, 226] on input "وقت الوصول" at bounding box center [269, 222] width 72 height 13
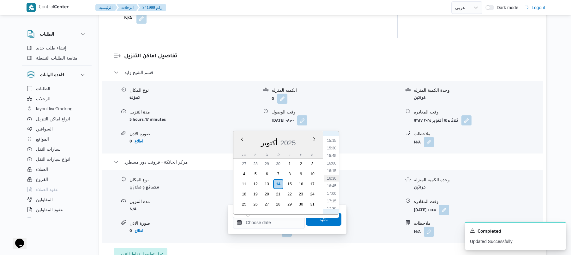
click at [333, 180] on li "16:30" at bounding box center [331, 178] width 15 height 6
type input "[DATE] ١٦:٣٠"
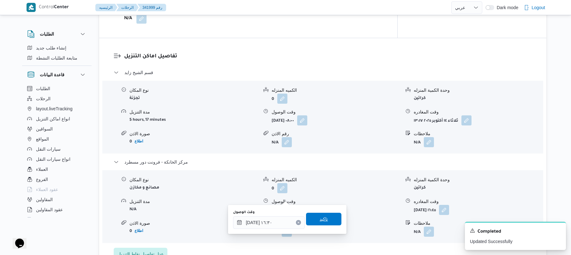
click at [329, 216] on span "تاكيد" at bounding box center [323, 219] width 35 height 13
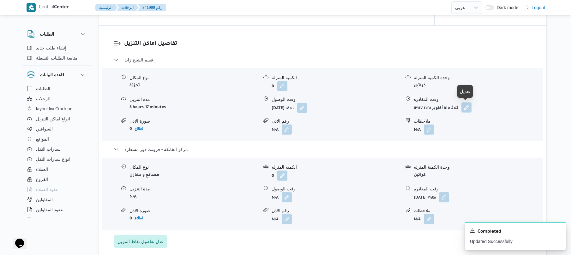
click at [465, 111] on button "button" at bounding box center [466, 108] width 10 height 10
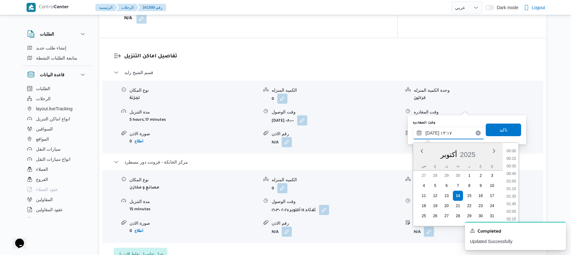
click at [441, 134] on input "١٤/١٠/٢٠٢٥ ١٣:١٧" at bounding box center [448, 133] width 72 height 13
click at [511, 195] on li "15:30" at bounding box center [511, 195] width 15 height 6
type input "[DATE] ١٥:٣٠"
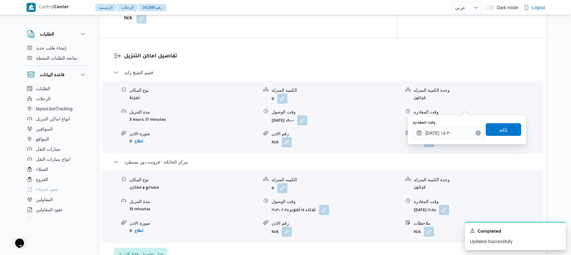
click at [503, 132] on span "تاكيد" at bounding box center [503, 130] width 8 height 8
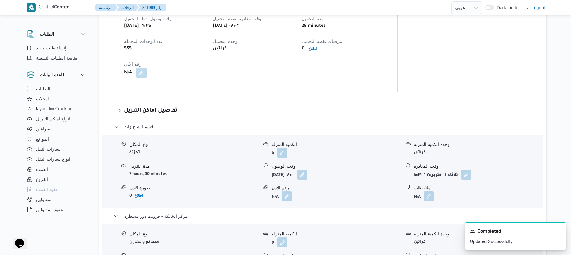
scroll to position [0, 0]
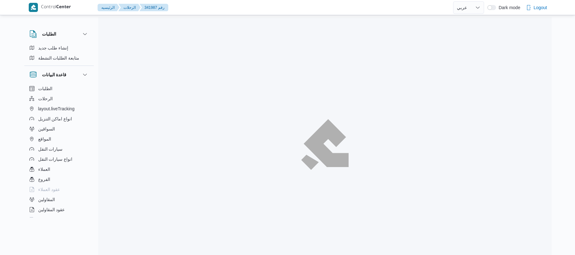
select select "ar"
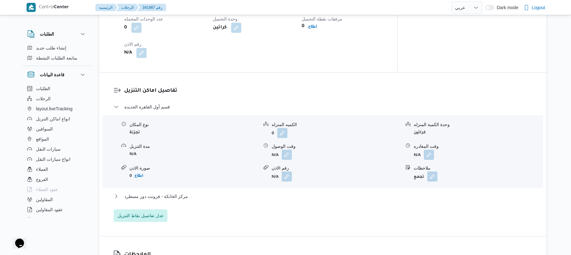
scroll to position [240, 0]
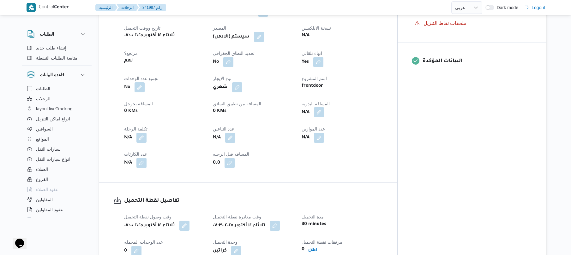
click at [324, 108] on button "button" at bounding box center [319, 112] width 10 height 10
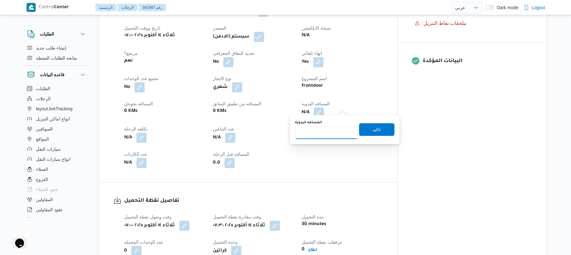
click at [326, 134] on input "المسافه اليدويه" at bounding box center [326, 133] width 63 height 13
type input "95"
click at [378, 127] on span "تاكيد" at bounding box center [376, 129] width 35 height 13
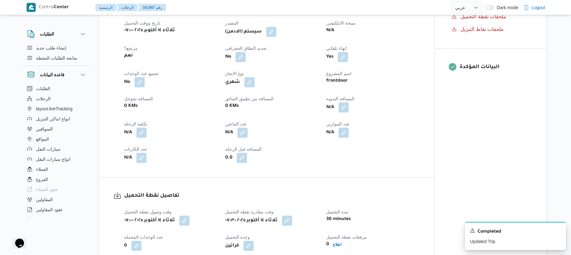
click at [268, 30] on span at bounding box center [269, 32] width 13 height 10
click at [276, 32] on button "button" at bounding box center [271, 32] width 10 height 10
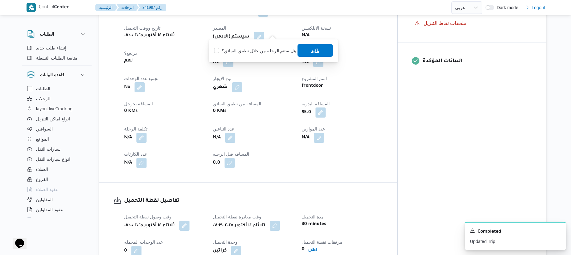
click at [302, 50] on span "تاكيد" at bounding box center [314, 50] width 35 height 13
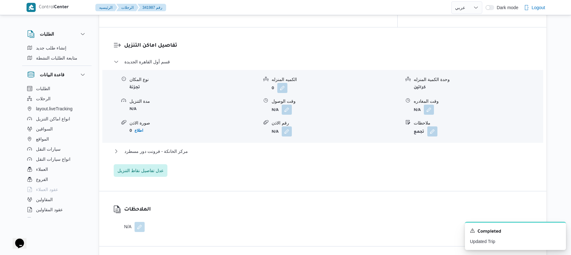
scroll to position [509, 0]
click at [285, 107] on button "button" at bounding box center [287, 109] width 10 height 10
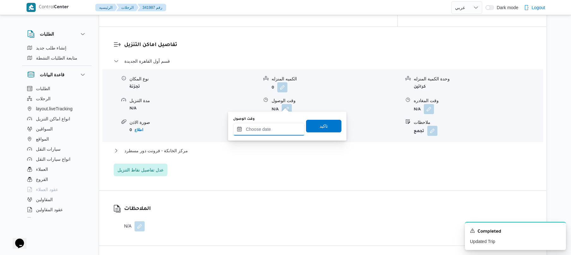
click at [272, 127] on input "وقت الوصول" at bounding box center [269, 129] width 72 height 13
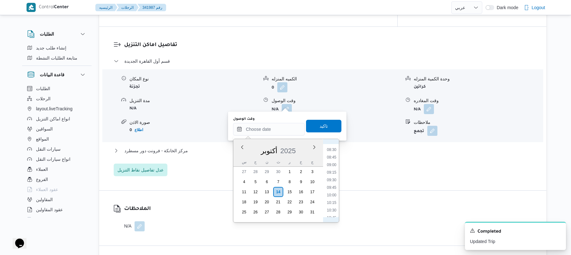
scroll to position [193, 0]
click at [329, 202] on li "08:15" at bounding box center [331, 204] width 15 height 6
type input "[DATE] ٠٨:١٥"
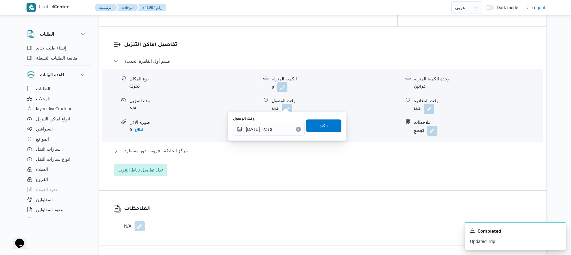
click at [329, 128] on span "تاكيد" at bounding box center [323, 126] width 35 height 13
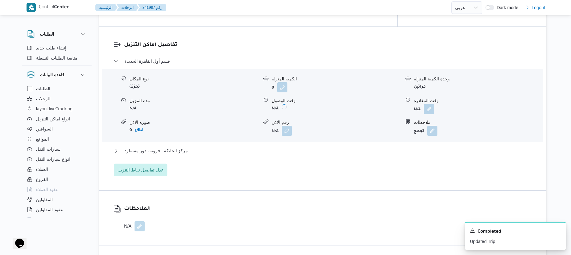
click at [285, 149] on div "مركز الخانكة - فرونت دور مسطرد" at bounding box center [323, 153] width 418 height 12
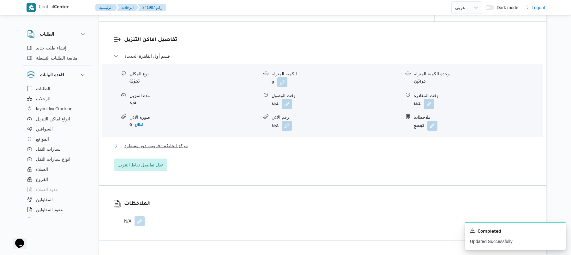
click at [294, 146] on button "مركز الخانكة - فرونت دور مسطرد" at bounding box center [323, 146] width 418 height 8
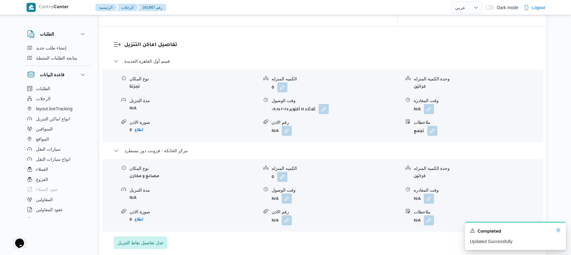
click at [558, 231] on icon "Dismiss toast" at bounding box center [557, 230] width 5 height 5
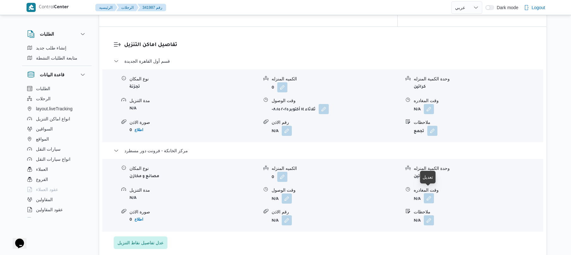
click at [426, 196] on button "button" at bounding box center [429, 198] width 10 height 10
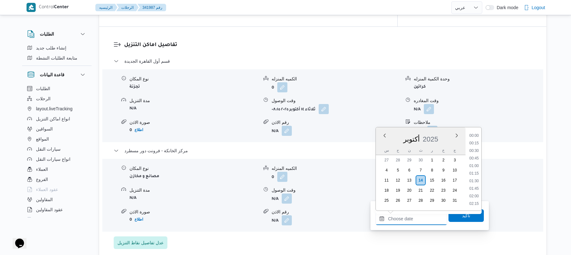
click at [408, 217] on input "وقت المغادره" at bounding box center [411, 219] width 72 height 13
click at [473, 183] on li "16:45" at bounding box center [473, 182] width 15 height 6
type input "١٤/١٠/٢٠٢٥ ١٦:٤٥"
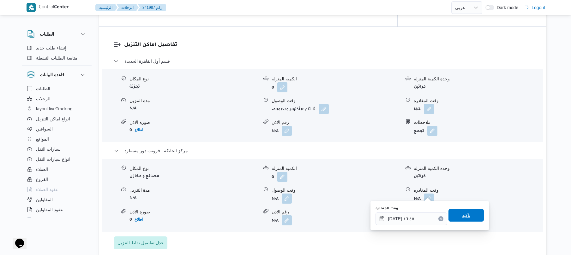
click at [462, 218] on span "تاكيد" at bounding box center [466, 216] width 8 height 8
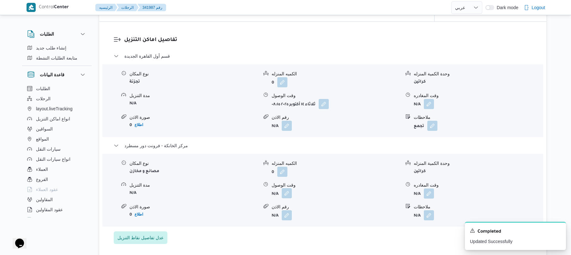
click at [285, 193] on button "button" at bounding box center [287, 193] width 10 height 10
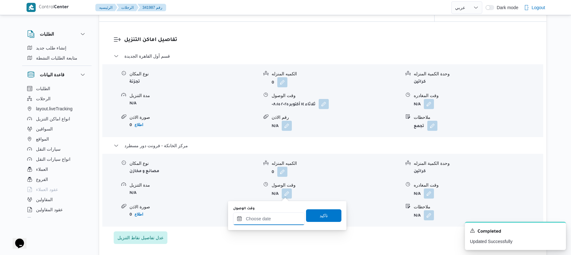
click at [269, 223] on input "وقت الوصول" at bounding box center [269, 219] width 72 height 13
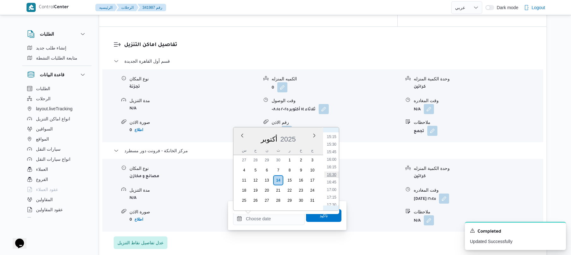
click at [333, 173] on li "16:30" at bounding box center [331, 175] width 15 height 6
type input "١٤/١٠/٢٠٢٥ ١٦:٣٠"
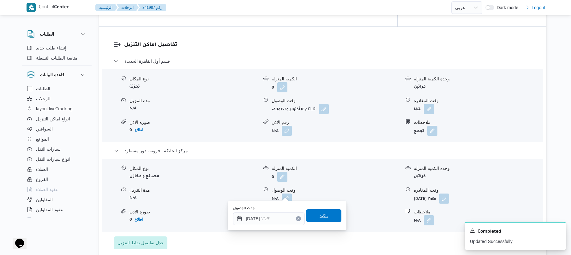
click at [322, 213] on span "تاكيد" at bounding box center [323, 216] width 8 height 8
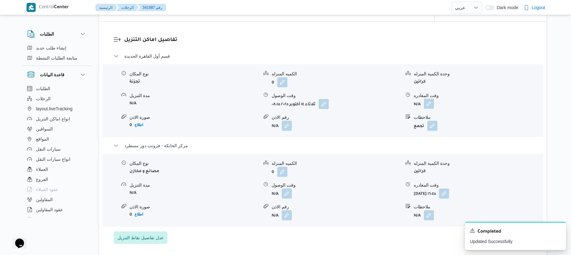
click at [428, 105] on button "button" at bounding box center [429, 104] width 10 height 10
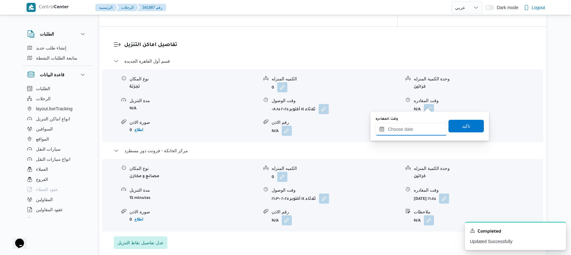
click at [401, 130] on input "وقت المغادره" at bounding box center [411, 129] width 72 height 13
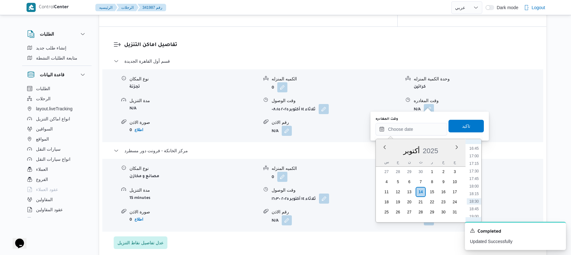
scroll to position [461, 0]
click at [476, 161] on li "15:45" at bounding box center [473, 163] width 15 height 6
type input "١٤/١٠/٢٠٢٥ ١٥:٤٥"
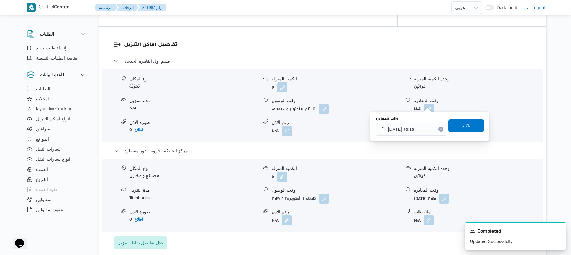
click at [467, 125] on span "تاكيد" at bounding box center [465, 126] width 35 height 13
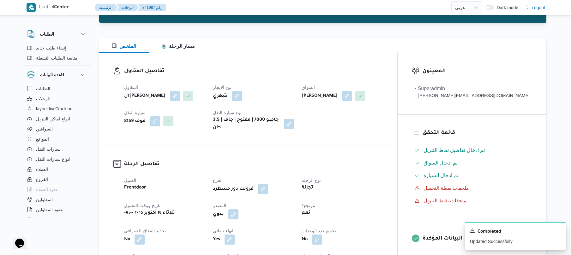
scroll to position [0, 0]
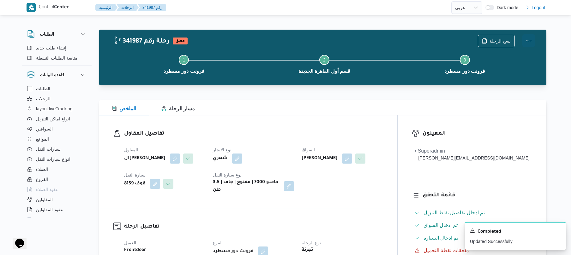
click at [531, 38] on button "Actions" at bounding box center [528, 40] width 13 height 13
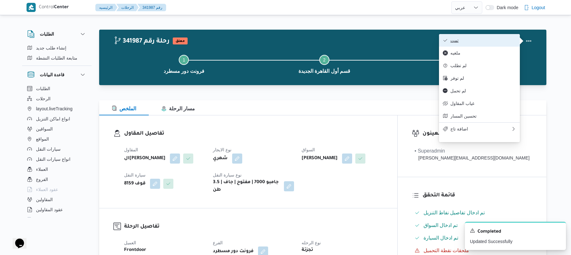
click at [490, 43] on span "تمت" at bounding box center [483, 40] width 66 height 5
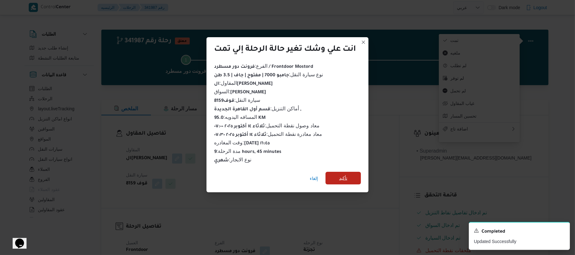
click at [344, 177] on span "تأكيد" at bounding box center [343, 179] width 8 height 8
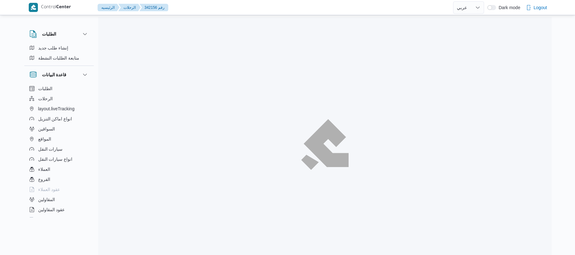
select select "ar"
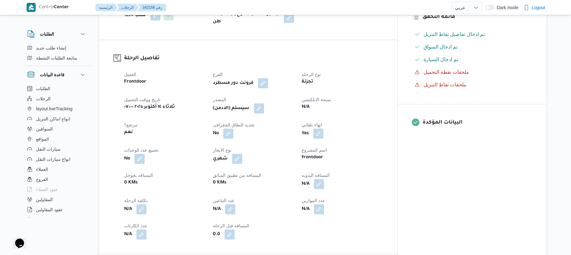
scroll to position [219, 0]
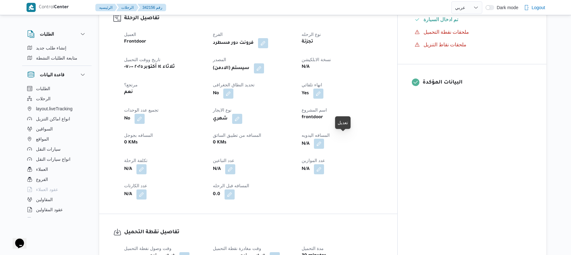
click at [324, 139] on button "button" at bounding box center [319, 144] width 10 height 10
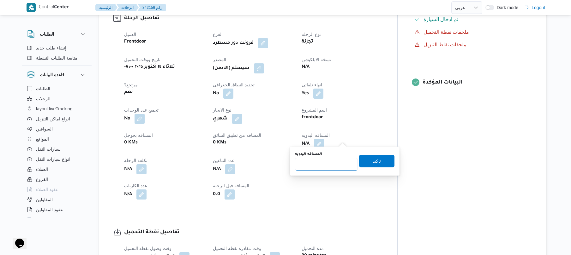
click at [325, 162] on input "المسافه اليدويه" at bounding box center [326, 164] width 63 height 13
type input "85"
click at [372, 158] on span "تاكيد" at bounding box center [376, 161] width 8 height 8
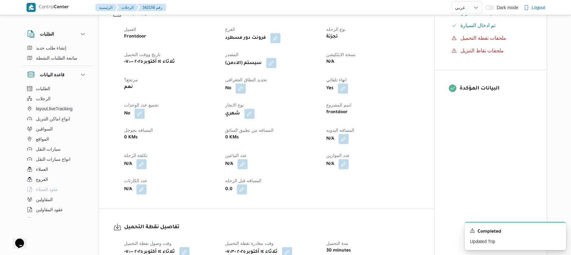
click at [273, 63] on button "button" at bounding box center [271, 63] width 10 height 10
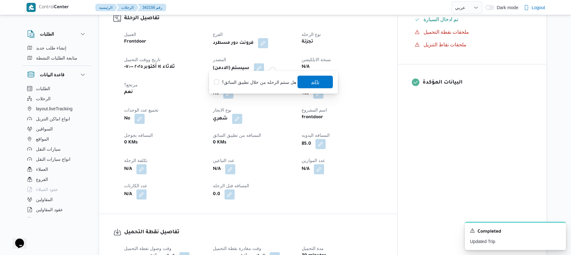
click at [317, 77] on span "تاكيد" at bounding box center [314, 82] width 35 height 13
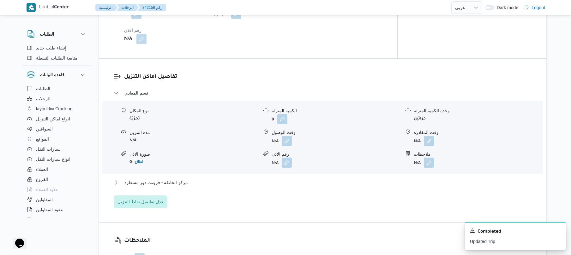
scroll to position [488, 0]
click at [287, 135] on button "button" at bounding box center [287, 140] width 10 height 10
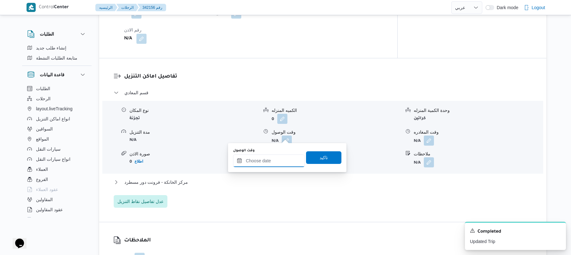
click at [273, 159] on input "وقت الوصول" at bounding box center [269, 161] width 72 height 13
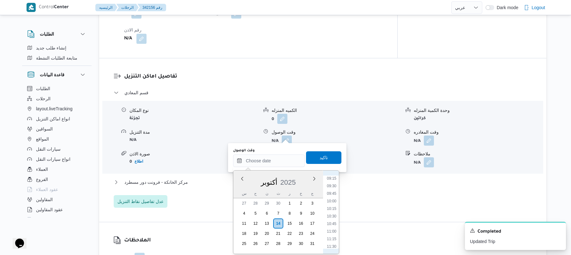
scroll to position [255, 0]
click at [335, 181] on li "08:30" at bounding box center [331, 181] width 15 height 6
type input "١٤/١٠/٢٠٢٥ ٠٨:٣٠"
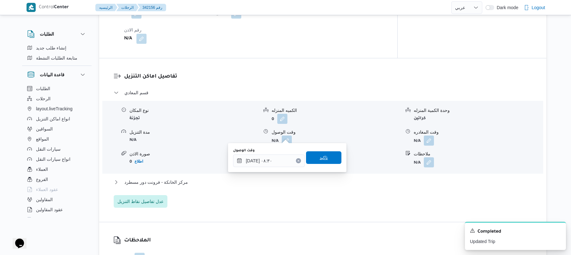
click at [324, 155] on span "تاكيد" at bounding box center [323, 157] width 35 height 13
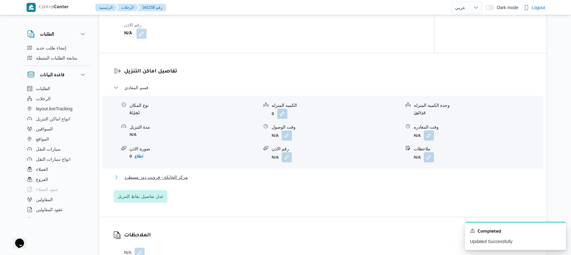
click at [273, 175] on button "مركز الخانكة - فرونت دور مسطرد" at bounding box center [323, 178] width 418 height 8
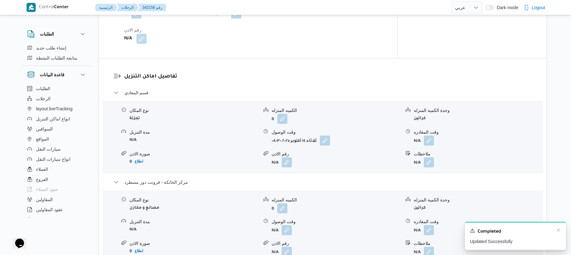
click at [560, 233] on div "A new notification appears Completed Updated Successfully" at bounding box center [515, 236] width 101 height 28
click at [559, 230] on icon "Dismiss toast" at bounding box center [557, 230] width 3 height 3
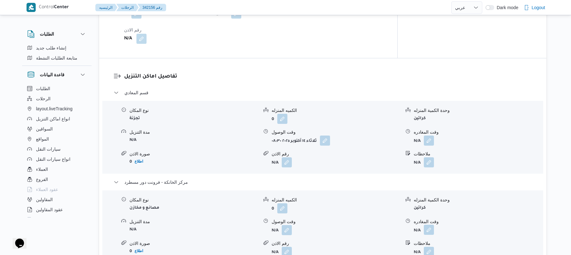
click at [431, 225] on button "button" at bounding box center [429, 230] width 10 height 10
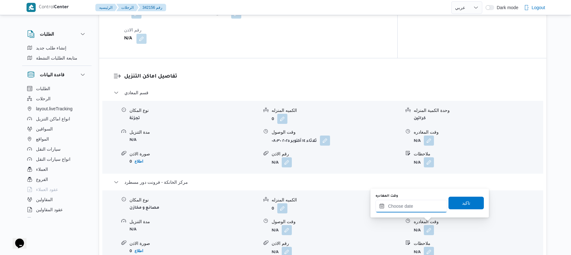
click at [430, 206] on input "وقت المغادره" at bounding box center [411, 206] width 72 height 13
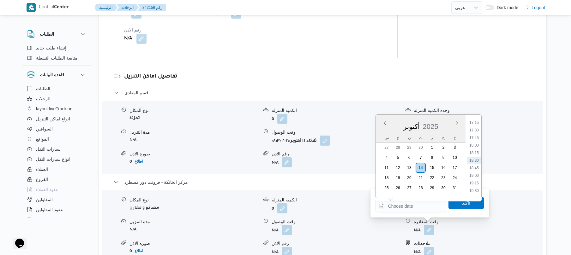
scroll to position [461, 0]
click at [475, 153] on li "16:15" at bounding box center [473, 154] width 15 height 6
type input "[DATE] ١٦:١٥"
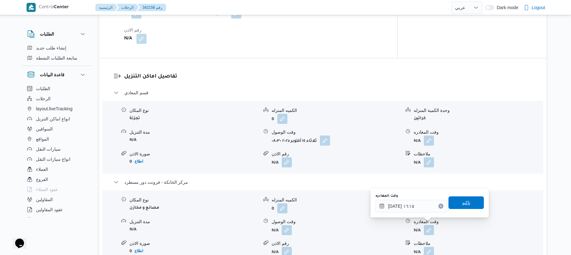
click at [462, 201] on span "تاكيد" at bounding box center [466, 203] width 8 height 8
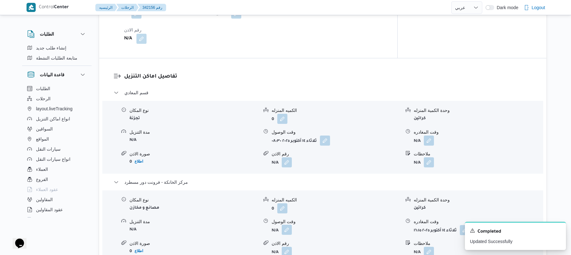
click at [285, 226] on button "button" at bounding box center [287, 230] width 10 height 10
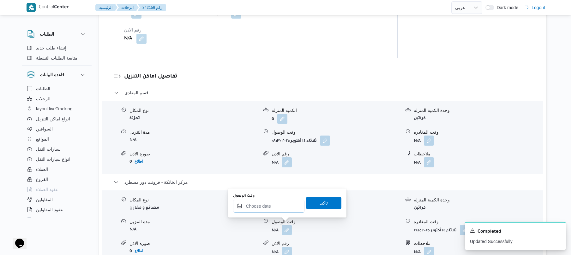
click at [273, 206] on input "وقت الوصول" at bounding box center [269, 206] width 72 height 13
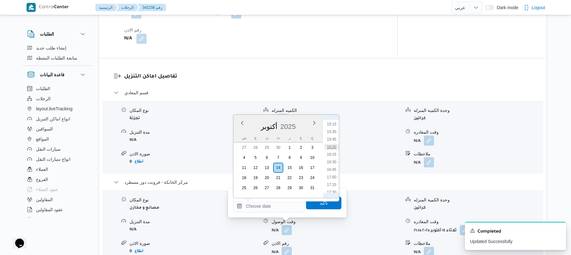
click at [334, 144] on li "16:00" at bounding box center [331, 147] width 15 height 6
type input "١٤/١٠/٢٠٢٥ ١٦:٠٠"
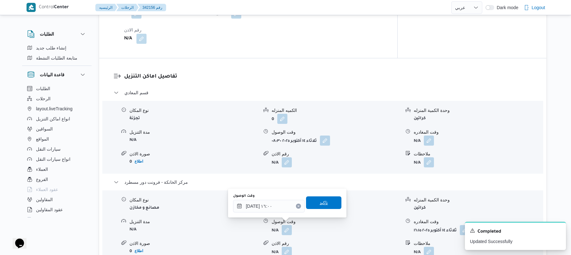
click at [329, 201] on span "تاكيد" at bounding box center [323, 203] width 35 height 13
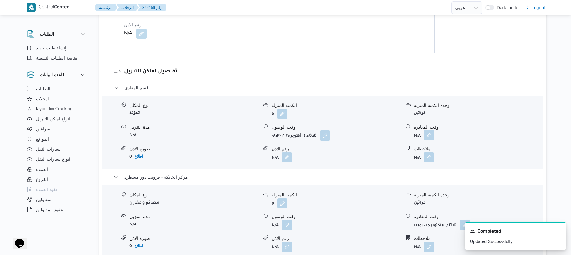
click at [430, 136] on button "button" at bounding box center [429, 135] width 10 height 10
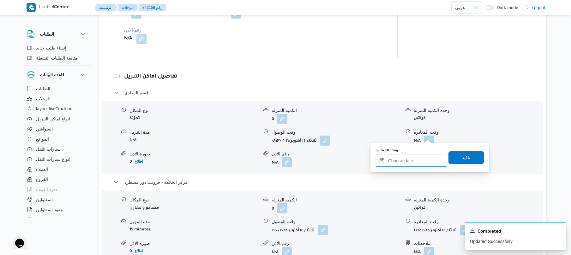
click at [403, 166] on input "وقت المغادره" at bounding box center [411, 161] width 72 height 13
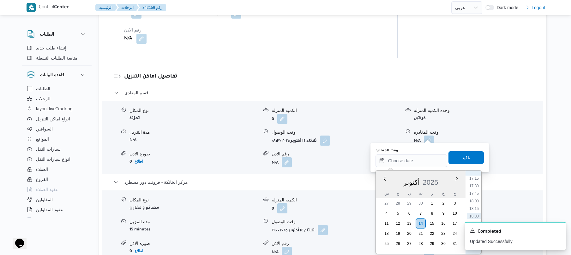
scroll to position [461, 0]
click at [478, 181] on li "15:15" at bounding box center [473, 180] width 15 height 6
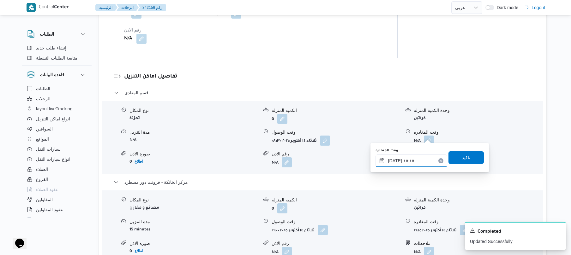
click at [394, 160] on input "١٤/١٠/٢٠٢٥ ١٥:١٥" at bounding box center [411, 161] width 72 height 13
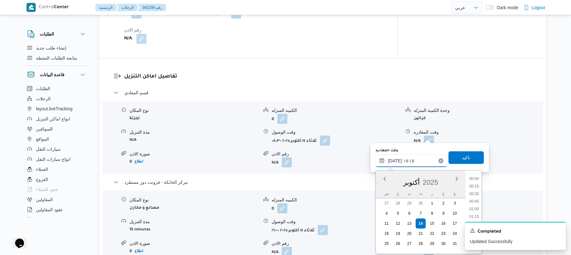
scroll to position [424, 0]
type input "١٤/١٠/٢٠٢٥ ١٥:00"
click at [454, 158] on span "تاكيد" at bounding box center [465, 157] width 35 height 13
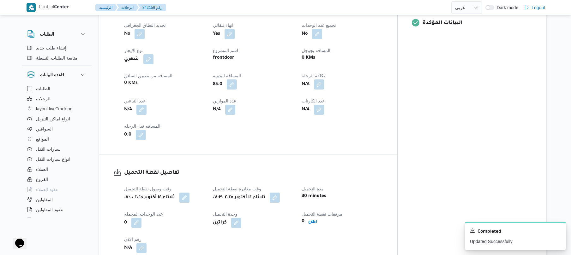
scroll to position [0, 0]
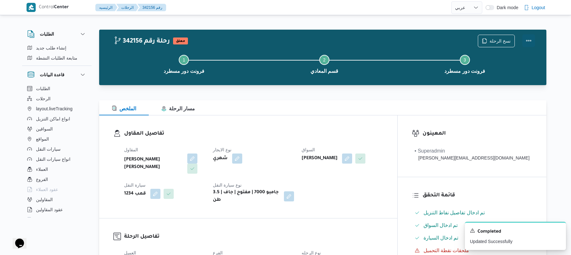
click at [527, 41] on button "Actions" at bounding box center [528, 40] width 13 height 13
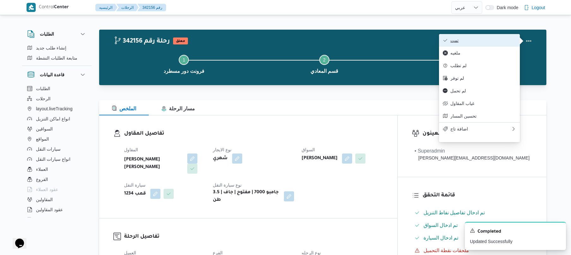
click at [495, 38] on span "تمت" at bounding box center [483, 40] width 66 height 5
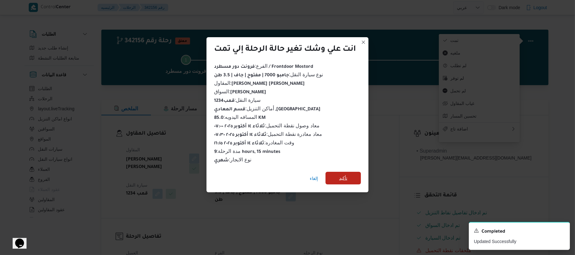
click at [345, 177] on span "تأكيد" at bounding box center [343, 179] width 8 height 8
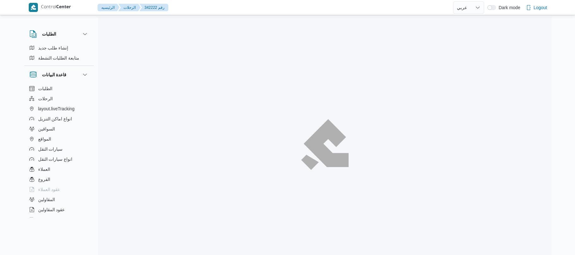
select select "ar"
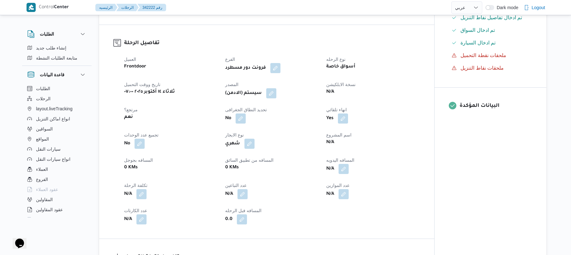
scroll to position [202, 0]
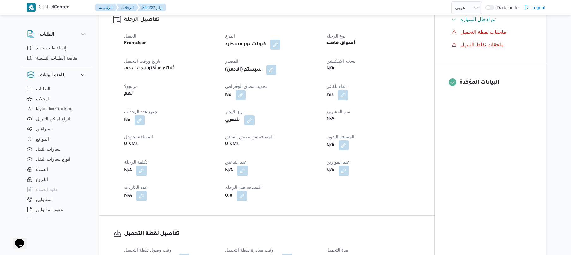
click at [345, 147] on button "button" at bounding box center [343, 145] width 10 height 10
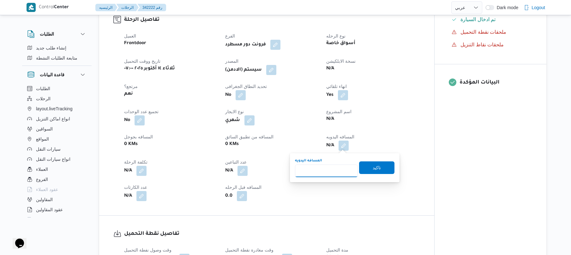
click at [325, 172] on input "المسافه اليدويه" at bounding box center [326, 171] width 63 height 13
type input "95"
click at [372, 166] on span "تاكيد" at bounding box center [376, 168] width 8 height 8
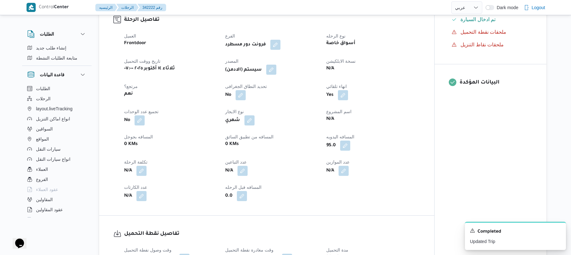
click at [274, 69] on button "button" at bounding box center [271, 70] width 10 height 10
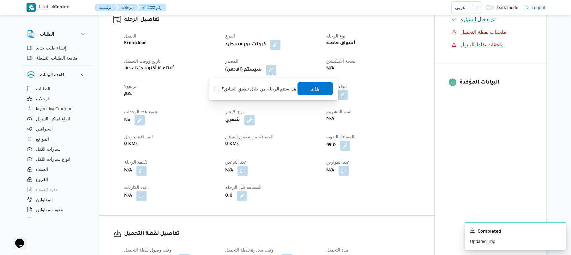
click at [319, 94] on span "تاكيد" at bounding box center [314, 88] width 35 height 13
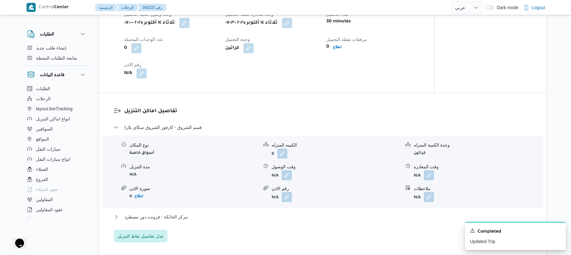
scroll to position [454, 0]
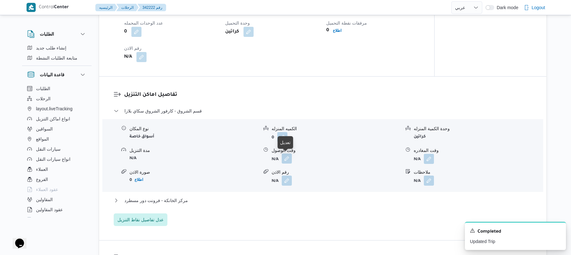
click at [286, 159] on button "button" at bounding box center [287, 159] width 10 height 10
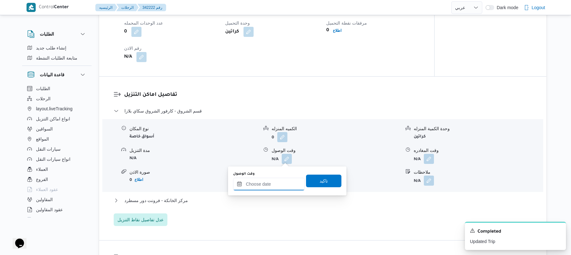
click at [268, 185] on input "وقت الوصول" at bounding box center [269, 184] width 72 height 13
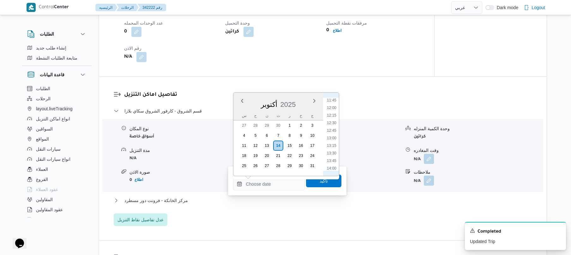
scroll to position [232, 0]
click at [333, 118] on li "08:15" at bounding box center [331, 119] width 15 height 6
type input "[DATE] ٠٨:١٥"
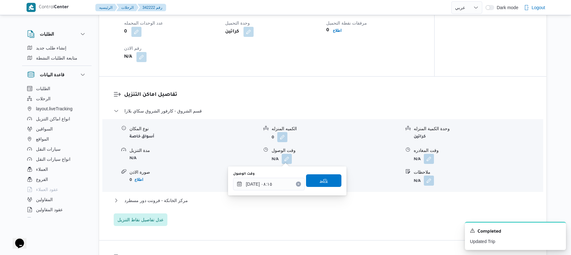
click at [319, 182] on span "تاكيد" at bounding box center [323, 181] width 8 height 8
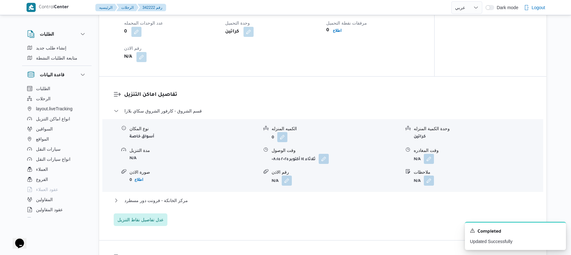
click at [283, 205] on div "مركز الخانكة - فرونت دور مسطرد" at bounding box center [323, 203] width 418 height 12
drag, startPoint x: 283, startPoint y: 204, endPoint x: 281, endPoint y: 208, distance: 4.9
click at [281, 208] on div "مركز الخانكة - فرونت دور مسطرد" at bounding box center [323, 203] width 418 height 12
click at [392, 203] on button "مركز الخانكة - فرونت دور مسطرد" at bounding box center [323, 201] width 418 height 8
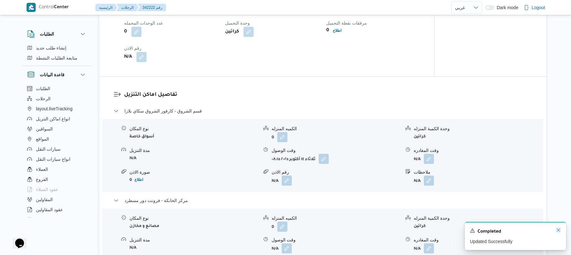
click at [558, 229] on icon "Dismiss toast" at bounding box center [557, 230] width 5 height 5
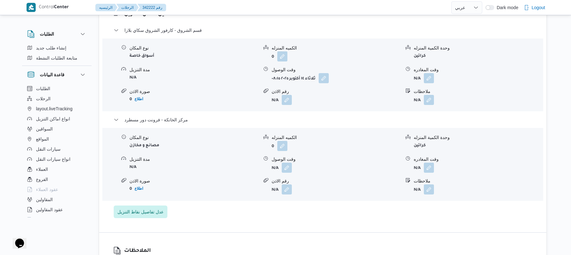
scroll to position [572, 0]
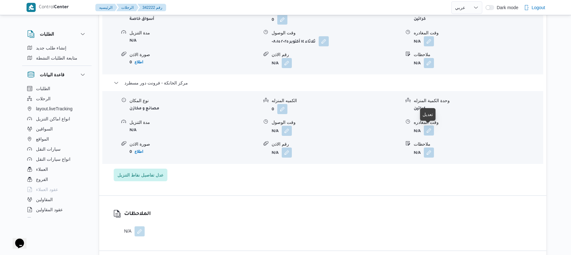
click at [429, 130] on button "button" at bounding box center [429, 131] width 10 height 10
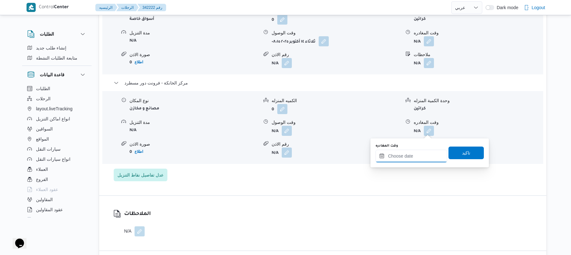
click at [408, 156] on input "وقت المغادره" at bounding box center [411, 156] width 72 height 13
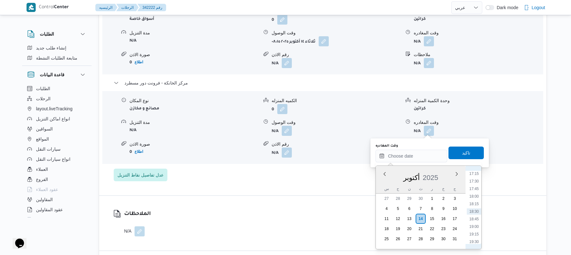
scroll to position [461, 0]
click at [478, 214] on li "16:30" at bounding box center [473, 213] width 15 height 6
type input "١٤/١٠/٢٠٢٥ ١٦:٣٠"
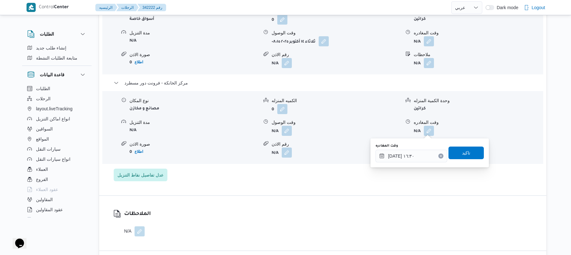
click at [466, 143] on div "وقت المغادره ١٤/١٠/٢٠٢٥ ١٦:٣٠ تاكيد" at bounding box center [430, 153] width 110 height 20
click at [463, 149] on span "تاكيد" at bounding box center [466, 153] width 8 height 8
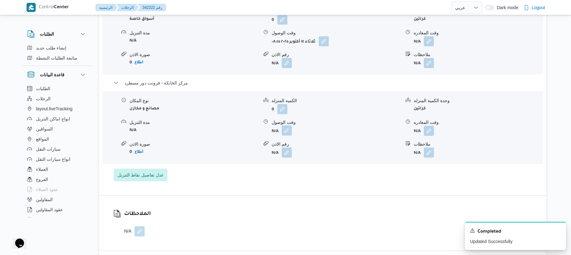
click at [287, 129] on button "button" at bounding box center [287, 131] width 10 height 10
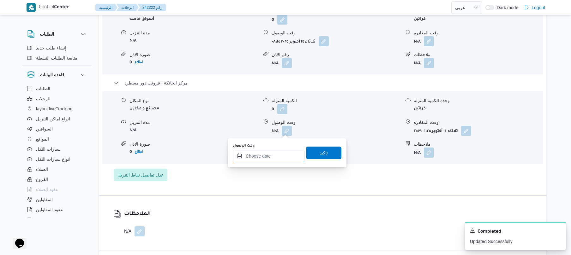
click at [274, 159] on input "وقت الوصول" at bounding box center [269, 156] width 72 height 13
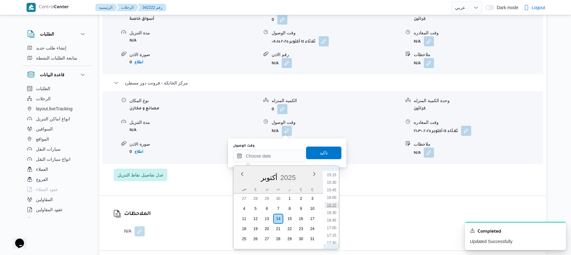
click at [334, 203] on li "16:15" at bounding box center [331, 205] width 15 height 6
type input "١٤/١٠/٢٠٢٥ ١٦:١٥"
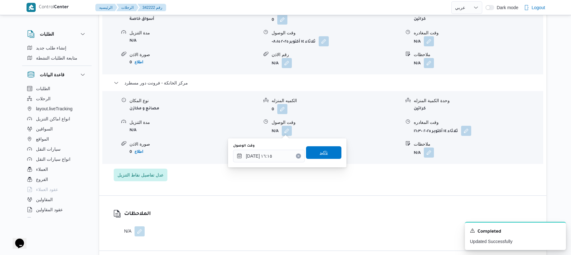
click at [328, 156] on span "تاكيد" at bounding box center [323, 152] width 35 height 13
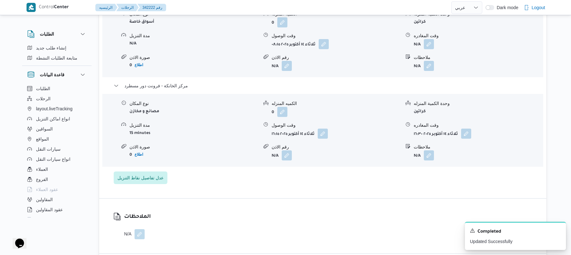
scroll to position [589, 0]
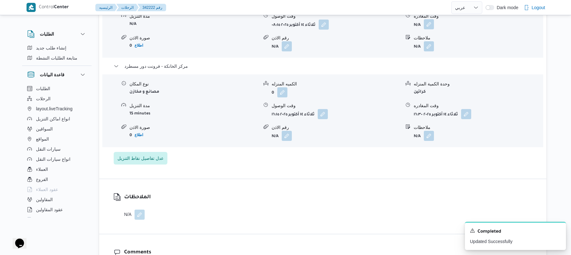
click at [429, 26] on button "button" at bounding box center [429, 24] width 10 height 10
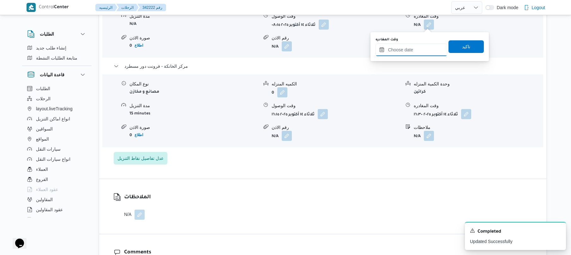
click at [411, 46] on input "وقت المغادره" at bounding box center [411, 50] width 72 height 13
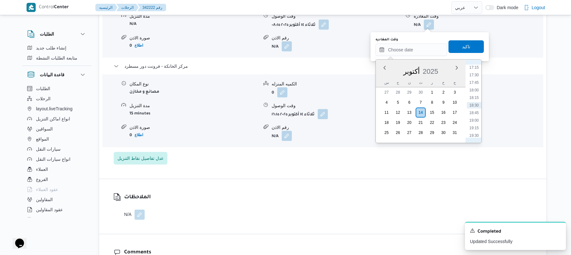
scroll to position [461, 0]
click at [474, 76] on li "15:30" at bounding box center [473, 76] width 15 height 6
type input "١٤/١٠/٢٠٢٥ ١٥:٣٠"
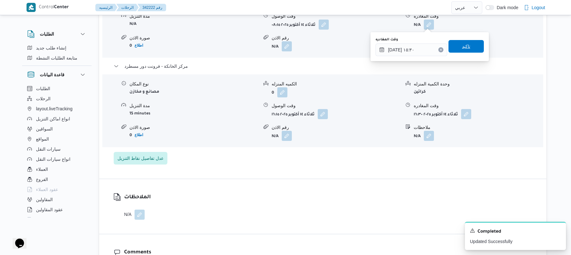
click at [465, 45] on span "تاكيد" at bounding box center [466, 47] width 8 height 8
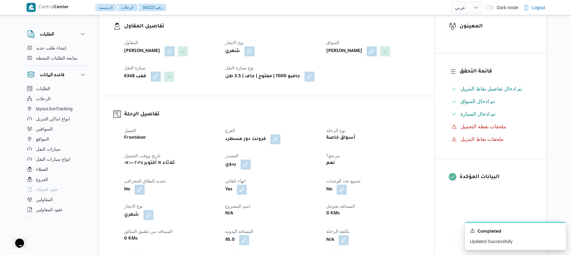
scroll to position [0, 0]
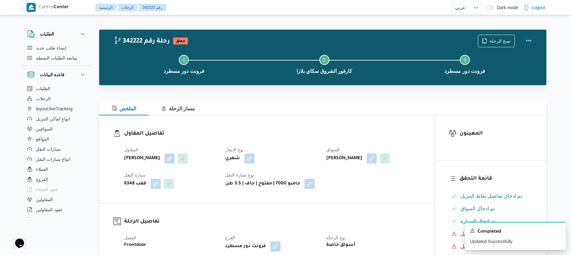
click at [530, 39] on button "Actions" at bounding box center [528, 40] width 13 height 13
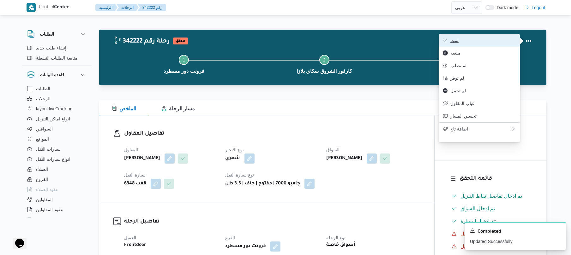
click at [503, 40] on span "تمت" at bounding box center [483, 40] width 66 height 5
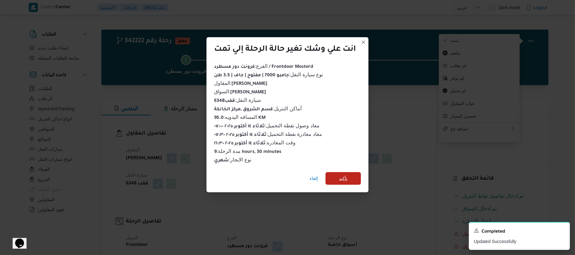
click at [346, 177] on span "تأكيد" at bounding box center [343, 179] width 8 height 8
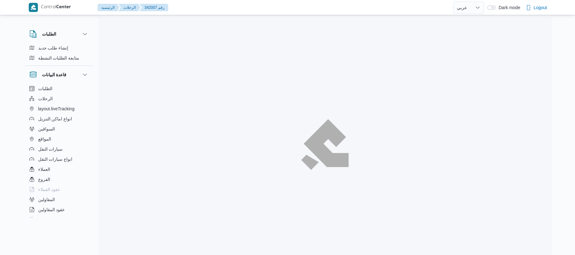
select select "ar"
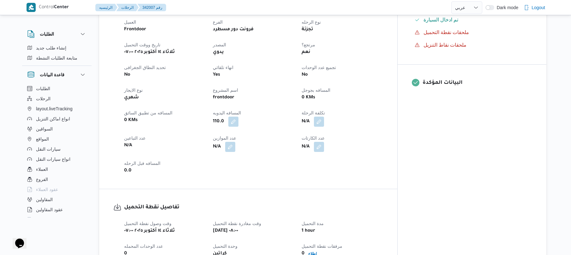
scroll to position [219, 0]
click at [333, 169] on div "العميل Frontdoor الفرع فرونت دور مسطرد نوع الرحله تجزئة تاريخ ووقت التحميل [DAT…" at bounding box center [253, 96] width 266 height 164
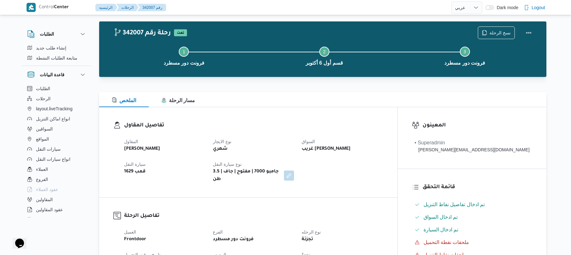
scroll to position [0, 0]
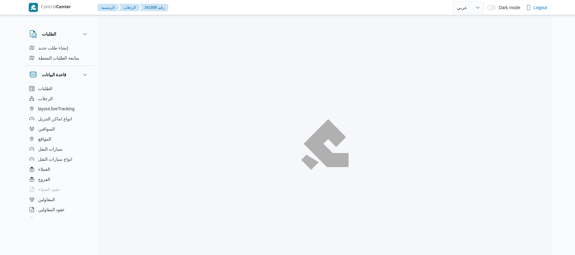
select select "ar"
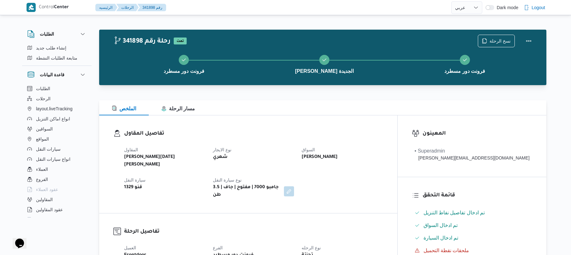
click at [376, 118] on div "تفاصيل المقاول المقاول [PERSON_NAME][DATE] [PERSON_NAME] نوع الايجار شهري السوا…" at bounding box center [248, 165] width 298 height 98
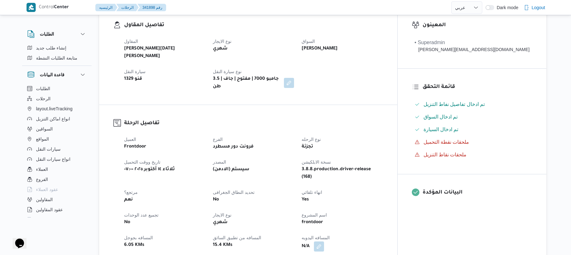
scroll to position [202, 0]
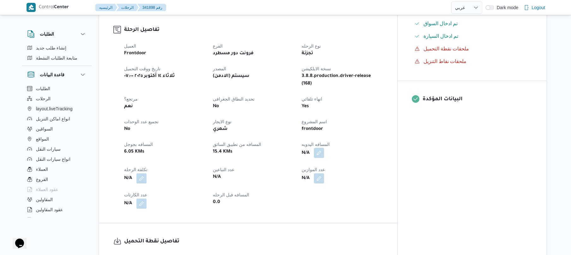
click at [324, 148] on button "button" at bounding box center [319, 153] width 10 height 10
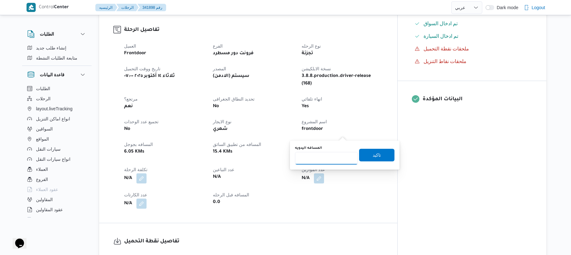
click at [331, 155] on input "المسافه اليدويه" at bounding box center [326, 158] width 63 height 13
type input "100"
click at [364, 155] on span "تاكيد" at bounding box center [376, 155] width 35 height 13
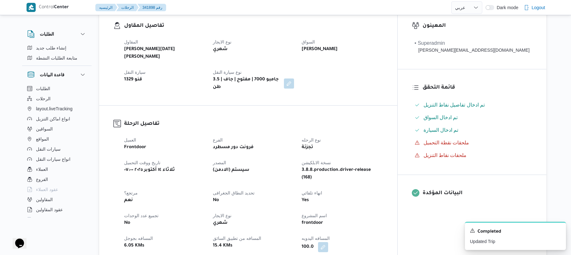
scroll to position [134, 0]
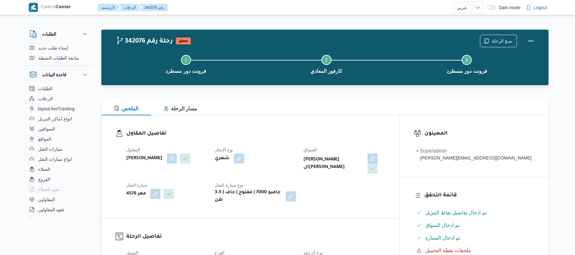
select select "ar"
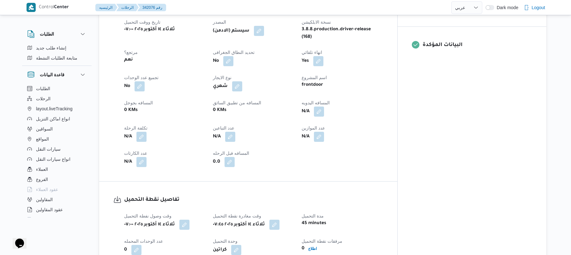
scroll to position [235, 0]
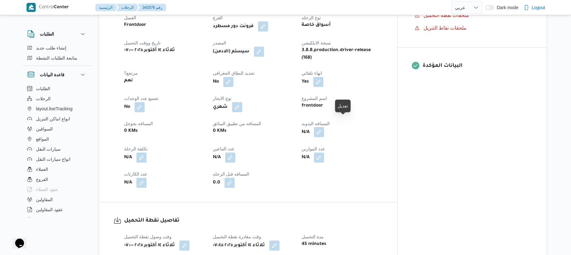
click at [324, 127] on button "button" at bounding box center [319, 132] width 10 height 10
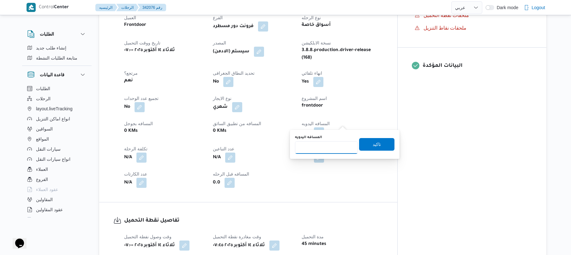
click at [323, 143] on input "المسافه اليدويه" at bounding box center [326, 147] width 63 height 13
type input "105"
click at [379, 141] on span "تاكيد" at bounding box center [376, 144] width 35 height 13
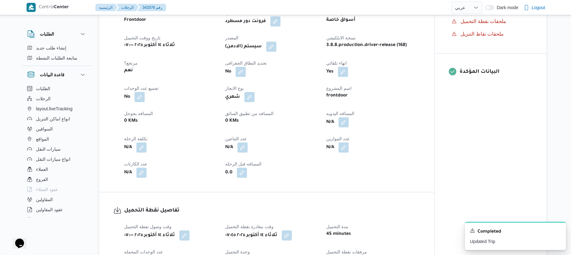
click at [277, 52] on div "العميل Frontdoor الفرع فرونت دور مسطرد نوع الرحله أسواق خاصة تاريخ ووقت التحميل…" at bounding box center [271, 93] width 303 height 177
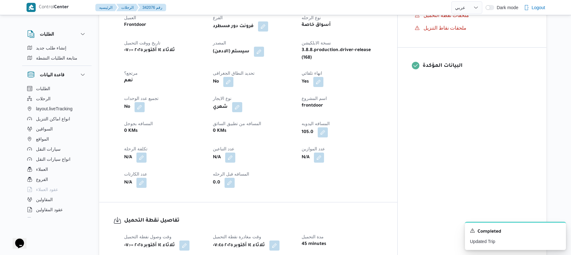
click at [277, 57] on div "العميل Frontdoor الفرع فرونت دور مسطرد نوع الرحله أسواق خاصة تاريخ ووقت التحميل…" at bounding box center [253, 101] width 266 height 182
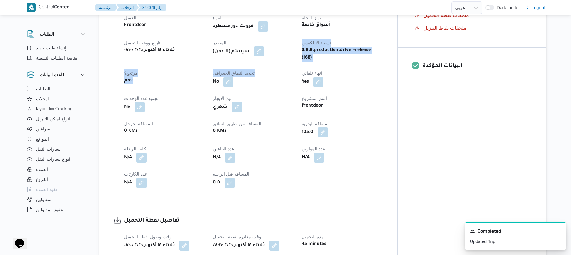
click at [264, 48] on button "button" at bounding box center [259, 51] width 10 height 10
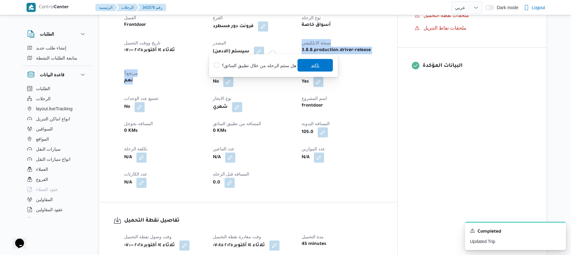
click at [304, 67] on span "تاكيد" at bounding box center [314, 65] width 35 height 13
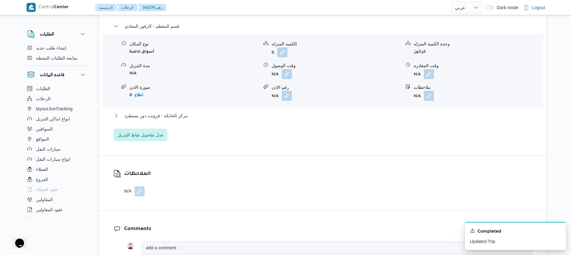
scroll to position [555, 0]
click at [288, 68] on button "button" at bounding box center [287, 73] width 10 height 10
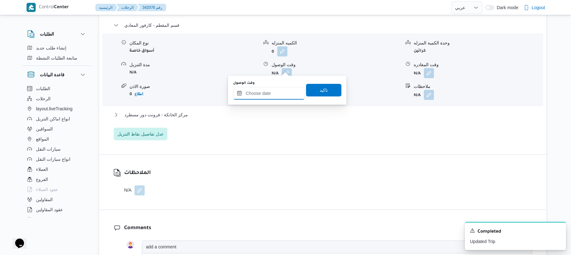
click at [271, 93] on input "وقت الوصول" at bounding box center [269, 93] width 72 height 13
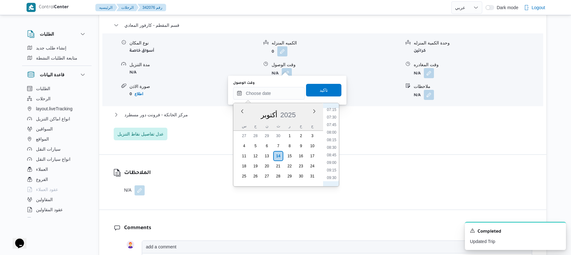
scroll to position [201, 0]
click at [330, 174] on li "08:45" at bounding box center [331, 176] width 15 height 6
type input "[DATE] ٠٨:٤٥"
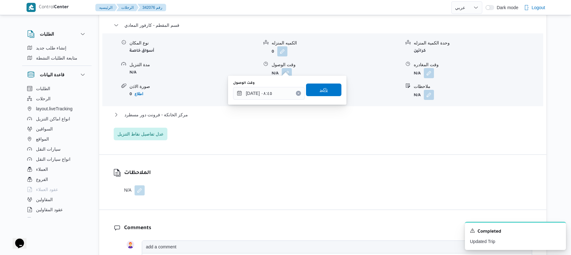
click at [323, 90] on span "تاكيد" at bounding box center [323, 90] width 8 height 8
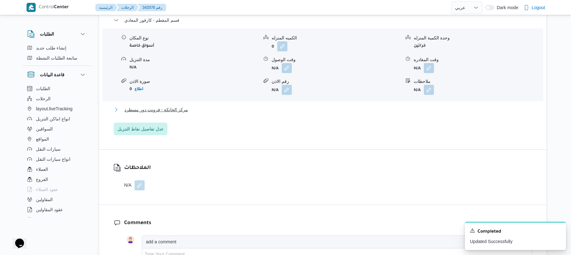
click at [293, 111] on button "مركز الخانكة - فرونت دور مسطرد" at bounding box center [323, 110] width 418 height 8
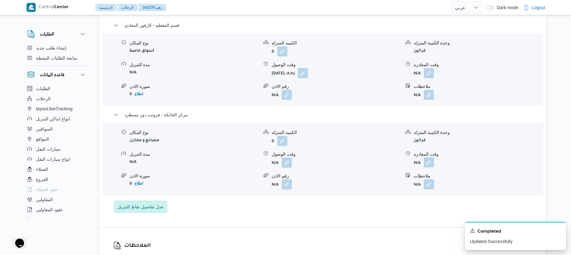
drag, startPoint x: 430, startPoint y: 158, endPoint x: 427, endPoint y: 161, distance: 4.2
click at [430, 157] on button "button" at bounding box center [429, 162] width 10 height 10
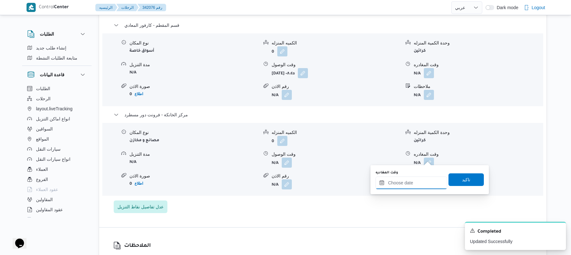
click at [406, 184] on input "وقت المغادره" at bounding box center [411, 183] width 72 height 13
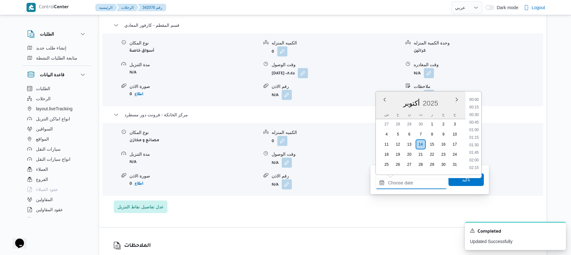
scroll to position [531, 0]
click at [474, 108] on li "17:45" at bounding box center [473, 107] width 15 height 6
type input "[DATE] ١٧:٤٥"
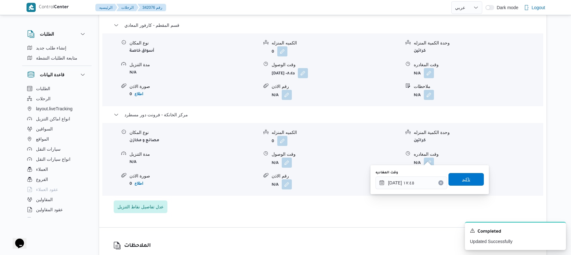
click at [456, 181] on span "تاكيد" at bounding box center [465, 179] width 35 height 13
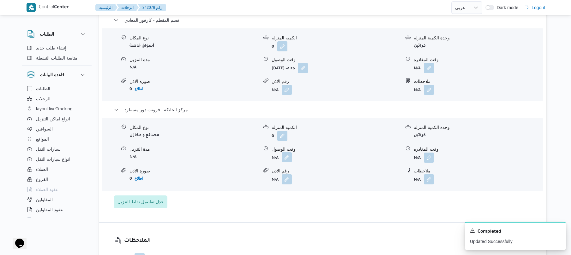
click at [288, 158] on button "button" at bounding box center [287, 157] width 10 height 10
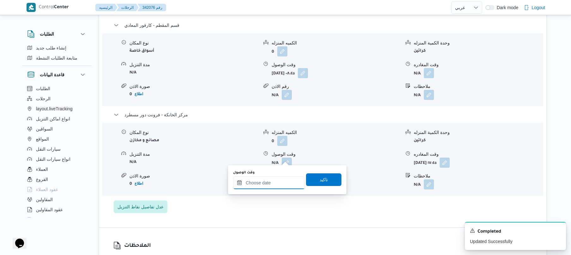
click at [276, 177] on input "وقت الوصول" at bounding box center [269, 183] width 72 height 13
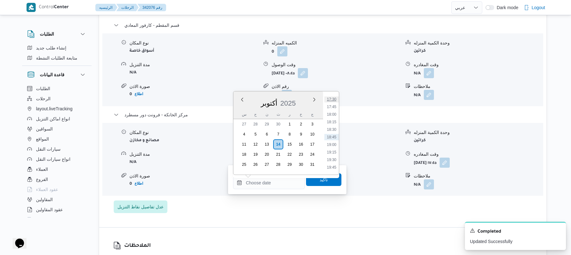
click at [333, 101] on li "17:30" at bounding box center [331, 99] width 15 height 6
type input "١٤/١٠/٢٠٢٥ ١٧:٣٠"
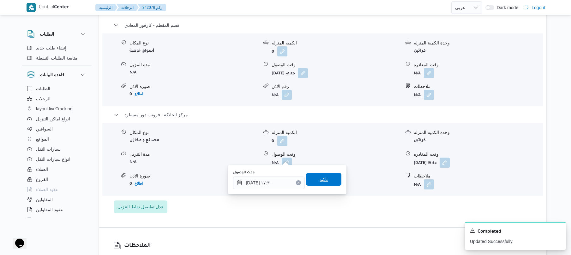
click at [329, 177] on span "تاكيد" at bounding box center [323, 179] width 35 height 13
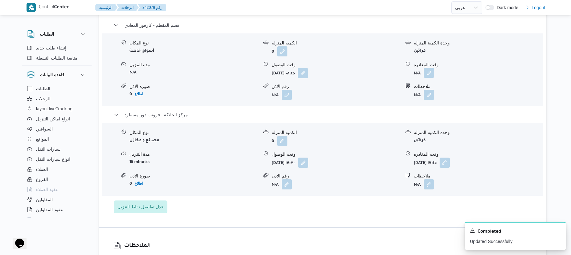
click at [428, 68] on button "button" at bounding box center [429, 73] width 10 height 10
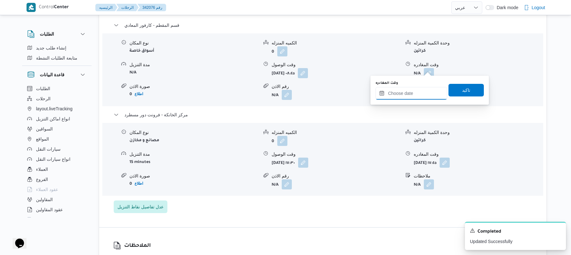
click at [403, 89] on input "وقت المغادره" at bounding box center [411, 93] width 72 height 13
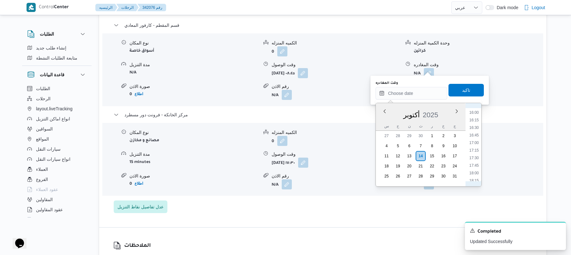
scroll to position [469, 0]
click at [473, 144] on li "16:30" at bounding box center [473, 142] width 15 height 6
type input "١٤/١٠/٢٠٢٥ ١٦:٣٠"
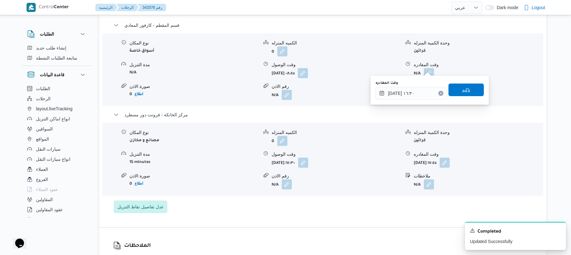
click at [470, 92] on span "تاكيد" at bounding box center [465, 90] width 35 height 13
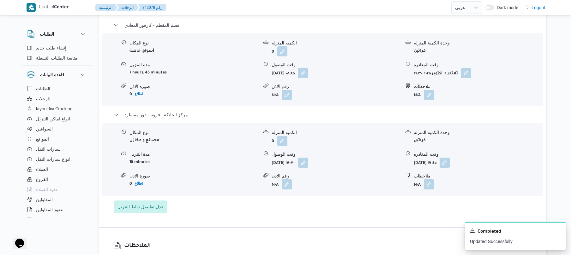
scroll to position [0, 0]
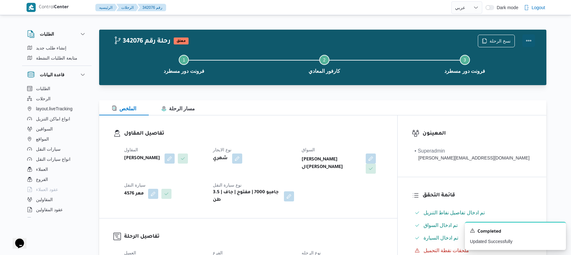
click at [527, 39] on button "Actions" at bounding box center [528, 40] width 13 height 13
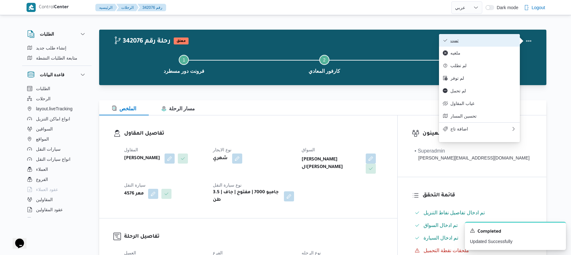
click at [501, 40] on span "تمت" at bounding box center [483, 40] width 66 height 5
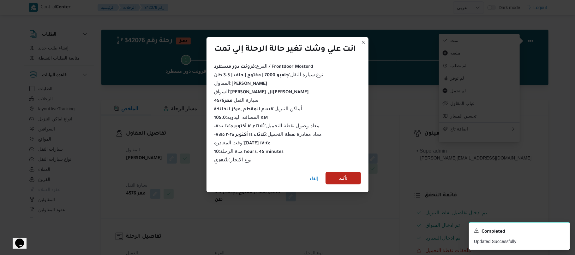
click at [349, 177] on span "تأكيد" at bounding box center [342, 178] width 35 height 13
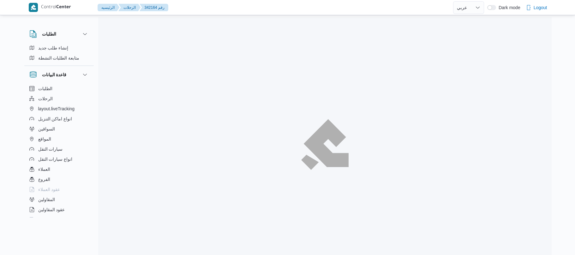
select select "ar"
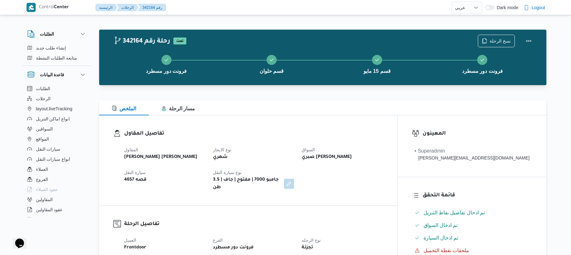
click at [332, 113] on div "الملخص مسار الرحلة" at bounding box center [322, 107] width 447 height 15
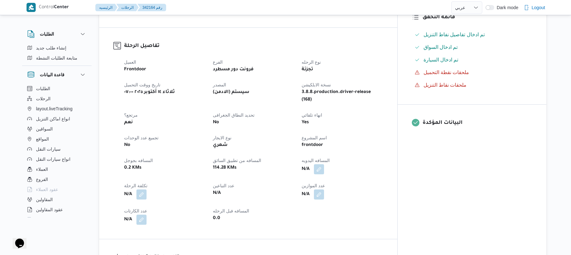
scroll to position [269, 0]
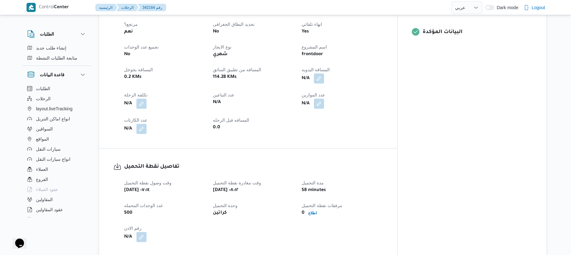
click at [344, 73] on div "العميل Frontdoor الفرع فرونت دور مسطرد نوع الرحله تجزئة تاريخ ووقت التحميل [DAT…" at bounding box center [253, 51] width 266 height 174
click at [324, 73] on button "button" at bounding box center [319, 78] width 10 height 10
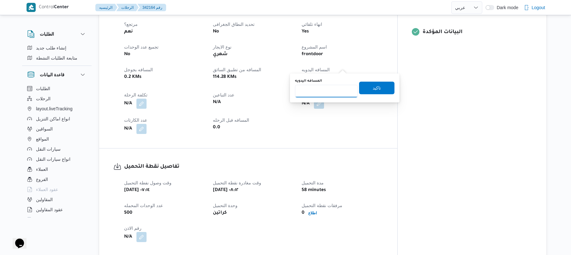
click at [323, 92] on input "المسافه اليدويه" at bounding box center [326, 91] width 63 height 13
type input "135"
click at [367, 90] on span "تاكيد" at bounding box center [376, 87] width 35 height 13
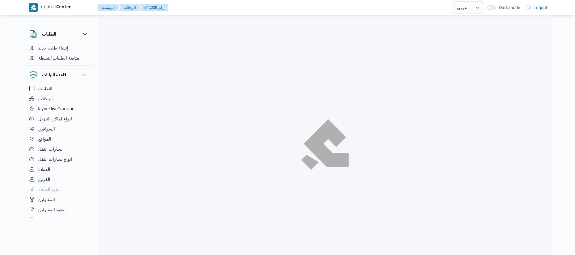
select select "ar"
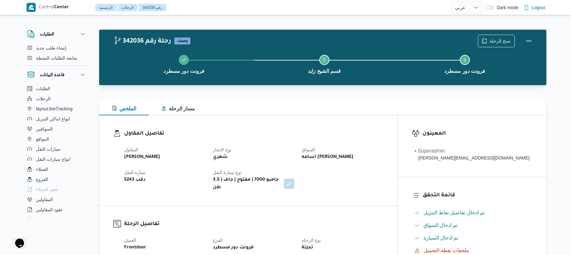
click at [375, 105] on div "الملخص مسار الرحلة" at bounding box center [322, 107] width 447 height 15
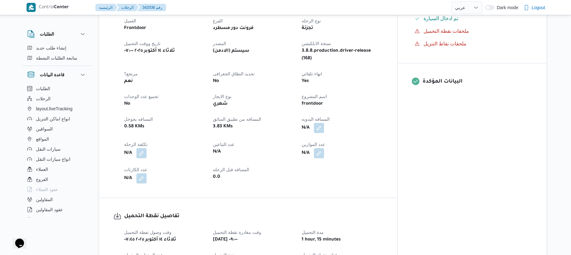
scroll to position [235, 0]
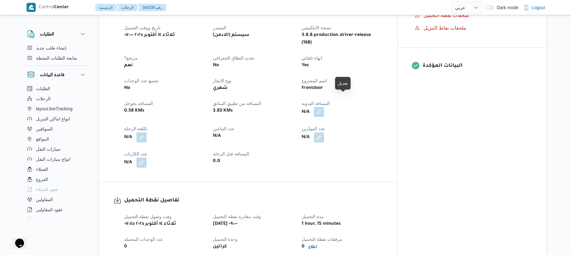
click at [324, 107] on button "button" at bounding box center [319, 112] width 10 height 10
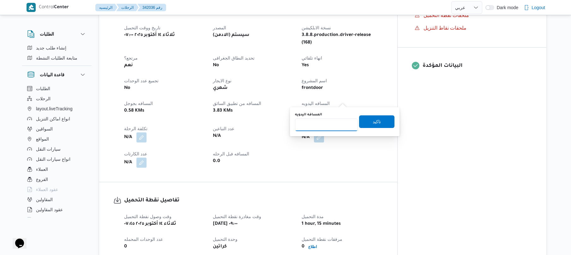
click at [323, 125] on input "المسافه اليدويه" at bounding box center [326, 125] width 63 height 13
type input "105"
click at [373, 119] on span "تاكيد" at bounding box center [376, 122] width 8 height 8
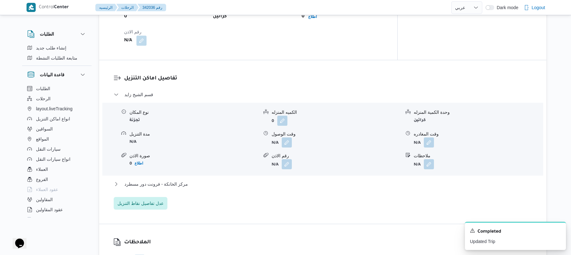
scroll to position [490, 0]
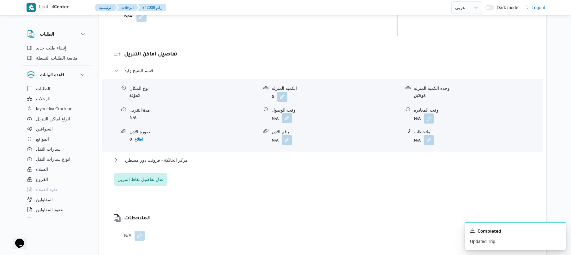
click at [288, 113] on button "button" at bounding box center [287, 118] width 10 height 10
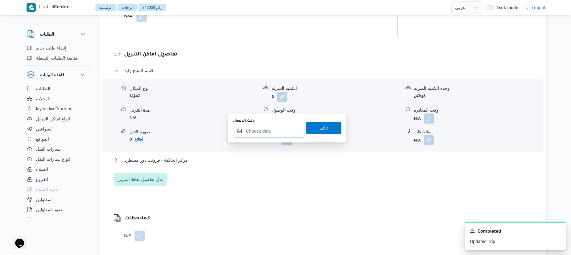
click at [272, 129] on input "وقت الوصول" at bounding box center [269, 131] width 72 height 13
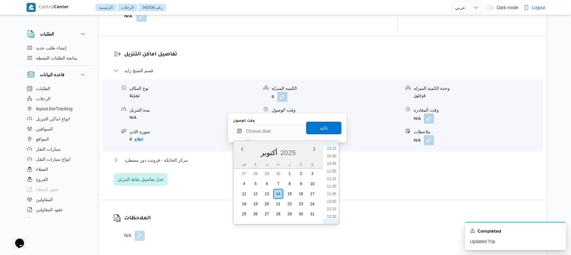
scroll to position [249, 0]
click at [331, 201] on li "10:00" at bounding box center [331, 203] width 15 height 6
type input "١٤/١٠/٢٠٢٥ ١٠:٠٠"
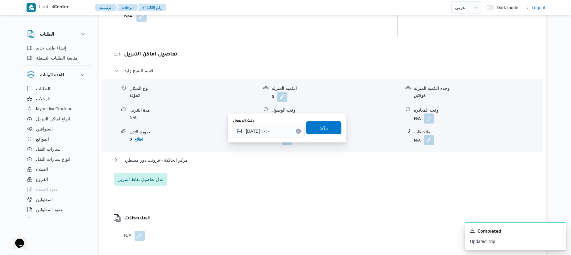
click at [327, 124] on span "تاكيد" at bounding box center [323, 128] width 35 height 13
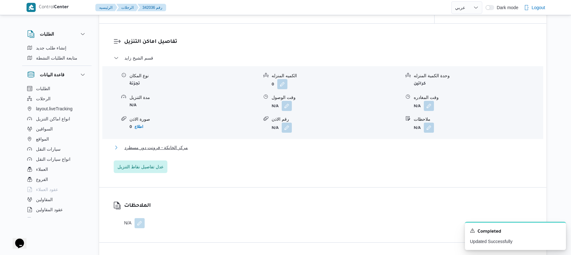
click at [285, 144] on button "مركز الخانكة - فرونت دور مسطرد" at bounding box center [323, 148] width 418 height 8
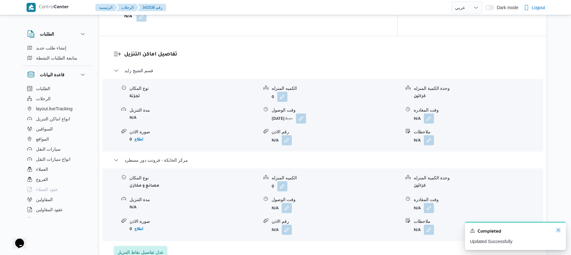
click at [559, 231] on icon "Dismiss toast" at bounding box center [557, 230] width 5 height 5
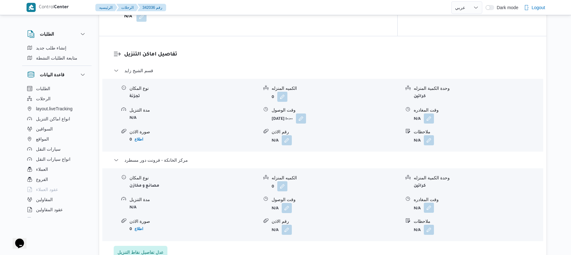
click at [428, 203] on button "button" at bounding box center [429, 208] width 10 height 10
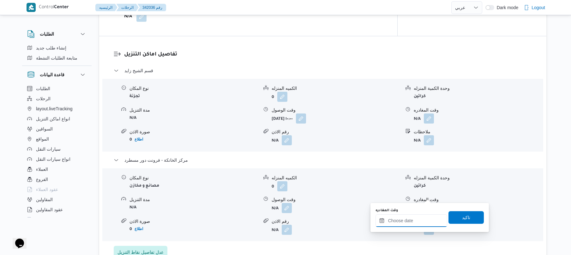
click at [400, 220] on input "وقت المغادره" at bounding box center [411, 221] width 72 height 13
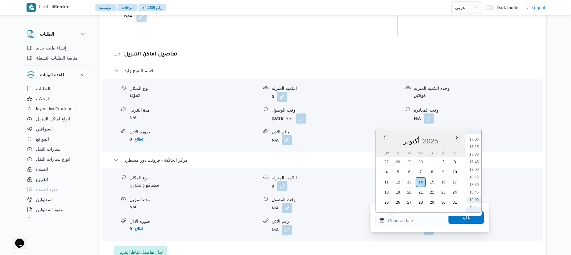
scroll to position [538, 0]
click at [472, 152] on li "18:15" at bounding box center [473, 152] width 15 height 6
type input "١٤/١٠/٢٠٢٥ ١٨:١٥"
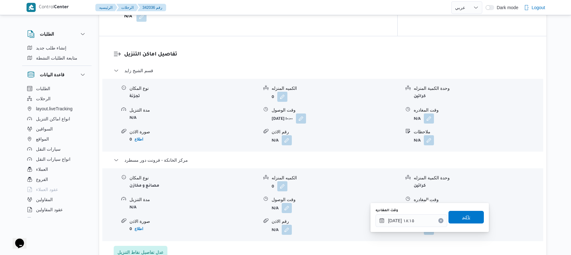
click at [453, 217] on span "تاكيد" at bounding box center [465, 217] width 35 height 13
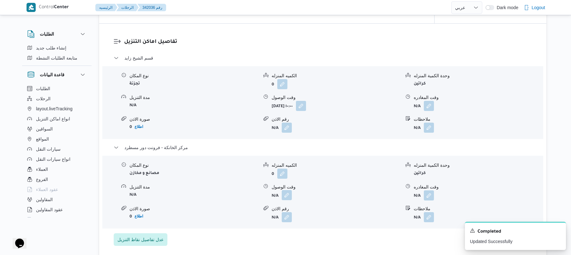
click at [287, 196] on button "button" at bounding box center [287, 195] width 10 height 10
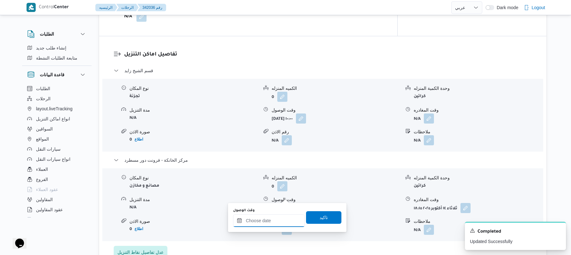
click at [270, 220] on input "وقت الوصول" at bounding box center [269, 221] width 72 height 13
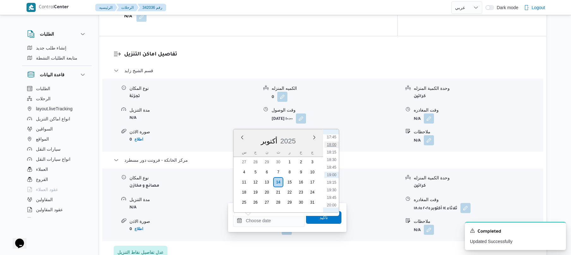
click at [331, 142] on li "18:00" at bounding box center [331, 145] width 15 height 6
type input "١٤/١٠/٢٠٢٥ ١٨:٠٠"
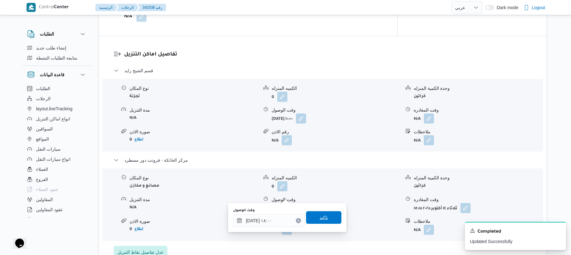
click at [314, 216] on span "تاكيد" at bounding box center [323, 217] width 35 height 13
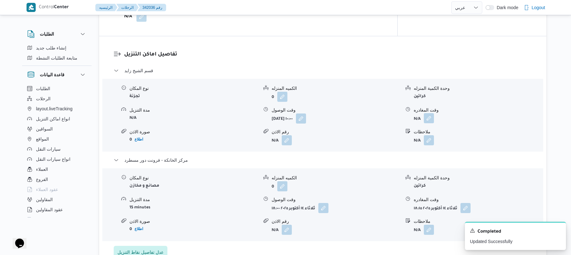
click at [432, 113] on button "button" at bounding box center [429, 118] width 10 height 10
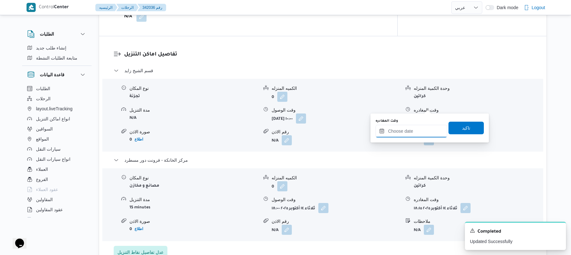
click at [407, 133] on input "وقت المغادره" at bounding box center [411, 131] width 72 height 13
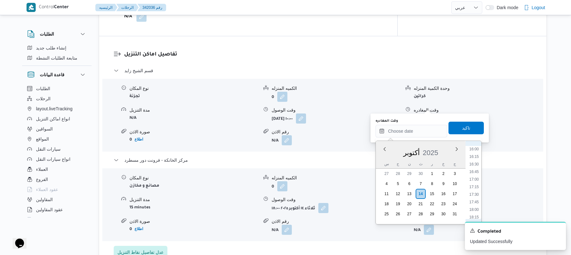
scroll to position [476, 0]
click at [473, 191] on li "17:00" at bounding box center [473, 188] width 15 height 6
type input "١٤/١٠/٢٠٢٥ ١٧:٠٠"
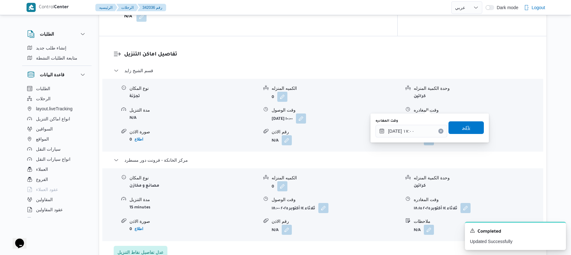
click at [464, 131] on span "تاكيد" at bounding box center [466, 128] width 8 height 8
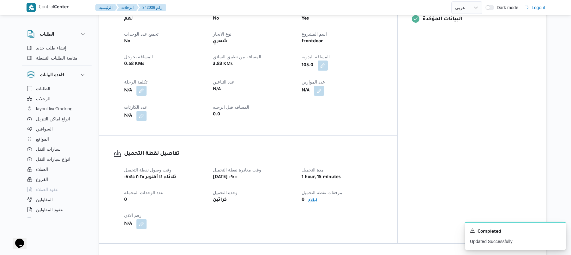
scroll to position [0, 0]
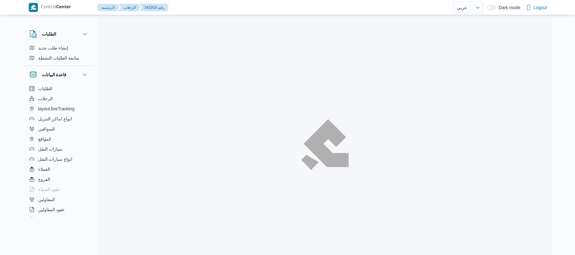
select select "ar"
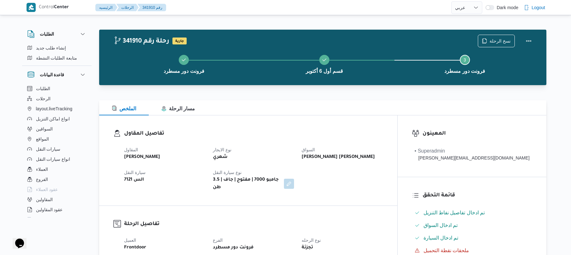
click at [299, 123] on div "تفاصيل المقاول المقاول [PERSON_NAME] نوع الايجار شهري السواق [PERSON_NAME] [PER…" at bounding box center [248, 161] width 298 height 90
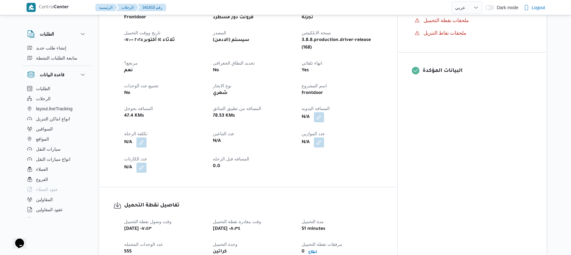
scroll to position [235, 0]
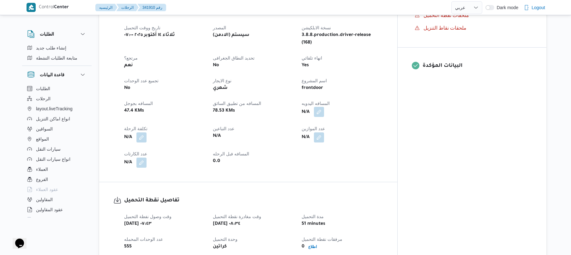
click at [324, 107] on button "button" at bounding box center [319, 112] width 10 height 10
click at [320, 124] on input "المسافه اليدويه" at bounding box center [326, 125] width 63 height 13
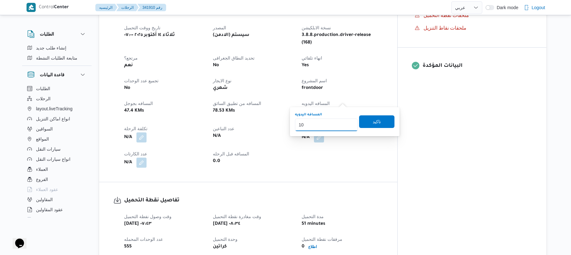
type input "105"
click at [375, 122] on span "تاكيد" at bounding box center [376, 122] width 8 height 8
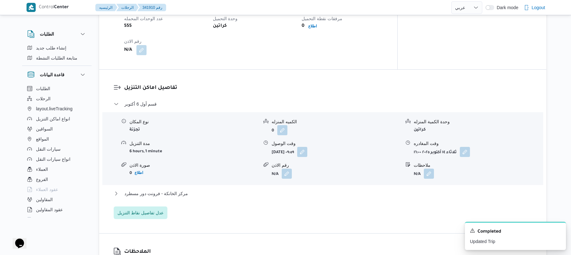
scroll to position [500, 0]
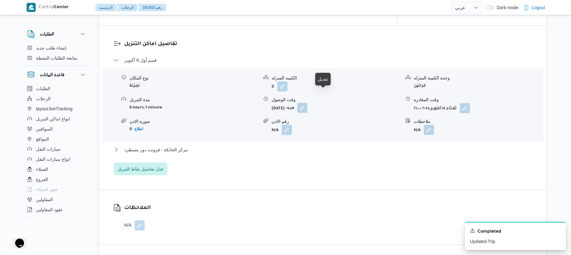
click at [307, 103] on button "button" at bounding box center [302, 108] width 10 height 10
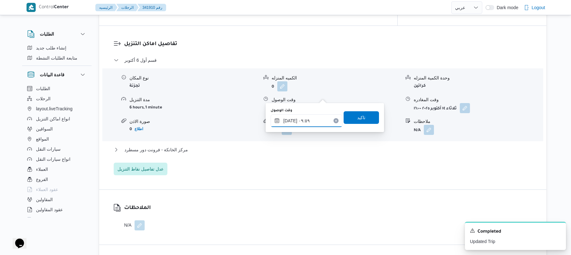
click at [307, 119] on input "١٤/١٠/٢٠٢٥ ٠٩:٥٩" at bounding box center [306, 121] width 72 height 13
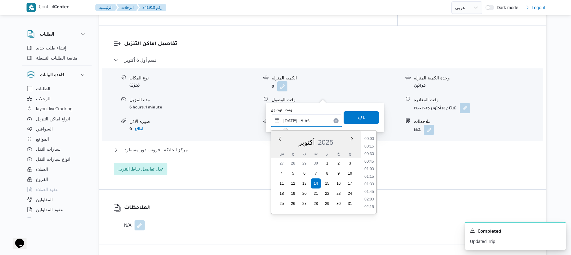
scroll to position [258, 0]
click at [367, 169] on li "09:30" at bounding box center [369, 169] width 15 height 6
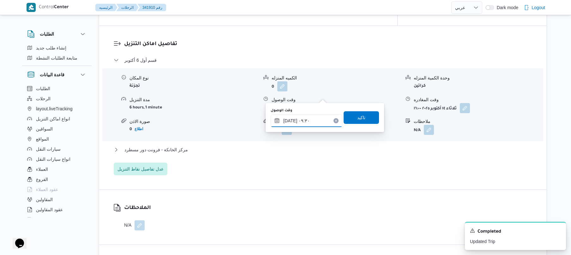
click at [290, 119] on input "١٤/١٠/٢٠٢٥ ٠٩:٣٠" at bounding box center [306, 121] width 72 height 13
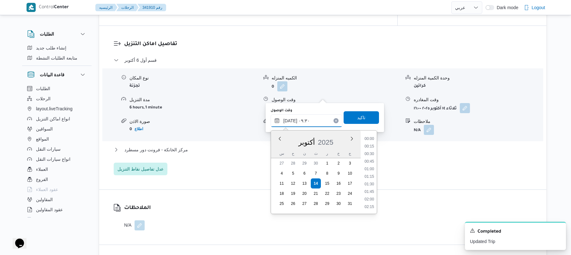
click at [290, 119] on input "١٤/١٠/٢٠٢٥ ٠٩:٣٠" at bounding box center [306, 121] width 72 height 13
type input "١٤/١٠/٢٠٢٥ ٠٩:٣٥"
click at [351, 121] on span "تاكيد" at bounding box center [360, 117] width 35 height 13
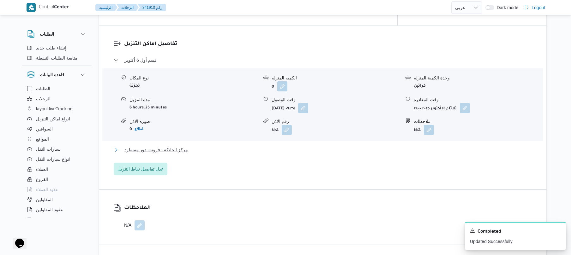
click at [270, 146] on button "مركز الخانكة - فرونت دور مسطرد" at bounding box center [323, 150] width 418 height 8
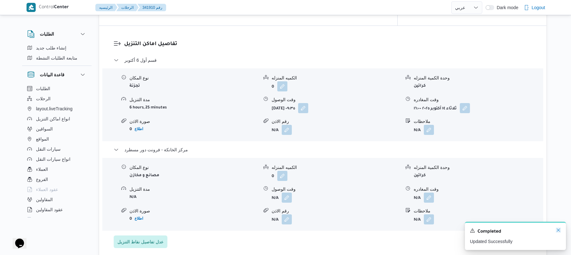
click at [557, 231] on icon "Dismiss toast" at bounding box center [557, 230] width 5 height 5
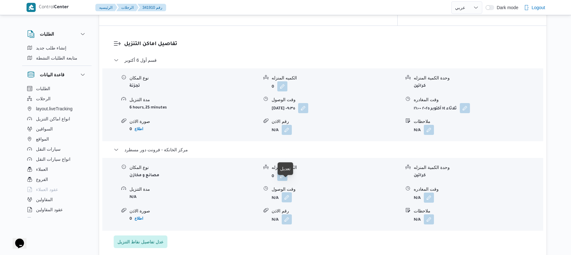
click at [282, 193] on button "button" at bounding box center [287, 198] width 10 height 10
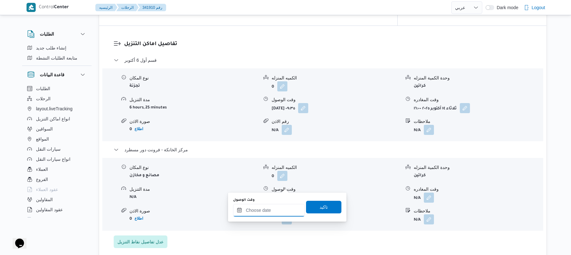
click at [263, 212] on input "وقت الوصول" at bounding box center [269, 210] width 72 height 13
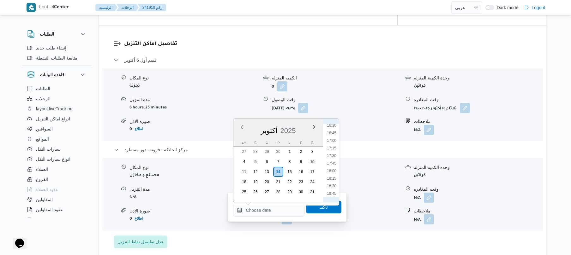
scroll to position [476, 0]
click at [333, 167] on li "17:00" at bounding box center [331, 166] width 15 height 6
type input "١٤/١٠/٢٠٢٥ ١٧:٠٠"
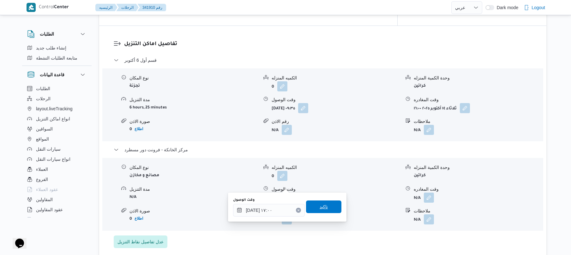
click at [324, 205] on span "تاكيد" at bounding box center [323, 207] width 35 height 13
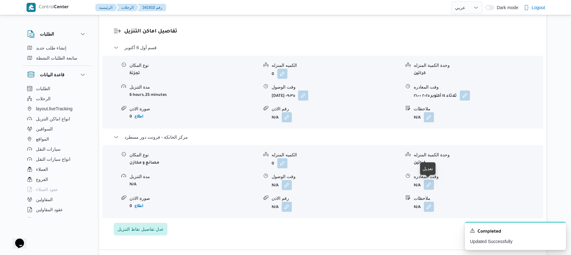
click at [431, 184] on button "button" at bounding box center [429, 185] width 10 height 10
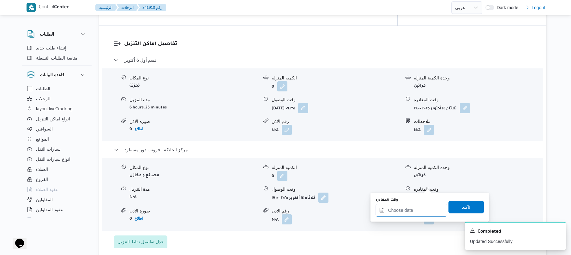
click at [402, 209] on input "وقت المغادره" at bounding box center [411, 210] width 72 height 13
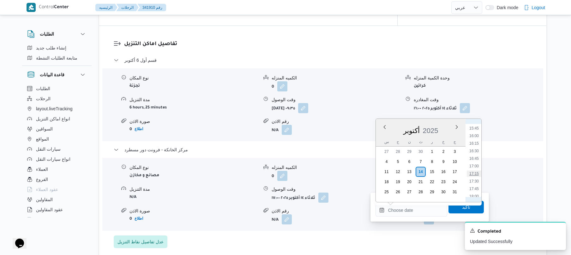
click at [474, 174] on li "17:15" at bounding box center [473, 174] width 15 height 6
type input "١٤/١٠/٢٠٢٥ ١٧:١٥"
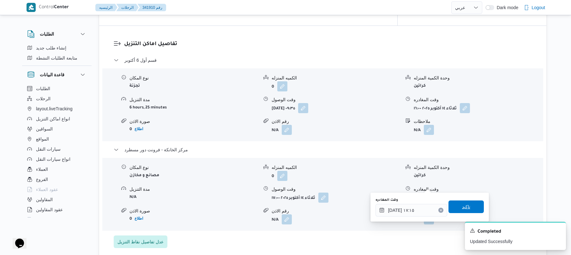
click at [462, 204] on span "تاكيد" at bounding box center [466, 207] width 8 height 8
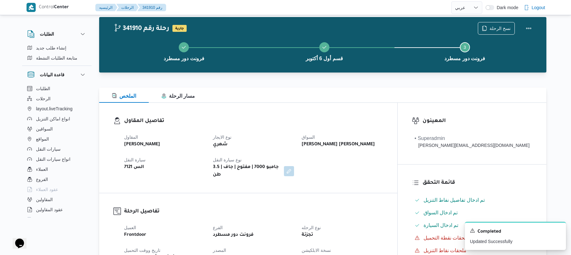
scroll to position [0, 0]
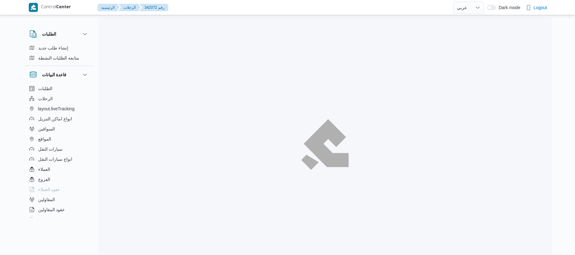
select select "ar"
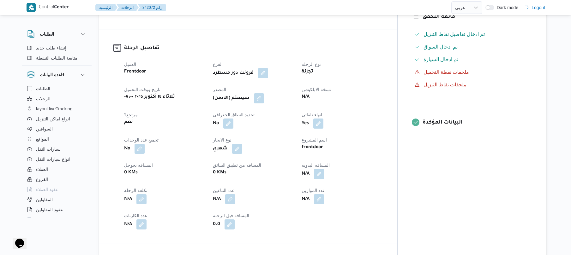
scroll to position [252, 0]
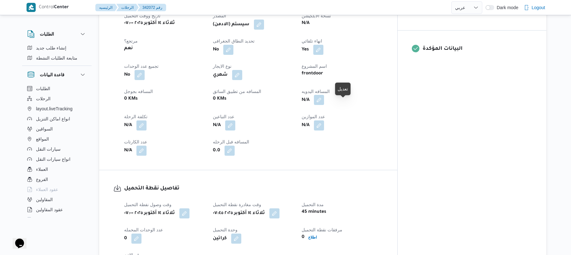
click at [324, 101] on button "button" at bounding box center [319, 100] width 10 height 10
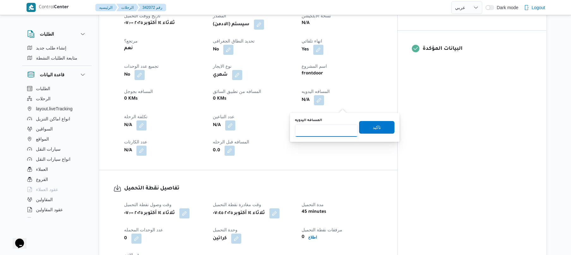
click at [325, 128] on input "المسافه اليدويه" at bounding box center [326, 130] width 63 height 13
type input "110"
click at [372, 128] on span "تاكيد" at bounding box center [376, 127] width 8 height 8
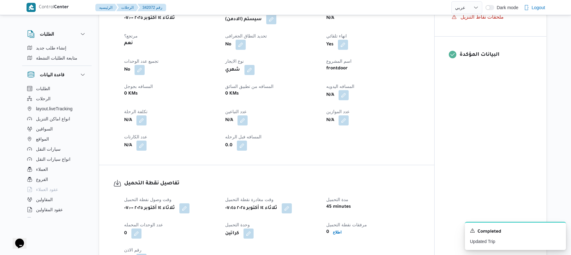
click at [270, 15] on dt "المصدر" at bounding box center [271, 11] width 93 height 8
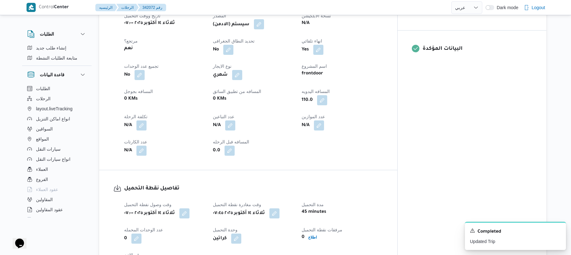
click at [264, 27] on button "button" at bounding box center [259, 24] width 10 height 10
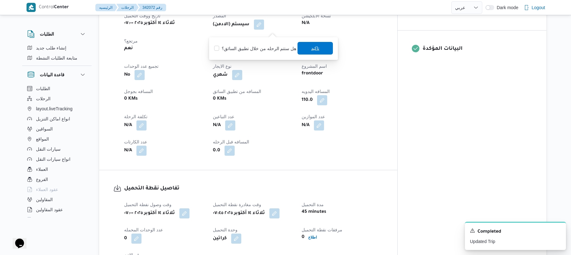
click at [313, 52] on span "تاكيد" at bounding box center [315, 48] width 8 height 8
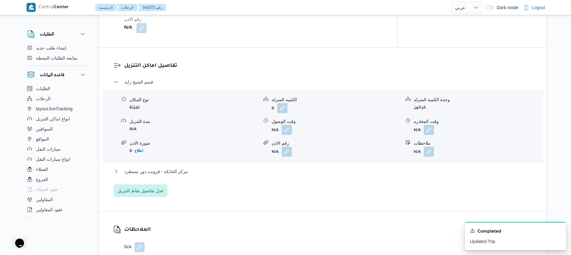
scroll to position [505, 0]
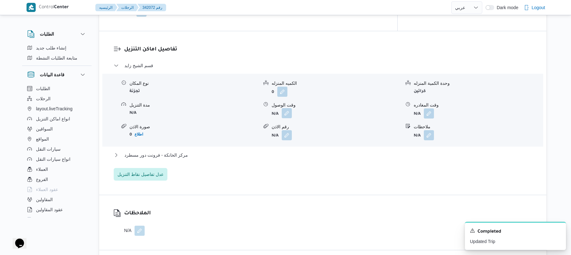
click at [287, 118] on button "button" at bounding box center [287, 113] width 10 height 10
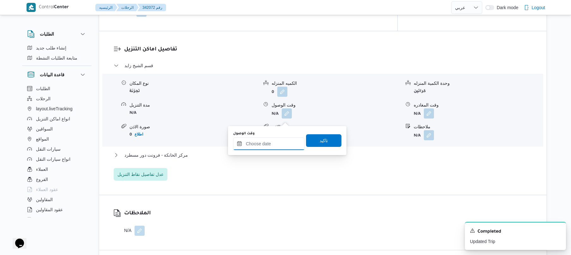
click at [269, 138] on input "وقت الوصول" at bounding box center [269, 144] width 72 height 13
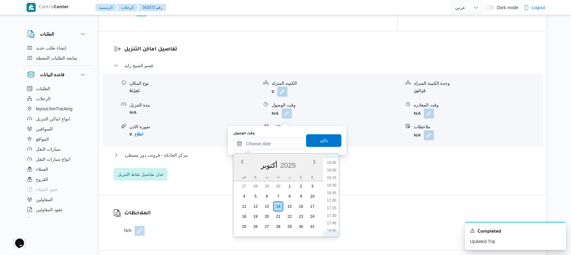
scroll to position [249, 0]
click at [332, 176] on li "08:45" at bounding box center [331, 178] width 15 height 6
type input "١٤/١٠/٢٠٢٥ ٠٨:٤٥"
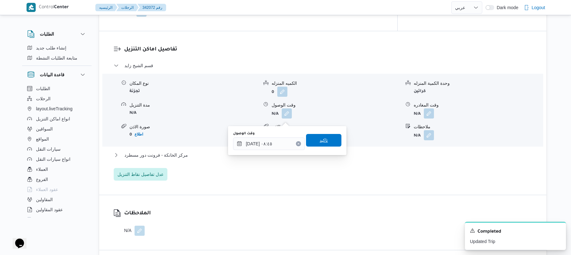
click at [322, 144] on span "تاكيد" at bounding box center [323, 141] width 8 height 8
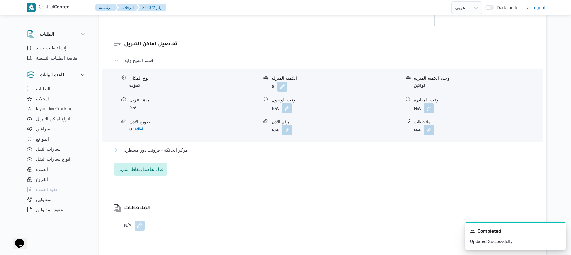
click at [293, 154] on button "مركز الخانكة - فرونت دور مسطرد" at bounding box center [323, 150] width 418 height 8
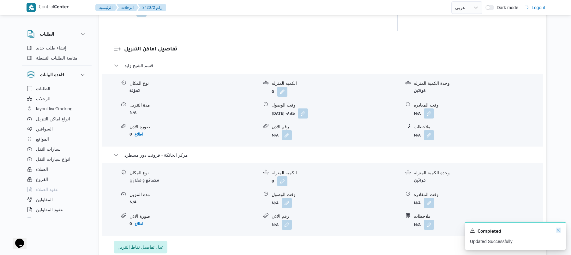
click at [557, 233] on icon "Dismiss toast" at bounding box center [557, 230] width 5 height 5
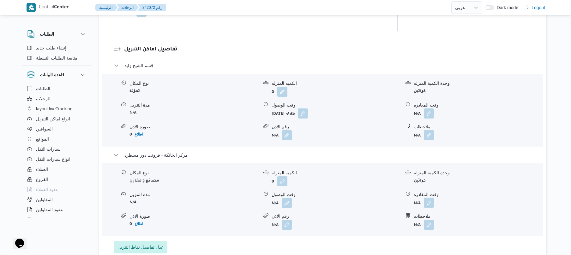
click at [430, 208] on button "button" at bounding box center [429, 203] width 10 height 10
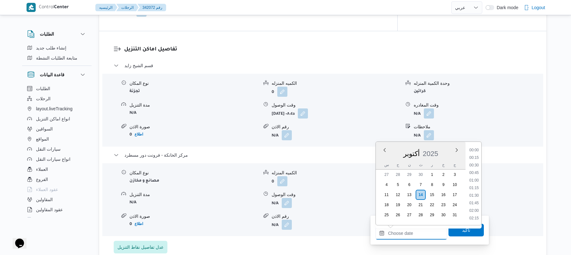
click at [403, 230] on input "وقت المغادره" at bounding box center [411, 233] width 72 height 13
click at [475, 160] on li "18:00" at bounding box center [473, 157] width 15 height 6
type input "١٤/١٠/٢٠٢٥ ١٨:٠٠"
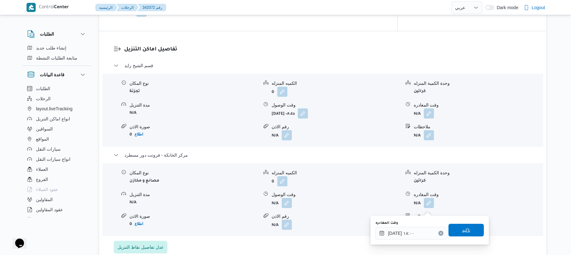
click at [462, 228] on span "تاكيد" at bounding box center [466, 231] width 8 height 8
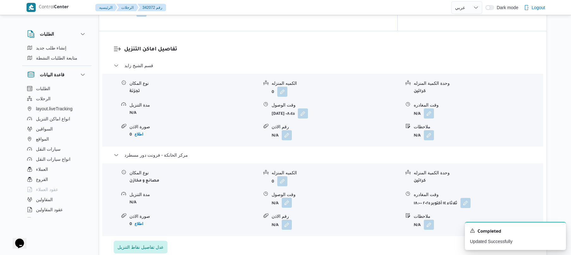
click at [285, 206] on button "button" at bounding box center [287, 203] width 10 height 10
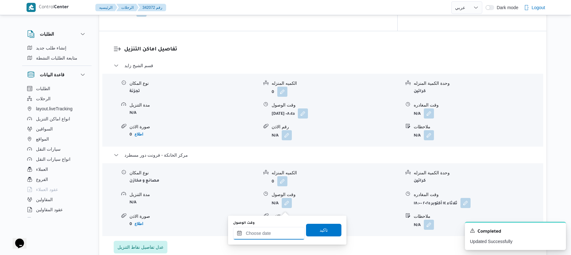
click at [277, 232] on input "وقت الوصول" at bounding box center [269, 233] width 72 height 13
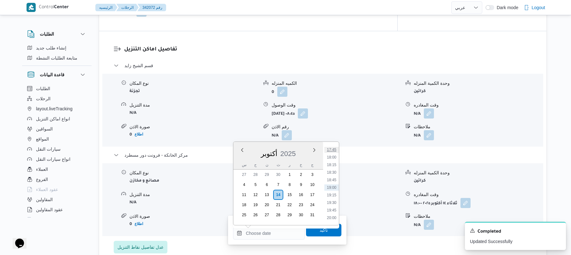
click at [332, 150] on li "17:45" at bounding box center [331, 150] width 15 height 6
type input "١٤/١٠/٢٠٢٥ ١٧:٤٥"
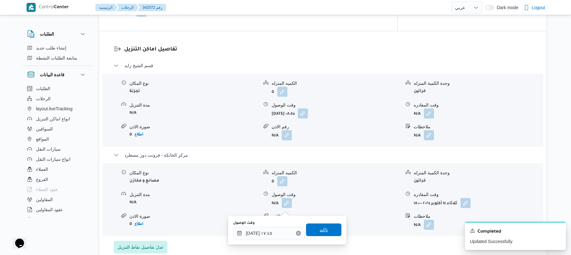
click at [326, 231] on span "تاكيد" at bounding box center [323, 230] width 35 height 13
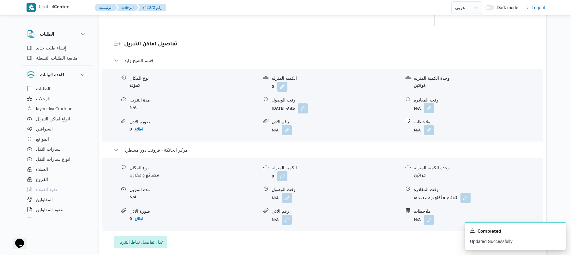
click at [430, 113] on button "button" at bounding box center [429, 108] width 10 height 10
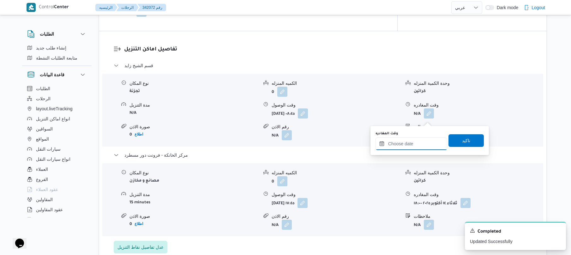
click at [402, 150] on input "وقت المغادره" at bounding box center [411, 144] width 72 height 13
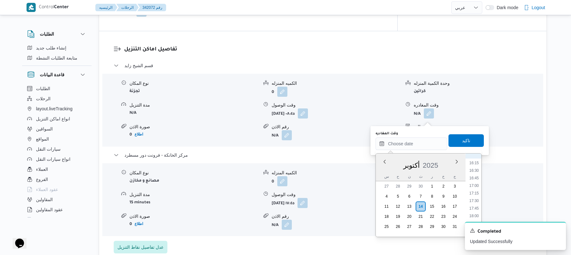
scroll to position [476, 0]
click at [473, 193] on li "16:45" at bounding box center [473, 193] width 15 height 6
type input "١٤/١٠/٢٠٢٥ ١٦:٤٥"
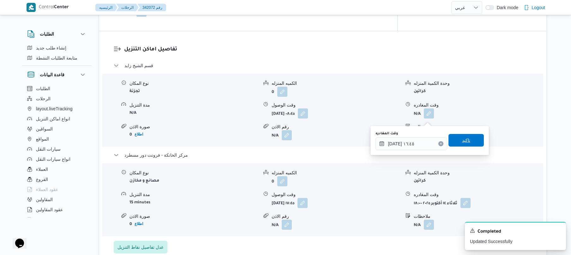
click at [470, 145] on span "تاكيد" at bounding box center [465, 140] width 35 height 13
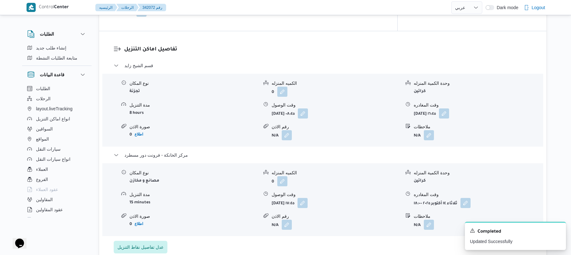
scroll to position [0, 0]
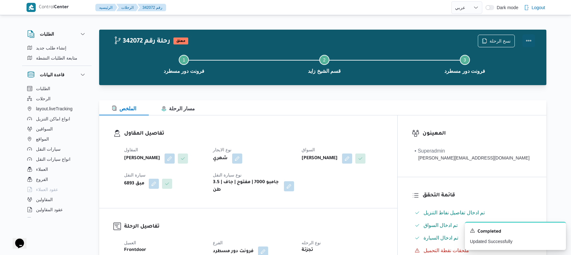
click at [525, 39] on button "Actions" at bounding box center [528, 40] width 13 height 13
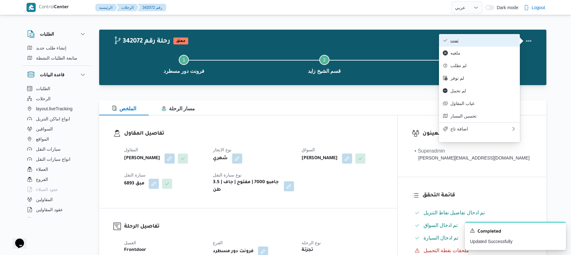
click at [501, 40] on span "تمت" at bounding box center [483, 40] width 66 height 5
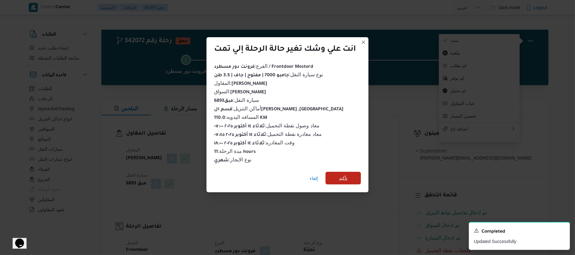
click at [350, 177] on span "تأكيد" at bounding box center [342, 178] width 35 height 13
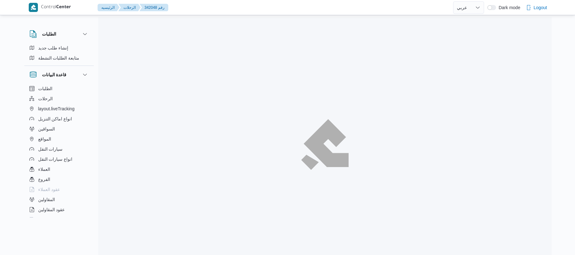
select select "ar"
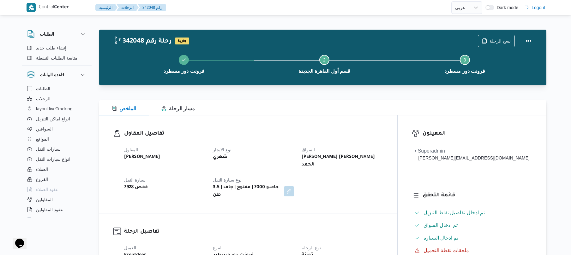
click at [329, 106] on div "الملخص مسار الرحلة" at bounding box center [322, 107] width 447 height 15
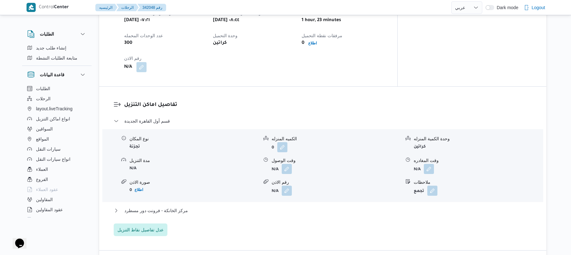
scroll to position [223, 0]
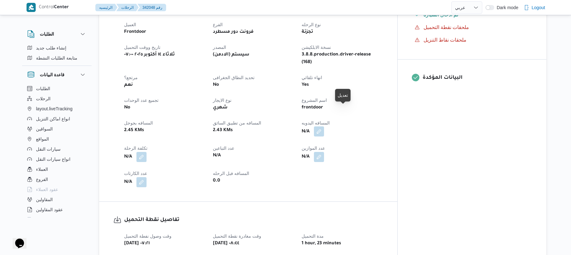
click at [324, 127] on button "button" at bounding box center [319, 132] width 10 height 10
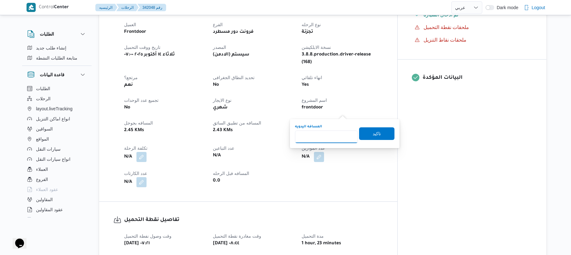
click at [324, 136] on input "المسافه اليدويه" at bounding box center [326, 137] width 63 height 13
type input "95"
click at [374, 135] on span "تاكيد" at bounding box center [376, 134] width 8 height 8
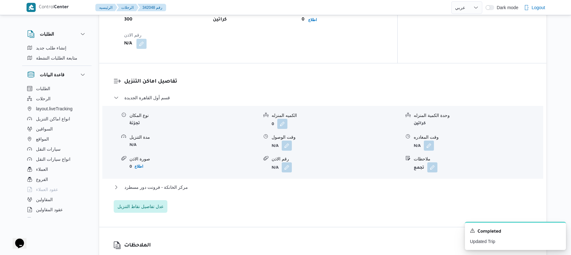
scroll to position [487, 0]
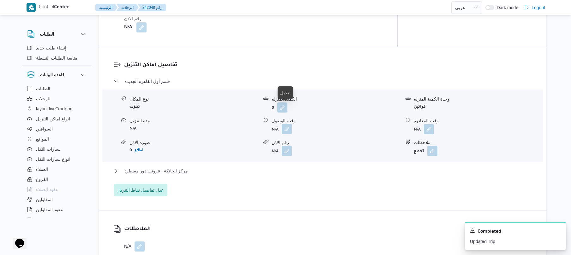
click at [284, 124] on button "button" at bounding box center [287, 129] width 10 height 10
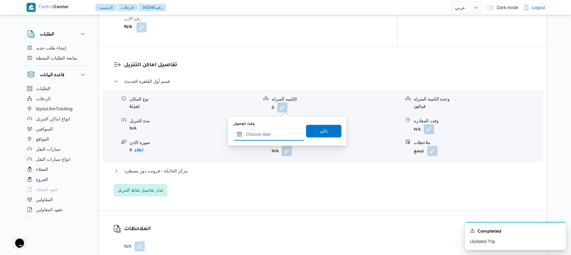
click at [267, 134] on input "وقت الوصول" at bounding box center [269, 134] width 72 height 13
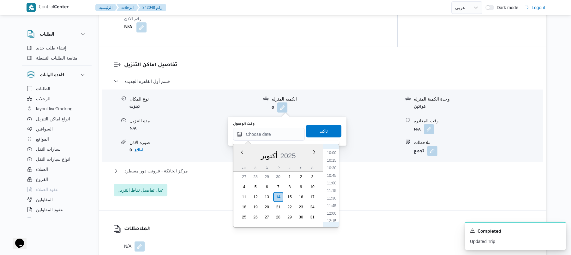
scroll to position [291, 0]
click at [333, 151] on li "09:30" at bounding box center [331, 149] width 15 height 6
type input "١٤/١٠/٢٠٢٥ ٠٩:٣٠"
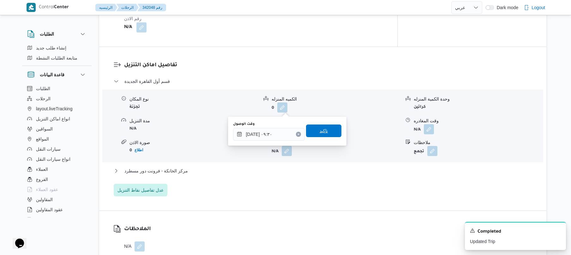
click at [326, 134] on span "تاكيد" at bounding box center [323, 131] width 35 height 13
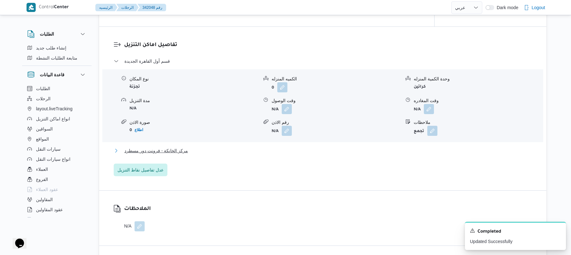
click at [296, 151] on button "مركز الخانكة - فرونت دور مسطرد" at bounding box center [323, 151] width 418 height 8
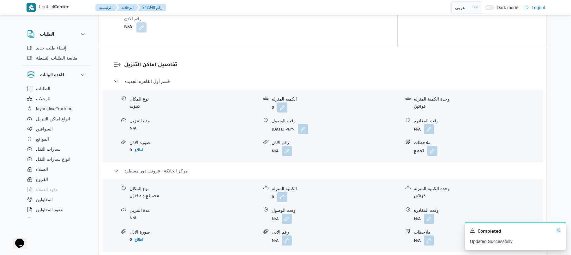
click at [558, 231] on icon "Dismiss toast" at bounding box center [557, 230] width 5 height 5
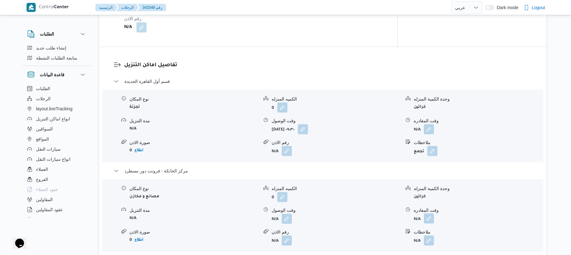
click at [427, 214] on button "button" at bounding box center [429, 219] width 10 height 10
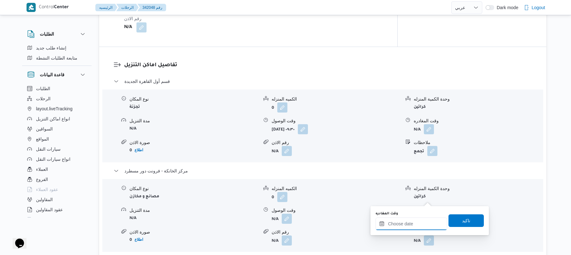
click at [402, 227] on input "وقت المغادره" at bounding box center [411, 224] width 72 height 13
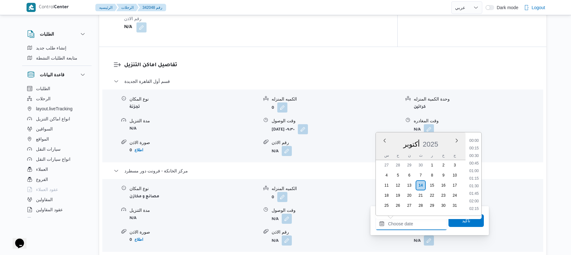
scroll to position [538, 0]
click at [475, 153] on li "18:15" at bounding box center [473, 155] width 15 height 6
type input "١٤/١٠/٢٠٢٥ ١٨:١٥"
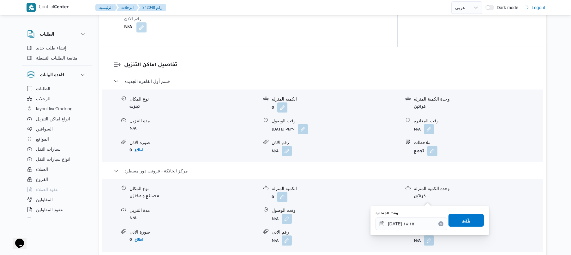
click at [456, 220] on span "تاكيد" at bounding box center [465, 220] width 35 height 13
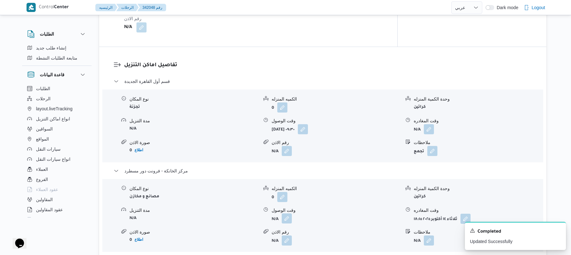
click at [285, 214] on button "button" at bounding box center [287, 219] width 10 height 10
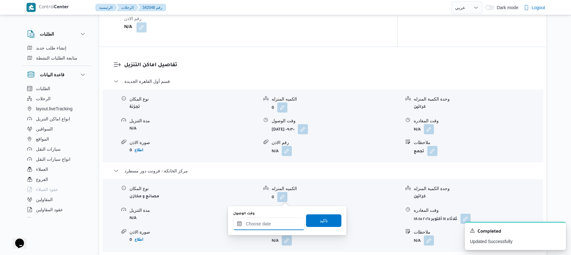
click at [275, 224] on input "وقت الوصول" at bounding box center [269, 224] width 72 height 13
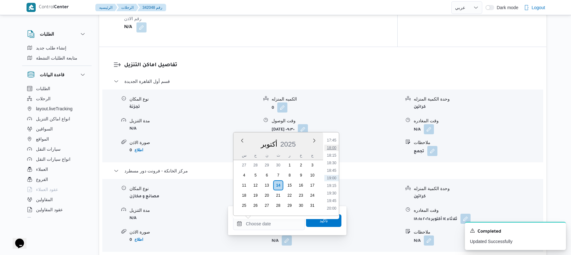
click at [332, 149] on li "18:00" at bounding box center [331, 148] width 15 height 6
type input "١٤/١٠/٢٠٢٥ ١٨:٠٠"
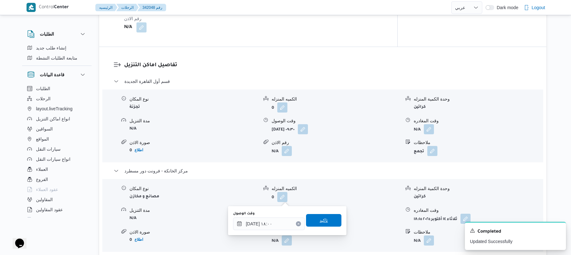
click at [323, 221] on span "تاكيد" at bounding box center [323, 221] width 8 height 8
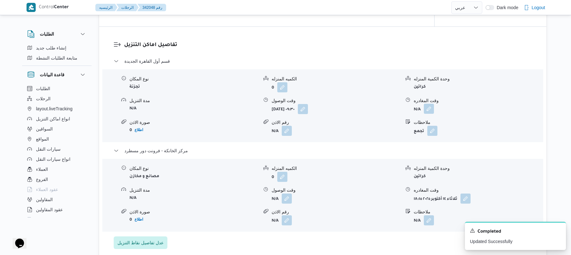
click at [431, 106] on button "button" at bounding box center [429, 109] width 10 height 10
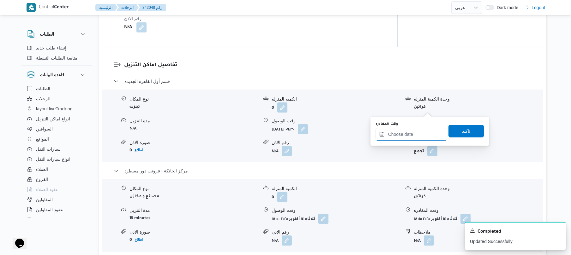
click at [403, 132] on input "وقت المغادره" at bounding box center [411, 134] width 72 height 13
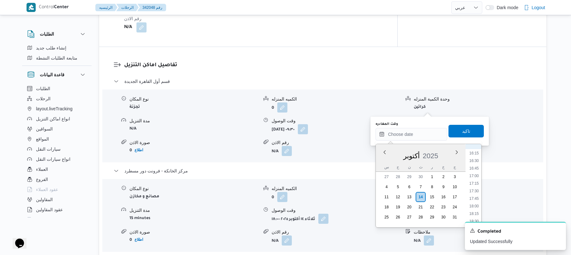
scroll to position [476, 0]
click at [472, 199] on li "17:15" at bounding box center [473, 199] width 15 height 6
type input "١٤/١٠/٢٠٢٥ ١٧:١٥"
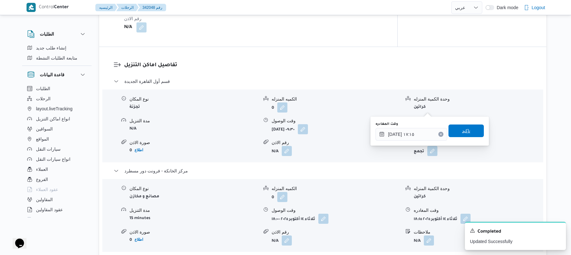
click at [465, 129] on span "تاكيد" at bounding box center [466, 131] width 8 height 8
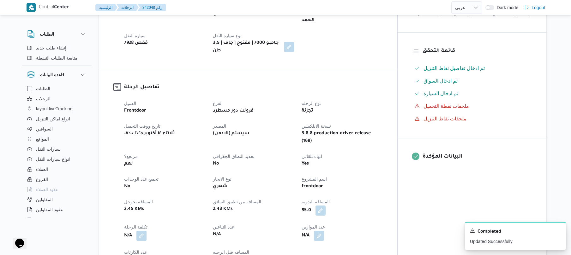
scroll to position [0, 0]
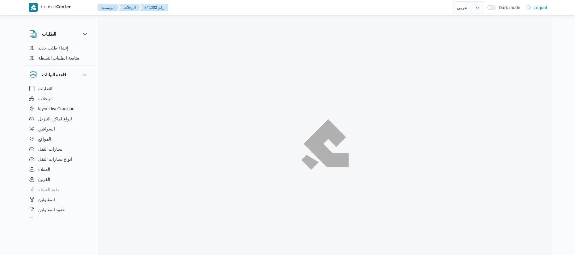
select select "ar"
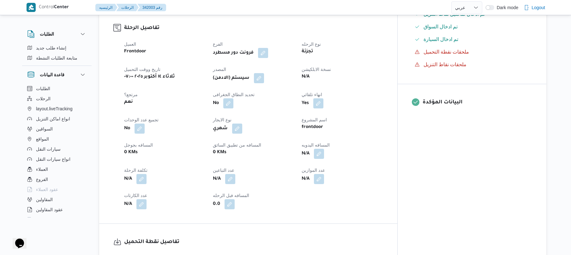
scroll to position [219, 0]
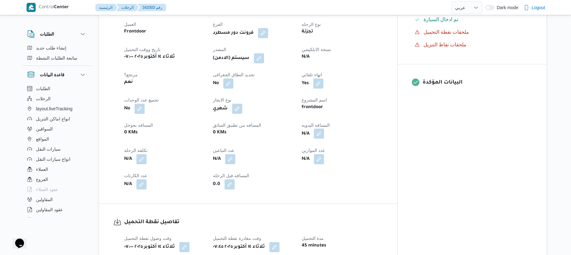
click at [324, 139] on button "button" at bounding box center [319, 134] width 10 height 10
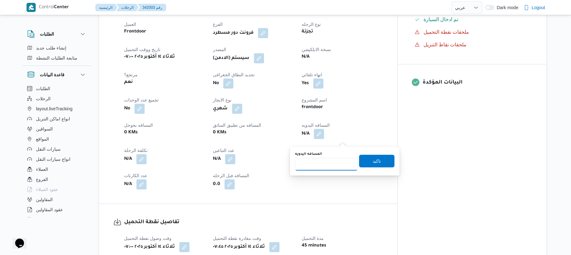
click at [327, 168] on input "المسافه اليدويه" at bounding box center [326, 164] width 63 height 13
type input "40"
click at [388, 158] on span "تاكيد" at bounding box center [376, 161] width 35 height 13
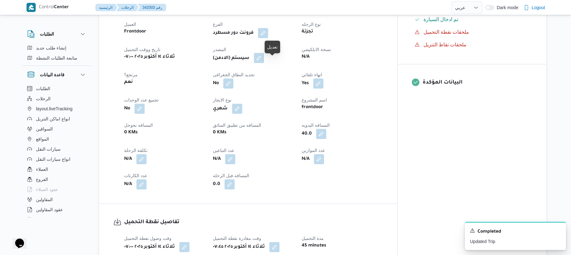
click at [264, 62] on button "button" at bounding box center [259, 58] width 10 height 10
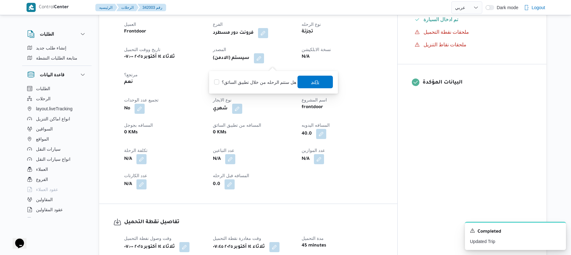
click at [311, 84] on span "تاكيد" at bounding box center [315, 82] width 8 height 8
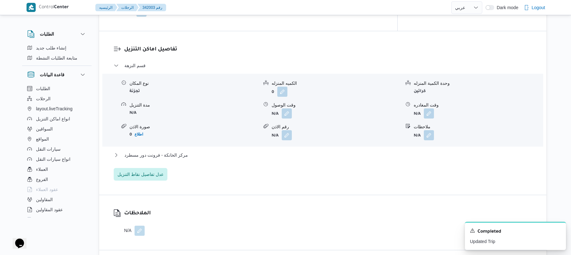
scroll to position [522, 0]
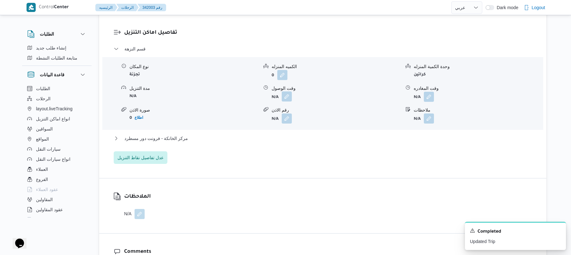
click at [290, 102] on button "button" at bounding box center [287, 97] width 10 height 10
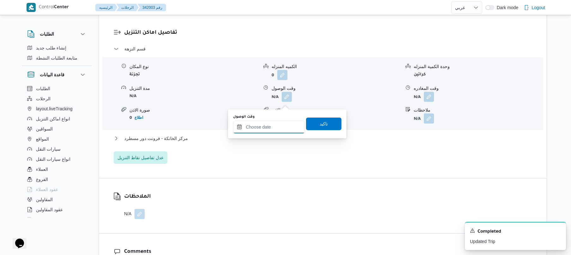
click at [270, 125] on input "وقت الوصول" at bounding box center [269, 127] width 72 height 13
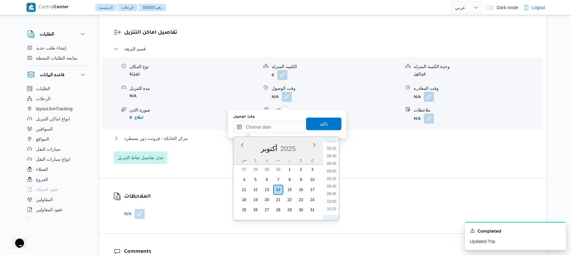
scroll to position [229, 0]
click at [332, 165] on li "08:15" at bounding box center [331, 166] width 15 height 6
type input "١٤/١٠/٢٠٢٥ ٠٨:١٥"
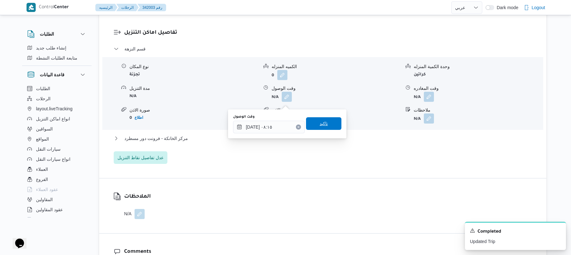
click at [320, 122] on span "تاكيد" at bounding box center [323, 124] width 8 height 8
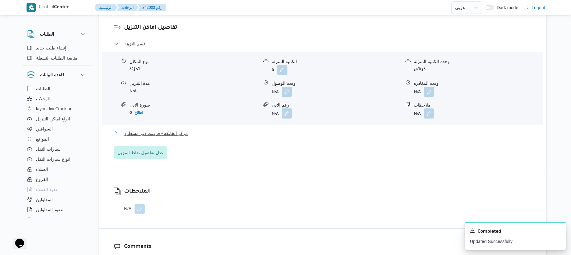
click at [284, 137] on button "مركز الخانكة - فرونت دور مسطرد" at bounding box center [323, 134] width 418 height 8
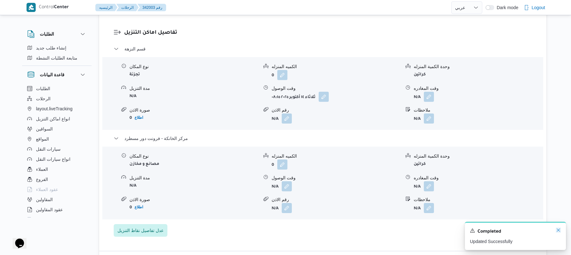
click at [557, 231] on icon "Dismiss toast" at bounding box center [557, 230] width 3 height 3
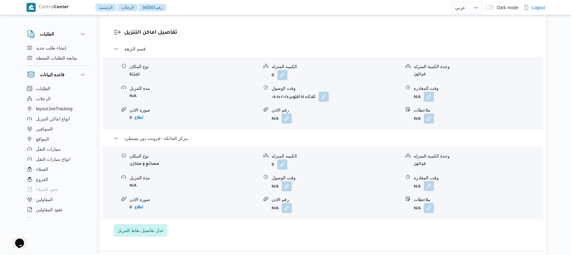
click at [431, 190] on button "button" at bounding box center [429, 186] width 10 height 10
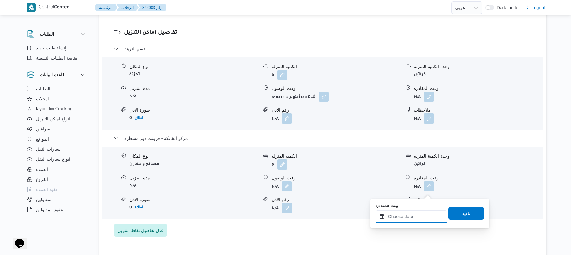
click at [404, 219] on input "وقت المغادره" at bounding box center [411, 216] width 72 height 13
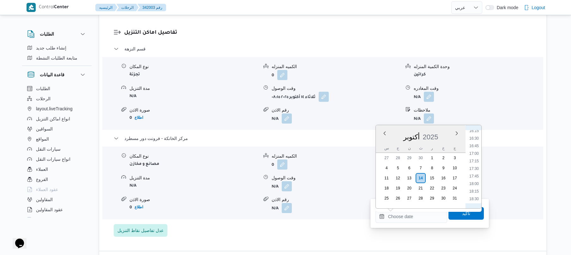
scroll to position [476, 0]
click at [472, 179] on li "17:15" at bounding box center [473, 180] width 15 height 6
type input "١٤/١٠/٢٠٢٥ ١٧:١٥"
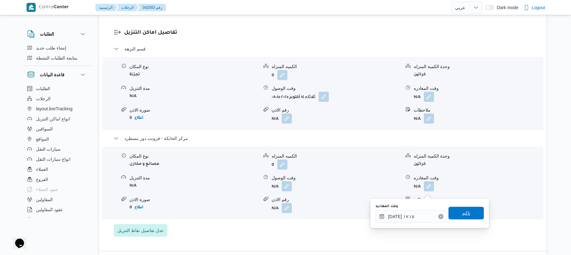
click at [464, 215] on span "تاكيد" at bounding box center [466, 214] width 8 height 8
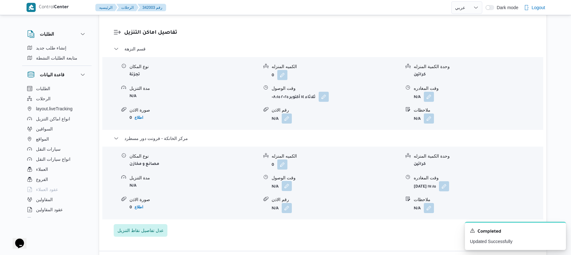
click at [285, 191] on button "button" at bounding box center [287, 186] width 10 height 10
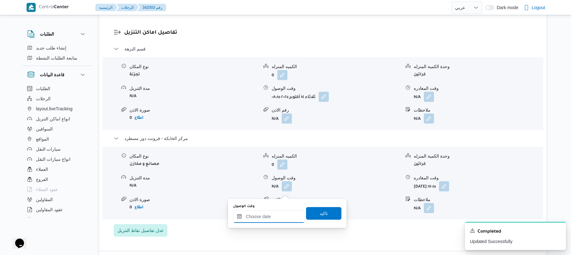
click at [277, 213] on input "وقت الوصول" at bounding box center [269, 216] width 72 height 13
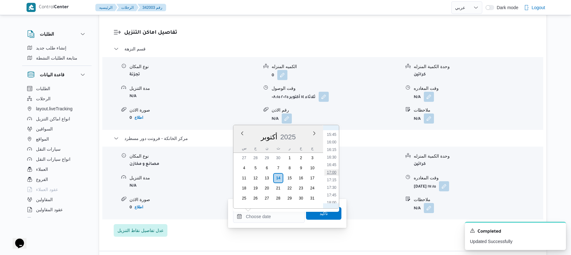
click at [332, 174] on li "17:00" at bounding box center [331, 172] width 15 height 6
type input "١٤/١٠/٢٠٢٥ ١٧:٠٠"
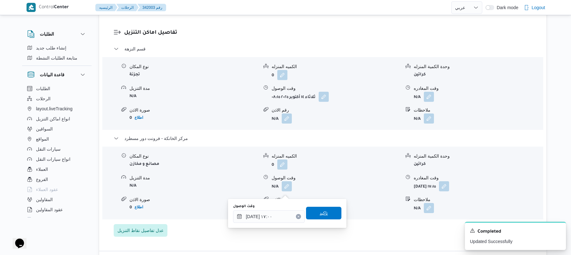
click at [322, 214] on span "تاكيد" at bounding box center [323, 214] width 8 height 8
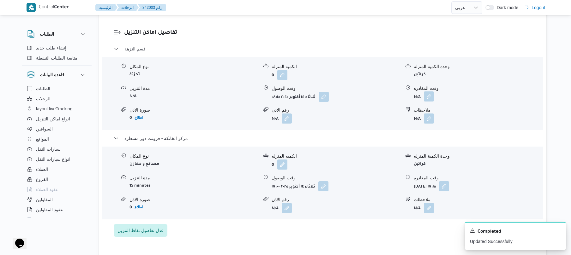
click at [428, 102] on button "button" at bounding box center [429, 97] width 10 height 10
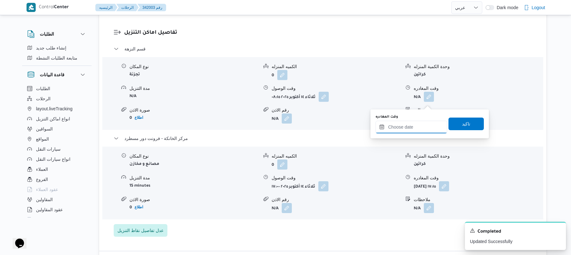
click at [406, 127] on input "وقت المغادره" at bounding box center [411, 127] width 72 height 13
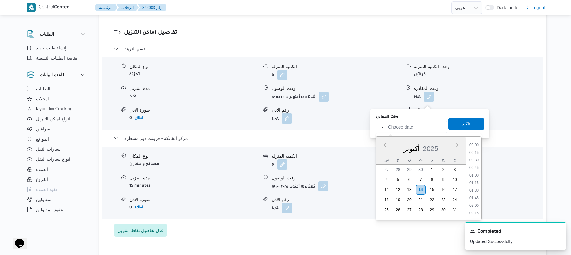
scroll to position [538, 0]
click at [481, 156] on div "Previous Month Next month أكتوبر ٢٠٢٥ أكتوبر 2025 س ح ن ث ر خ ج 27 28 29 30 1 2…" at bounding box center [428, 179] width 106 height 84
click at [474, 169] on li "16:30" at bounding box center [473, 169] width 15 height 6
type input "١٤/١٠/٢٠٢٥ ١٦:٣٠"
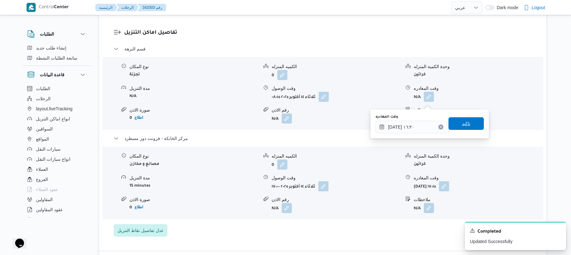
click at [468, 126] on span "تاكيد" at bounding box center [465, 123] width 35 height 13
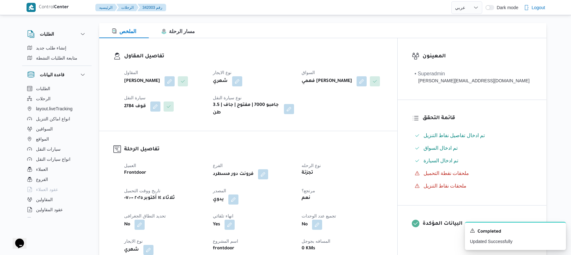
scroll to position [0, 0]
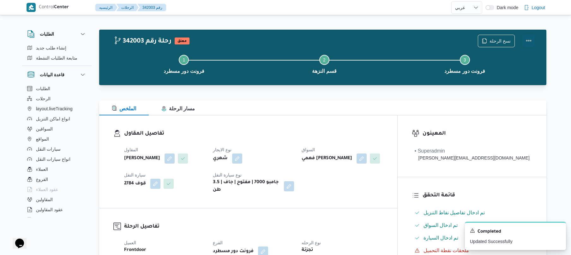
click at [523, 40] on button "Actions" at bounding box center [528, 40] width 13 height 13
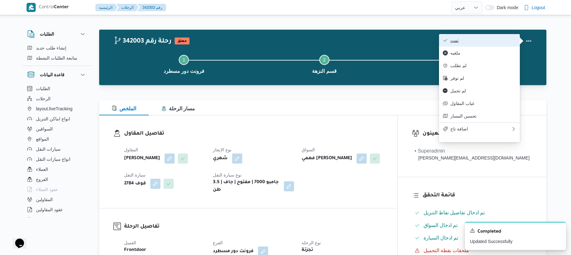
click at [497, 42] on span "تمت" at bounding box center [483, 40] width 66 height 5
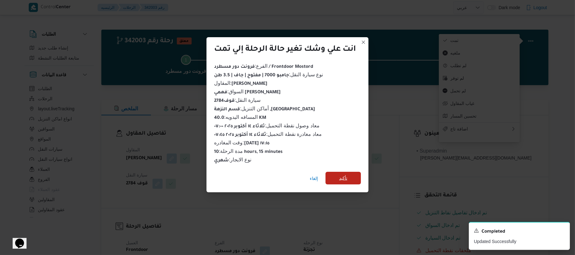
click at [335, 175] on span "تأكيد" at bounding box center [342, 178] width 35 height 13
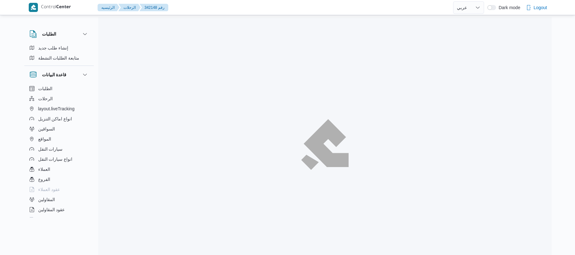
select select "ar"
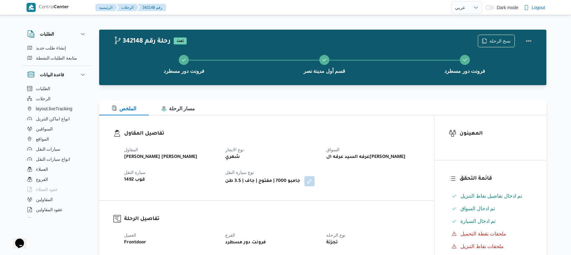
click at [378, 134] on h3 "تفاصيل المقاول" at bounding box center [272, 134] width 296 height 9
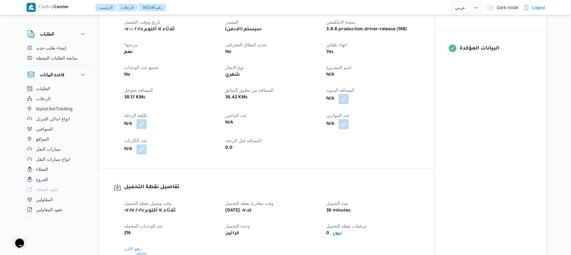
scroll to position [252, 0]
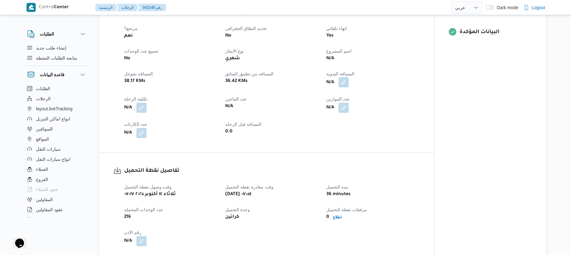
click at [345, 82] on button "button" at bounding box center [343, 82] width 10 height 10
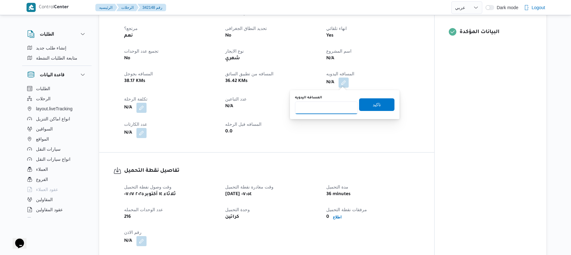
click at [328, 109] on input "المسافه اليدويه" at bounding box center [326, 108] width 63 height 13
type input "50"
click at [372, 102] on span "تاكيد" at bounding box center [376, 105] width 8 height 8
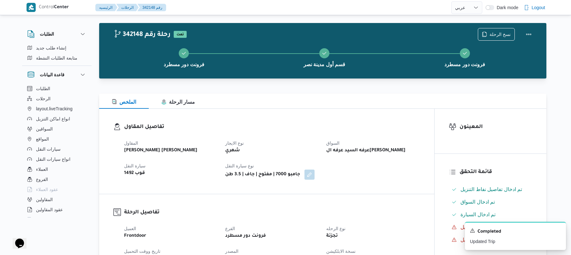
scroll to position [23, 0]
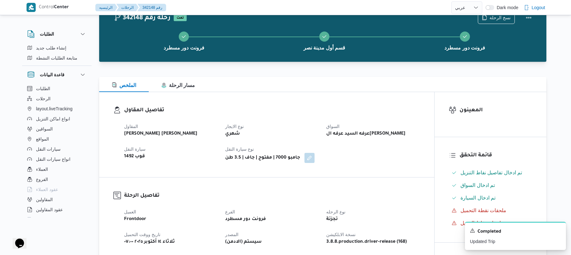
click at [384, 165] on div "المقاول عبدالمنعم مجدي السيد عواد نوع الايجار شهري السواق عرفه السيد عرفه السيد…" at bounding box center [271, 143] width 303 height 48
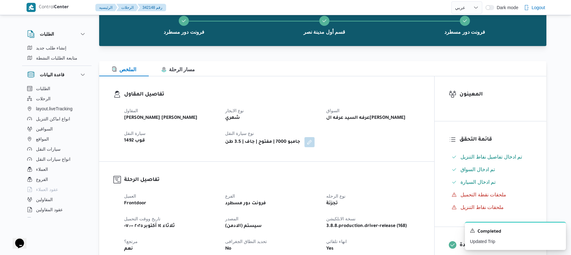
scroll to position [40, 0]
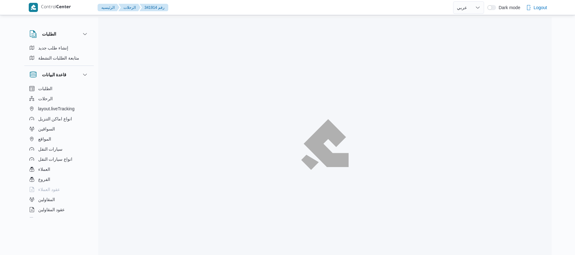
select select "ar"
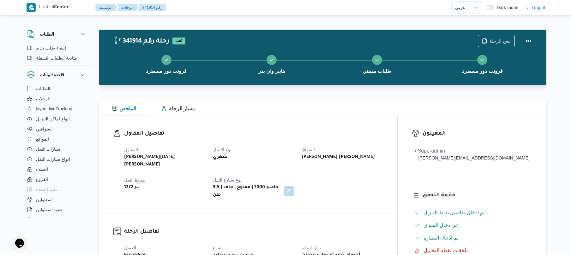
click at [335, 103] on div "الملخص مسار الرحلة" at bounding box center [322, 107] width 447 height 15
click at [355, 80] on div "فرونت دور مسطرد هايبر وان بدر طلبات مدينتي فرونت دور مسطرد" at bounding box center [324, 64] width 429 height 40
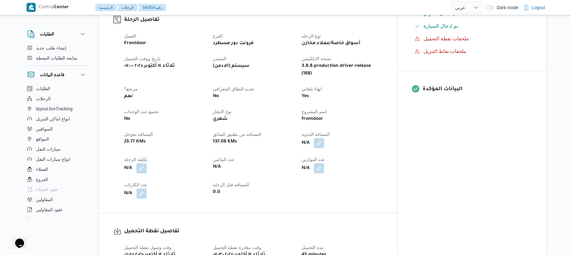
scroll to position [235, 0]
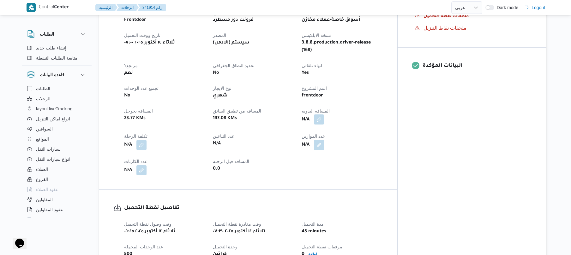
click at [324, 115] on button "button" at bounding box center [319, 120] width 10 height 10
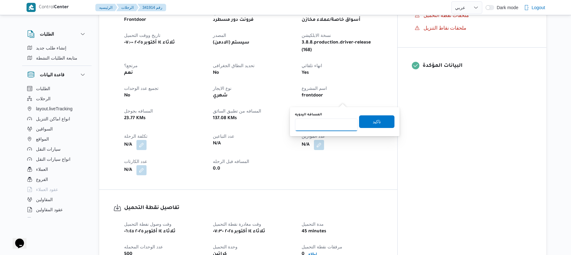
click at [332, 124] on input "المسافه اليدويه" at bounding box center [326, 125] width 63 height 13
type input "130"
click at [368, 124] on span "تاكيد" at bounding box center [376, 122] width 35 height 13
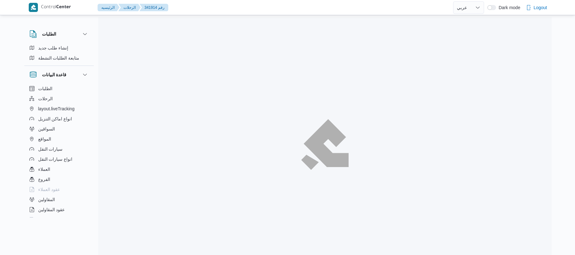
select select "ar"
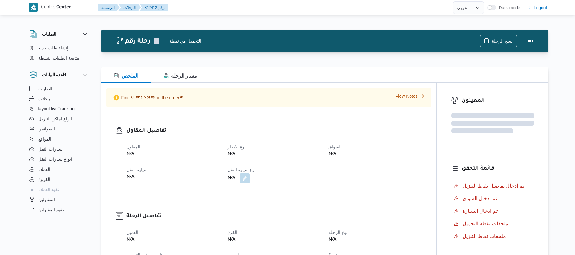
select select "ar"
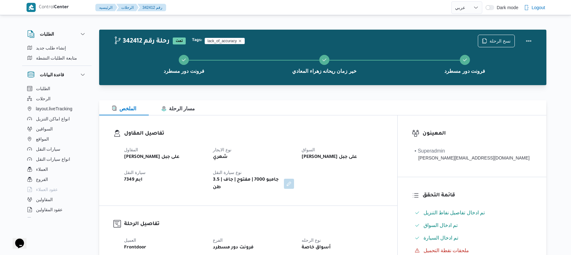
click at [358, 127] on div "تفاصيل المقاول المقاول [PERSON_NAME] على جبل نوع الايجار شهري السواق [PERSON_NA…" at bounding box center [248, 161] width 298 height 90
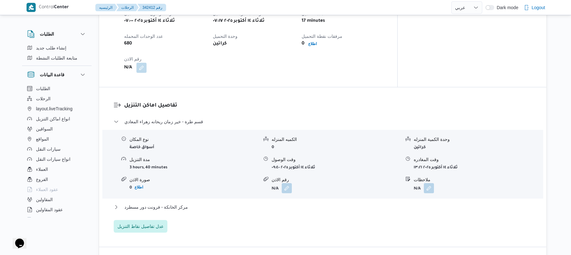
scroll to position [454, 0]
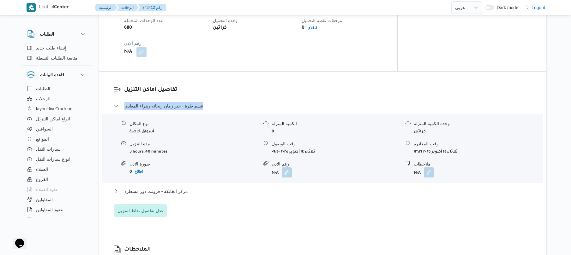
drag, startPoint x: 216, startPoint y: 79, endPoint x: 131, endPoint y: 109, distance: 90.7
click at [131, 109] on dl "تفاصيل اماكن التنزيل قسم طرة - خير زمان ريحانه زهراء المعادي نوع المكان أسواق خ…" at bounding box center [328, 151] width 408 height 131
copy dl "تفاصيل اماكن التنزيل قسم طرة - خير زمان ريحانه زهراء المعادي"
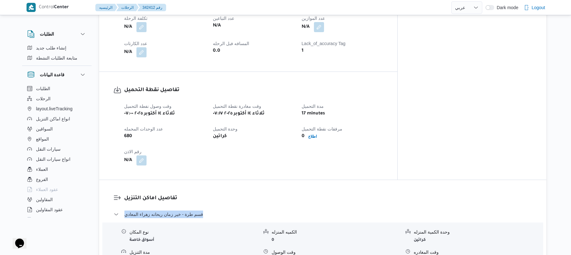
scroll to position [286, 0]
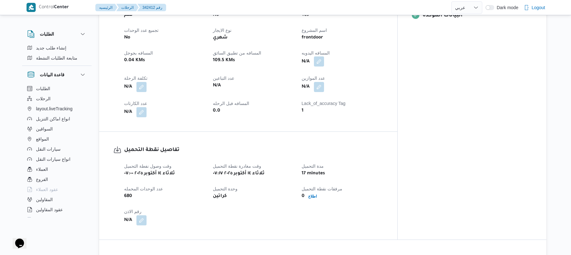
click at [324, 56] on button "button" at bounding box center [319, 61] width 10 height 10
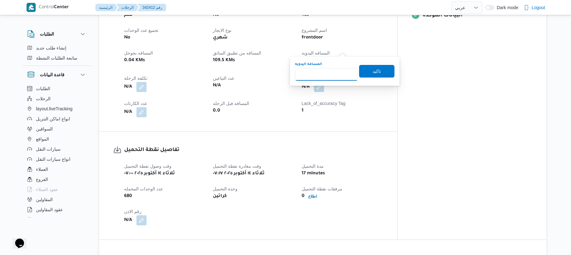
click at [325, 73] on input "المسافه اليدويه" at bounding box center [326, 74] width 63 height 13
type input "70"
click at [379, 69] on span "تاكيد" at bounding box center [376, 71] width 35 height 13
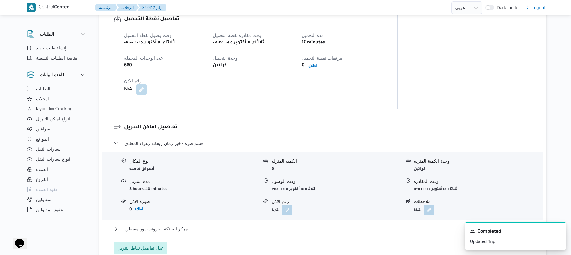
scroll to position [387, 0]
